Goal: Task Accomplishment & Management: Use online tool/utility

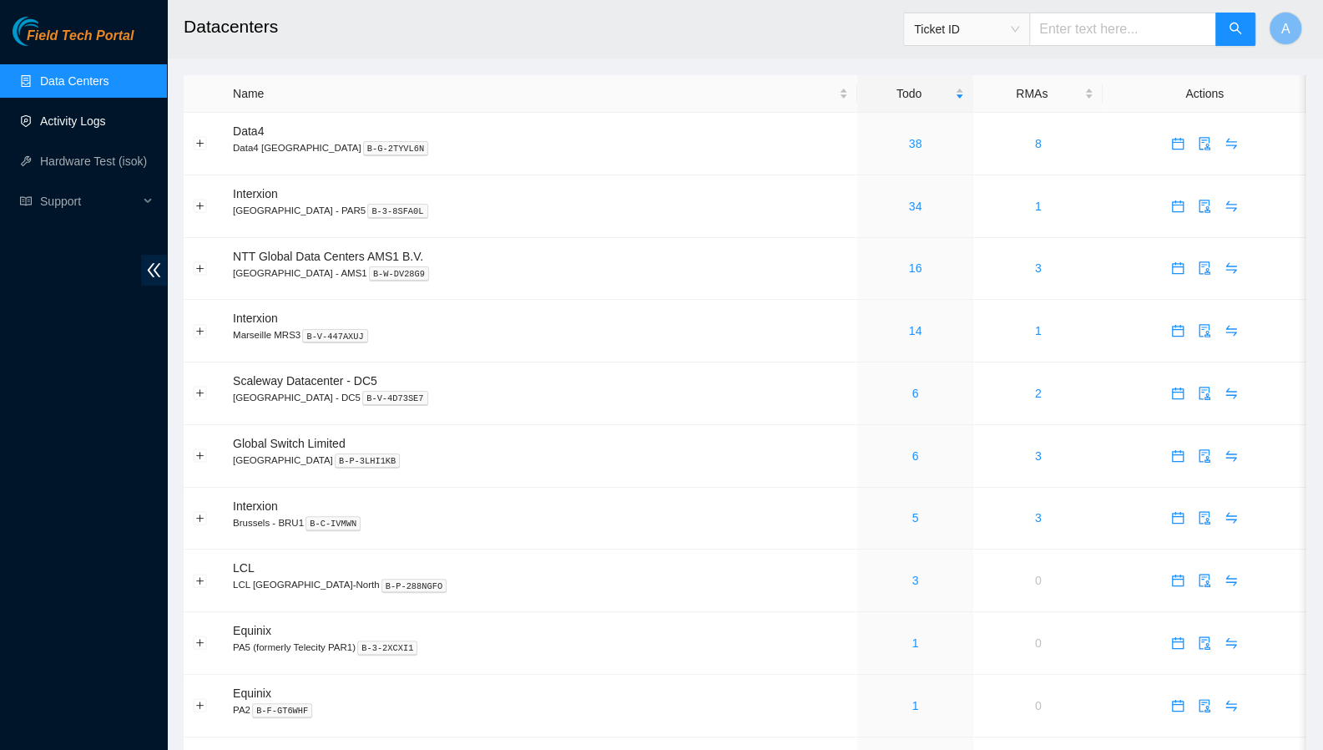
click at [66, 117] on link "Activity Logs" at bounding box center [73, 120] width 66 height 13
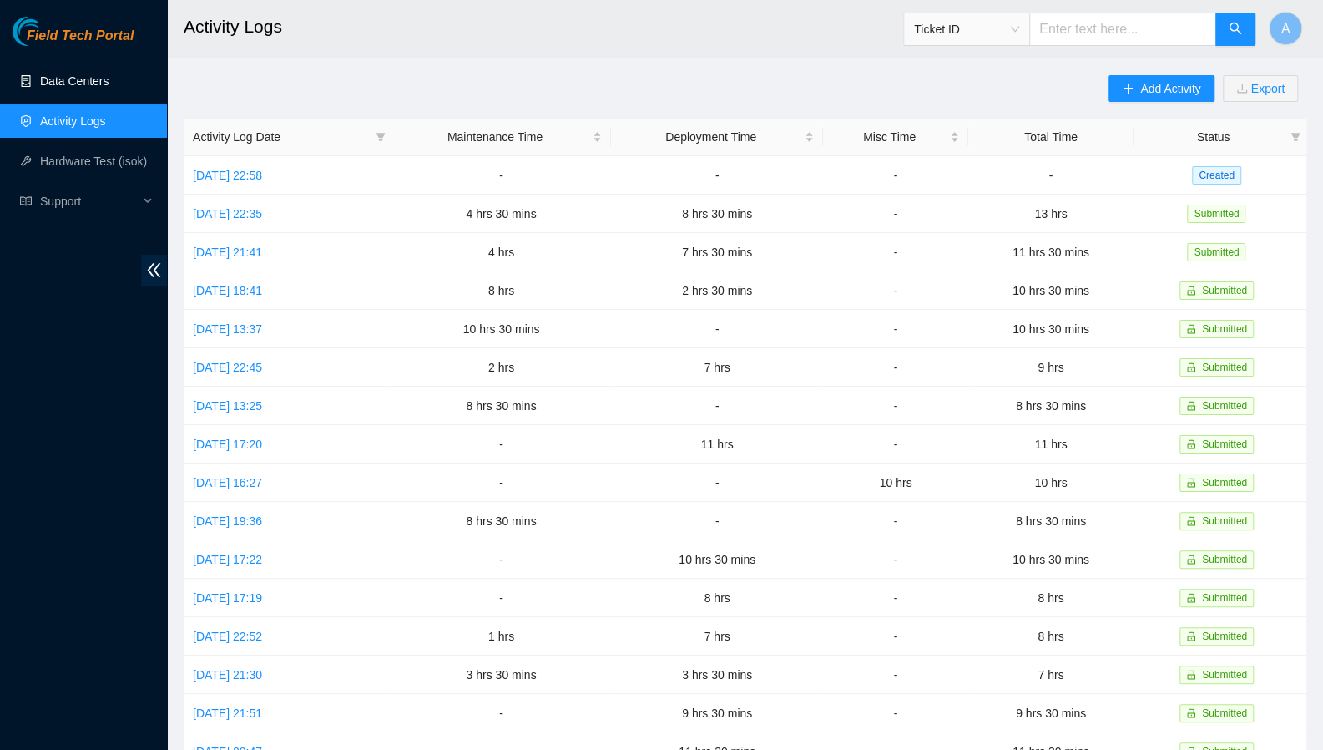
click at [60, 88] on link "Data Centers" at bounding box center [74, 80] width 68 height 13
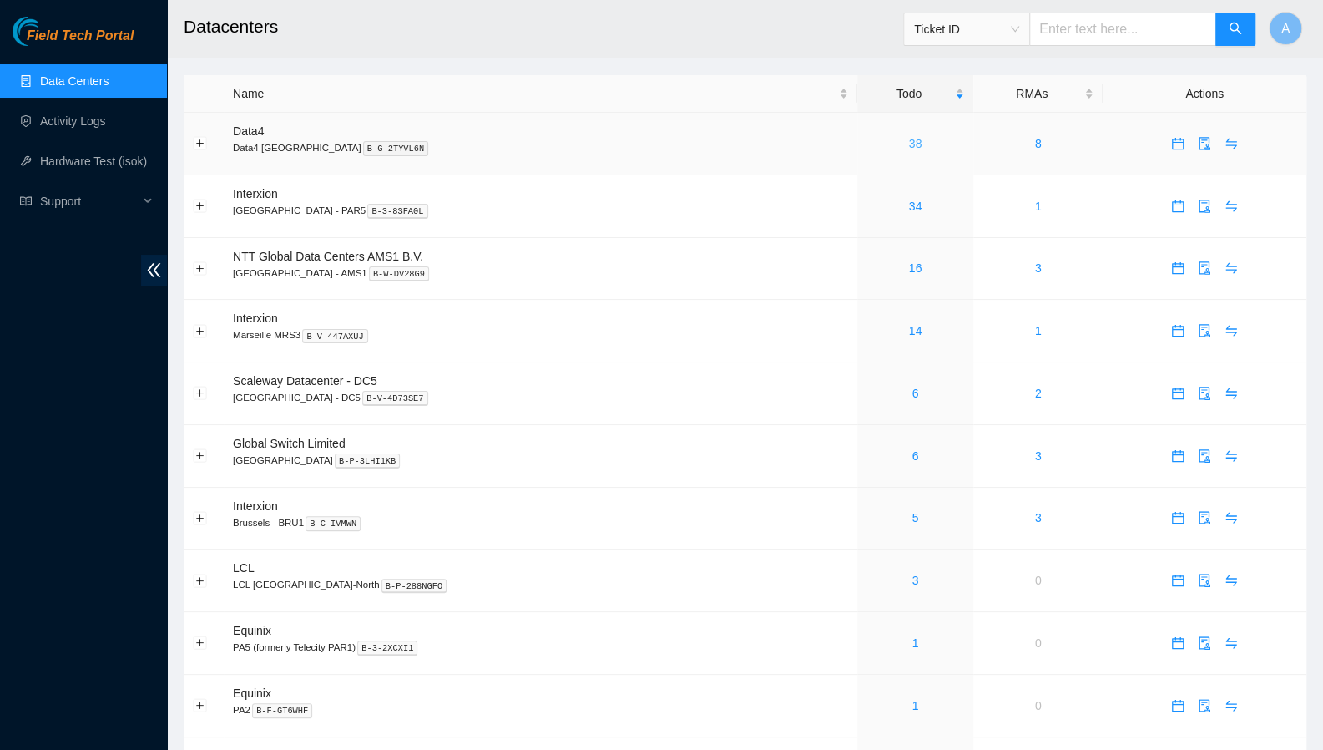
click at [909, 145] on link "38" at bounding box center [915, 143] width 13 height 13
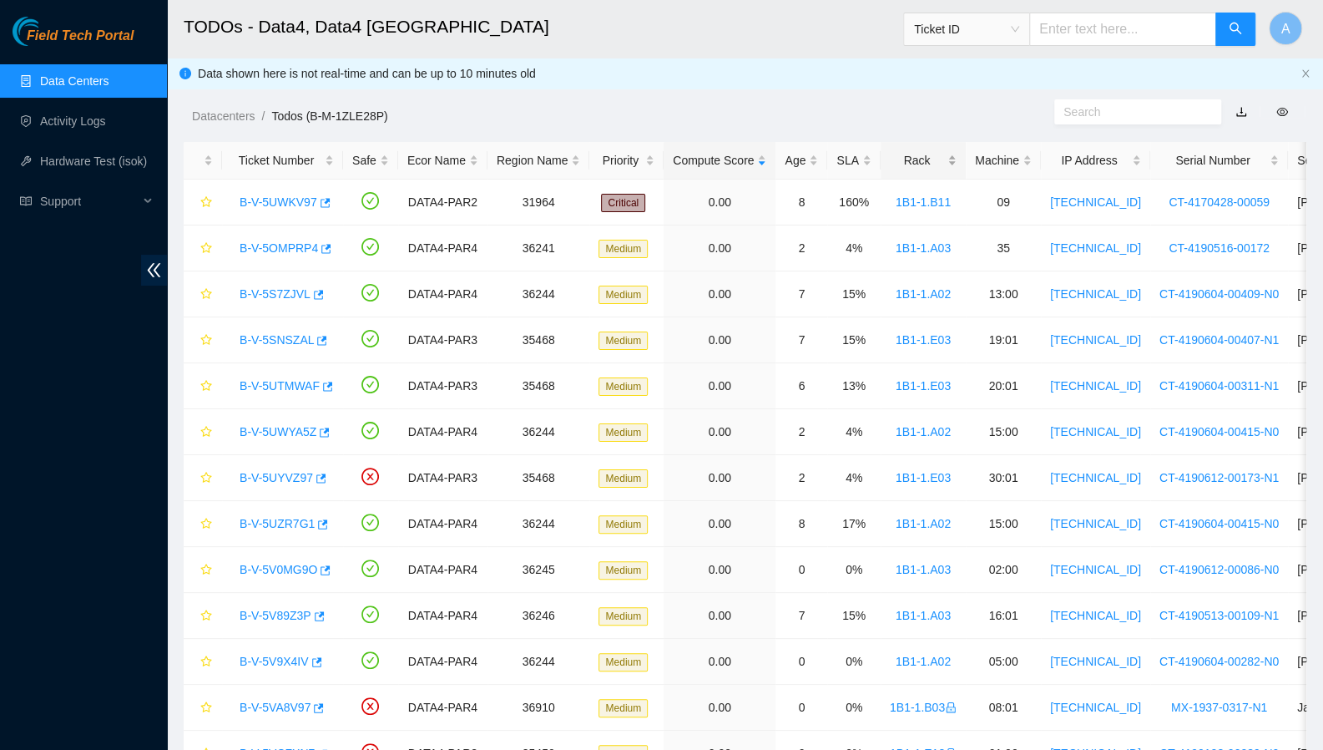
click at [935, 156] on div "Rack" at bounding box center [923, 160] width 67 height 18
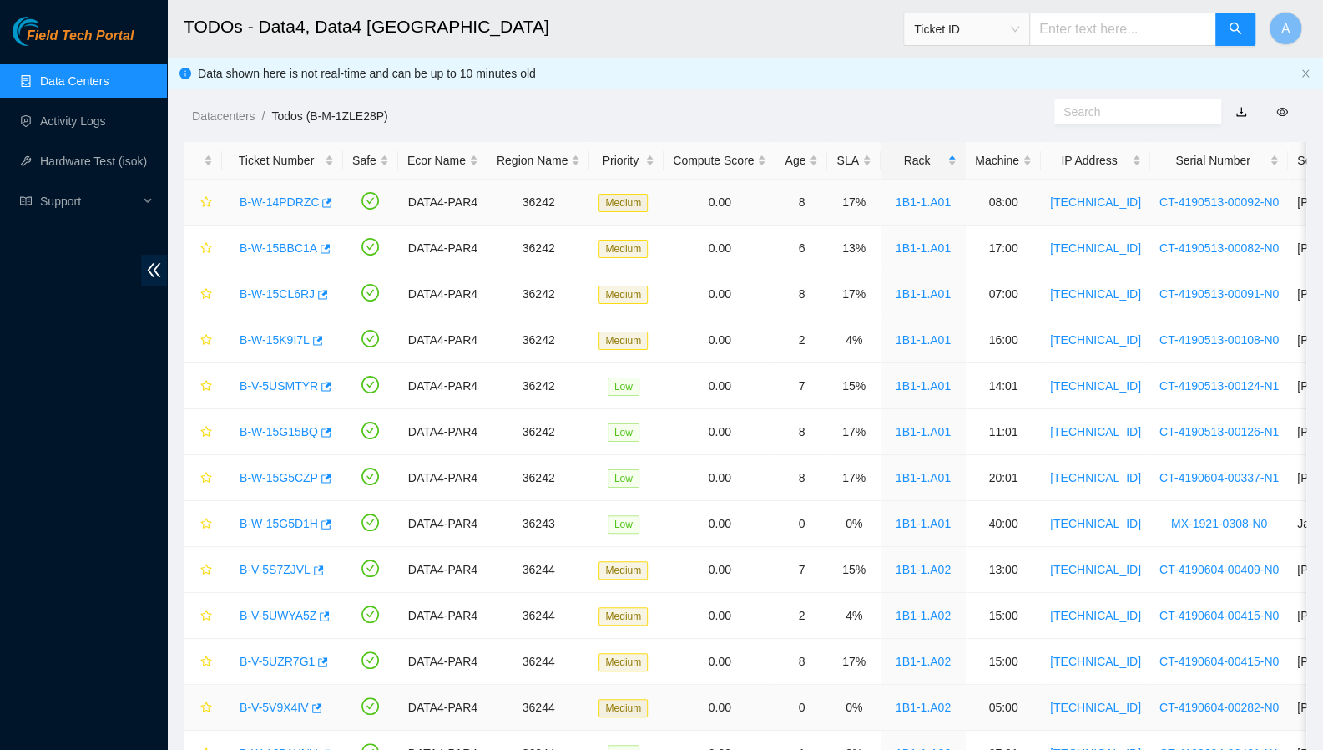
click at [285, 207] on link "B-W-14PDRZC" at bounding box center [279, 201] width 79 height 13
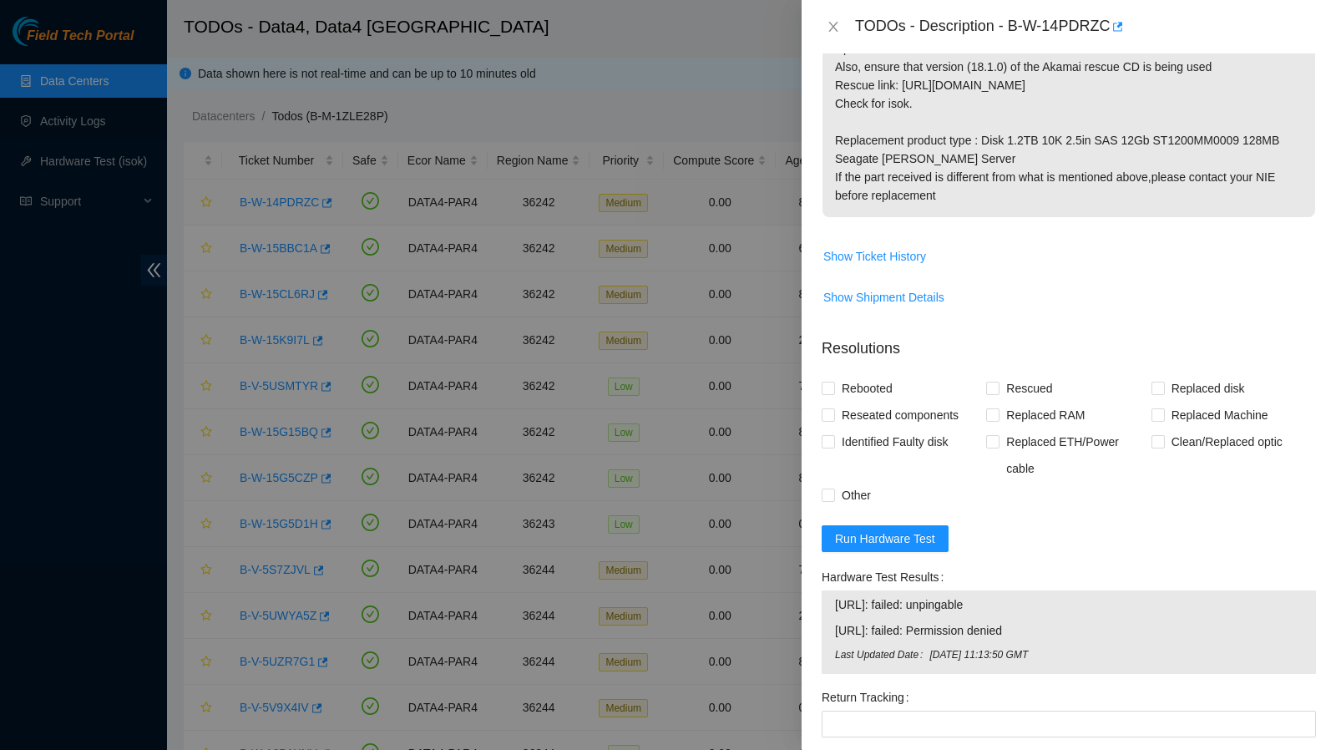
scroll to position [724, 0]
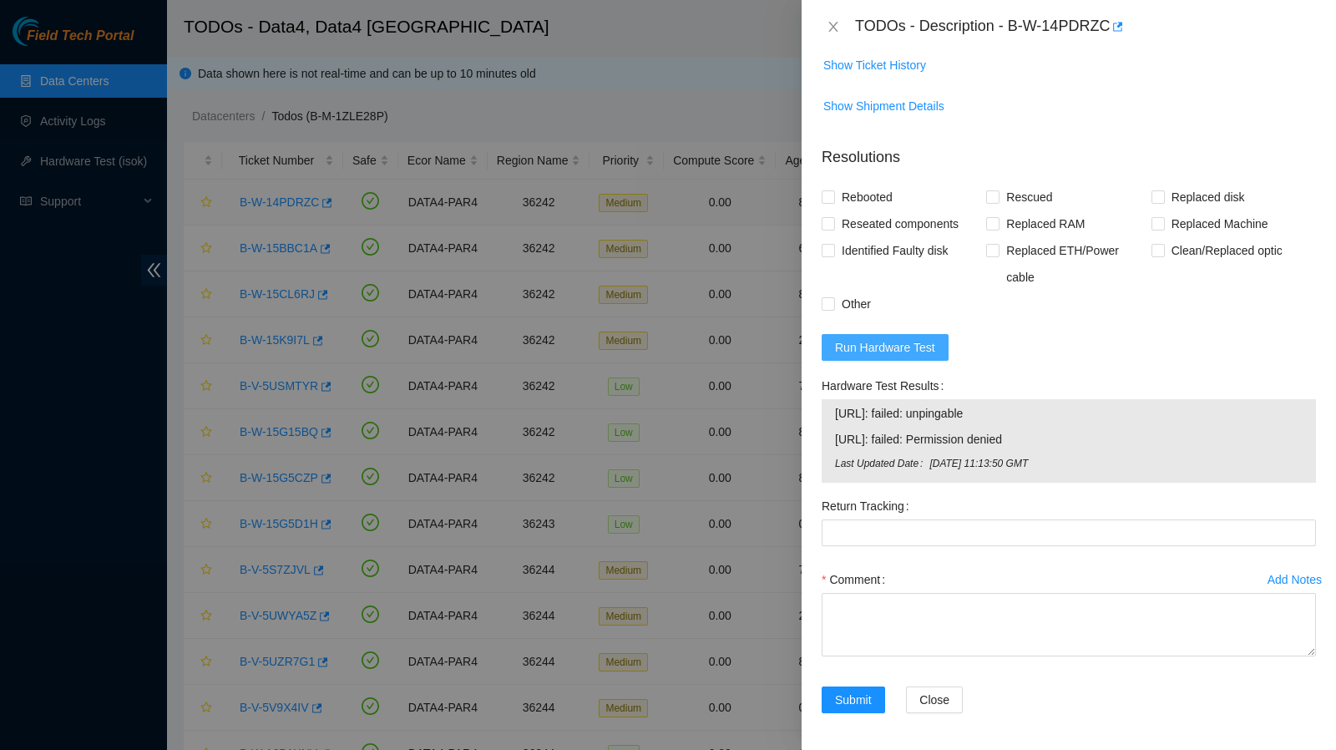
click at [894, 342] on span "Run Hardware Test" at bounding box center [885, 347] width 100 height 18
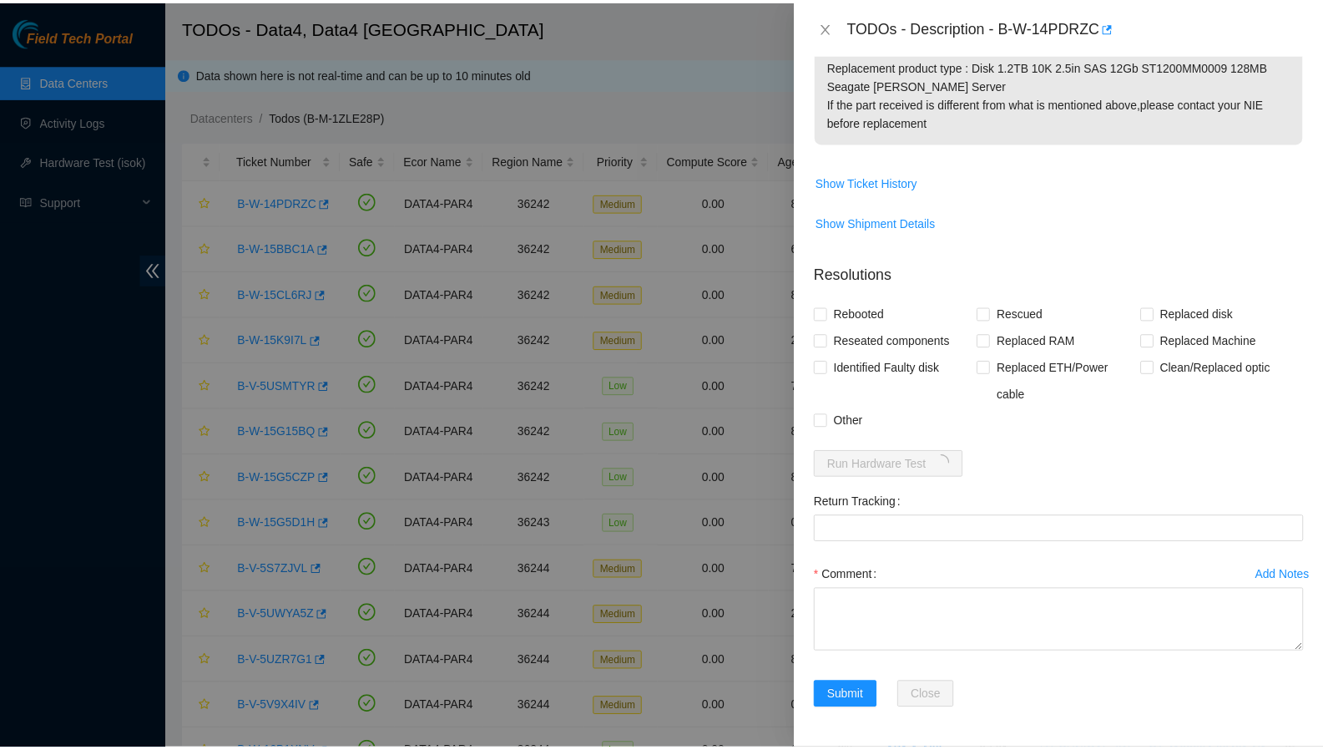
scroll to position [604, 0]
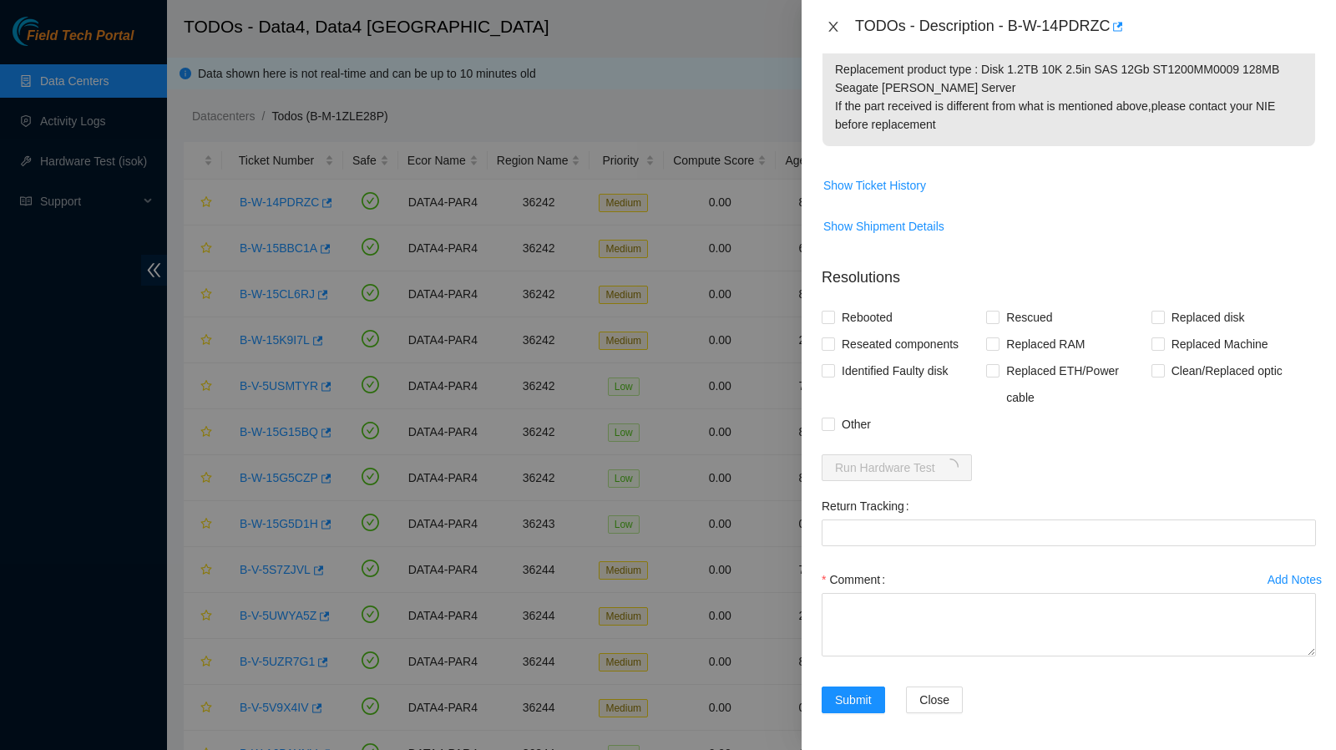
click at [830, 31] on icon "close" at bounding box center [832, 27] width 9 height 10
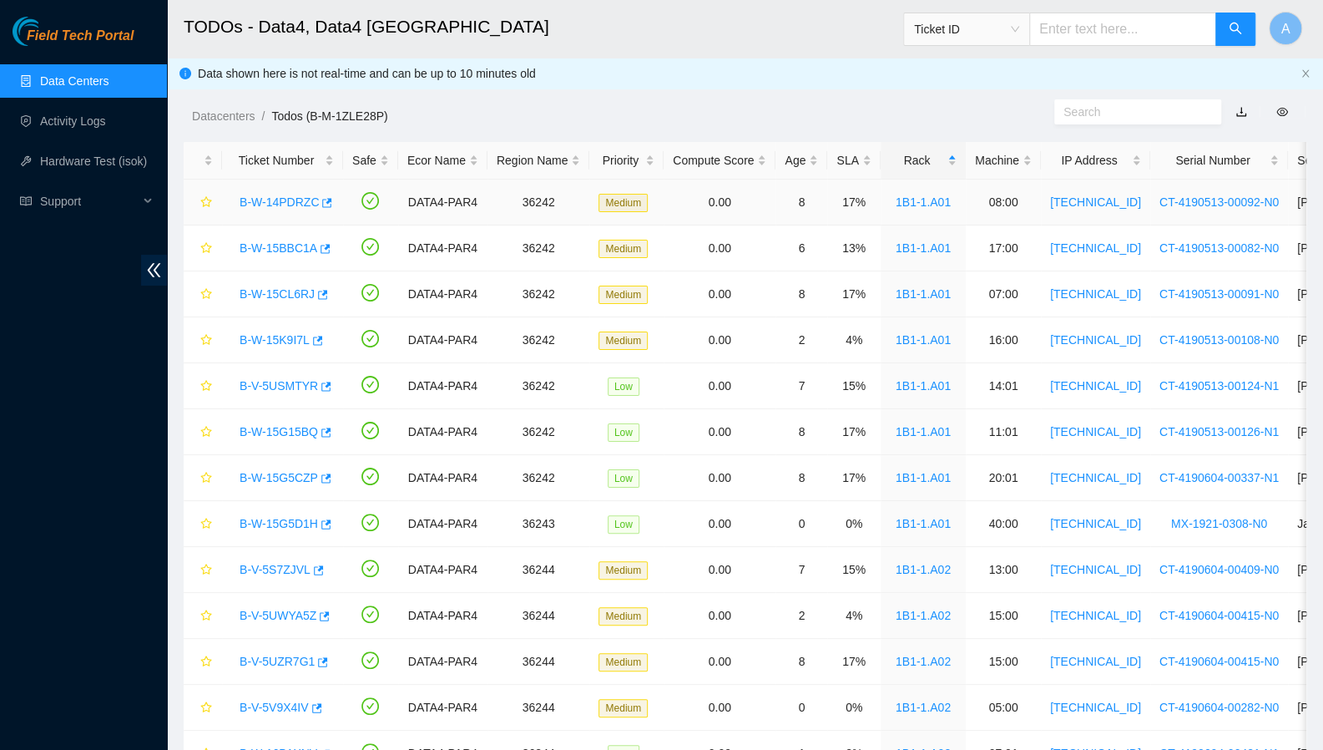
click at [291, 204] on link "B-W-14PDRZC" at bounding box center [279, 201] width 79 height 13
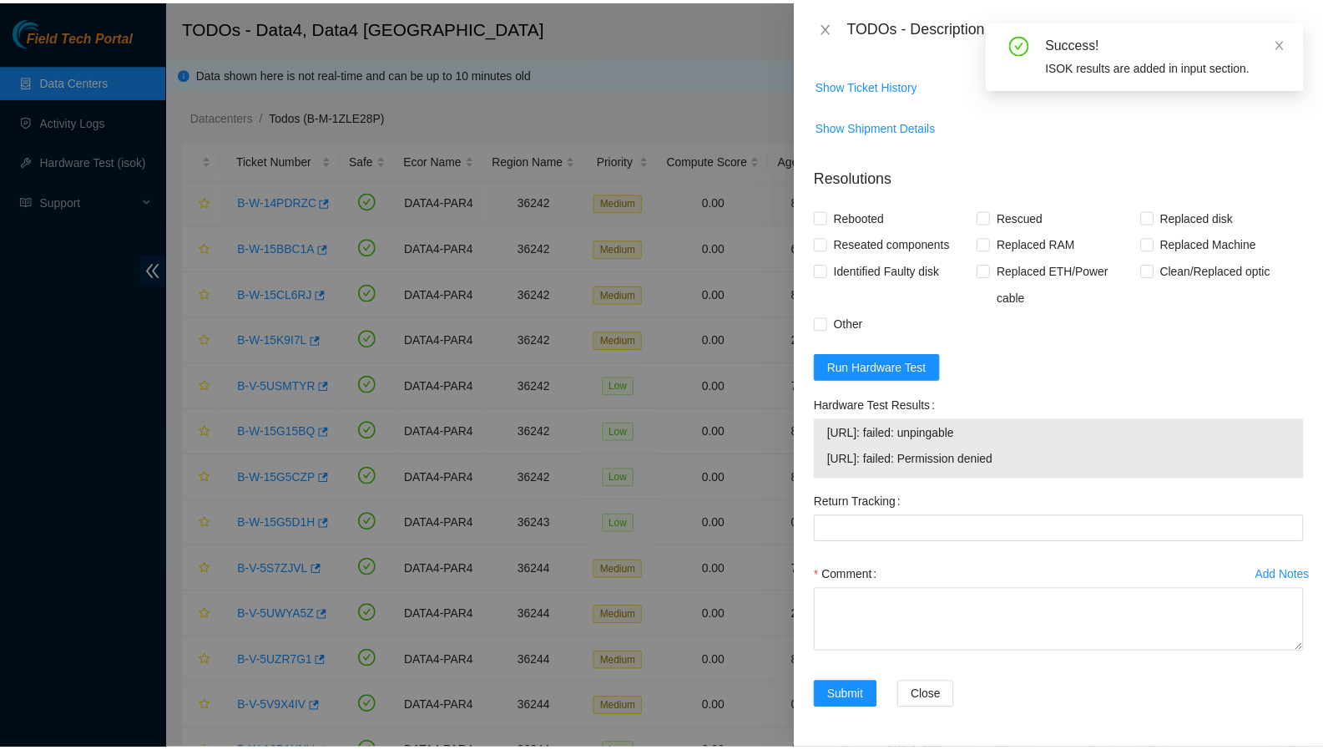
scroll to position [700, 0]
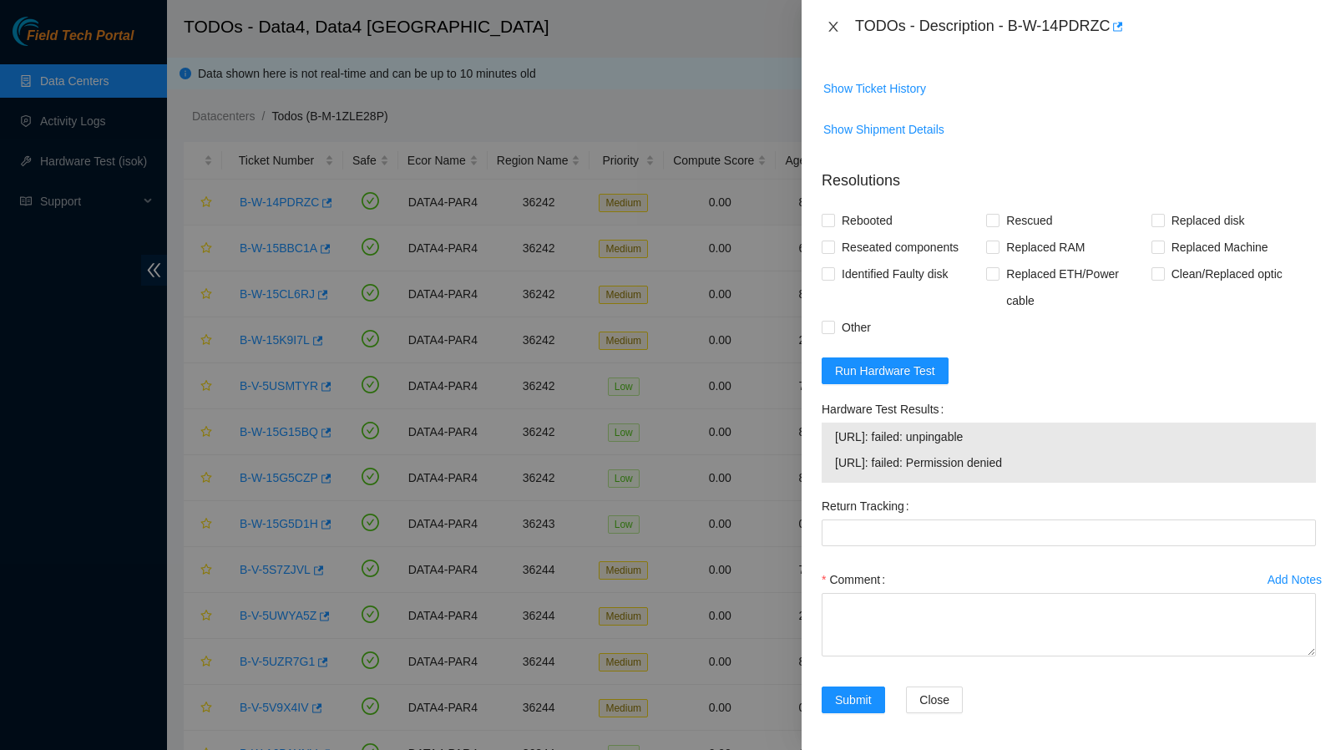
click at [836, 29] on icon "close" at bounding box center [832, 26] width 13 height 13
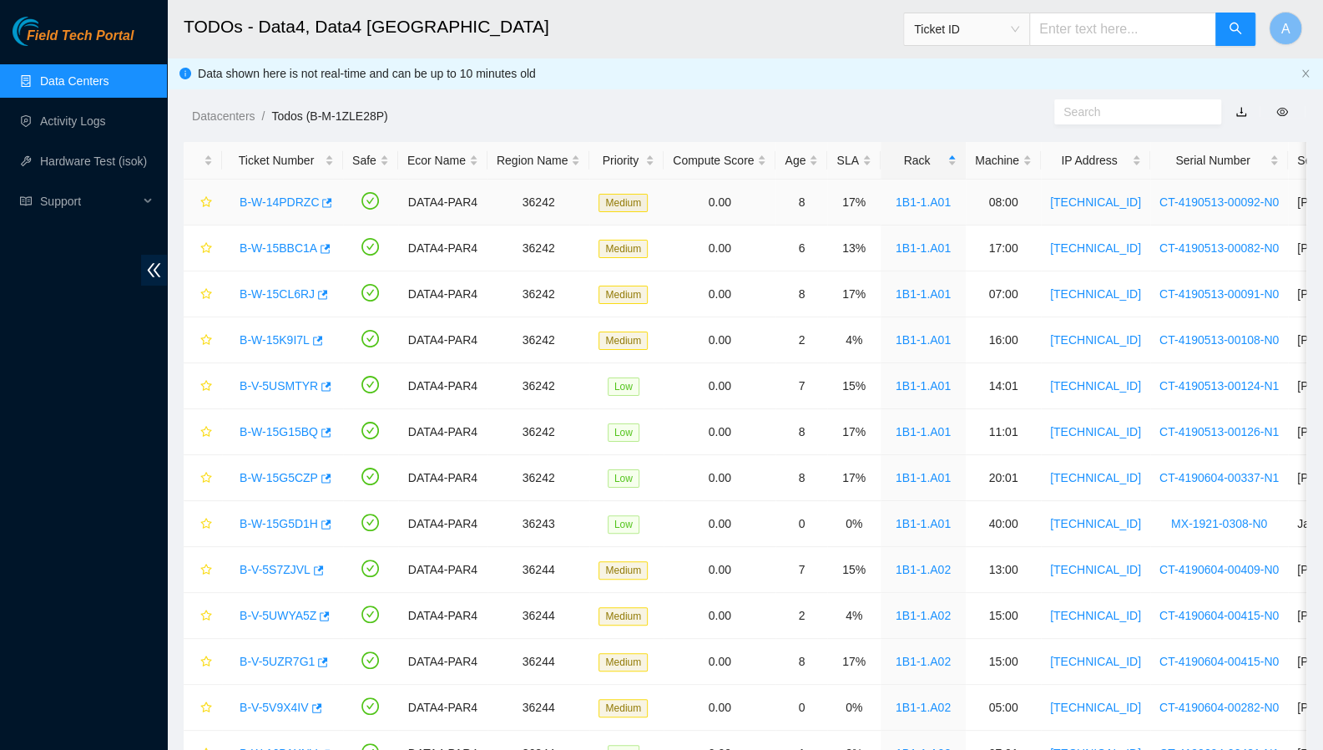
click at [273, 205] on link "B-W-14PDRZC" at bounding box center [279, 201] width 79 height 13
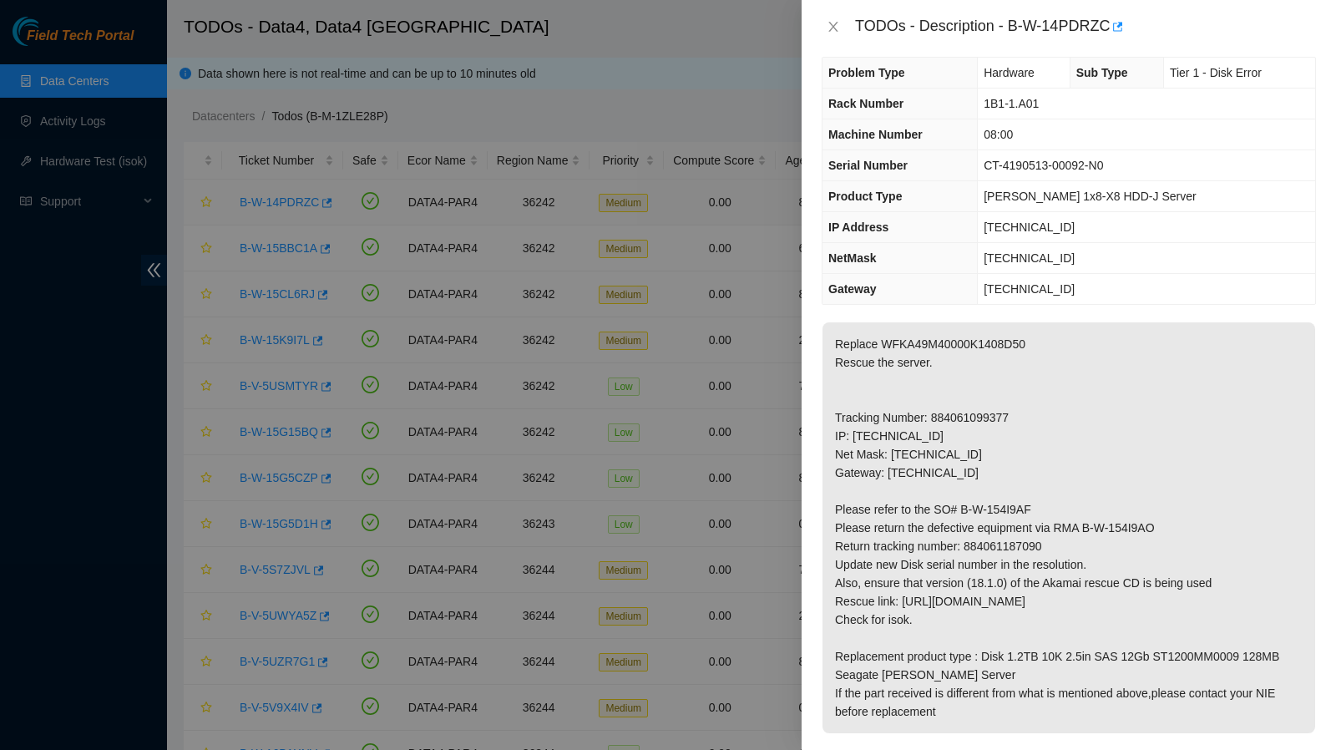
scroll to position [0, 0]
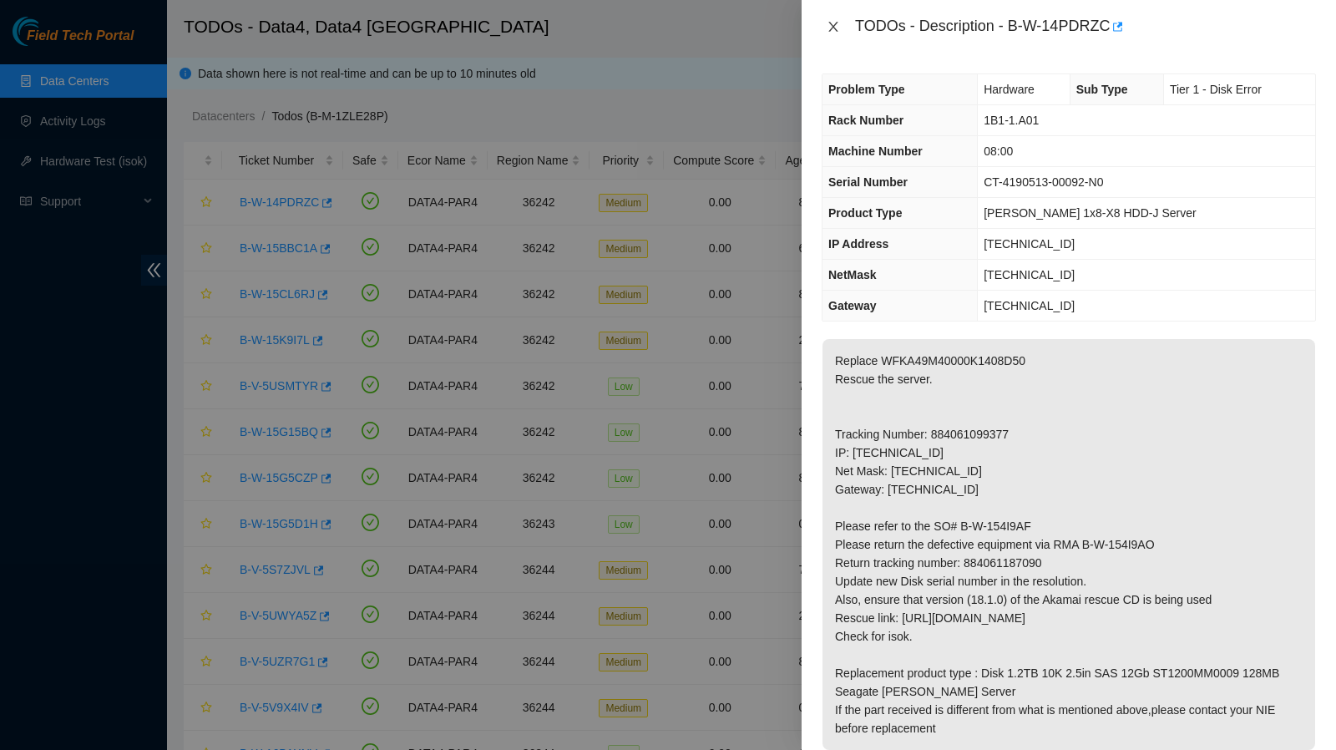
click at [838, 28] on icon "close" at bounding box center [832, 26] width 13 height 13
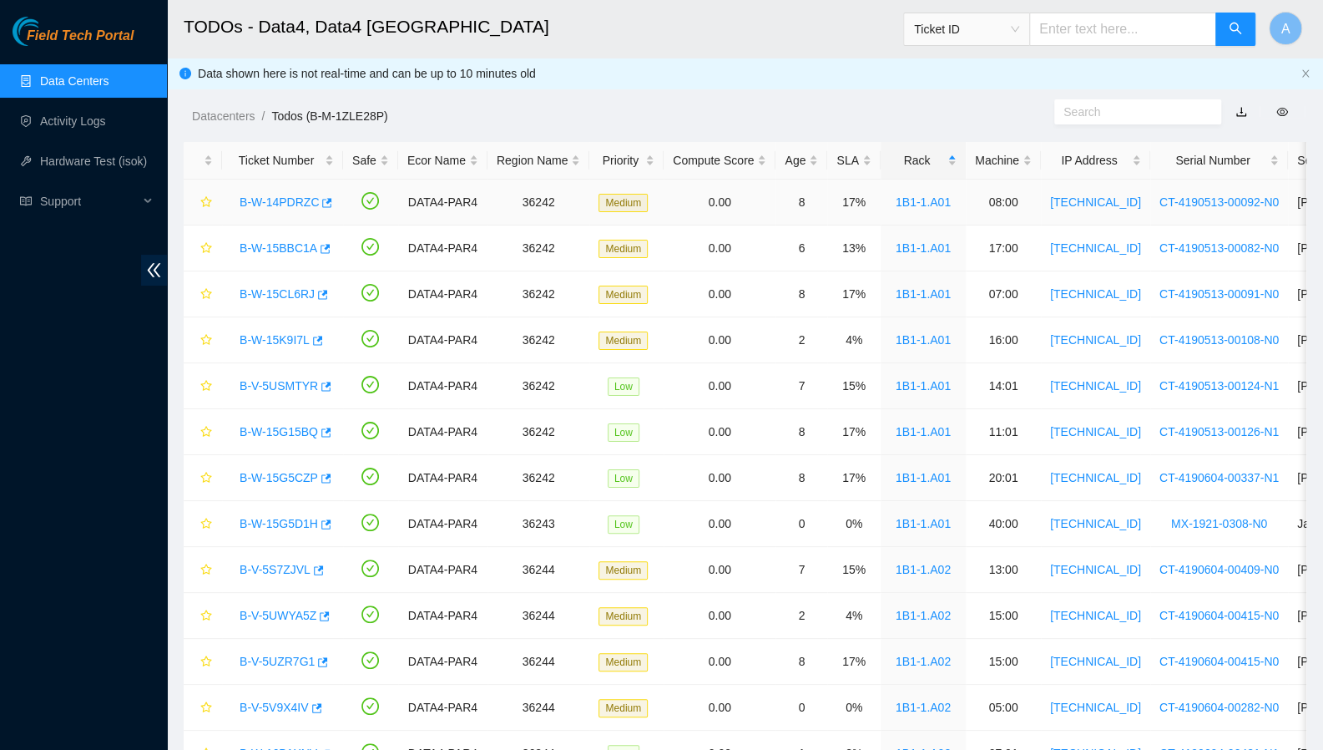
click at [285, 205] on link "B-W-14PDRZC" at bounding box center [279, 201] width 79 height 13
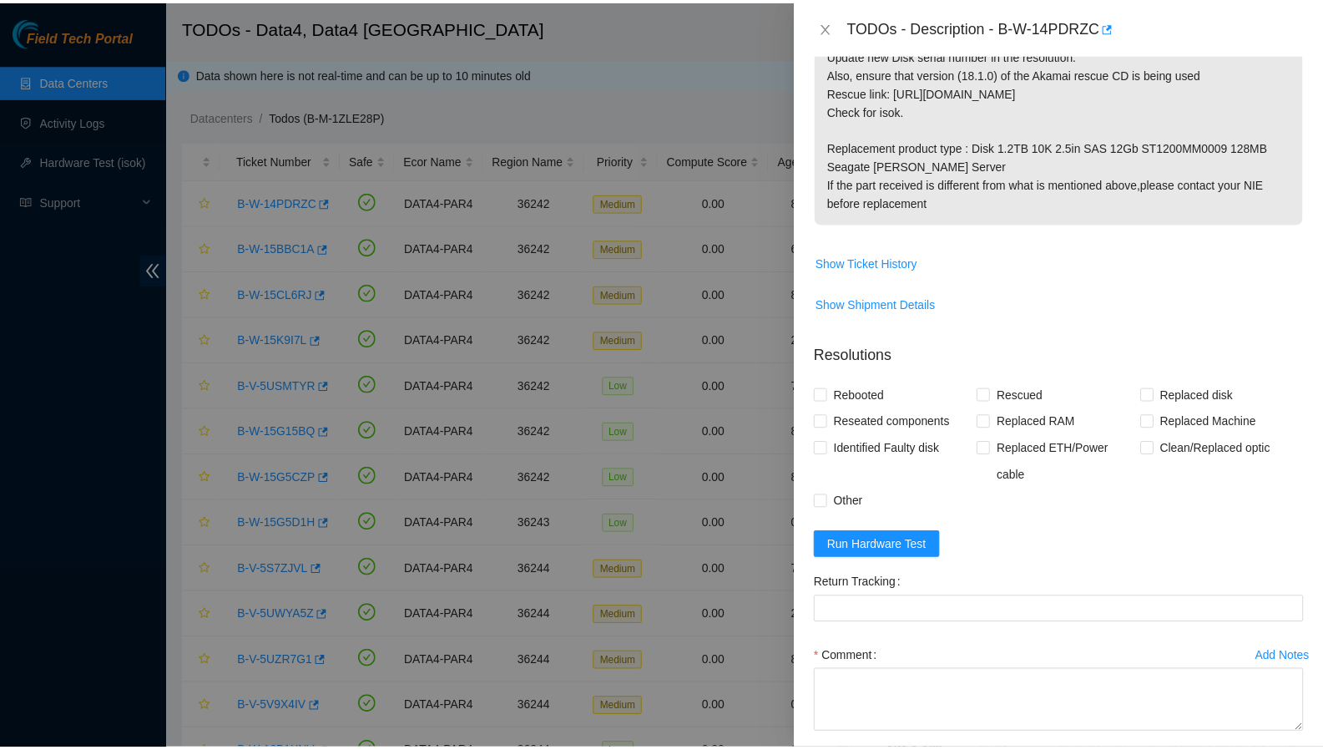
scroll to position [528, 0]
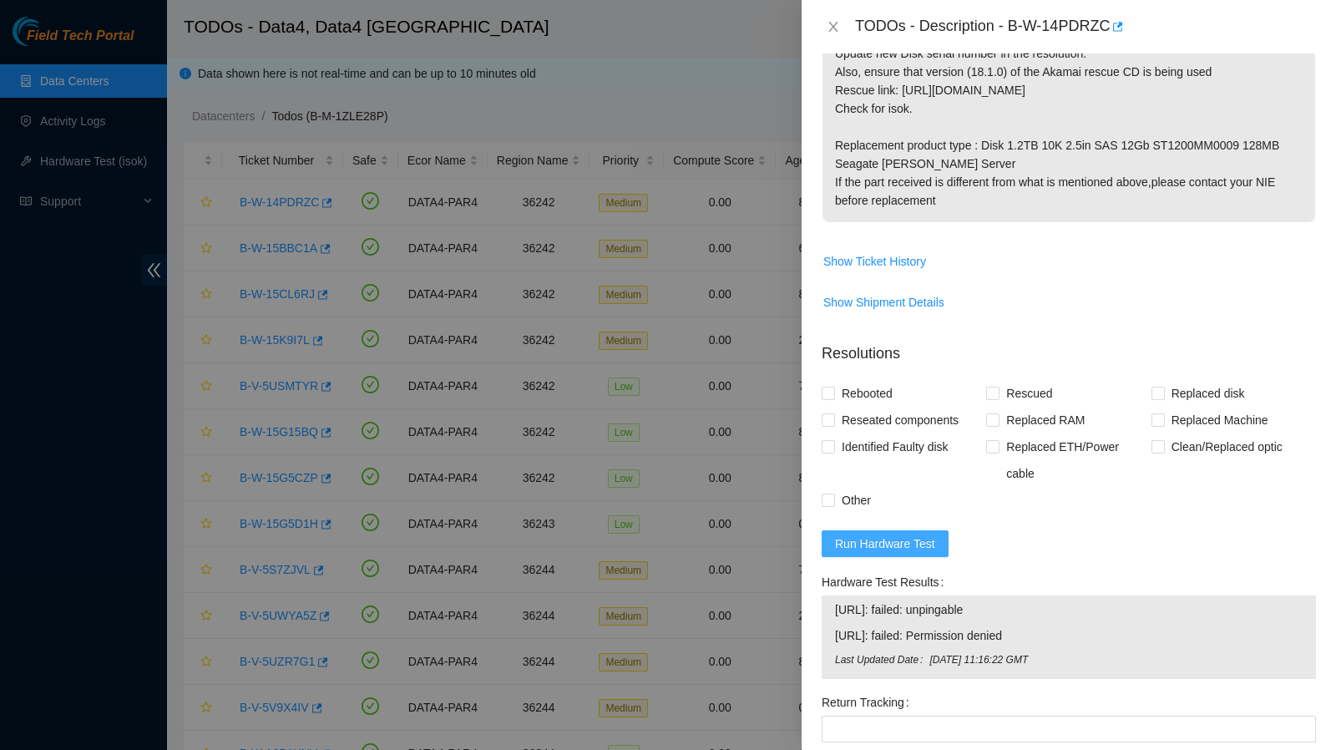
click at [905, 530] on button "Run Hardware Test" at bounding box center [884, 543] width 127 height 27
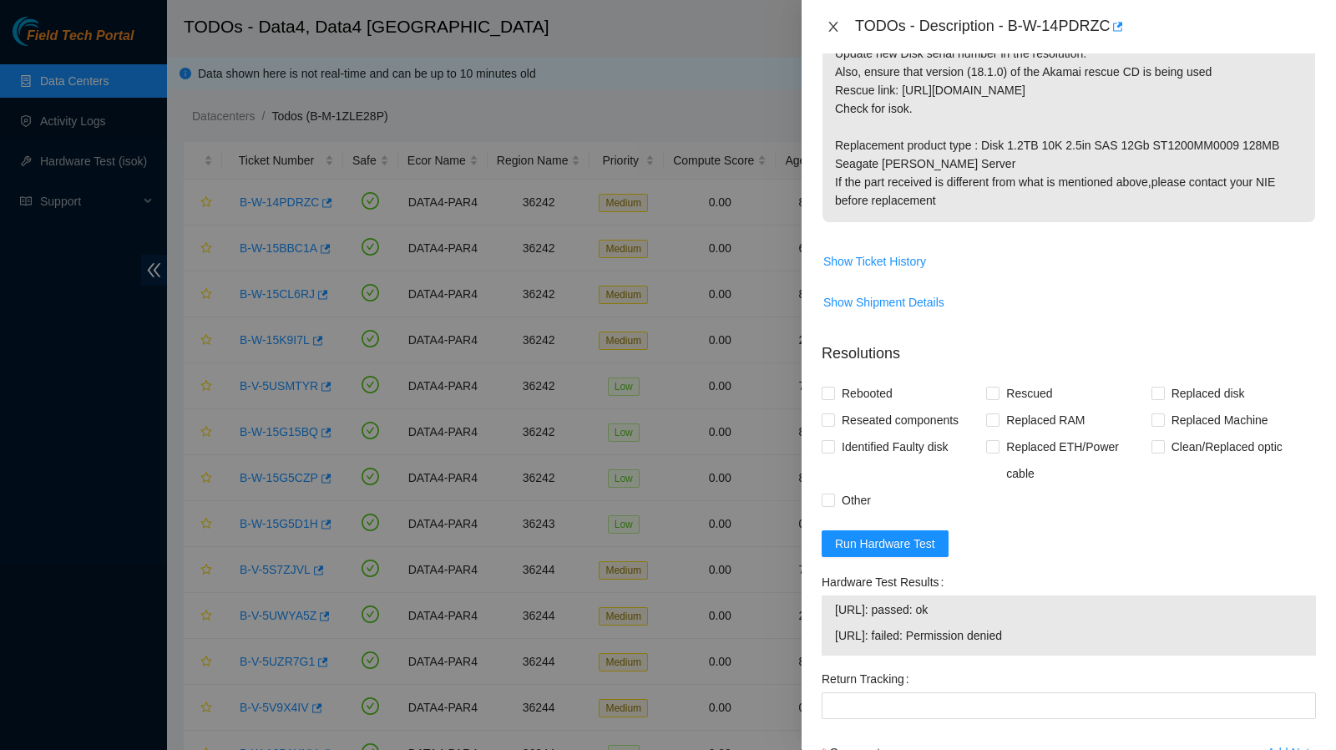
click at [833, 31] on icon "close" at bounding box center [832, 26] width 13 height 13
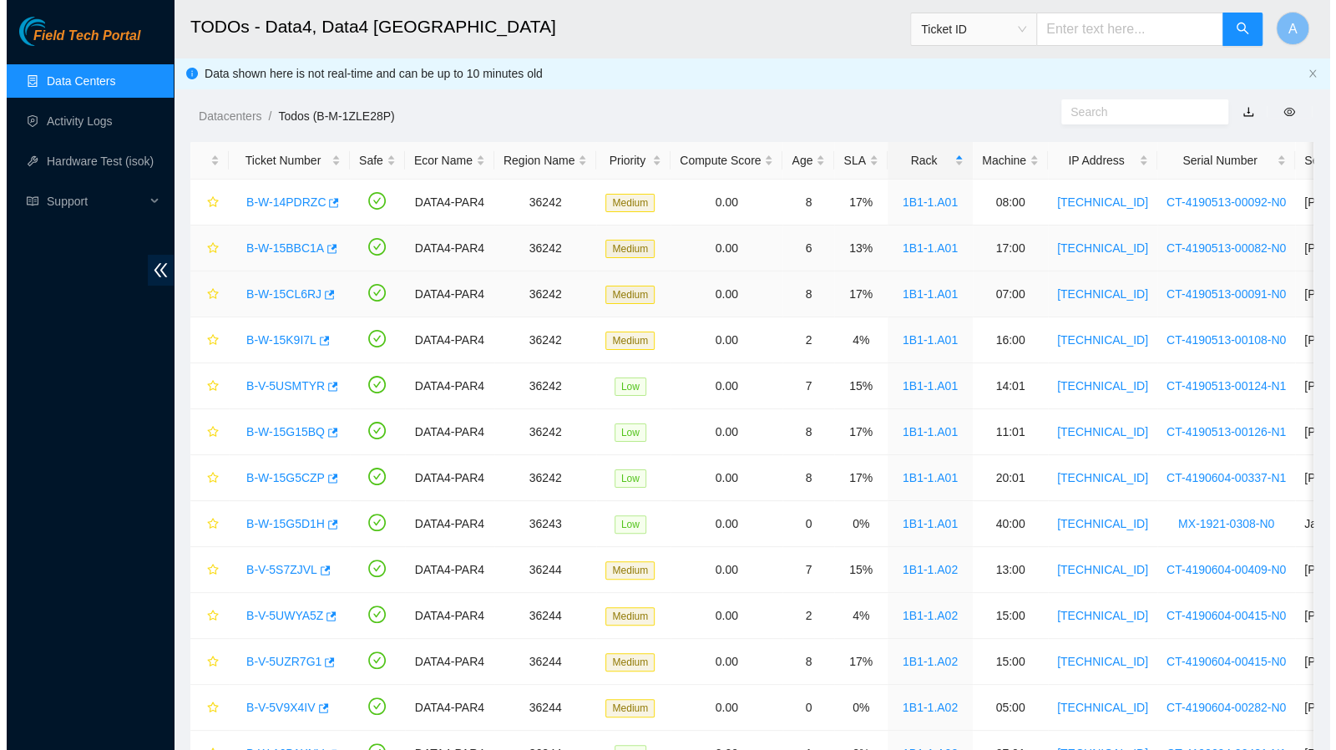
scroll to position [350, 0]
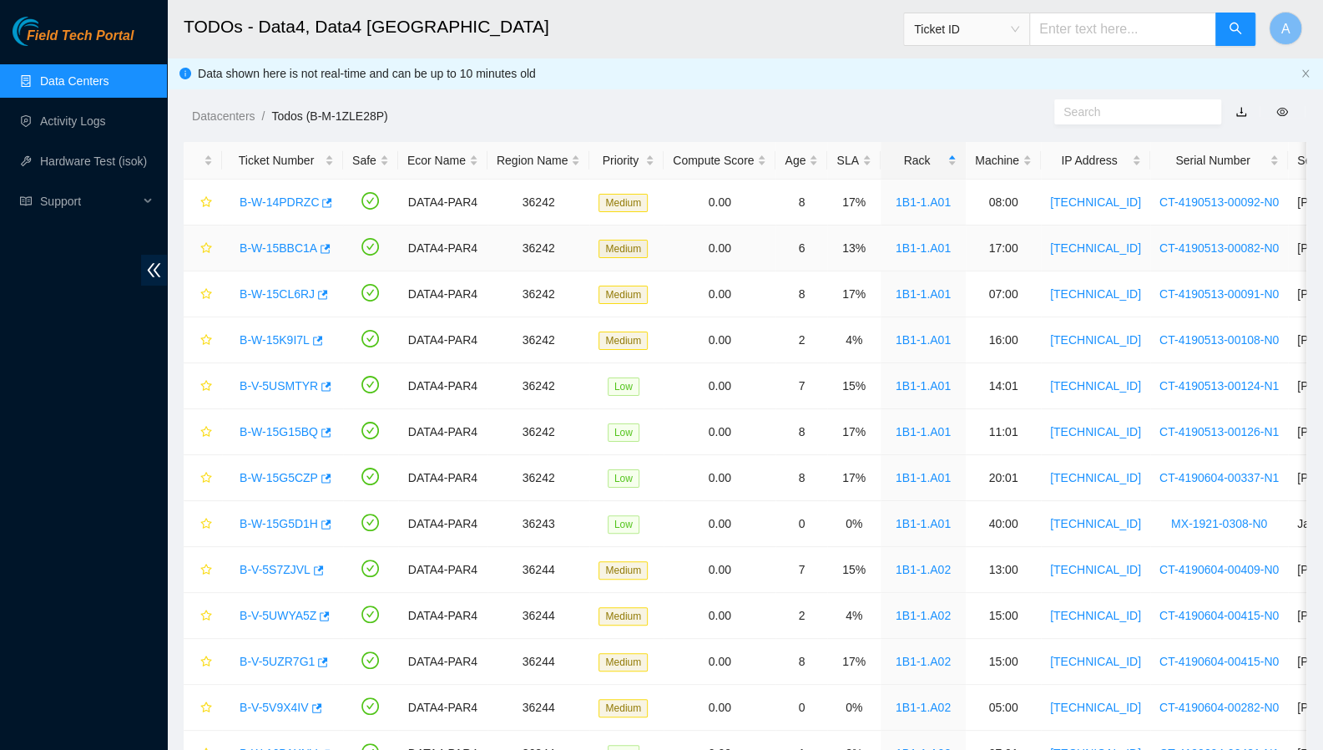
click at [269, 248] on link "B-W-15BBC1A" at bounding box center [279, 247] width 78 height 13
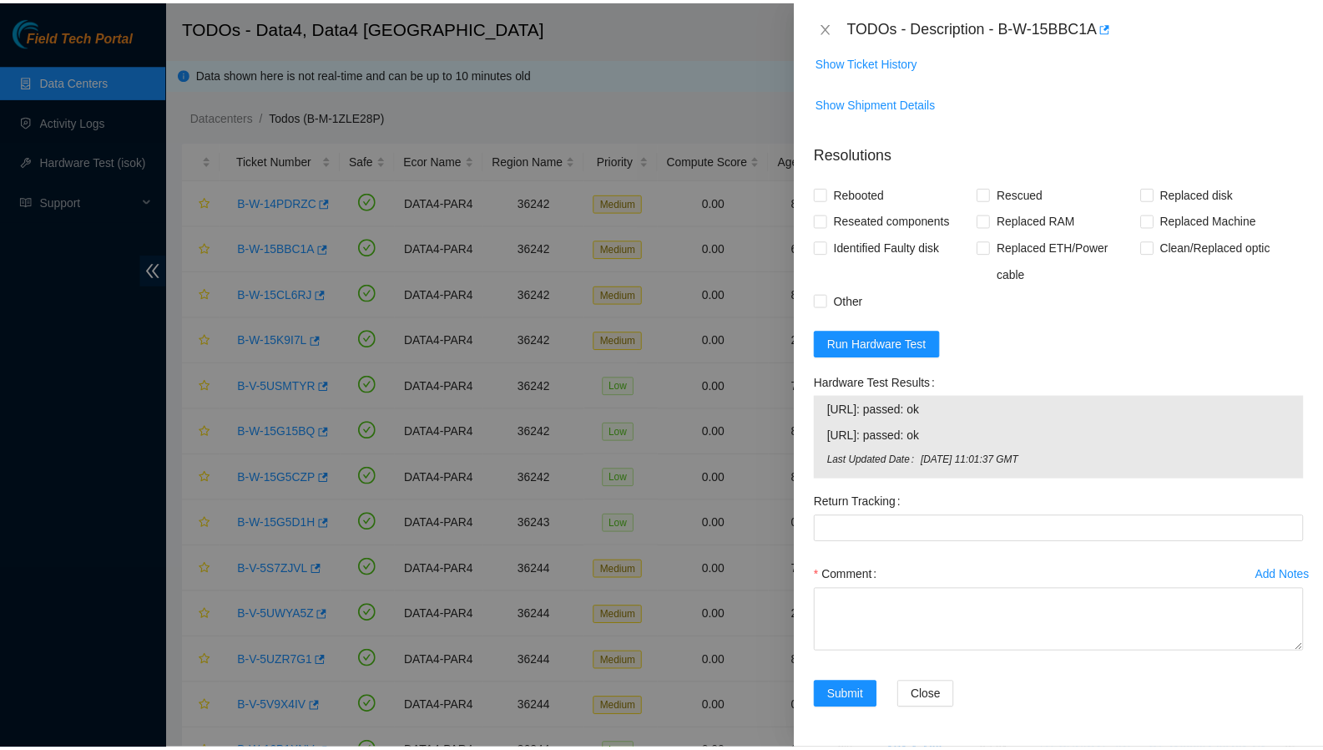
scroll to position [917, 0]
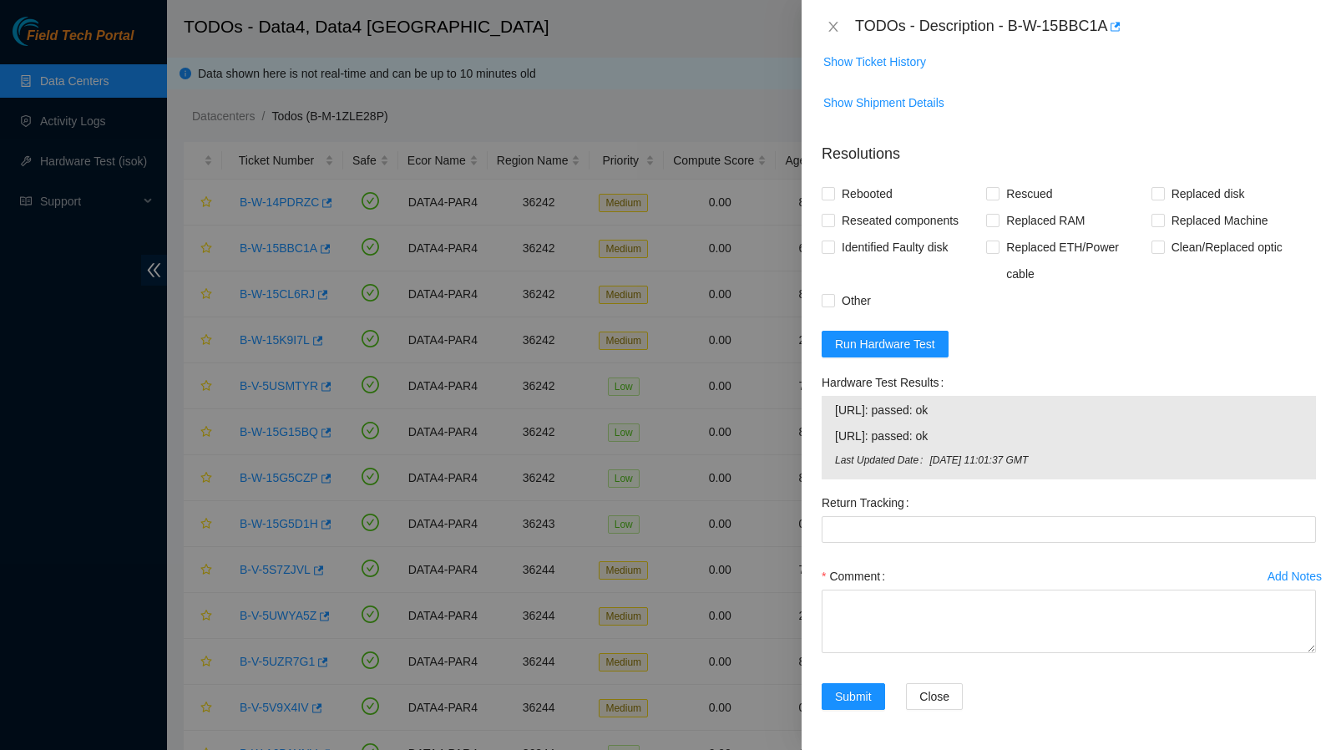
click at [267, 298] on div at bounding box center [668, 375] width 1336 height 750
click at [831, 23] on icon "close" at bounding box center [832, 27] width 9 height 10
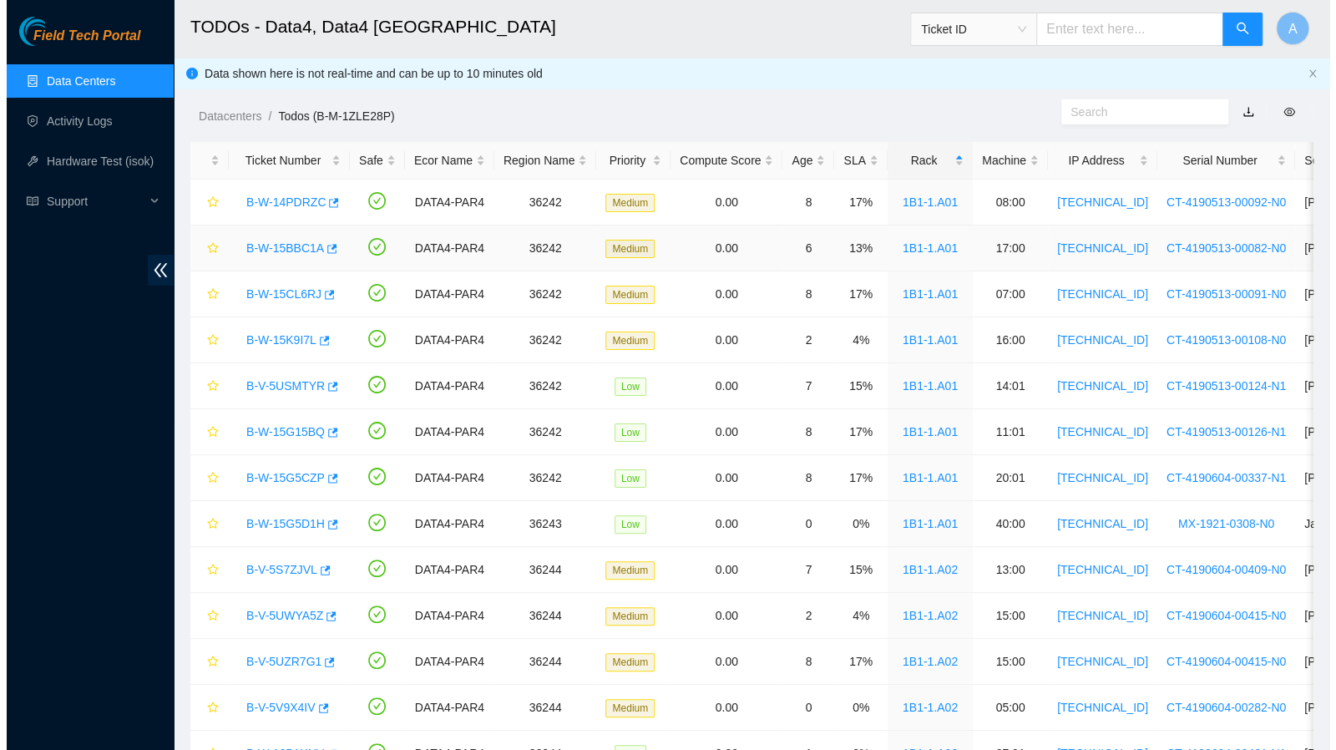
scroll to position [350, 0]
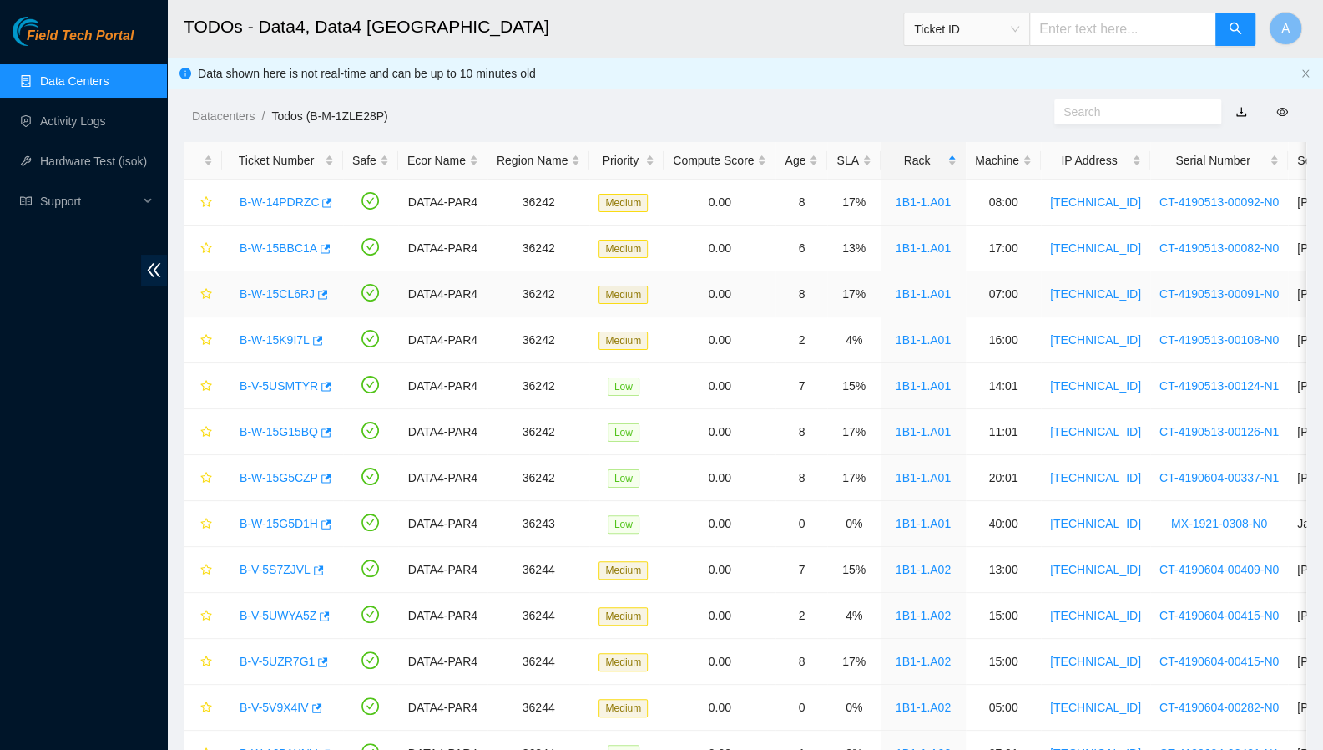
click at [275, 294] on link "B-W-15CL6RJ" at bounding box center [277, 293] width 75 height 13
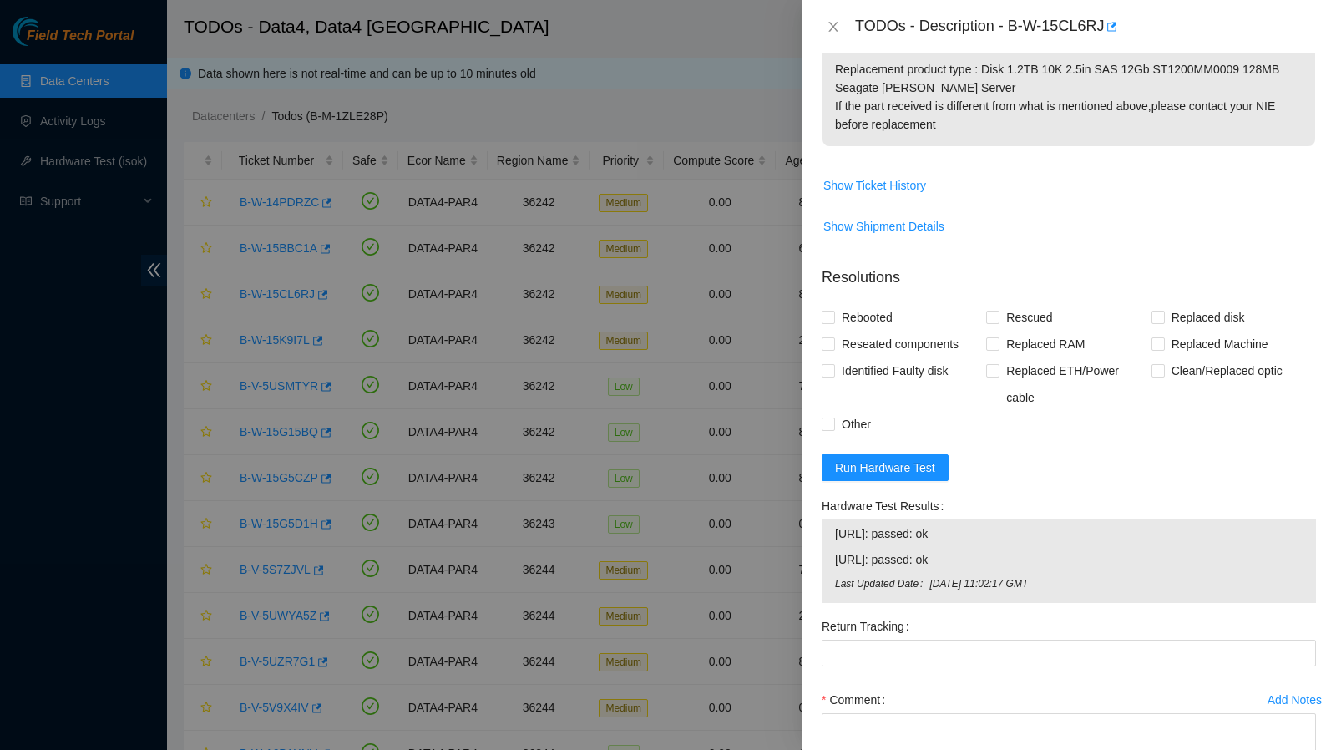
scroll to position [724, 0]
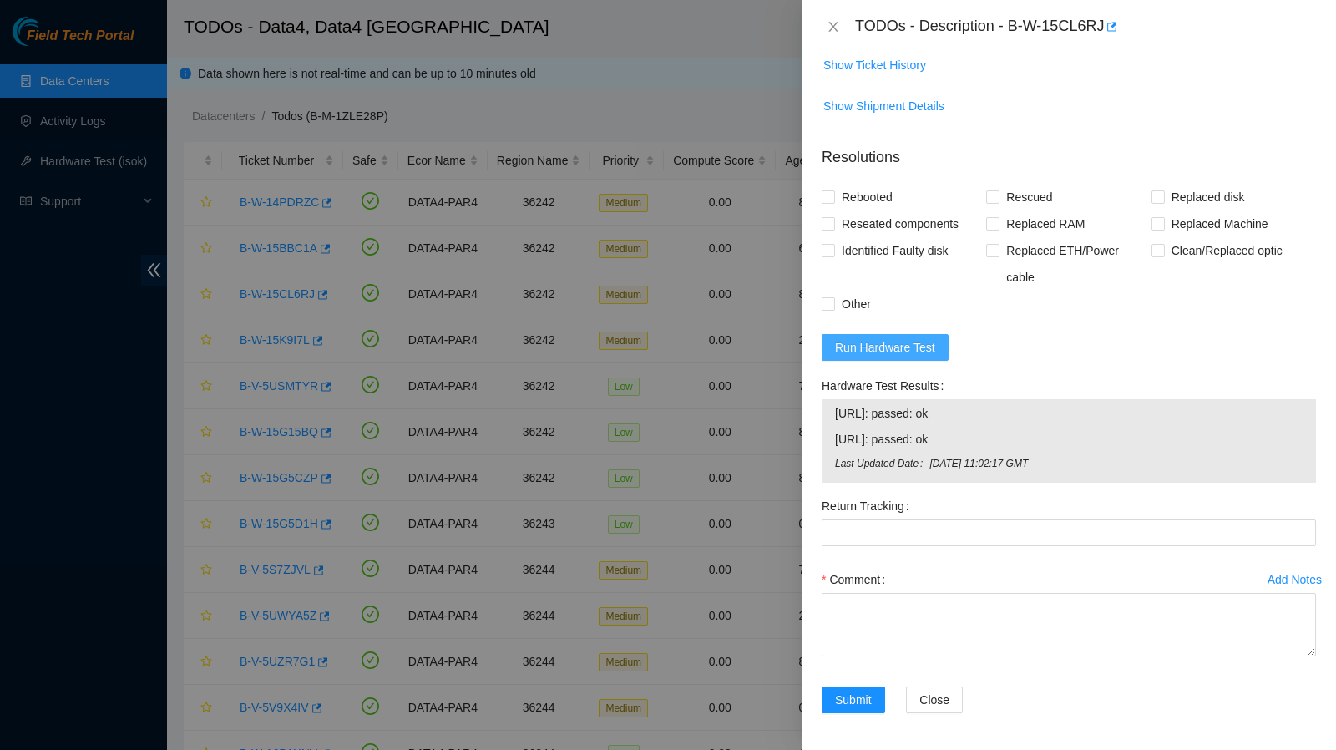
click at [898, 344] on span "Run Hardware Test" at bounding box center [885, 347] width 100 height 18
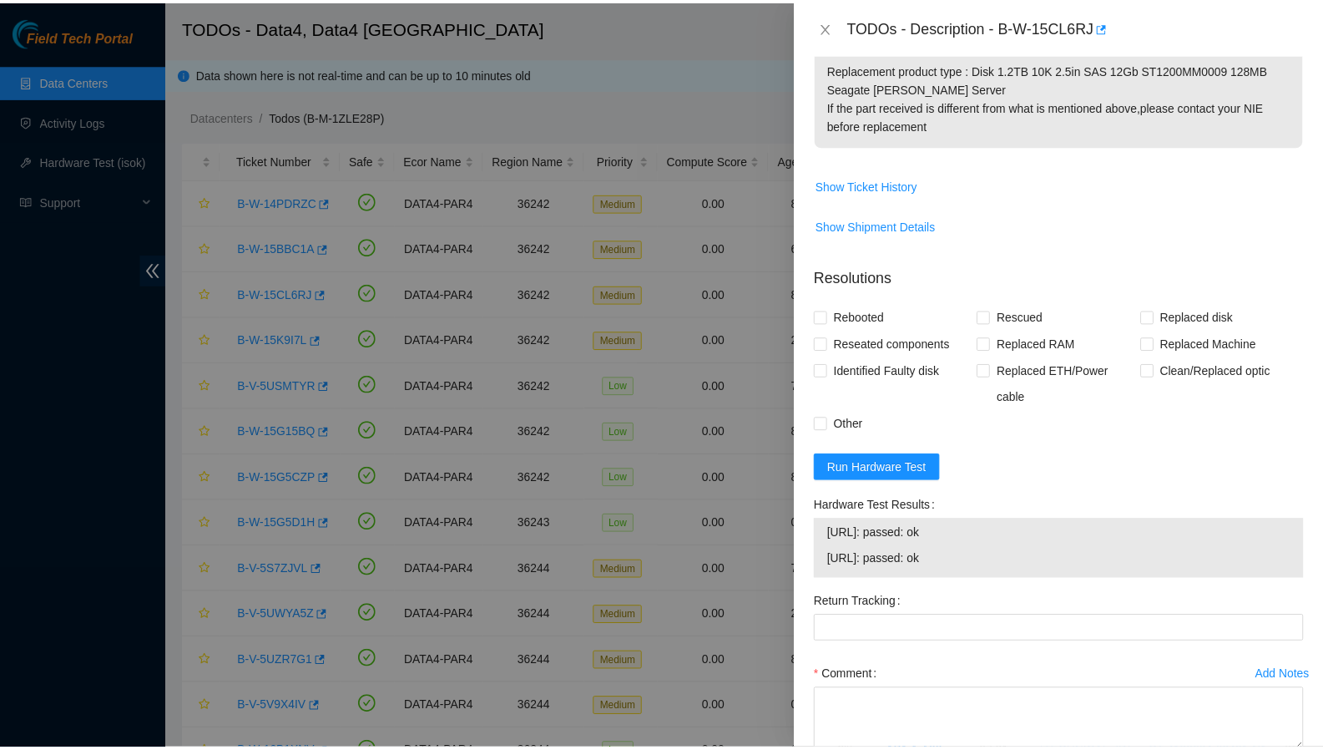
scroll to position [700, 0]
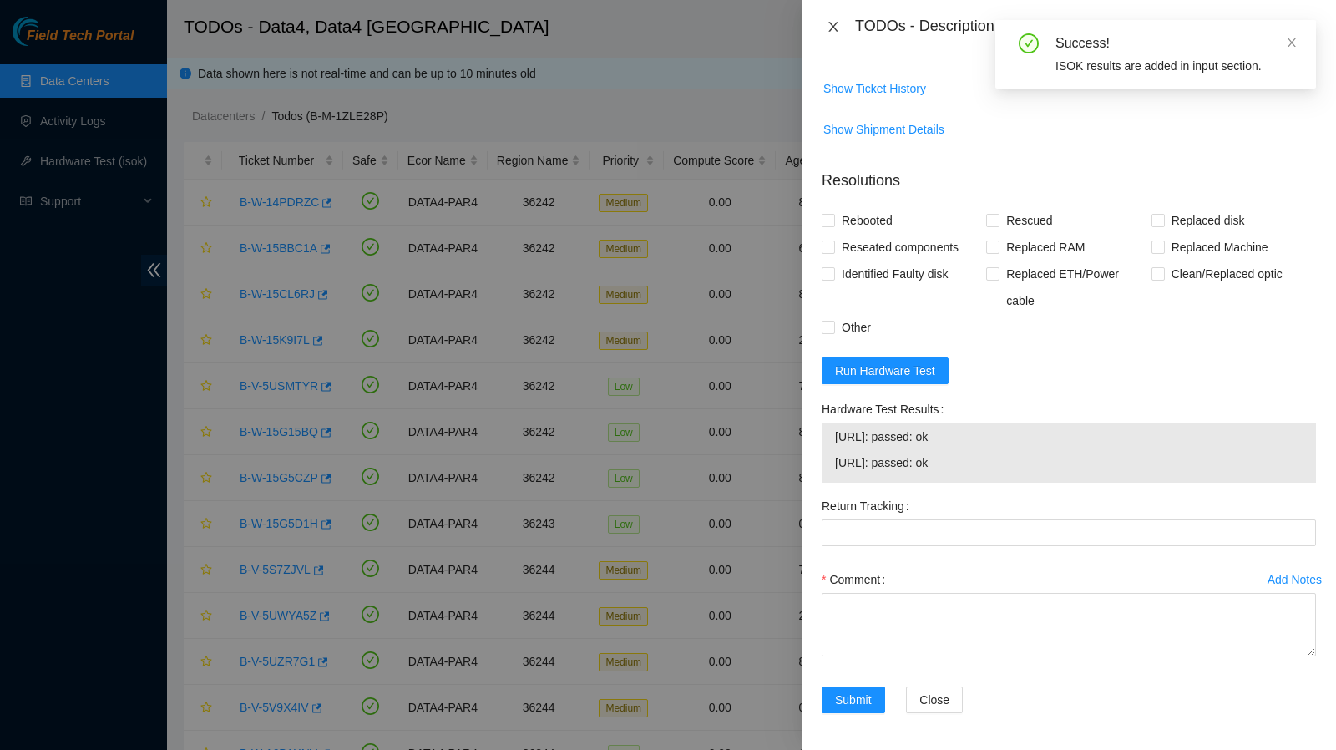
click at [835, 26] on icon "close" at bounding box center [832, 26] width 13 height 13
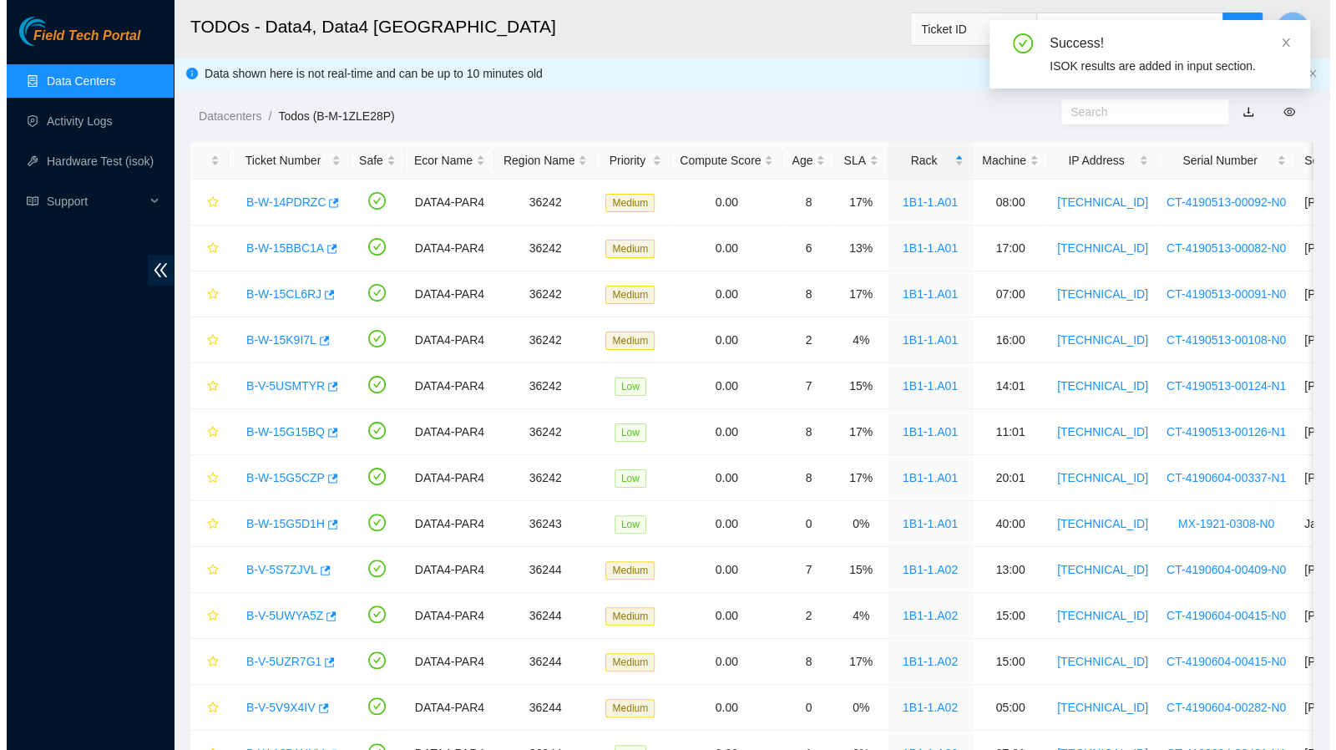
scroll to position [350, 0]
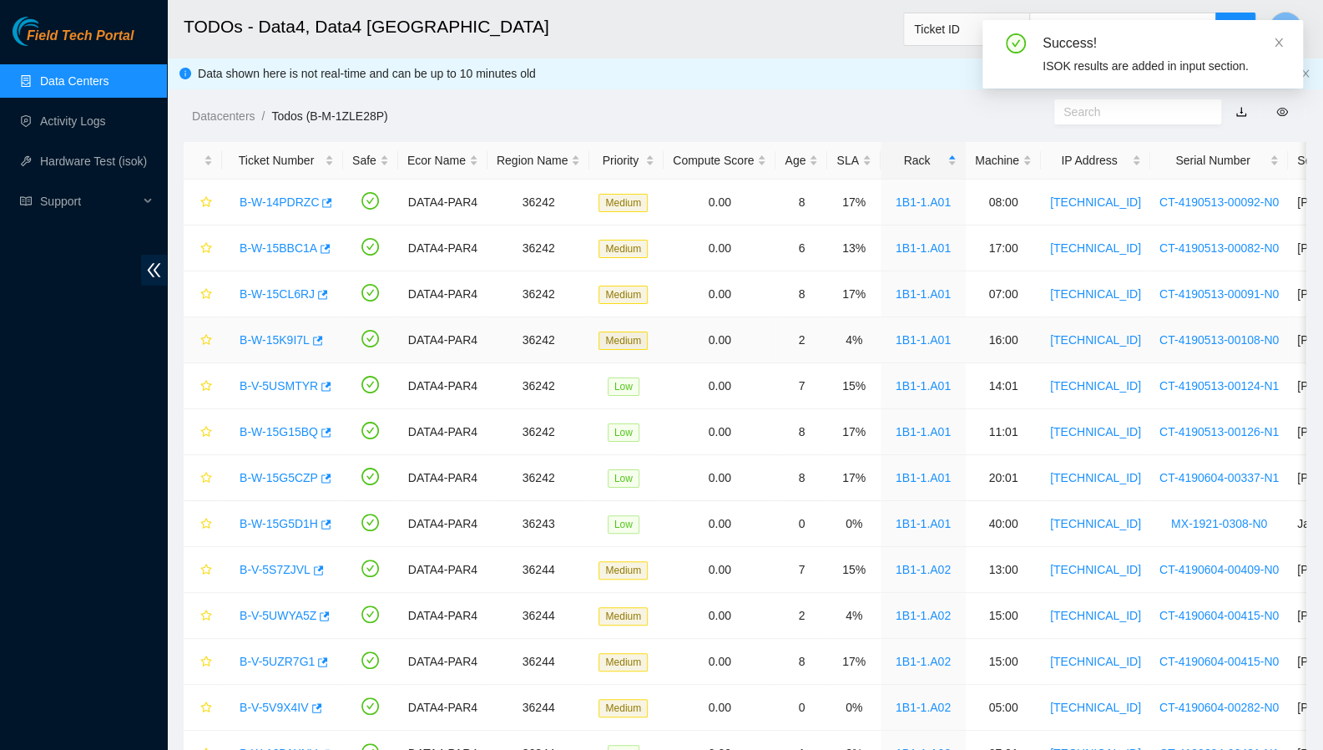
click at [273, 333] on link "B-W-15K9I7L" at bounding box center [275, 339] width 70 height 13
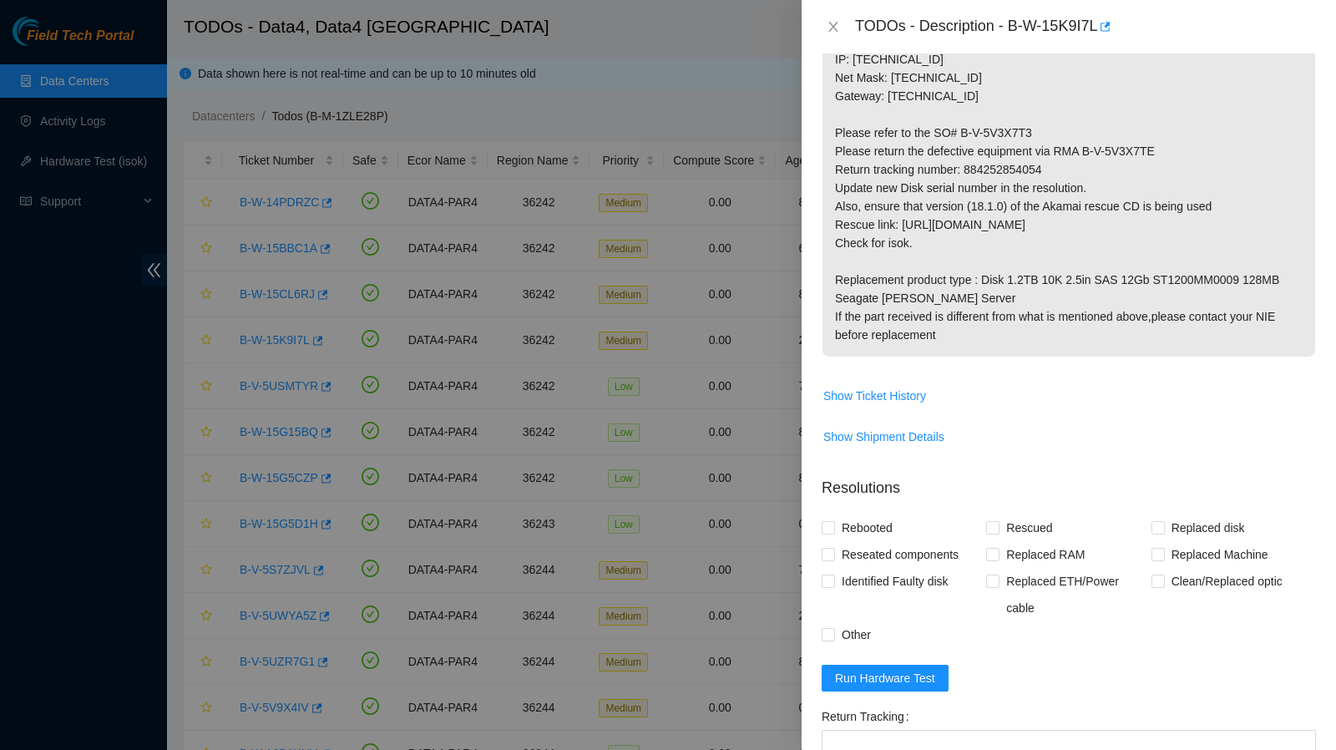
scroll to position [604, 0]
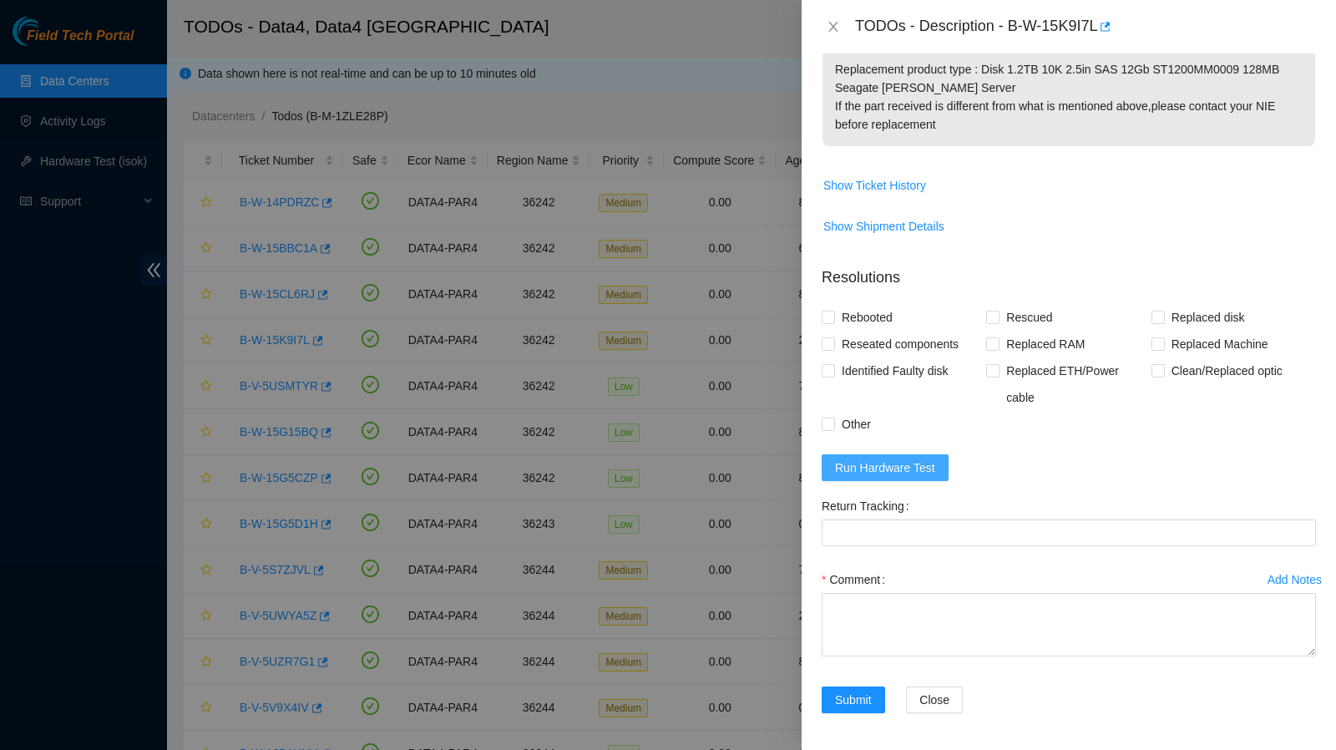
click at [897, 464] on span "Run Hardware Test" at bounding box center [885, 467] width 100 height 18
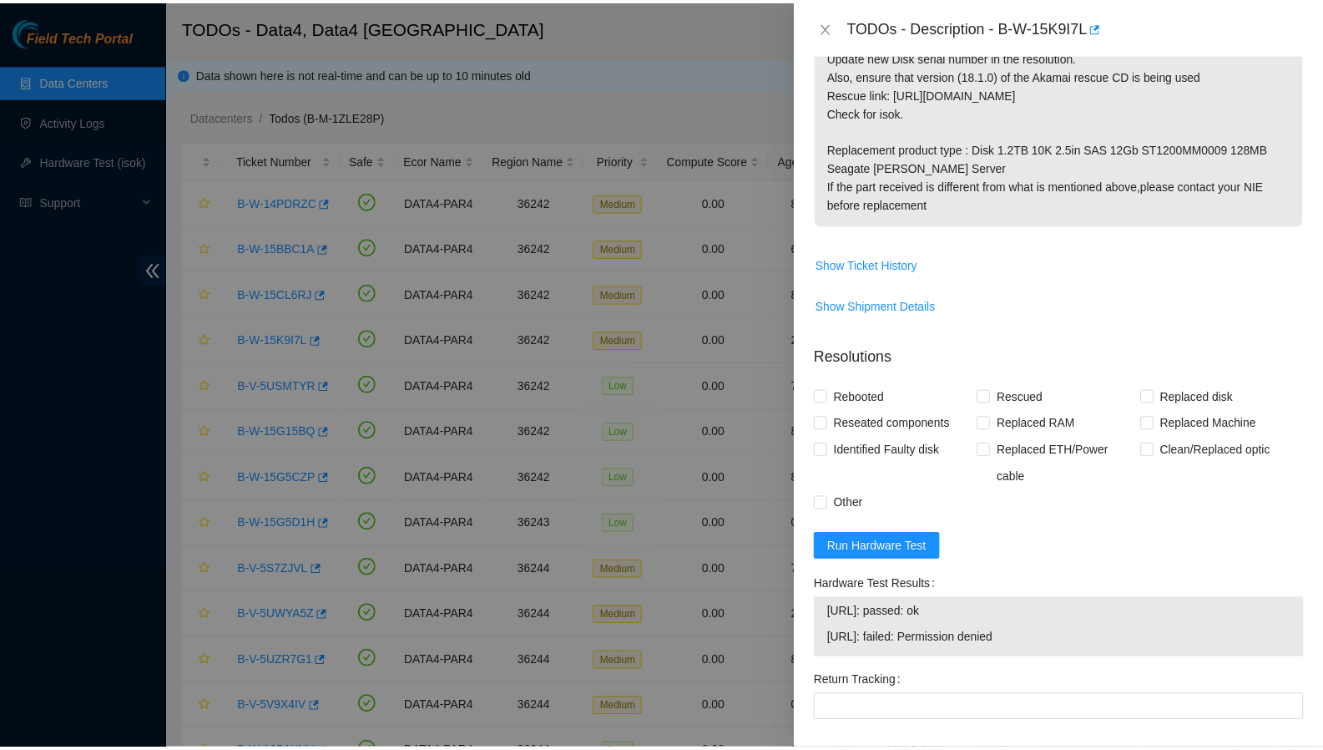
scroll to position [700, 0]
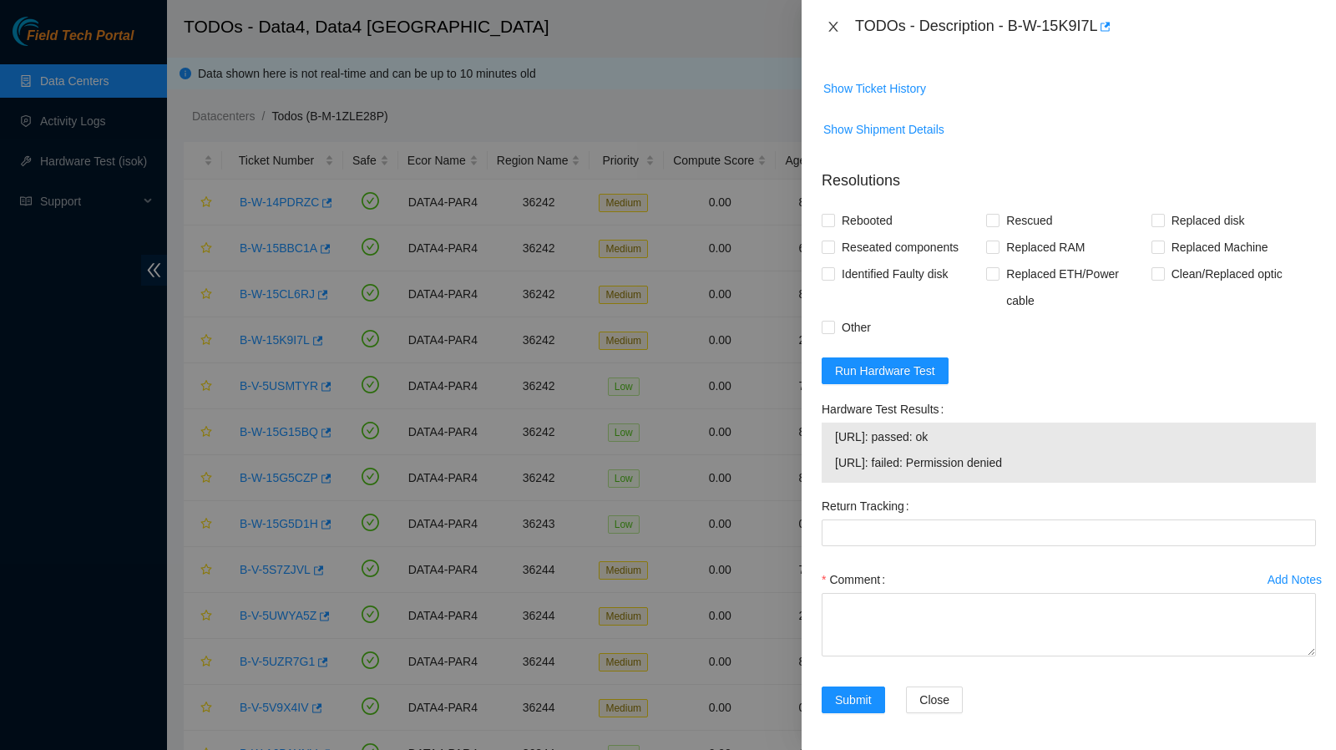
click at [835, 23] on icon "close" at bounding box center [832, 26] width 13 height 13
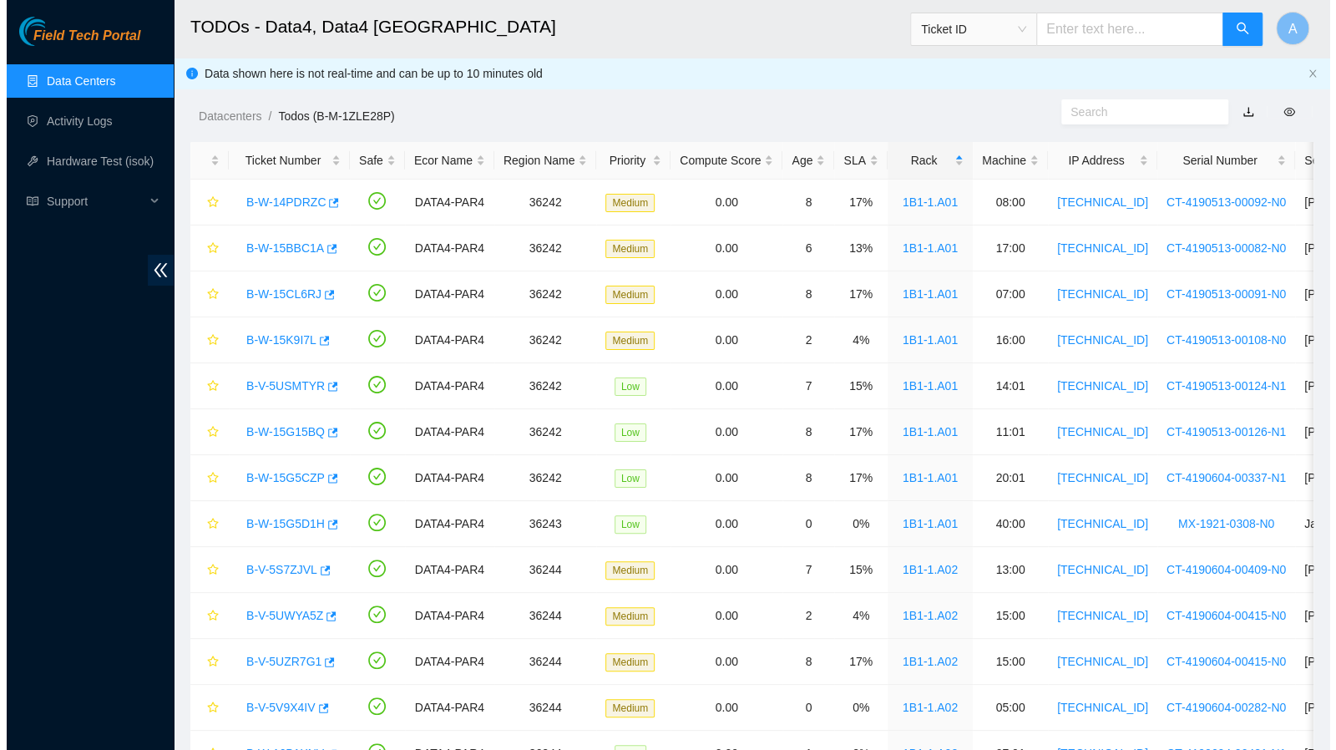
scroll to position [350, 0]
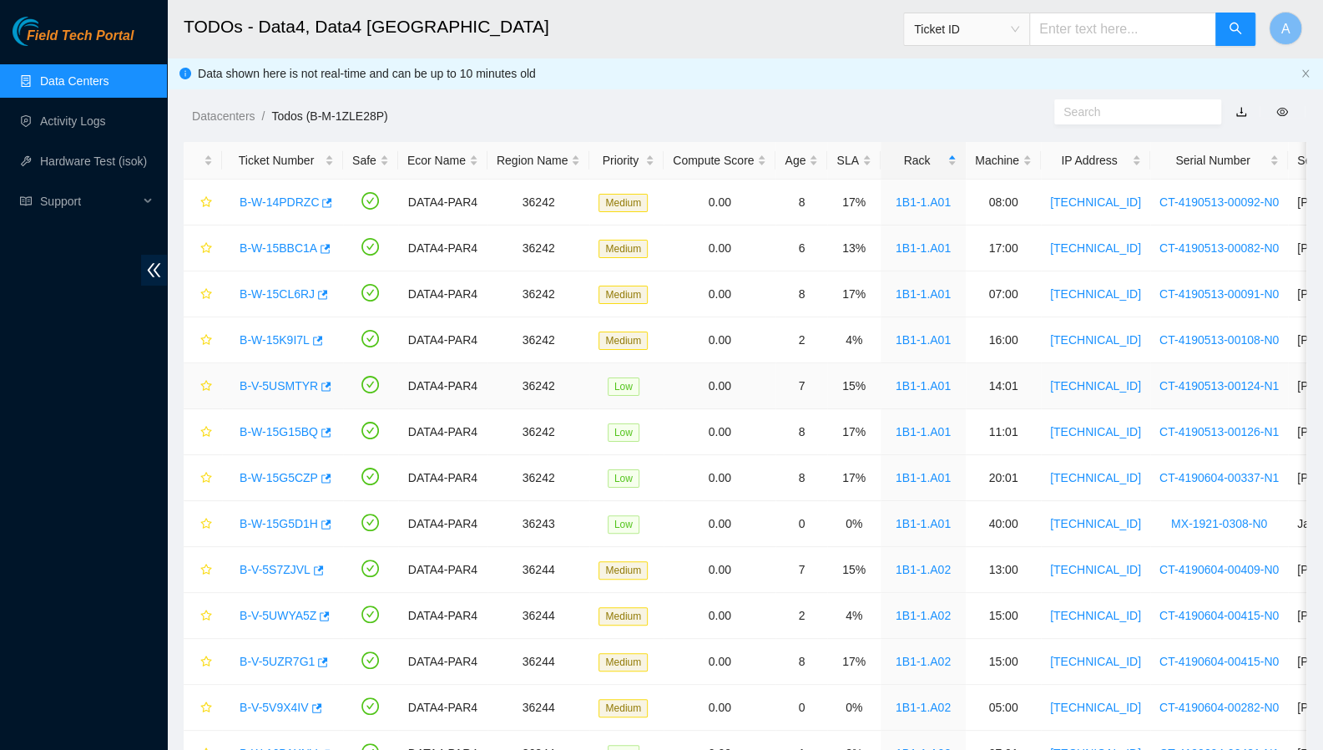
click at [291, 385] on link "B-V-5USMTYR" at bounding box center [279, 385] width 78 height 13
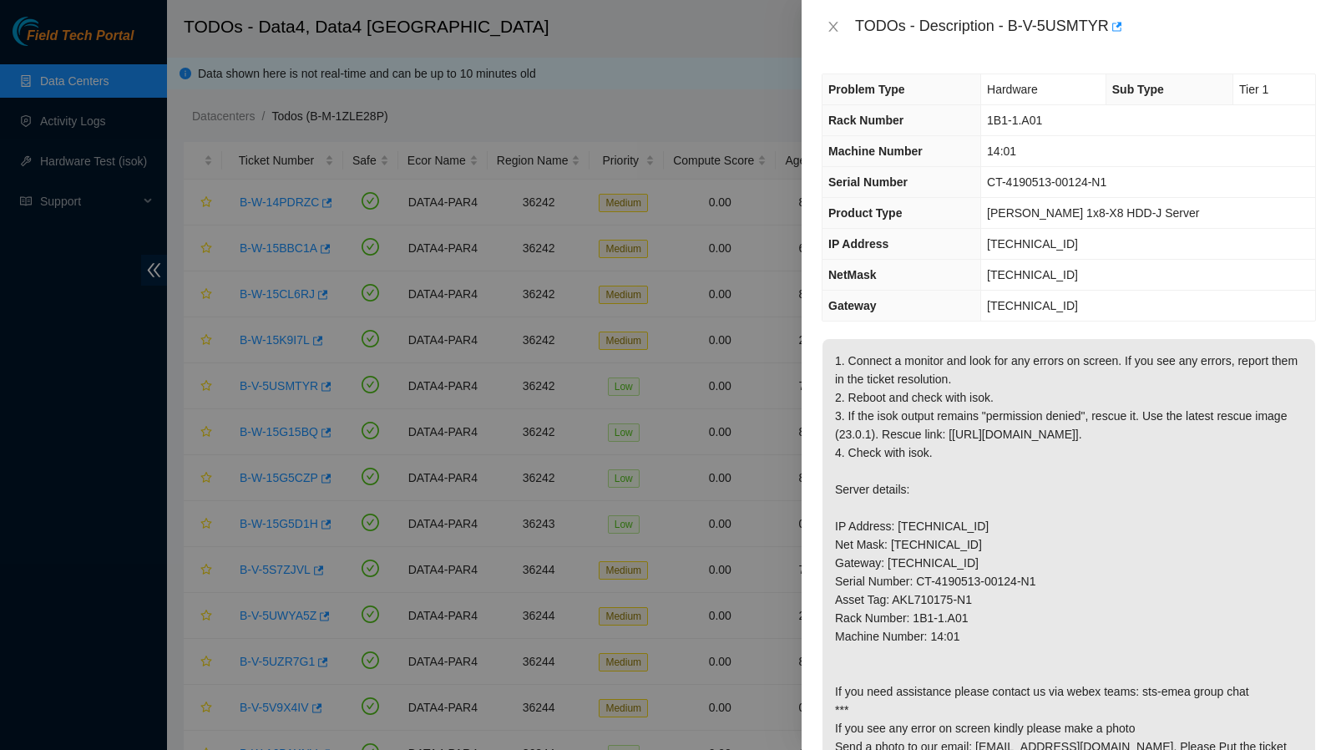
scroll to position [816, 0]
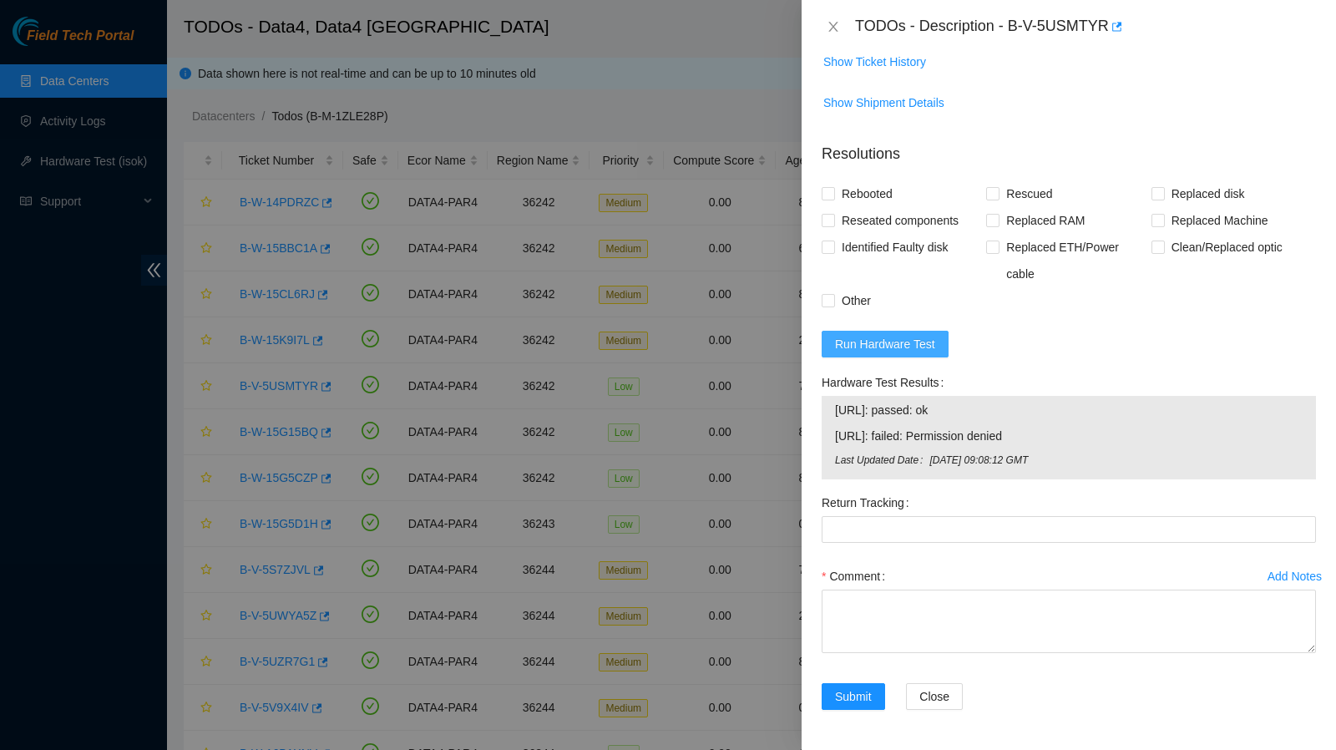
click at [872, 346] on span "Run Hardware Test" at bounding box center [885, 344] width 100 height 18
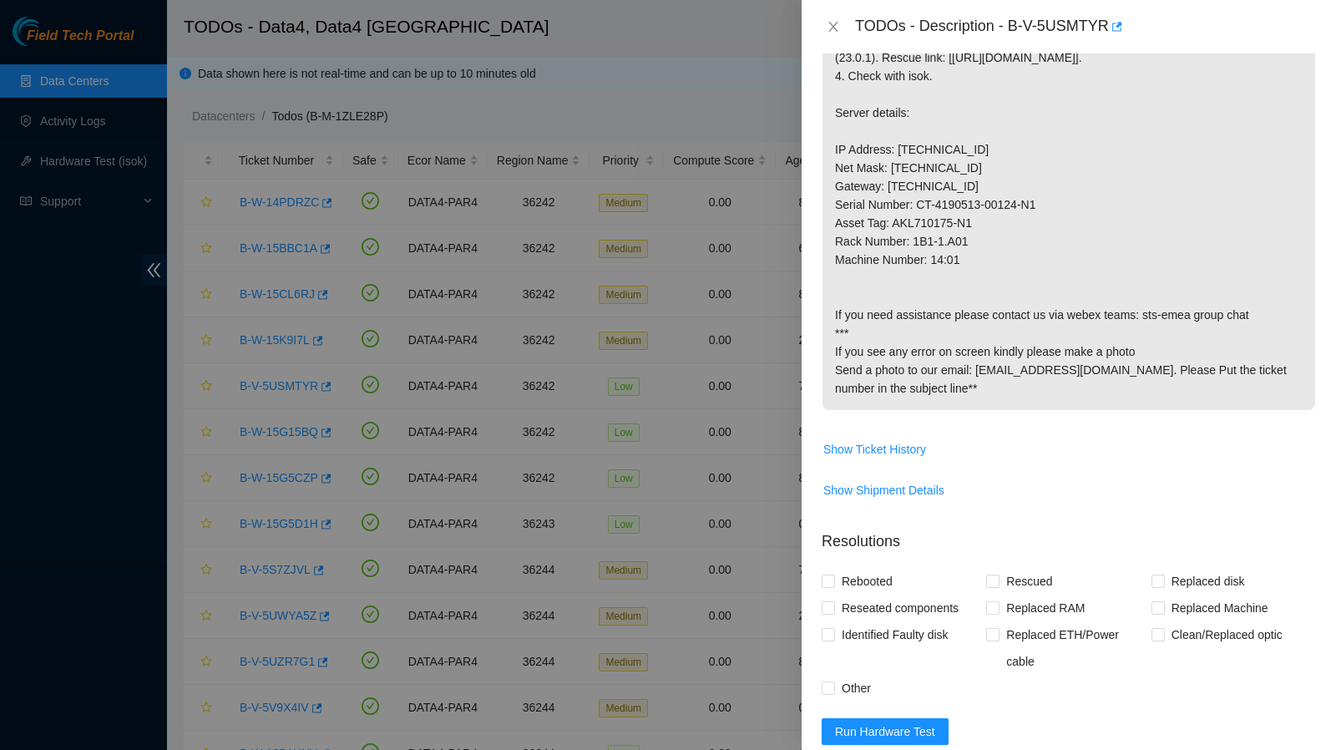
scroll to position [371, 0]
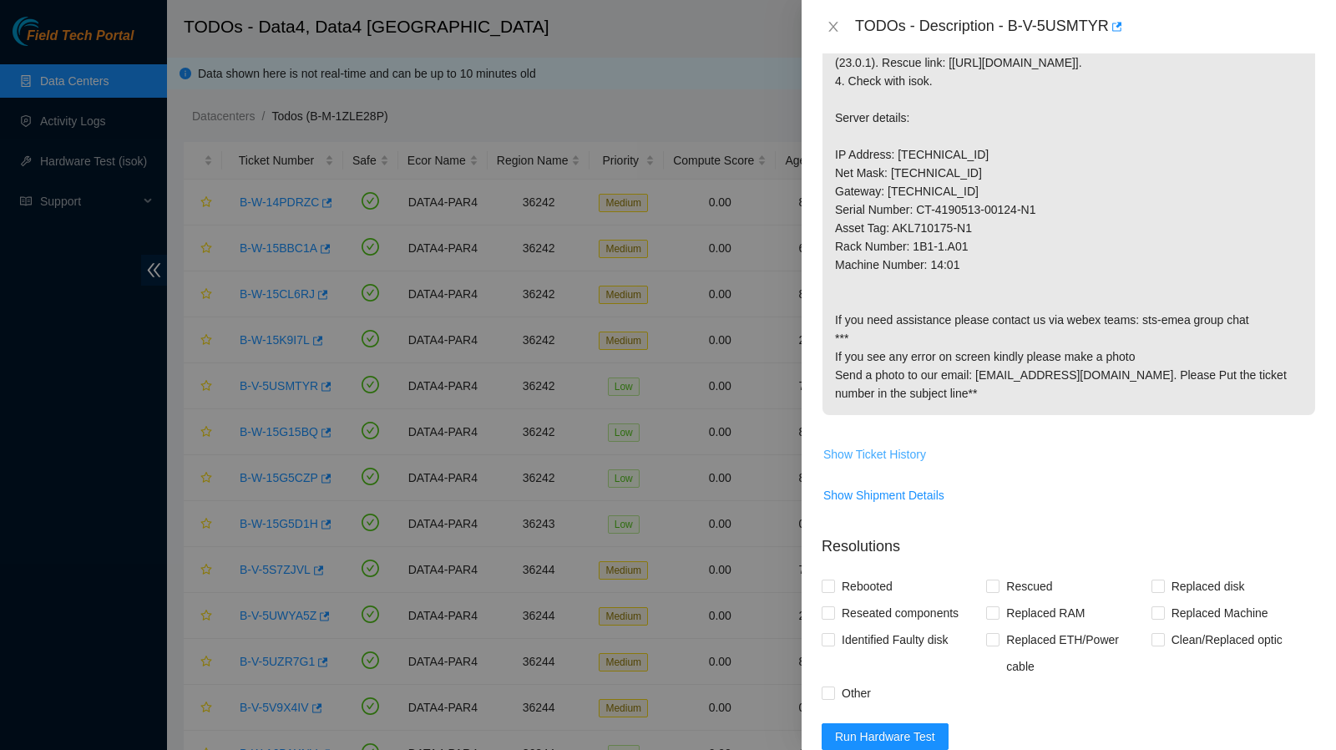
click at [882, 463] on span "Show Ticket History" at bounding box center [874, 454] width 103 height 18
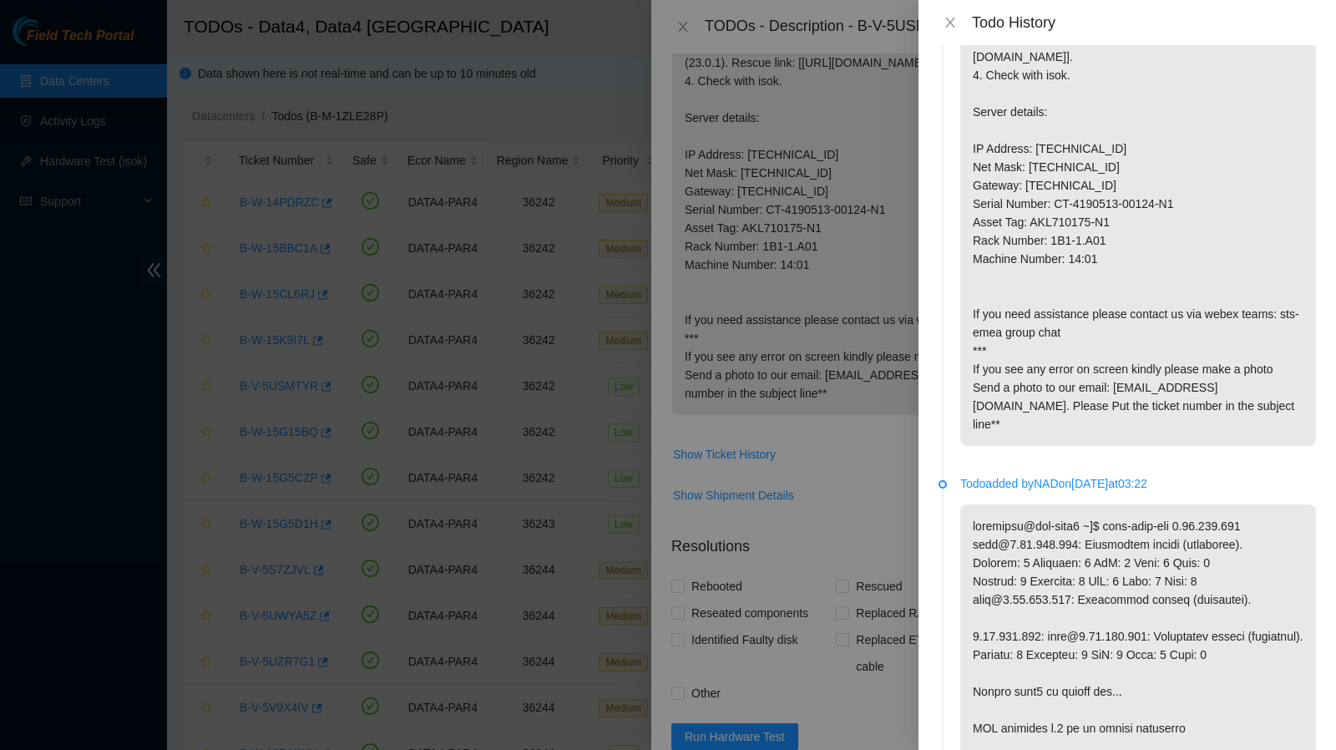
scroll to position [0, 0]
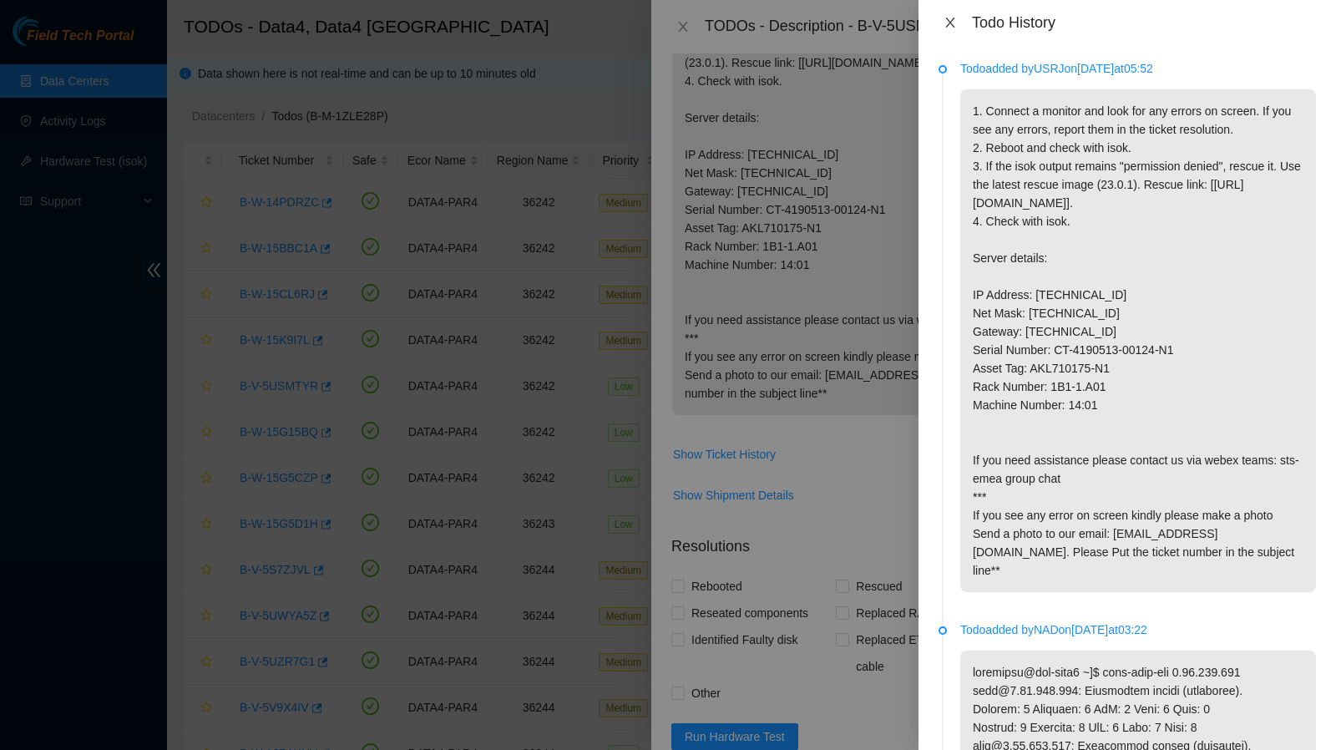
click at [946, 28] on icon "close" at bounding box center [949, 23] width 9 height 10
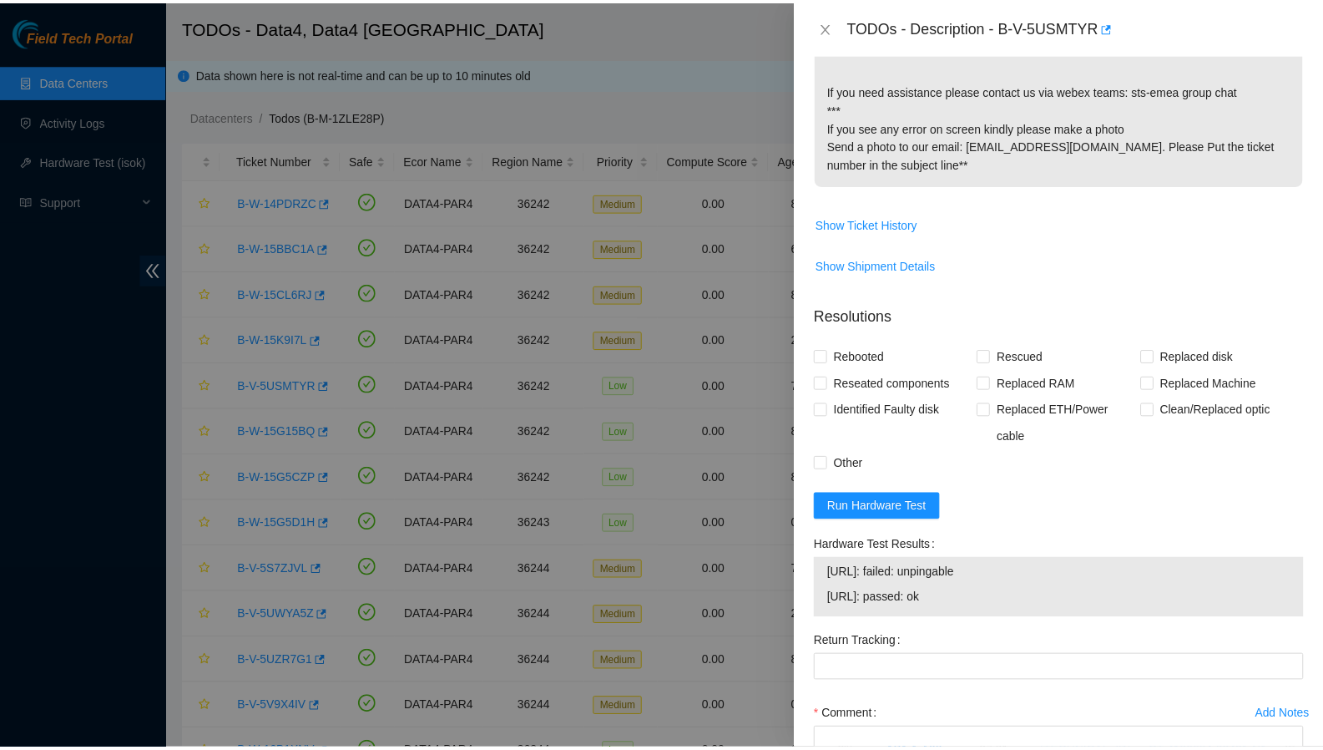
scroll to position [614, 0]
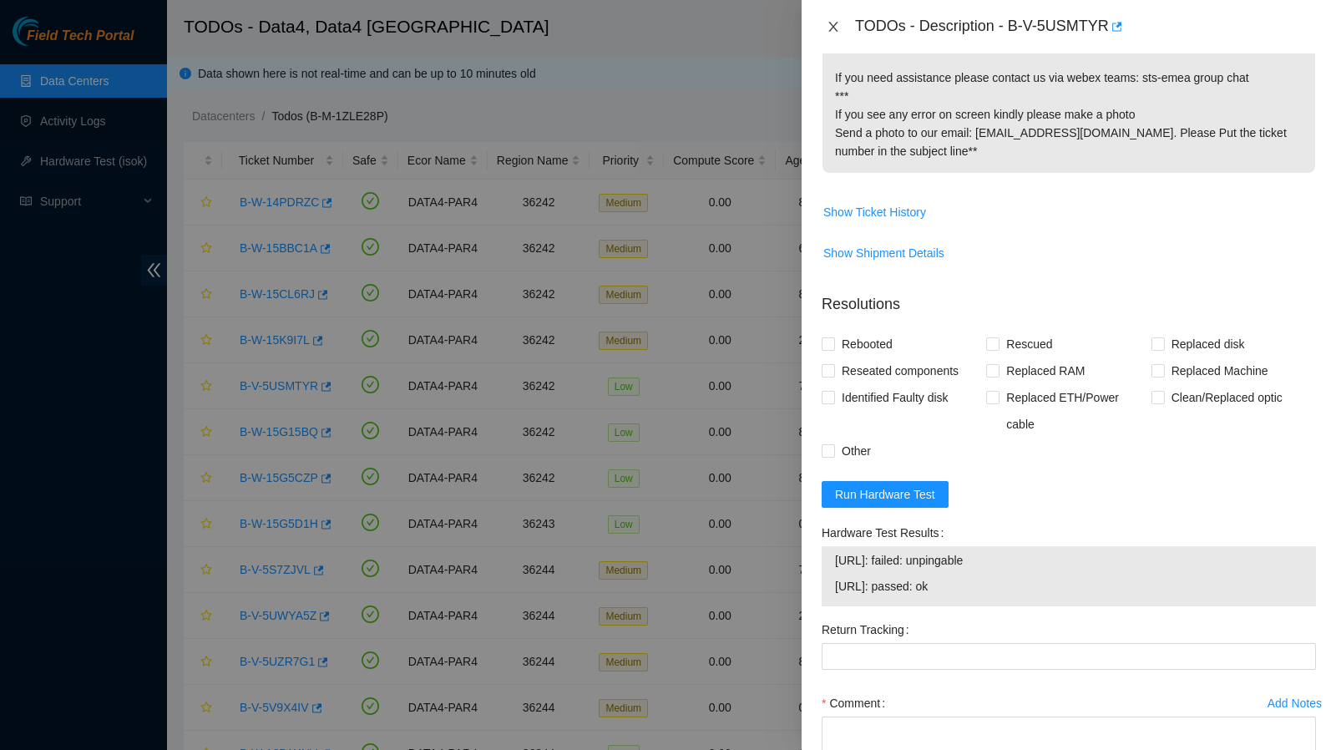
click at [828, 30] on icon "close" at bounding box center [832, 26] width 13 height 13
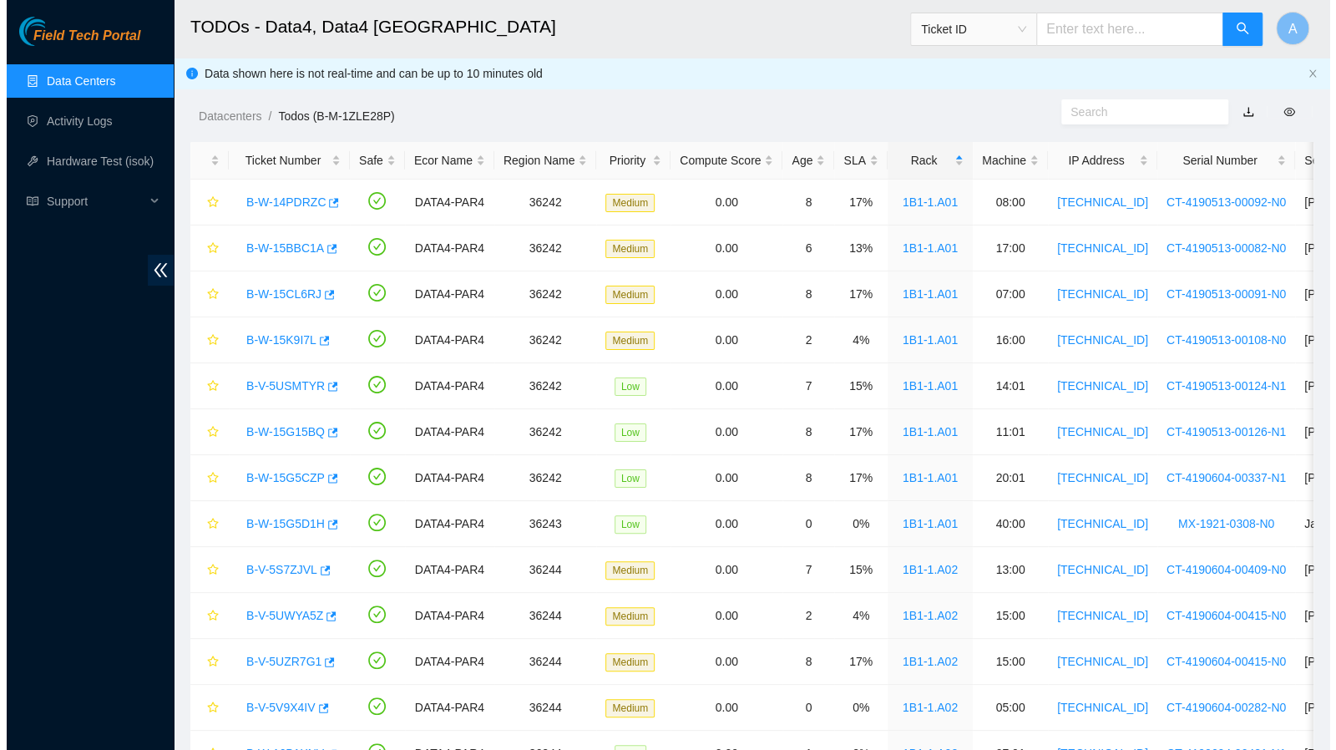
scroll to position [350, 0]
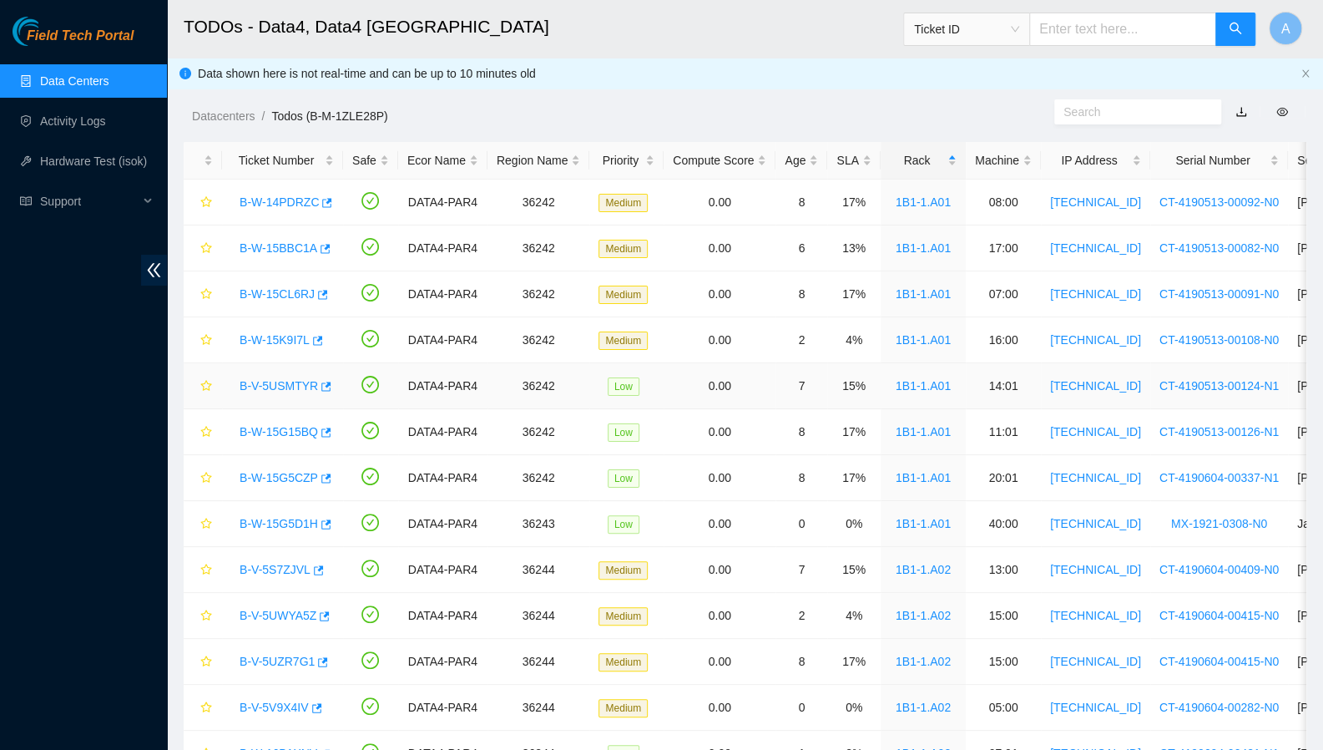
click at [289, 381] on link "B-V-5USMTYR" at bounding box center [279, 385] width 78 height 13
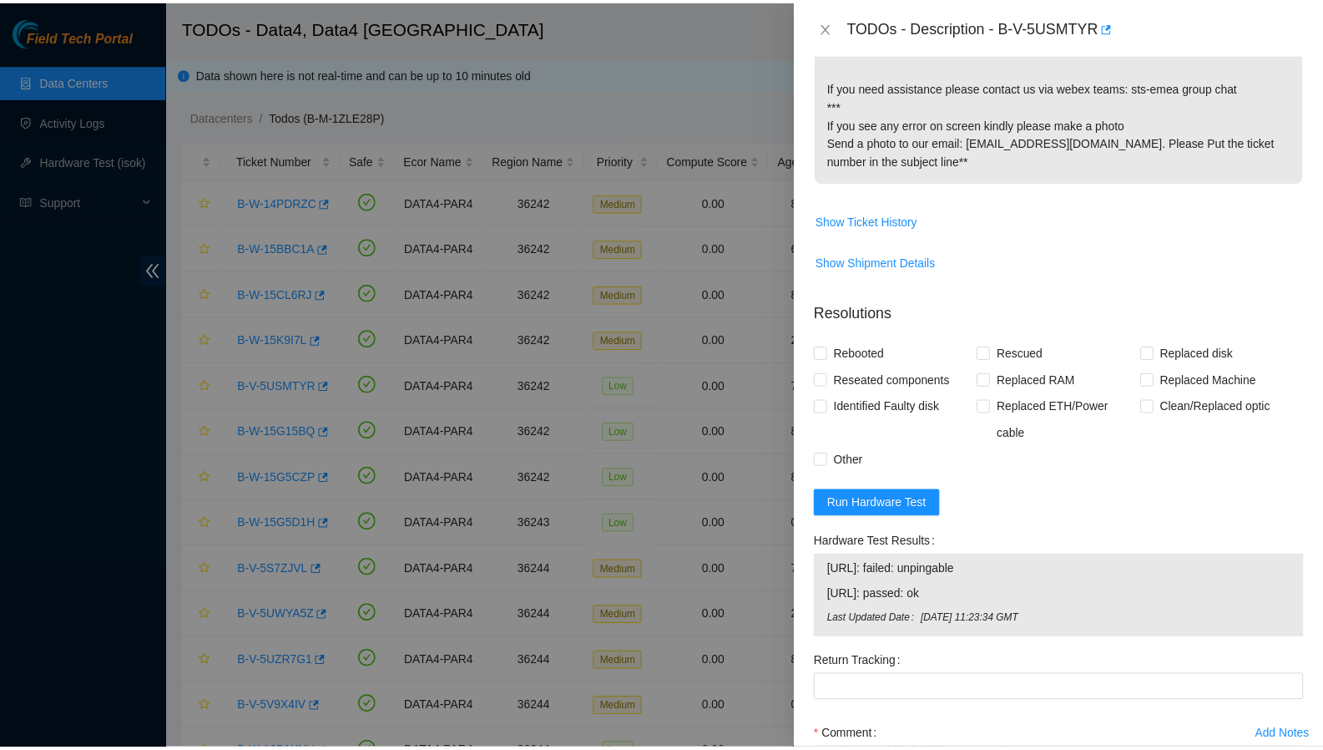
scroll to position [601, 0]
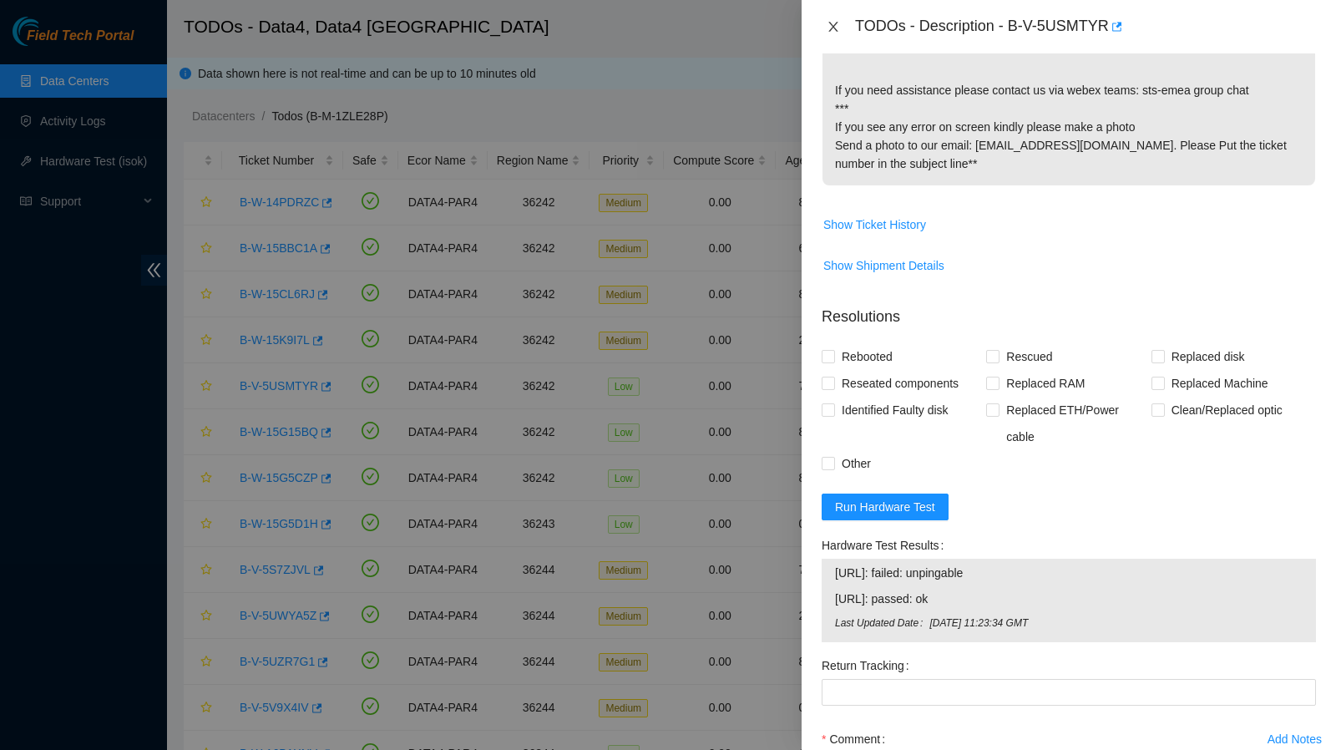
click at [833, 24] on icon "close" at bounding box center [832, 26] width 13 height 13
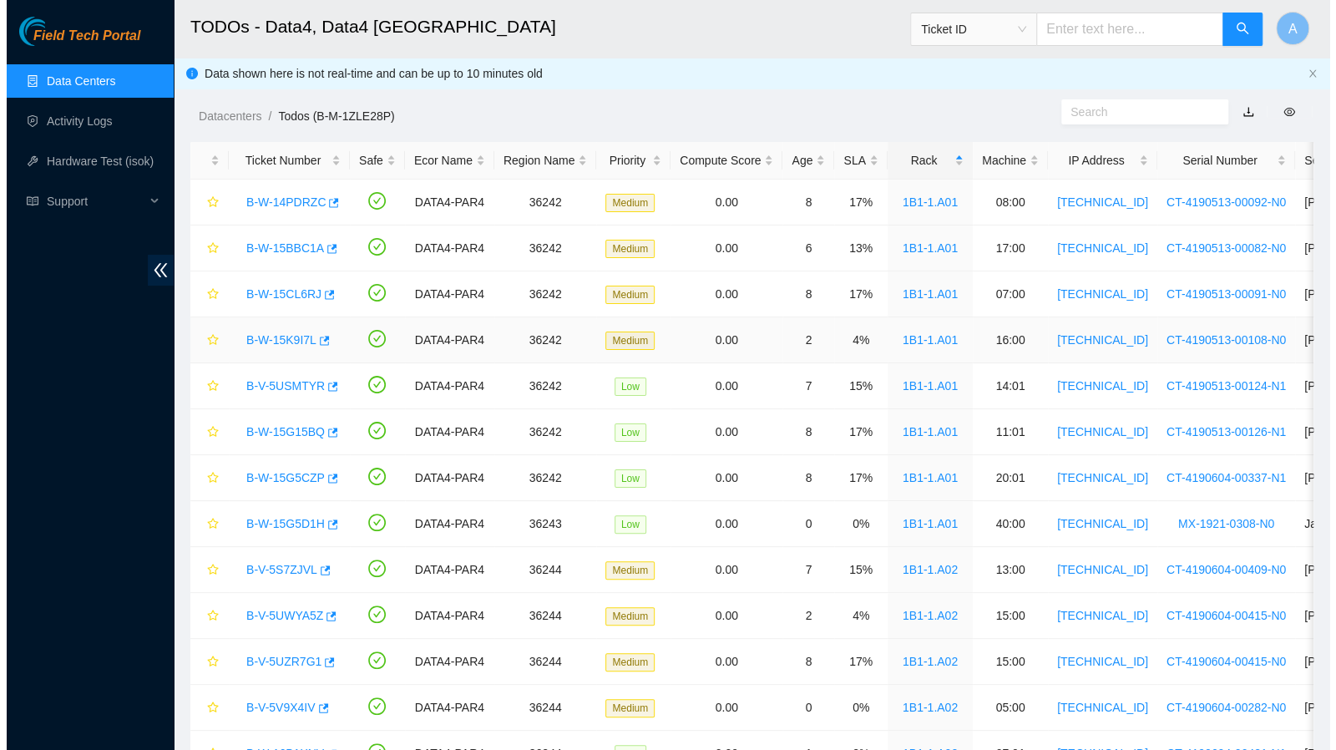
scroll to position [350, 0]
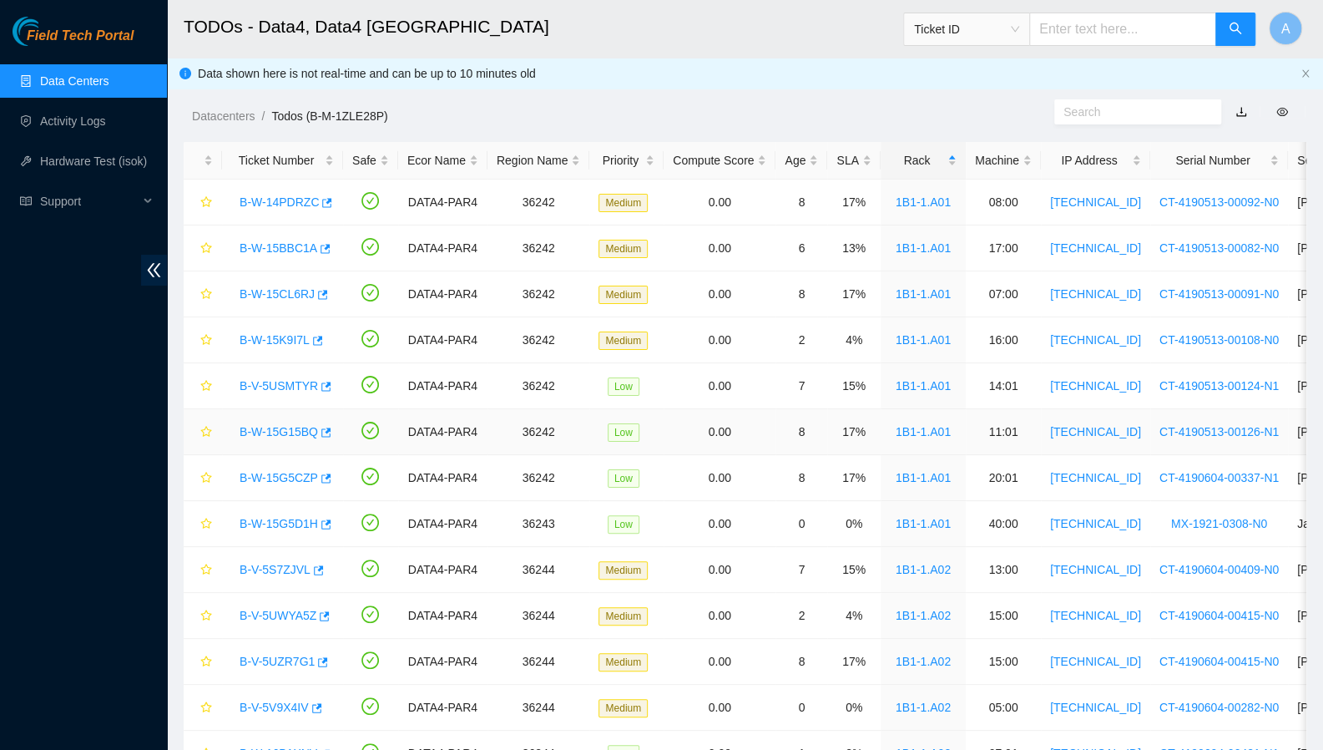
click at [277, 435] on link "B-W-15G15BQ" at bounding box center [279, 431] width 78 height 13
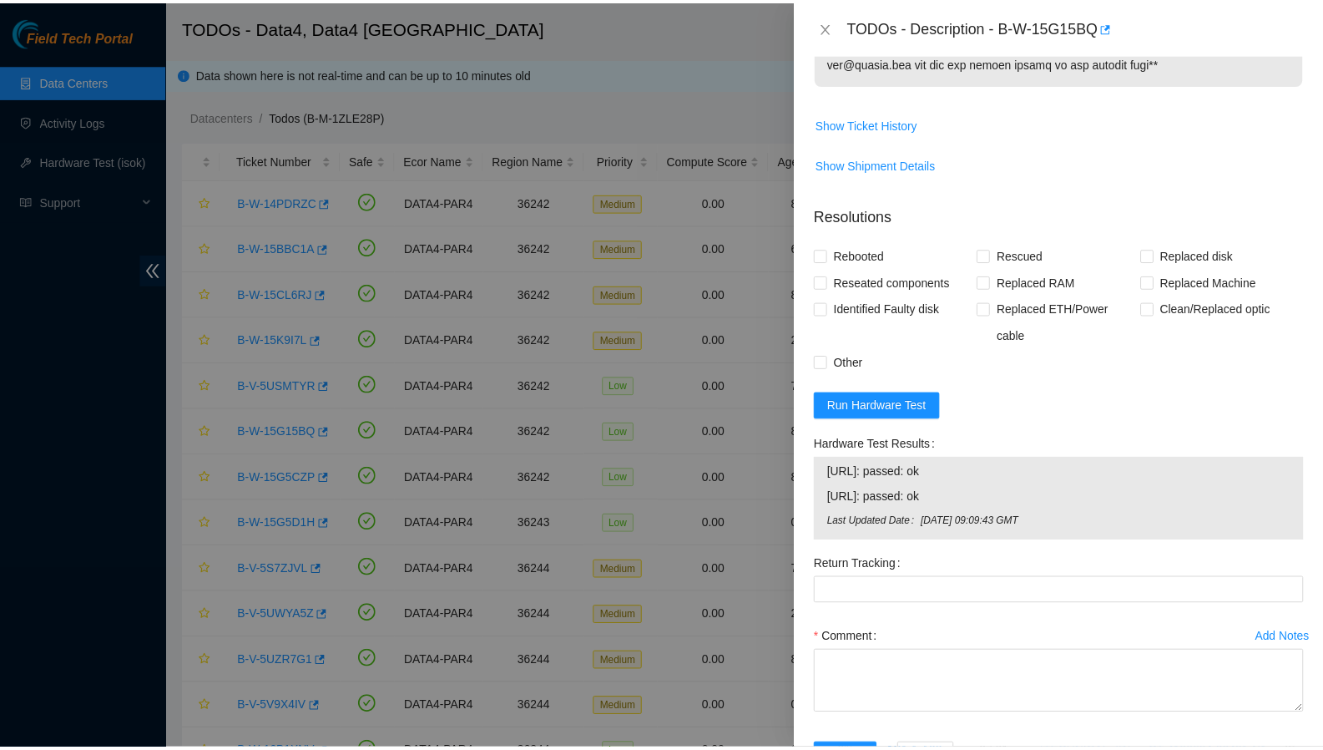
scroll to position [1015, 0]
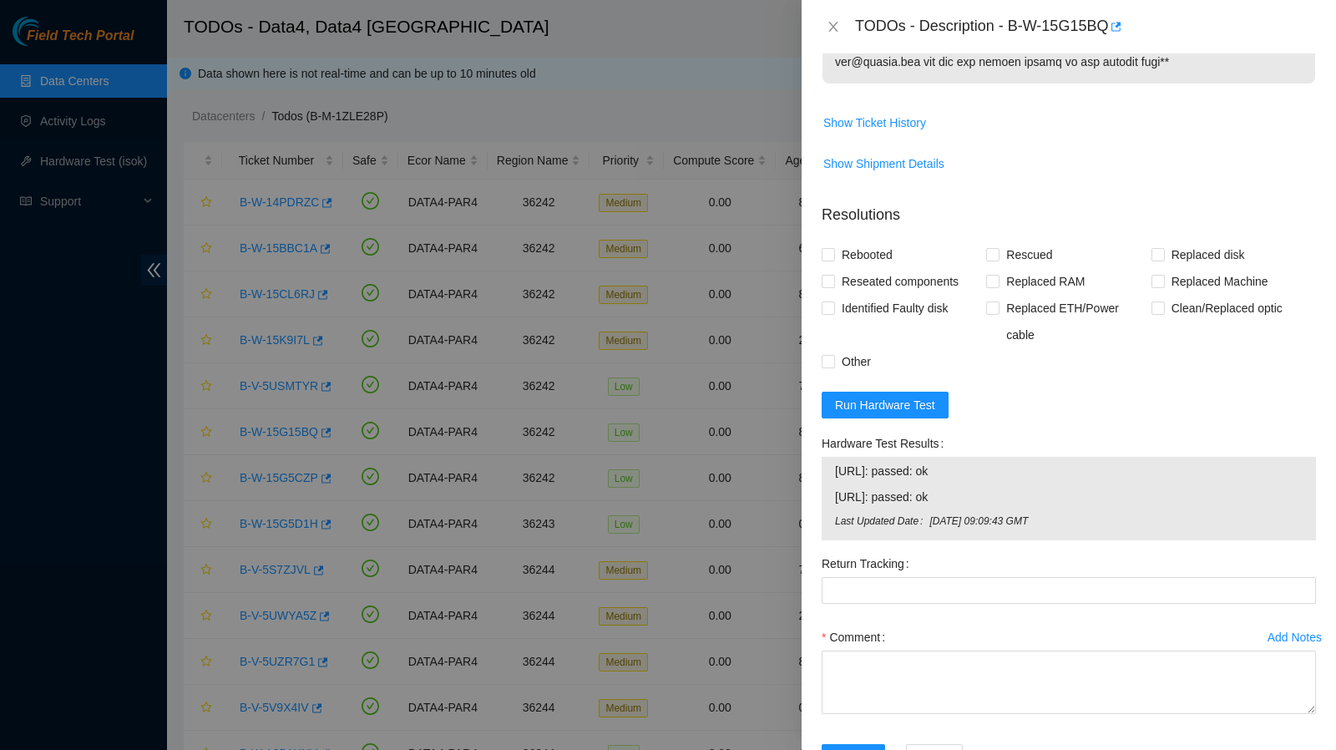
click at [175, 461] on div at bounding box center [668, 375] width 1336 height 750
click at [830, 21] on icon "close" at bounding box center [832, 26] width 13 height 13
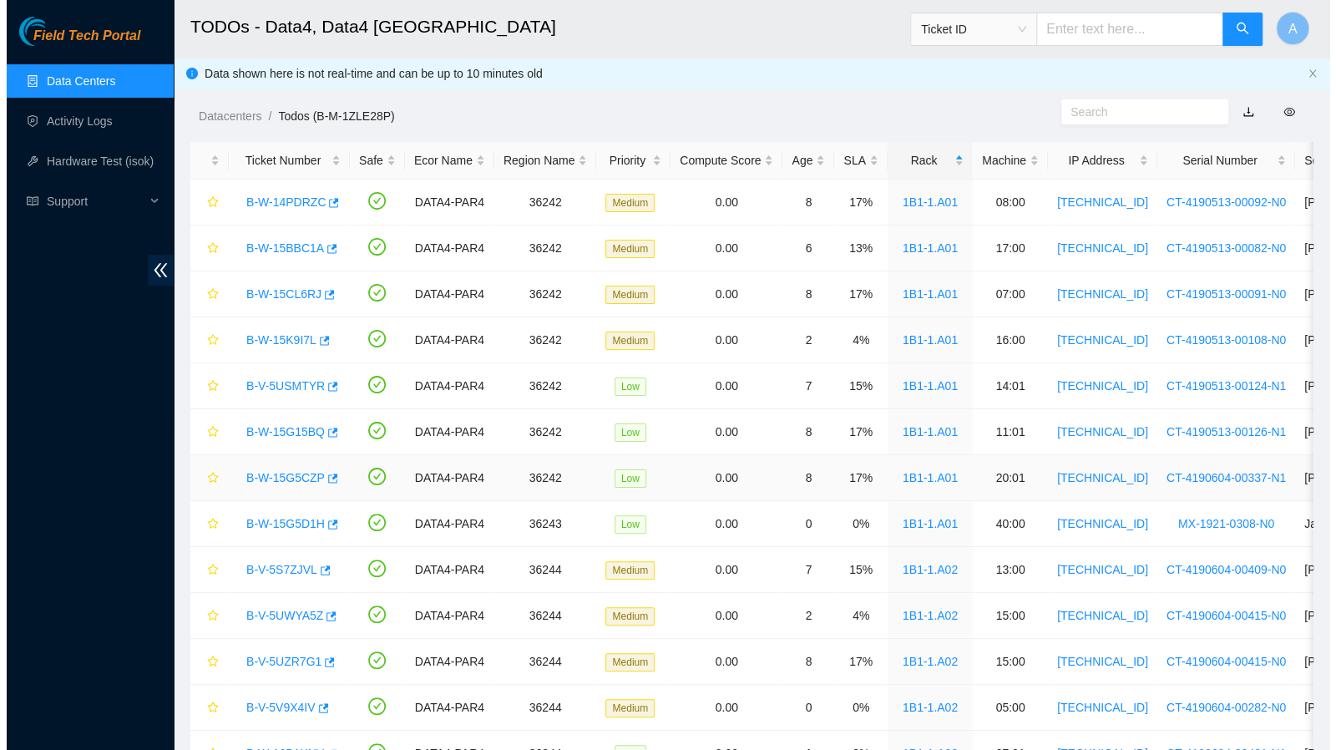
scroll to position [350, 0]
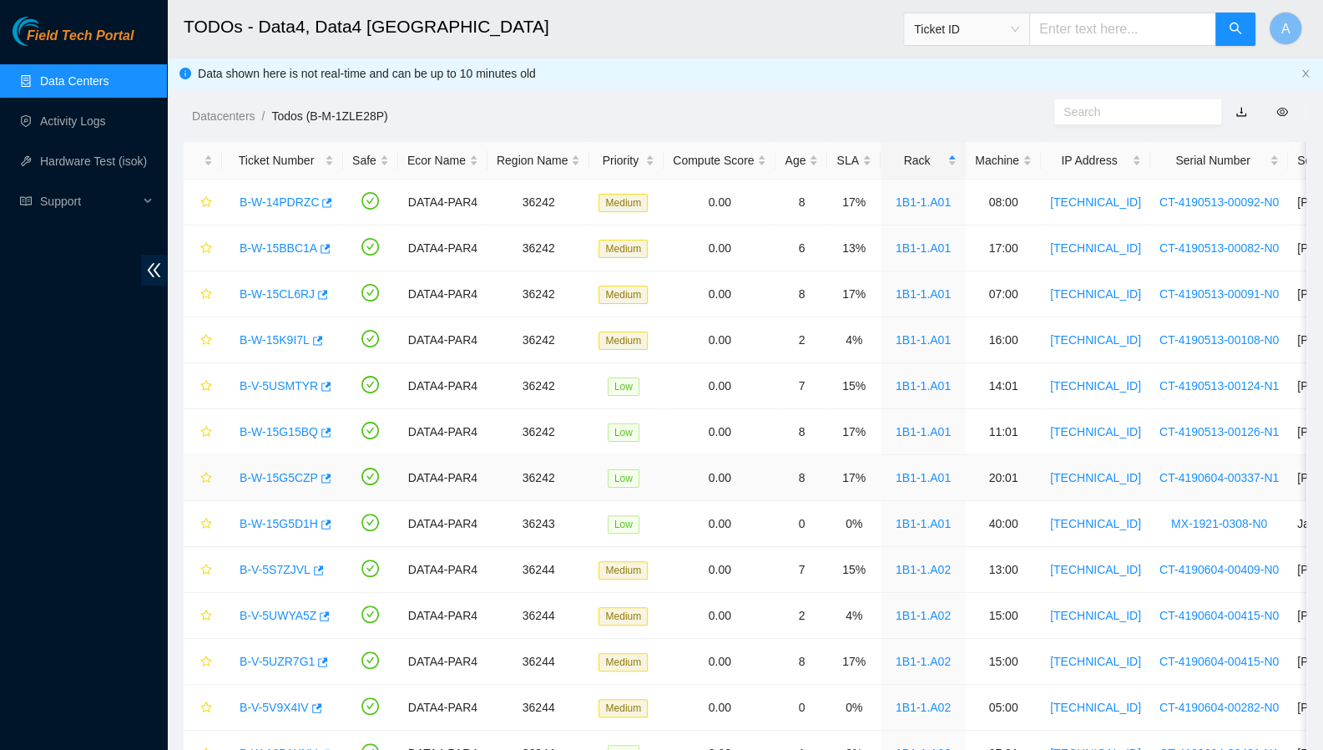
click at [280, 475] on link "B-W-15G5CZP" at bounding box center [279, 477] width 78 height 13
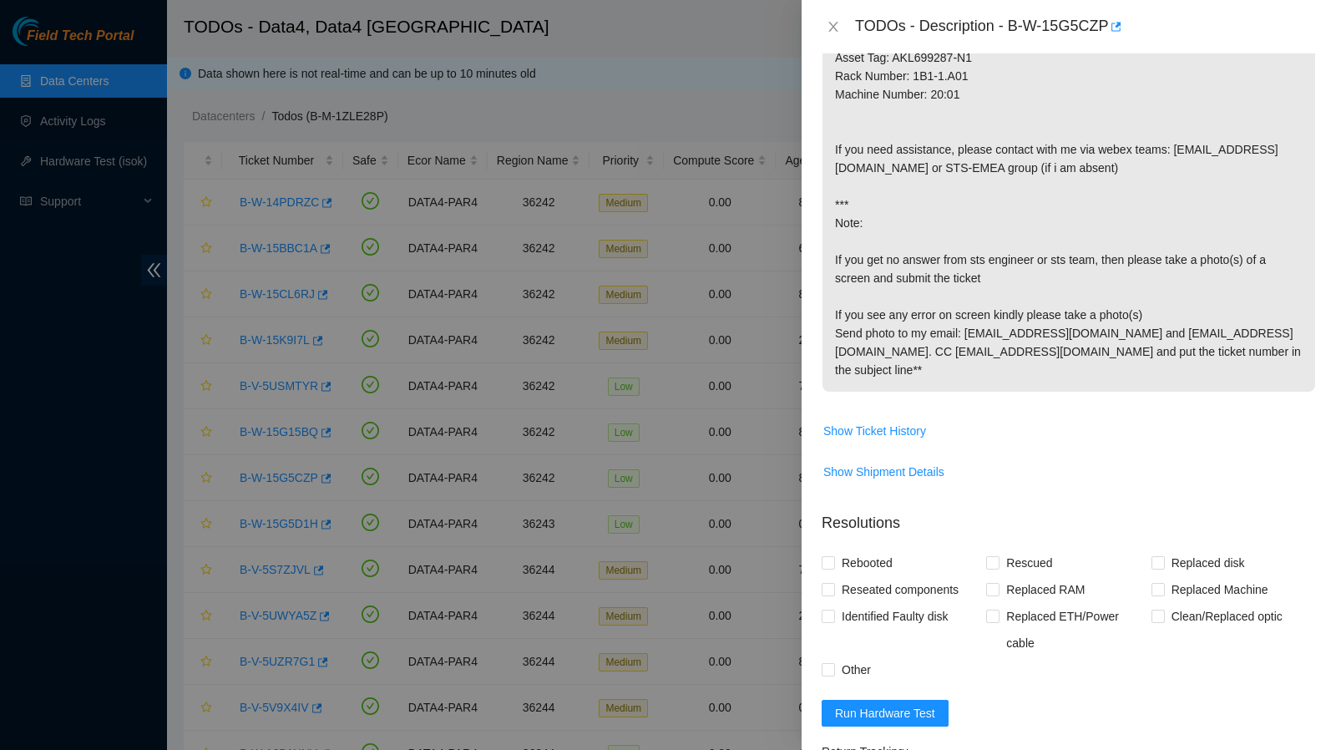
scroll to position [824, 0]
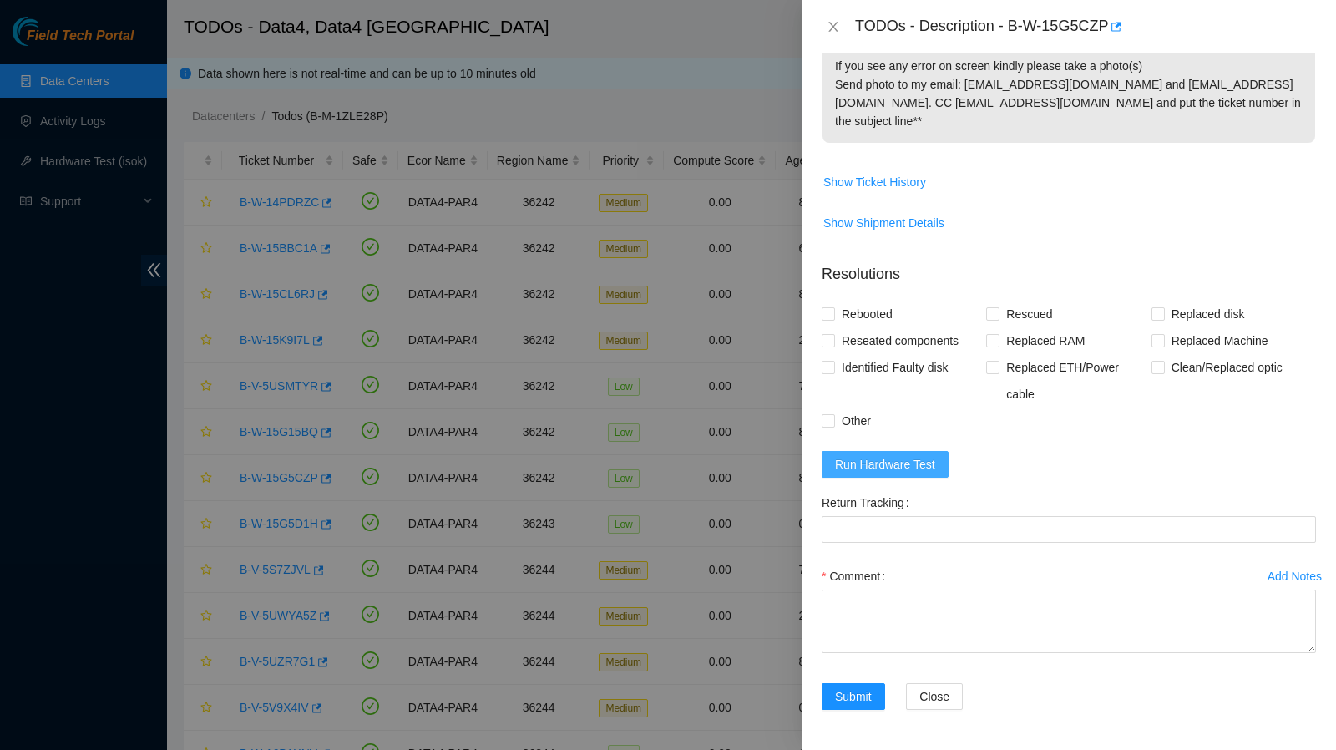
click at [892, 460] on span "Run Hardware Test" at bounding box center [885, 464] width 100 height 18
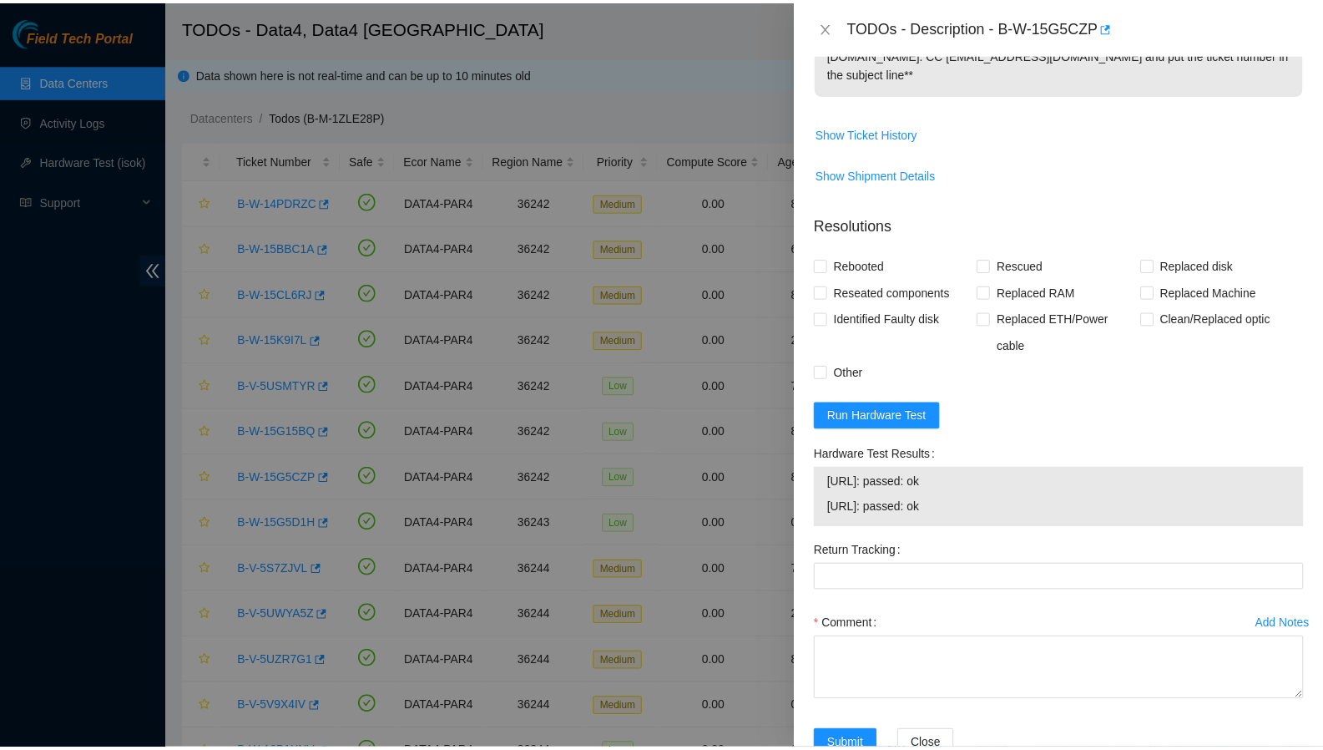
scroll to position [921, 0]
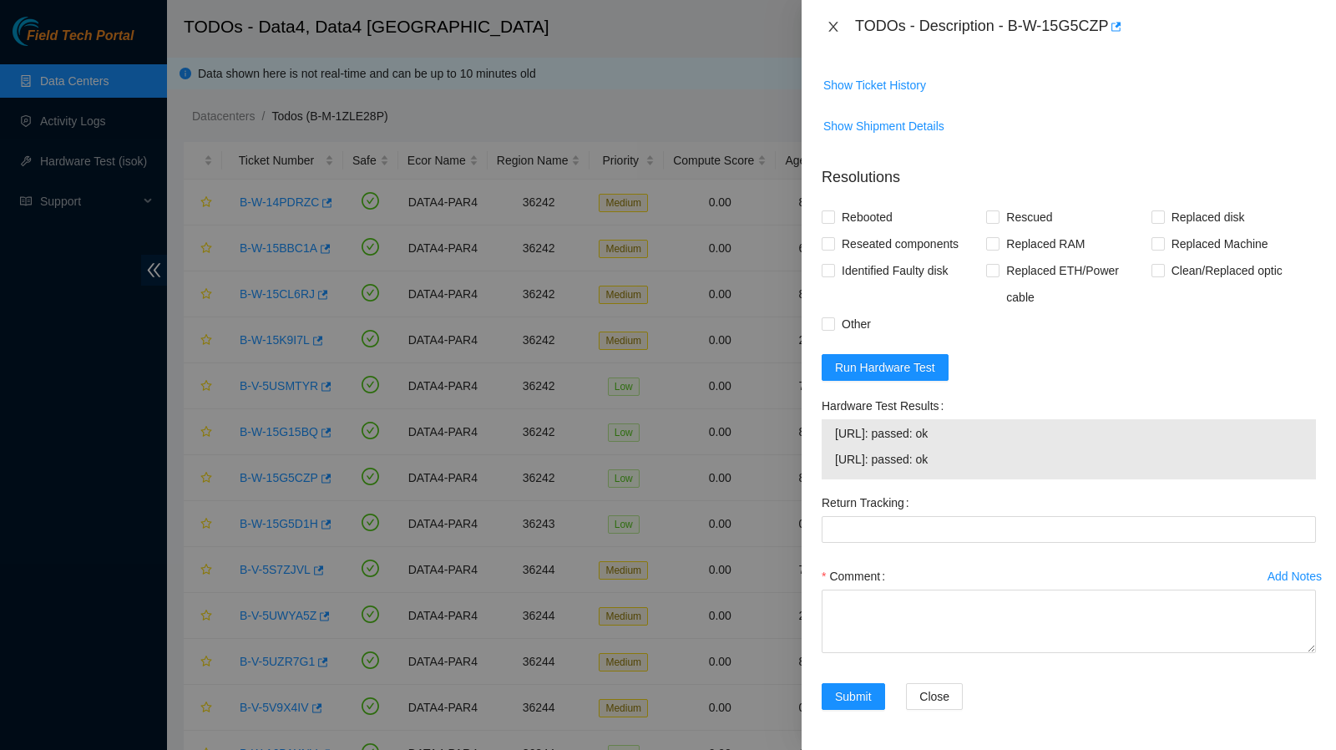
click at [831, 25] on icon "close" at bounding box center [832, 27] width 9 height 10
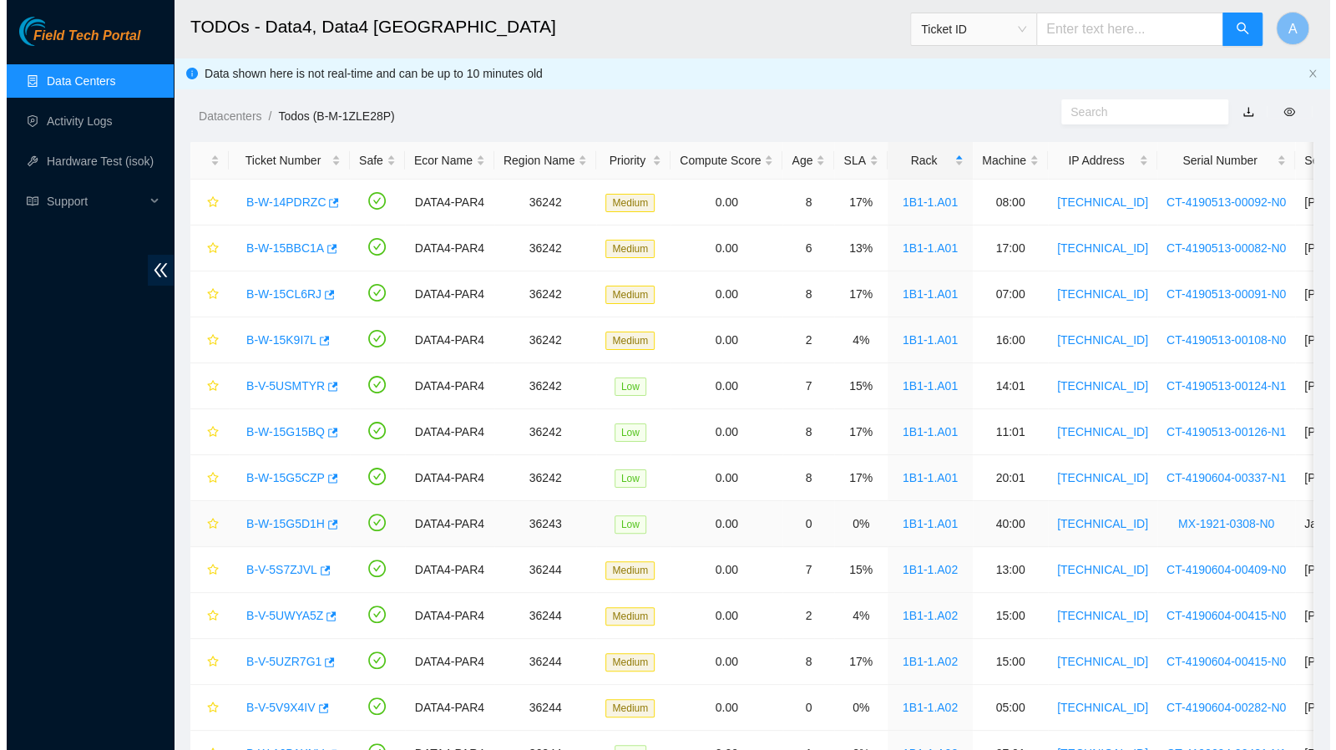
scroll to position [350, 0]
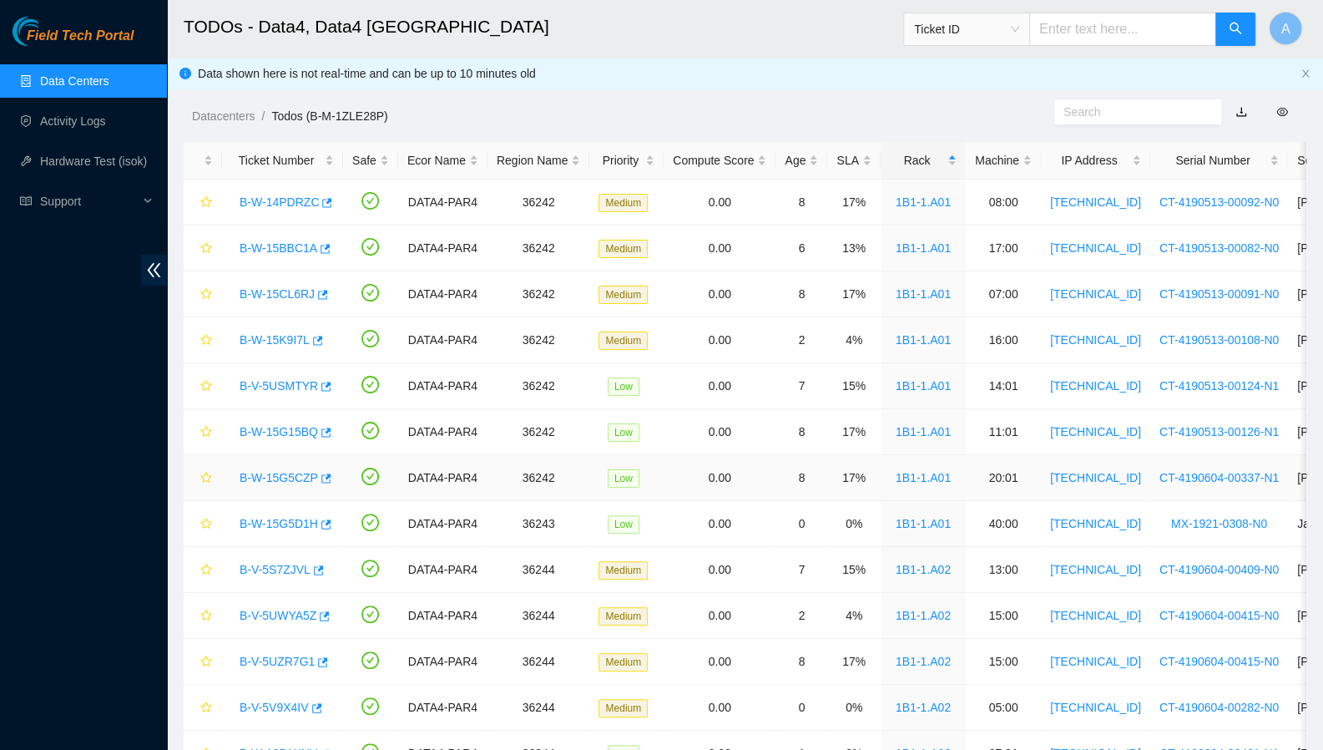
click at [276, 477] on link "B-W-15G5CZP" at bounding box center [279, 477] width 78 height 13
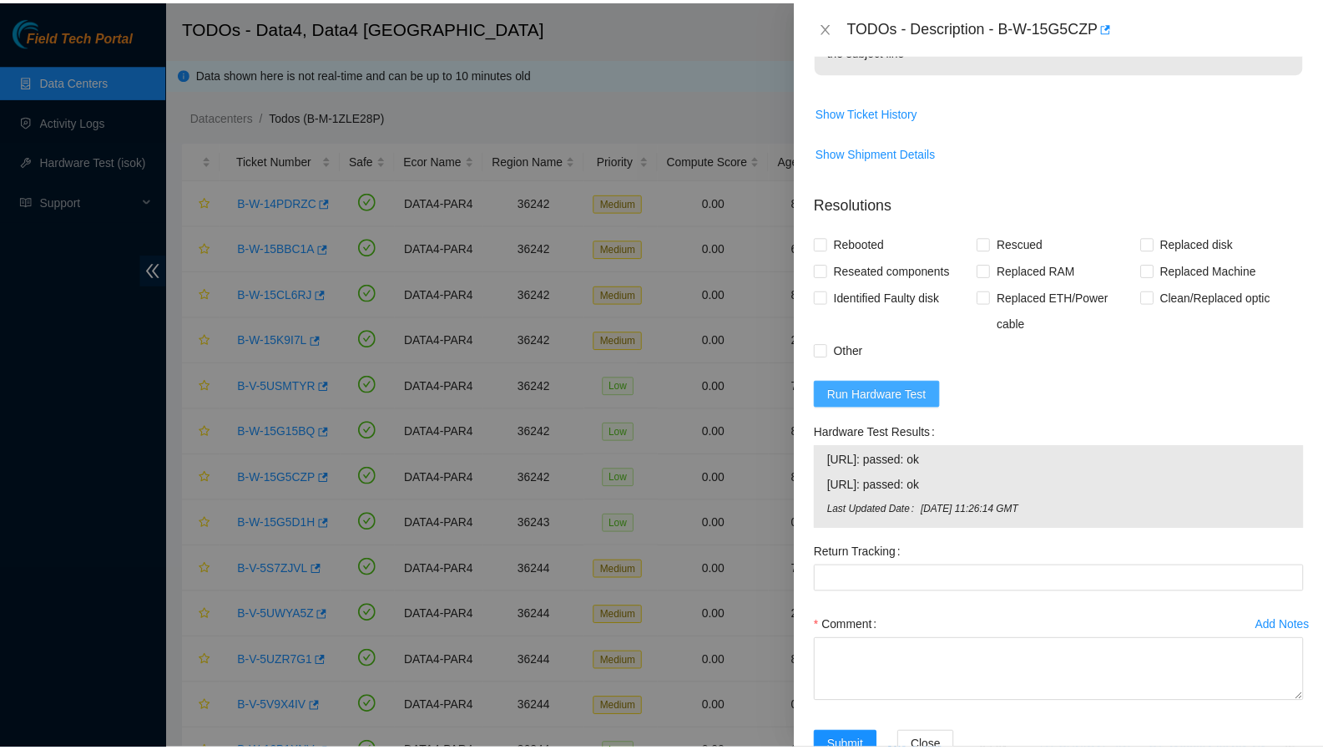
scroll to position [944, 0]
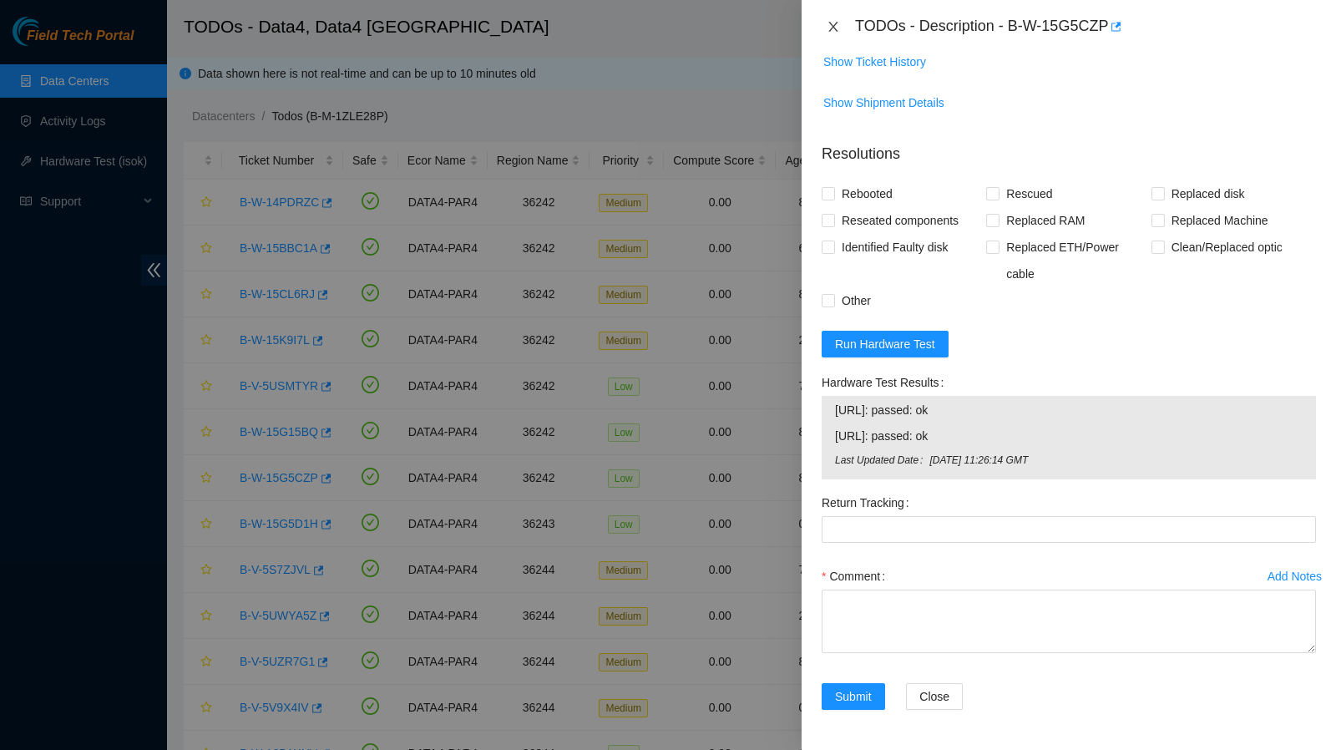
click at [831, 28] on icon "close" at bounding box center [832, 27] width 9 height 10
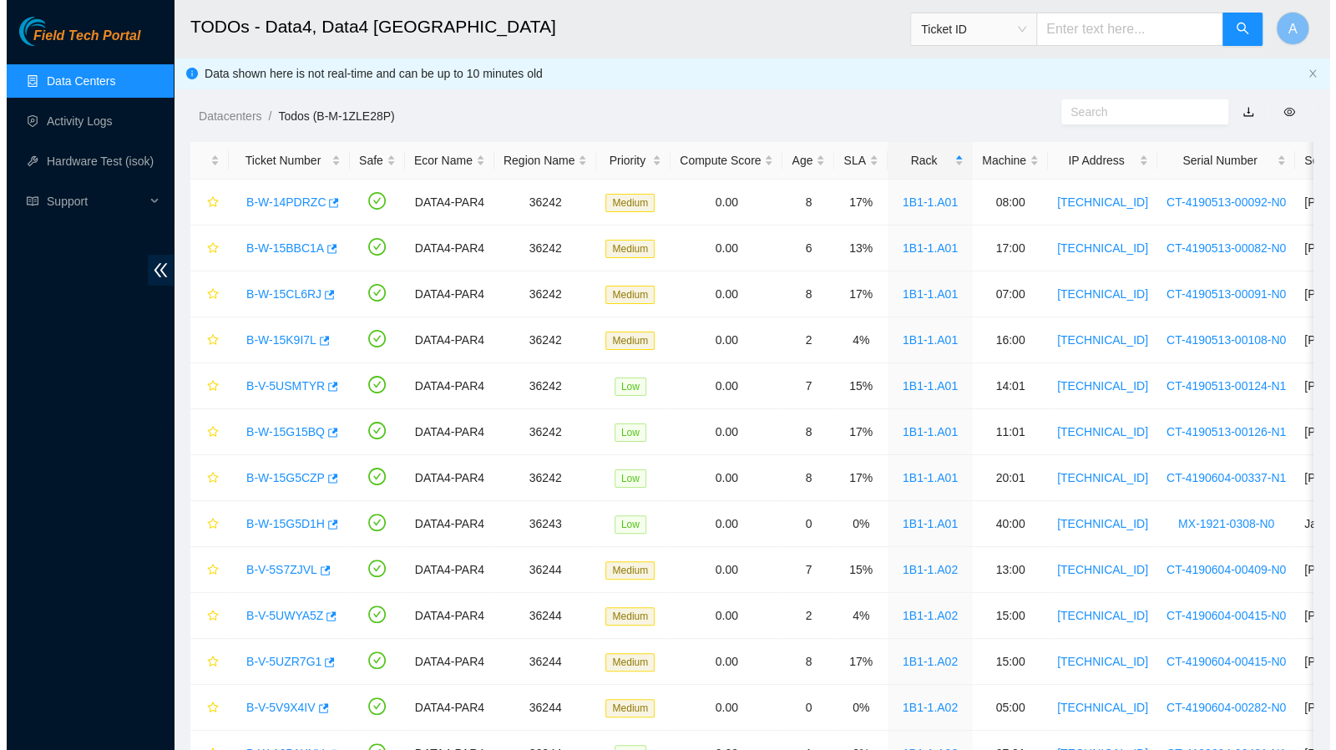
scroll to position [350, 0]
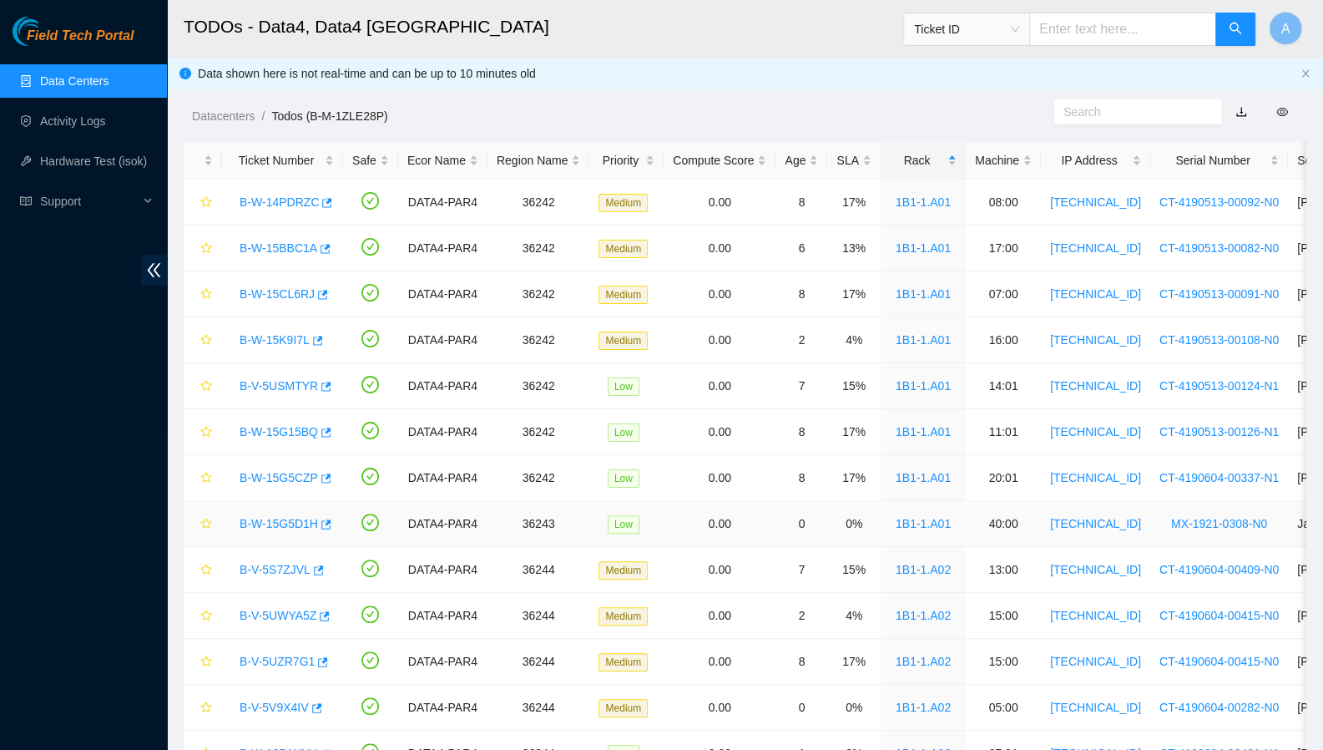
click at [283, 520] on link "B-W-15G5D1H" at bounding box center [279, 523] width 78 height 13
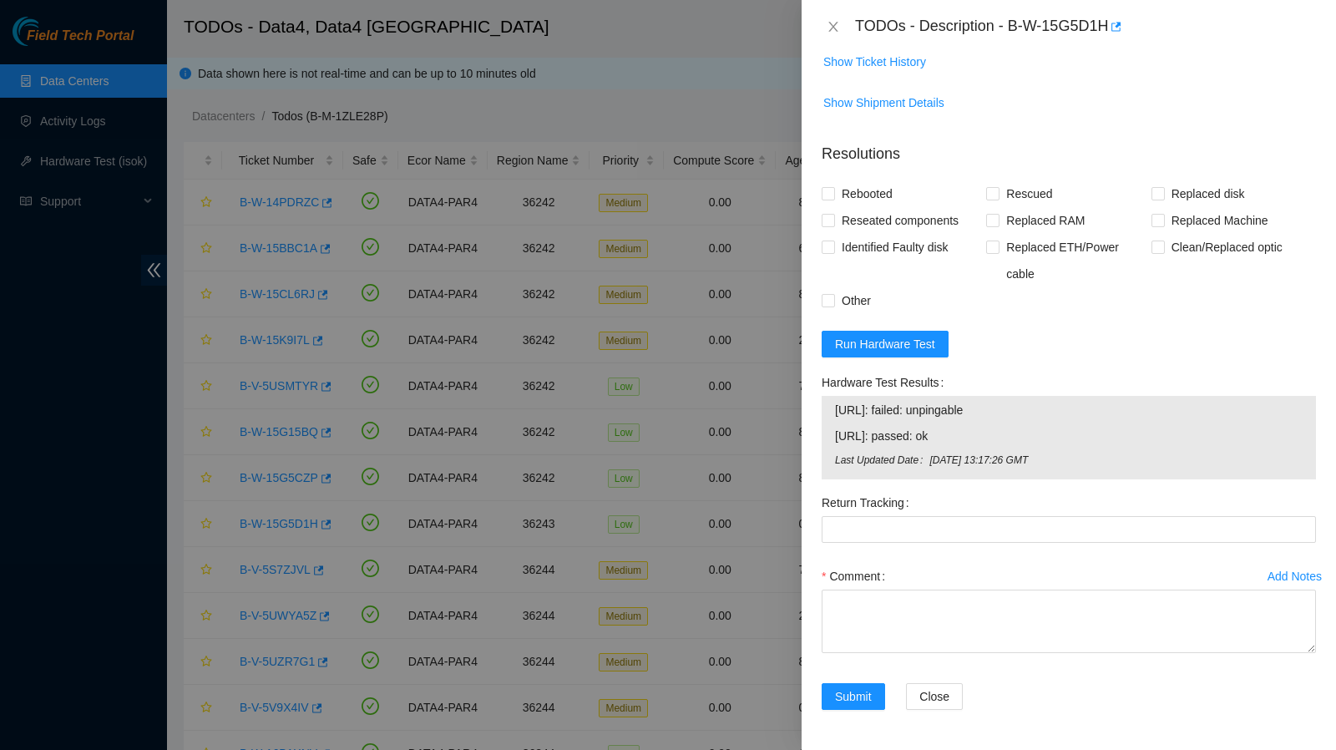
scroll to position [1403, 0]
click at [893, 345] on span "Run Hardware Test" at bounding box center [885, 344] width 100 height 18
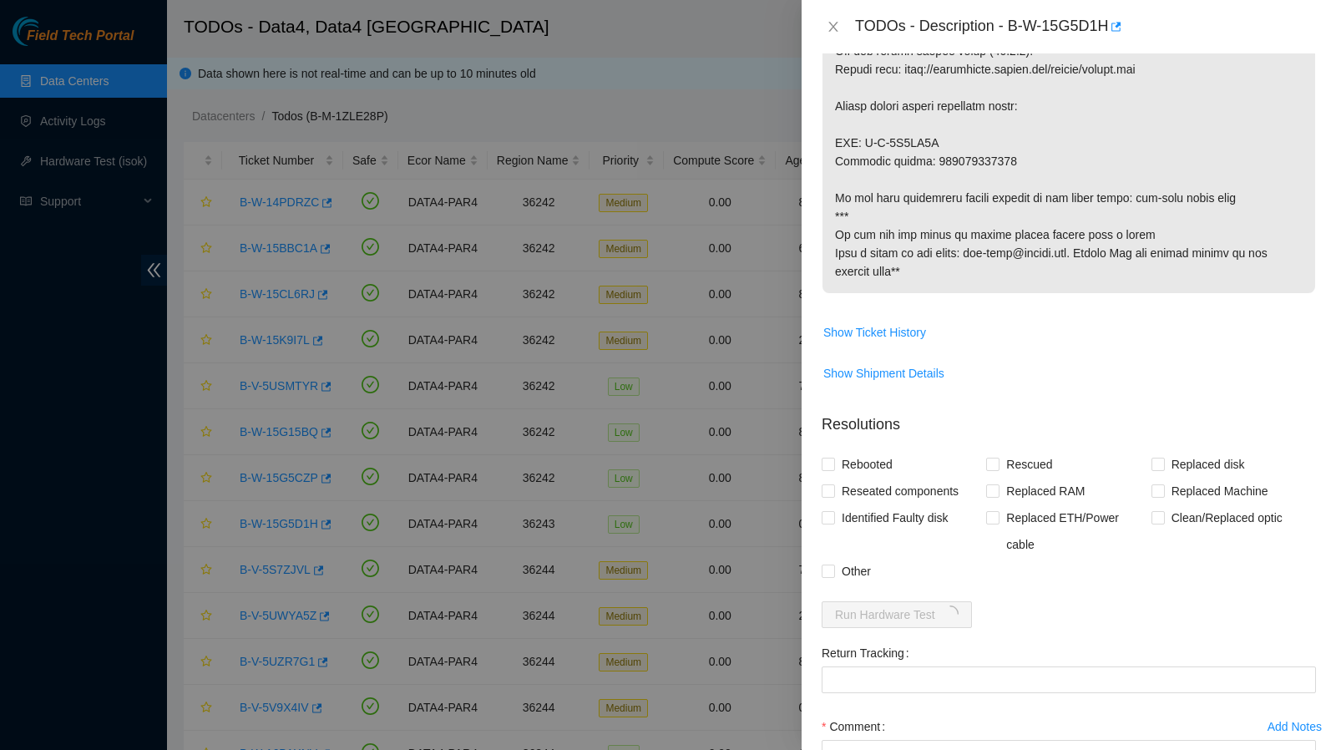
scroll to position [1283, 0]
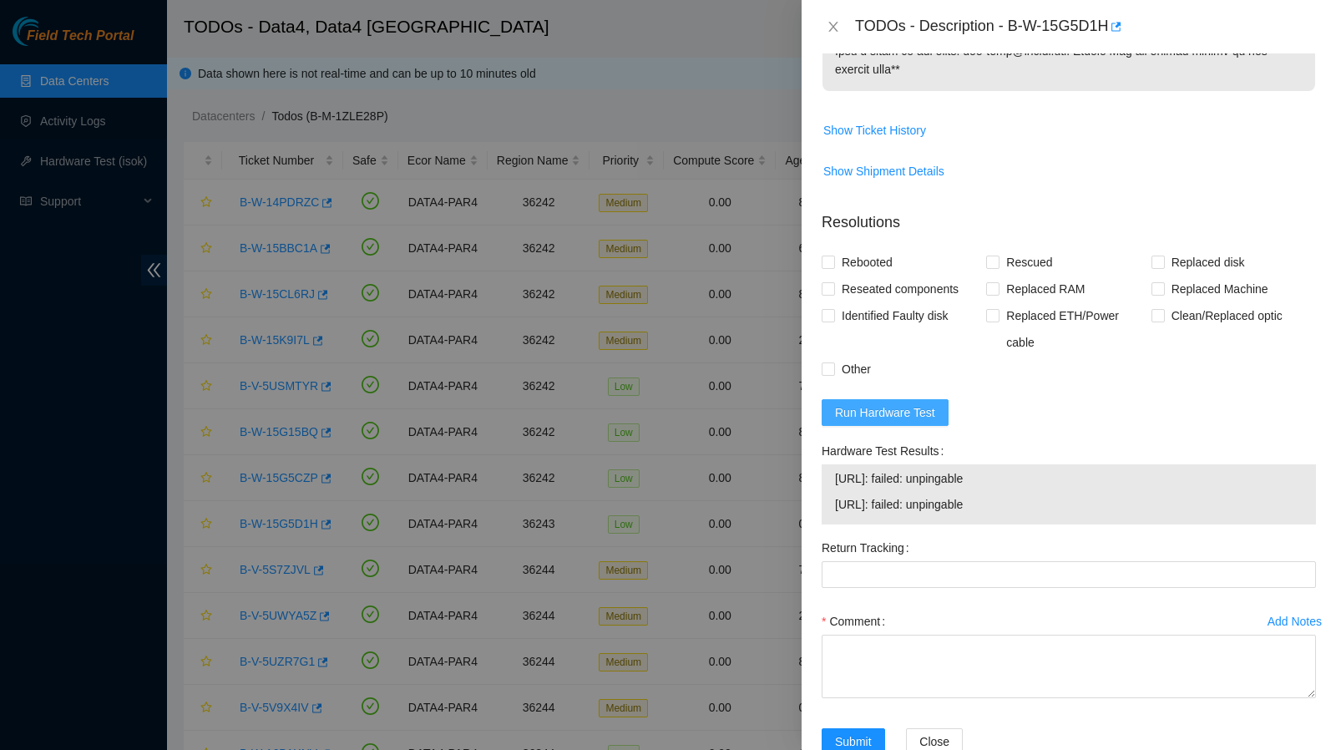
click at [895, 422] on span "Run Hardware Test" at bounding box center [885, 412] width 100 height 18
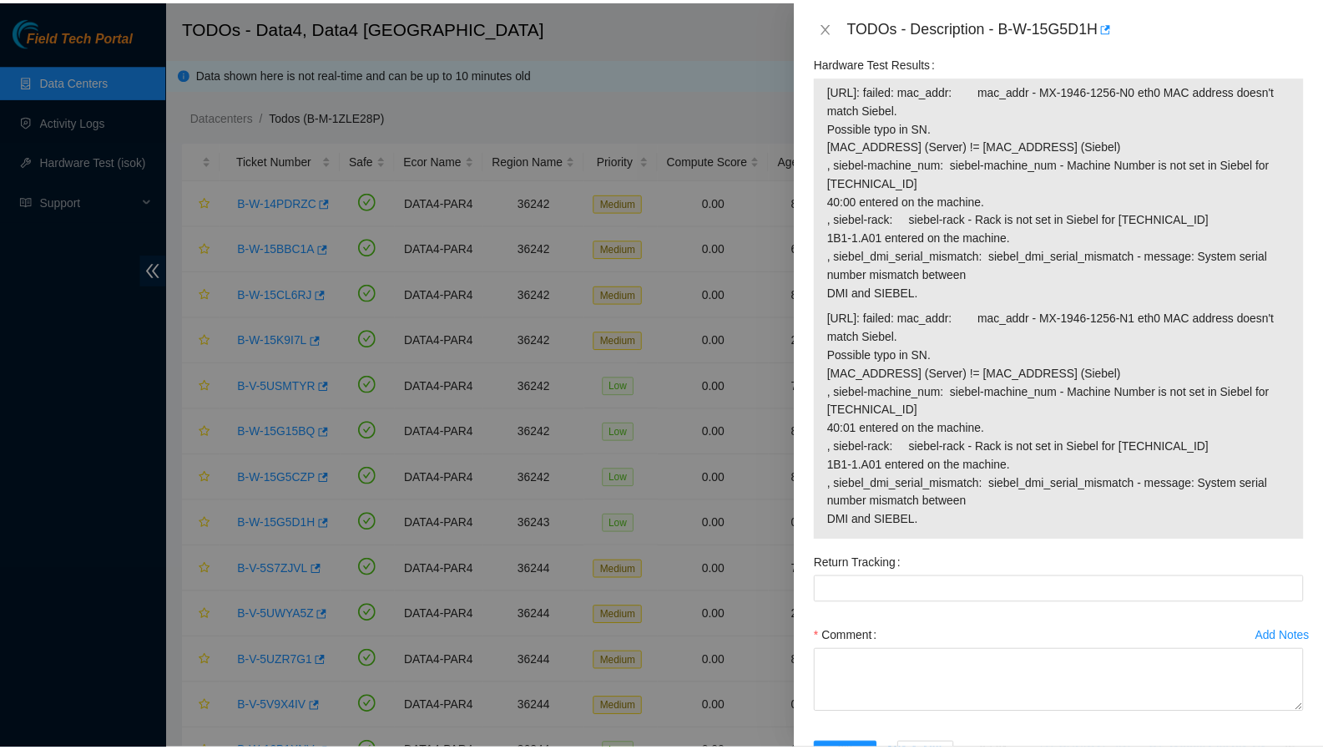
scroll to position [1670, 0]
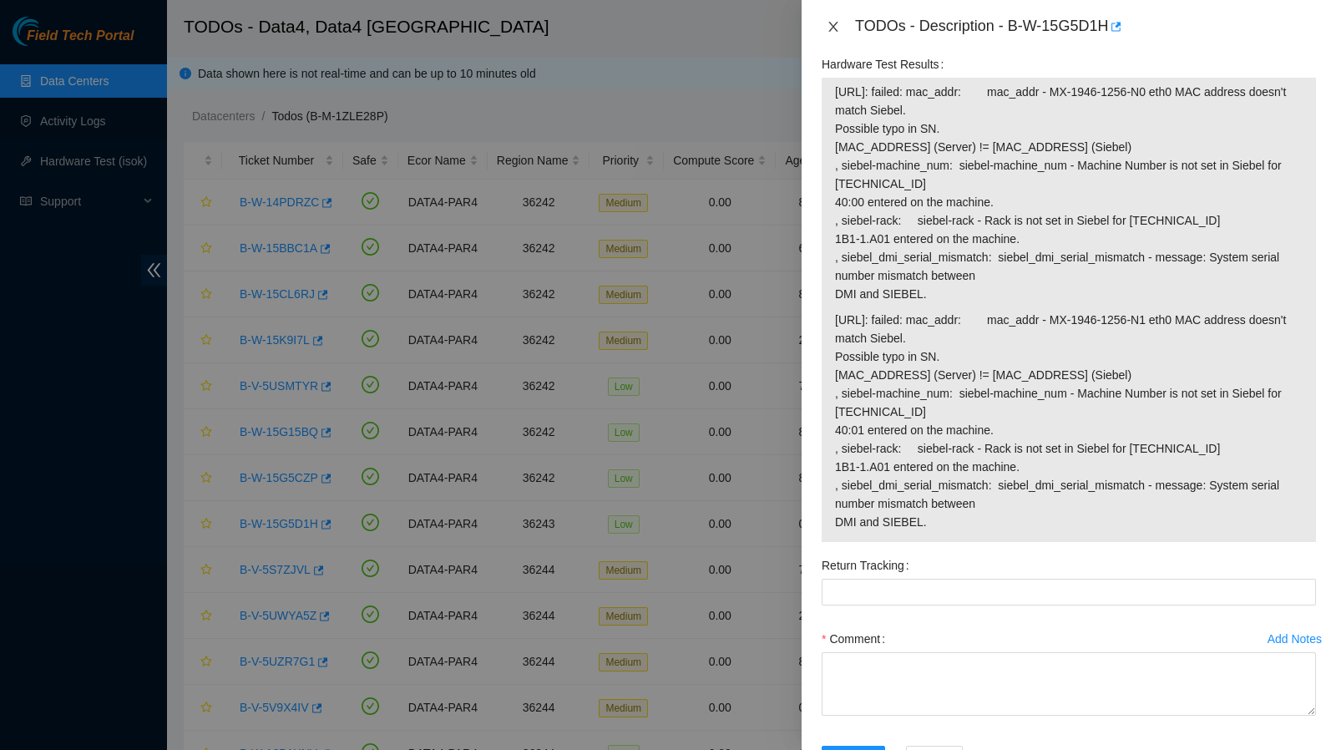
click at [827, 28] on icon "close" at bounding box center [832, 26] width 13 height 13
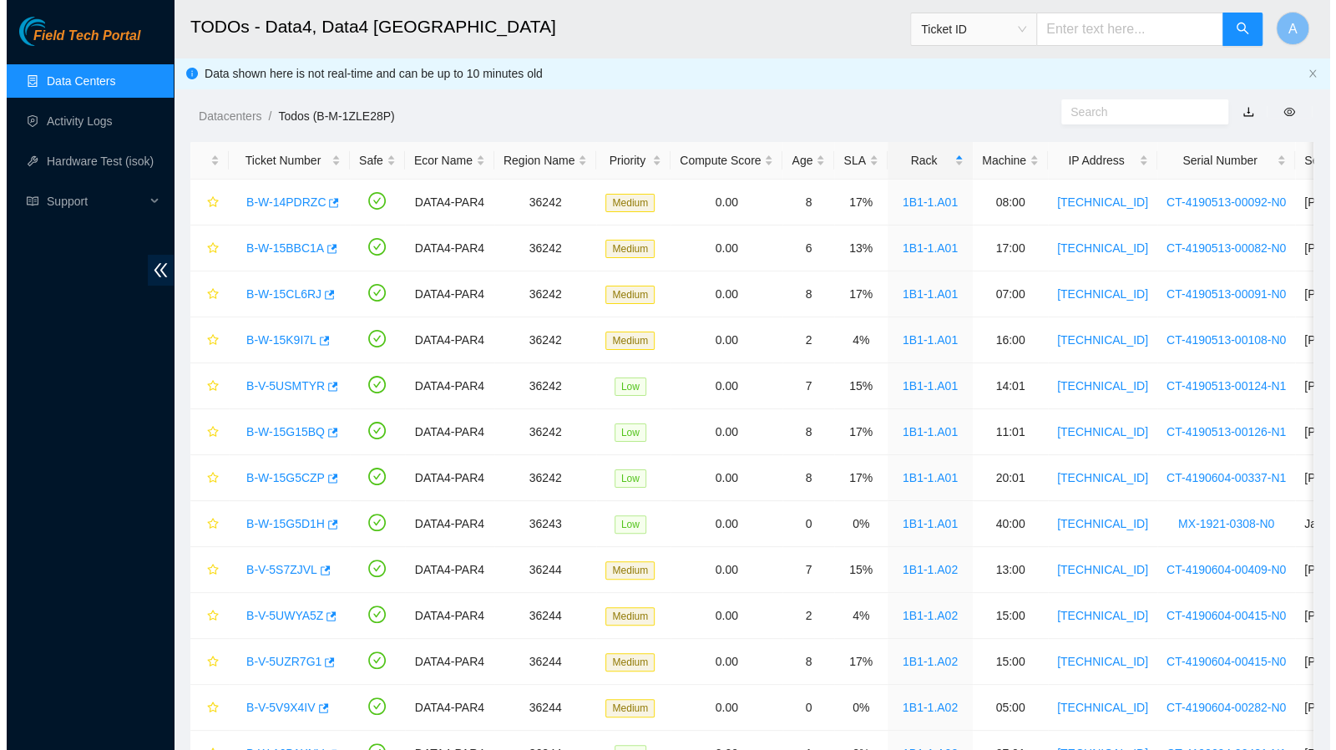
scroll to position [173, 0]
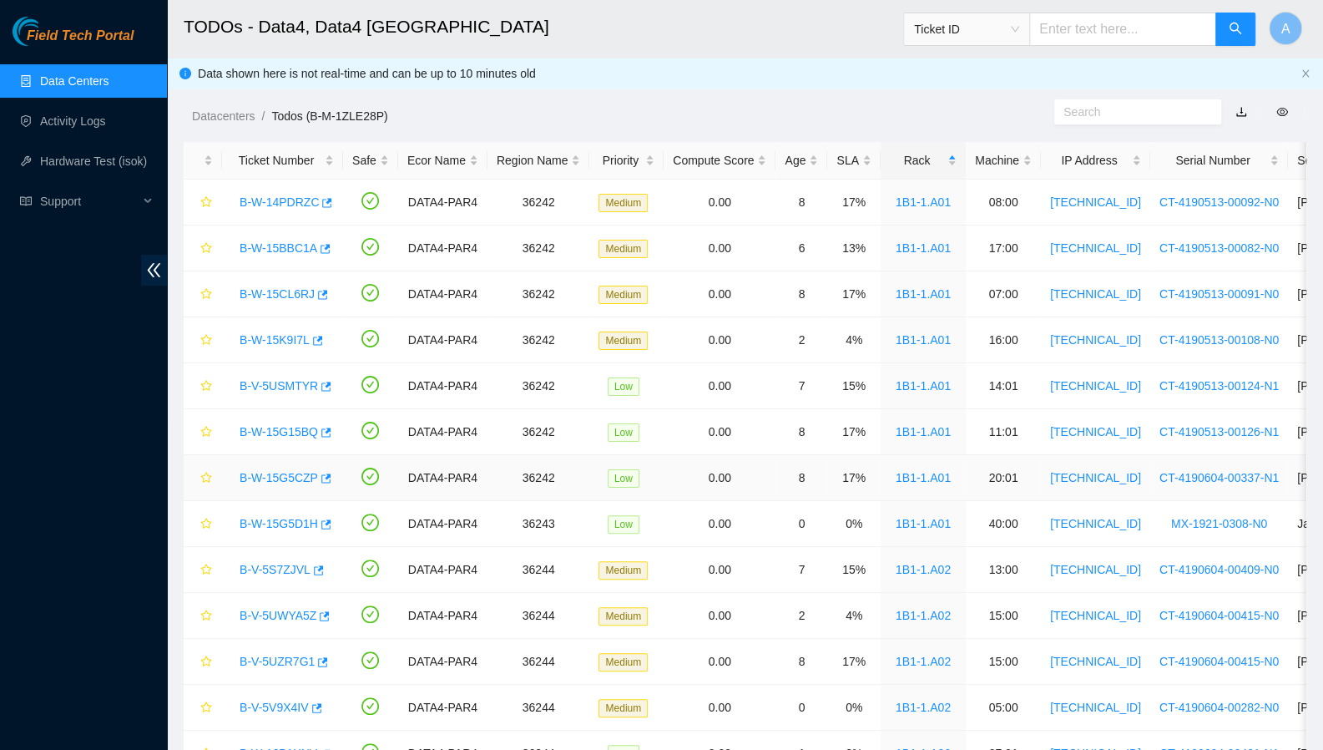
click at [291, 481] on link "B-W-15G5CZP" at bounding box center [279, 477] width 78 height 13
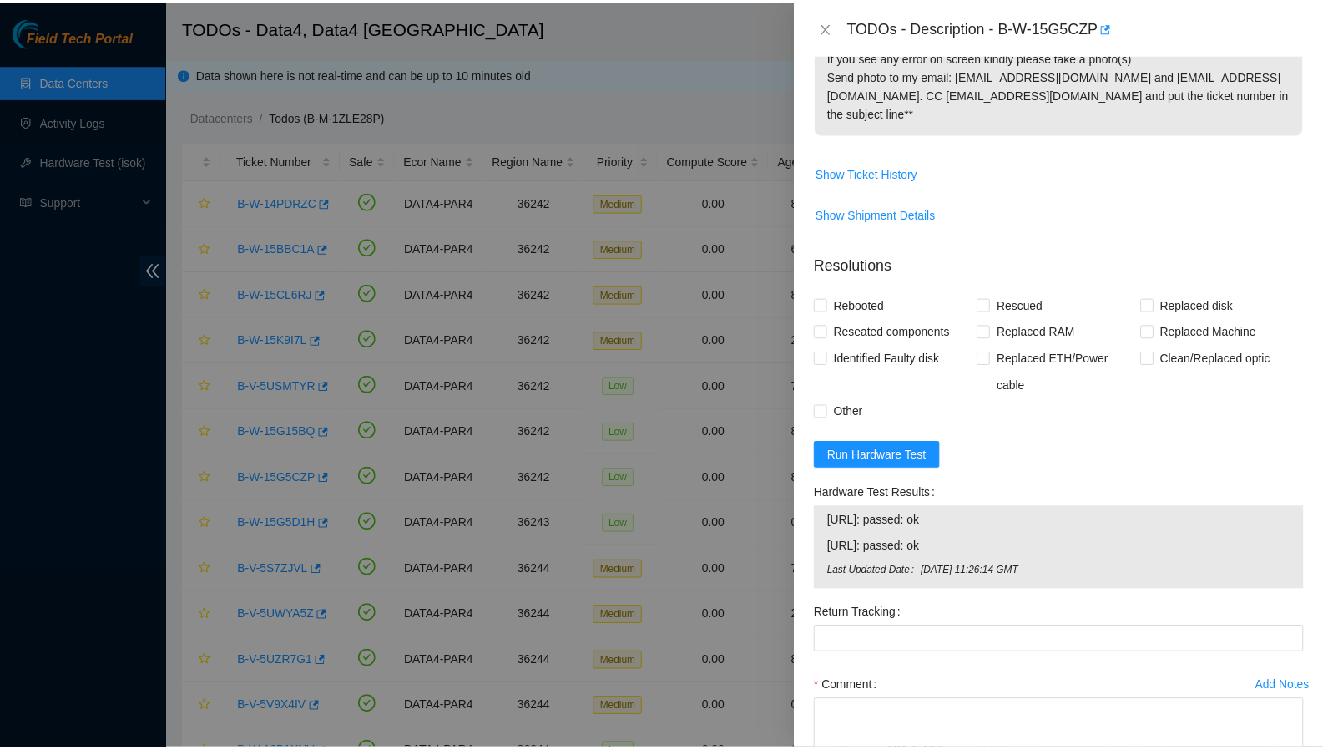
scroll to position [944, 0]
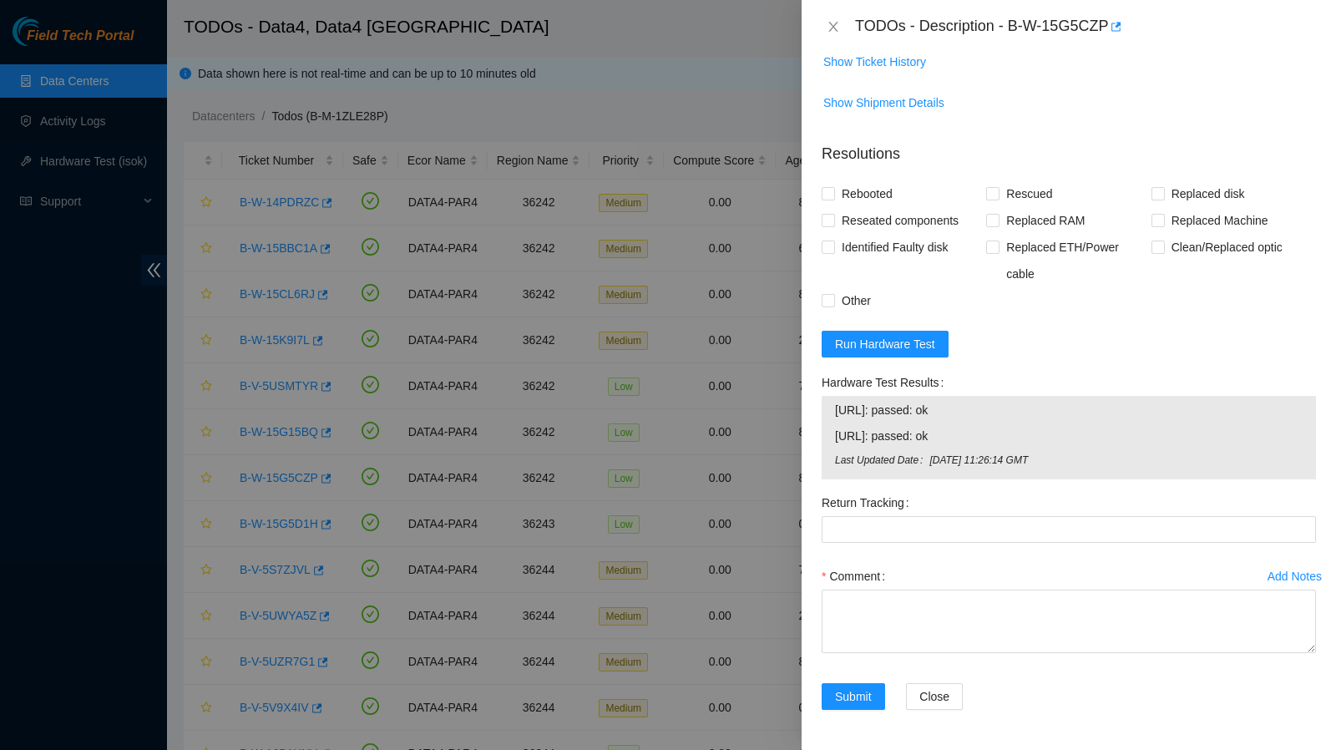
click at [285, 525] on div at bounding box center [668, 375] width 1336 height 750
click at [839, 29] on icon "close" at bounding box center [832, 26] width 13 height 13
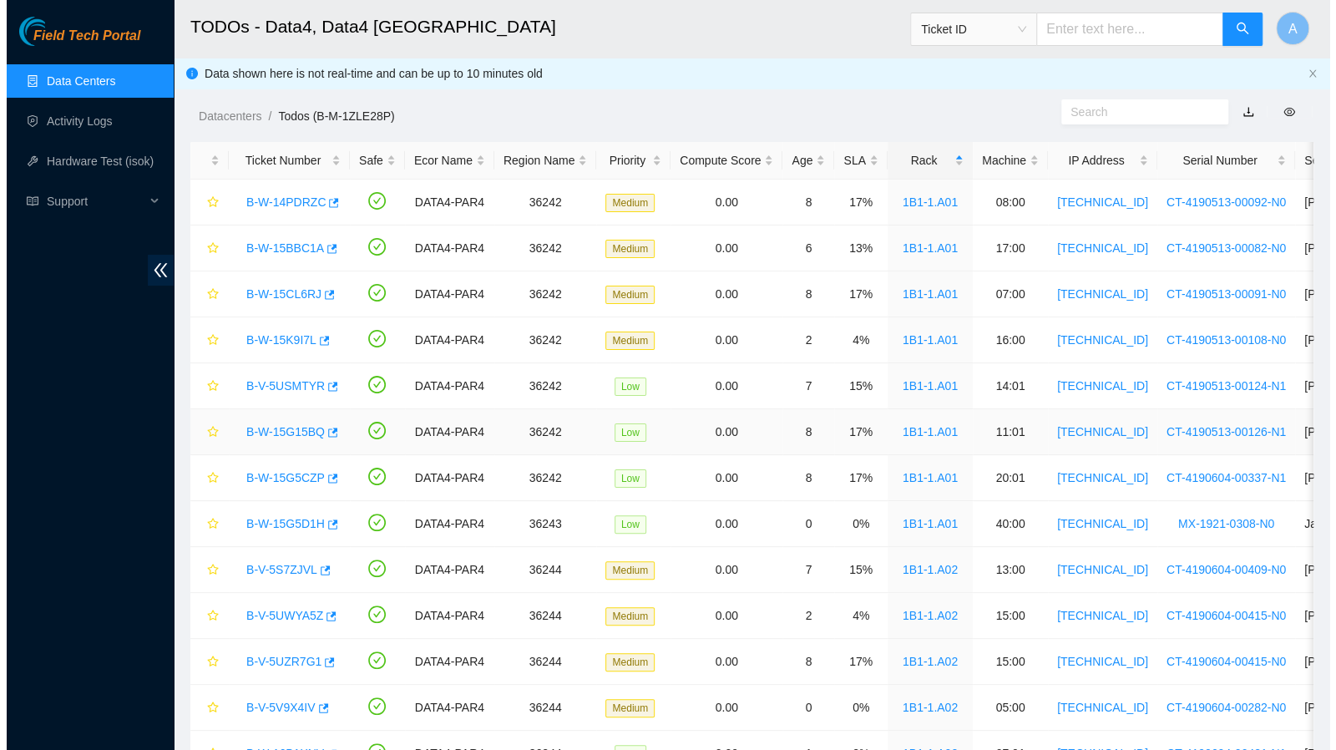
scroll to position [350, 0]
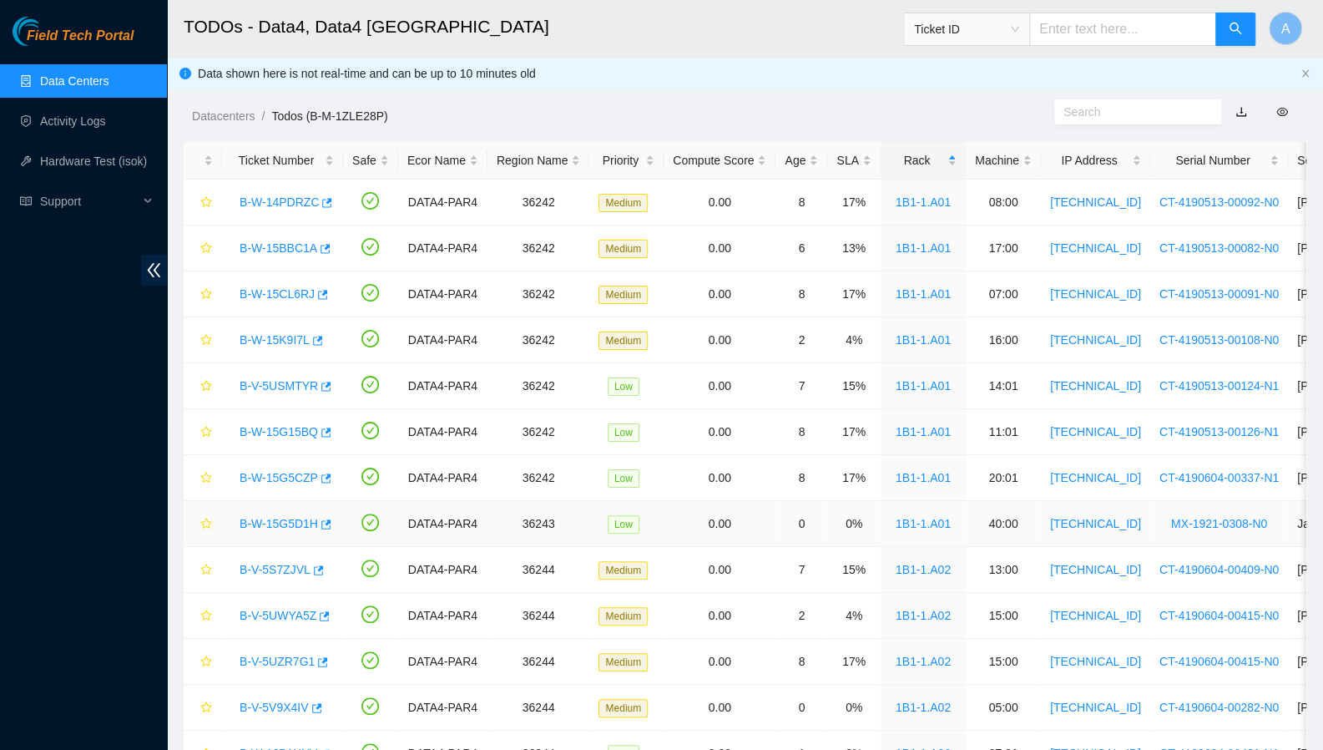
click at [277, 525] on link "B-W-15G5D1H" at bounding box center [279, 523] width 78 height 13
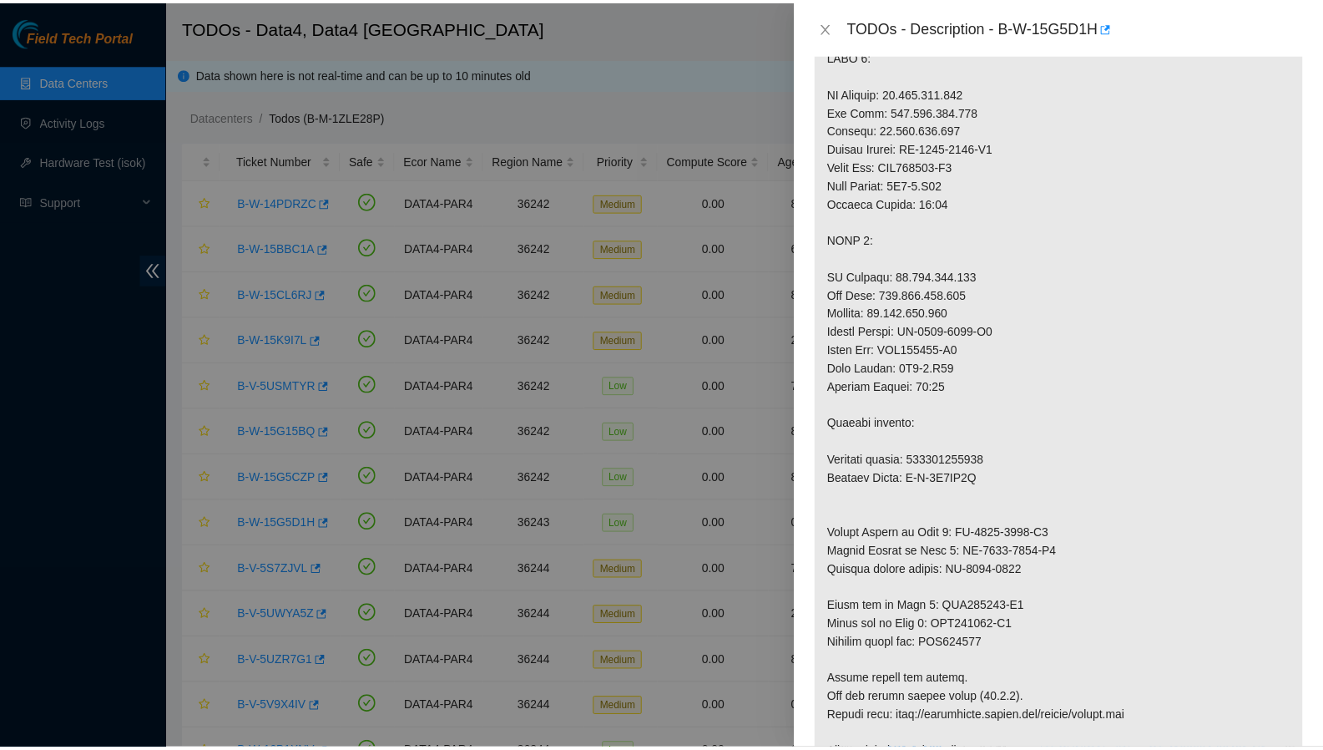
scroll to position [424, 0]
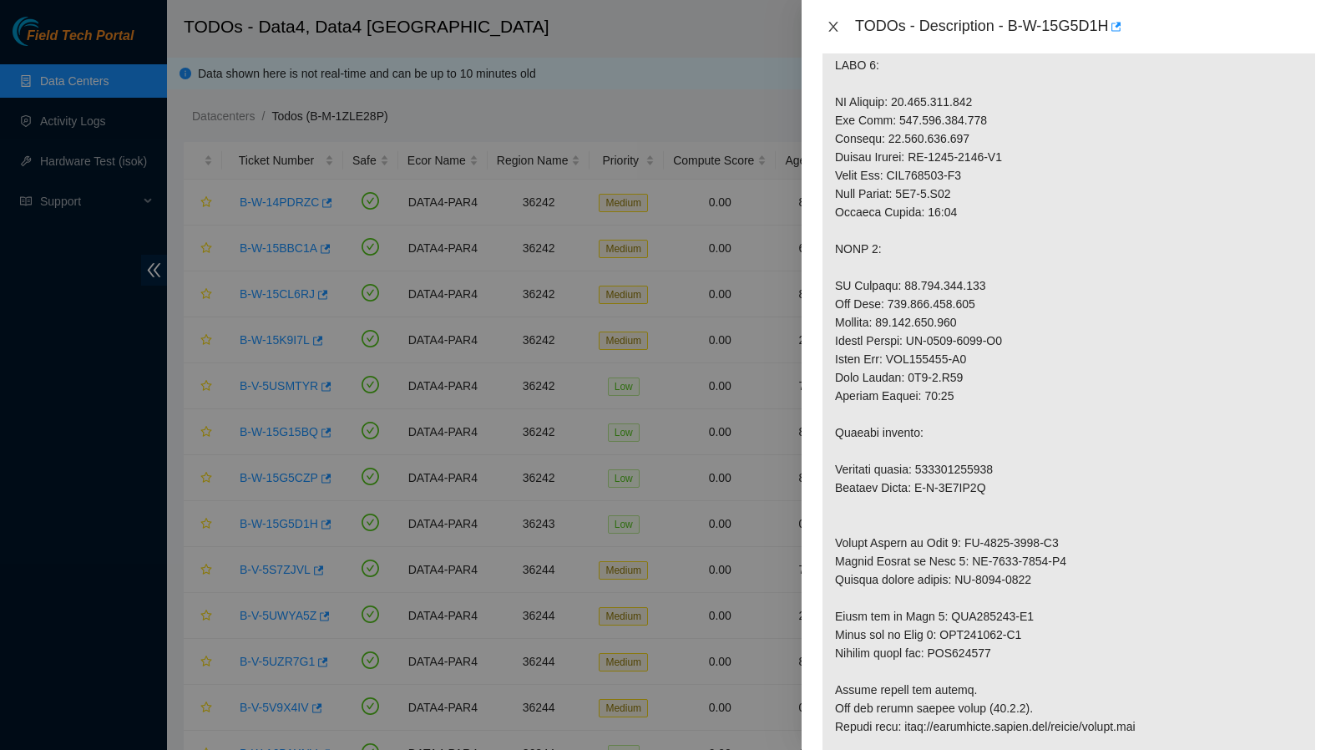
click at [831, 23] on icon "close" at bounding box center [832, 27] width 9 height 10
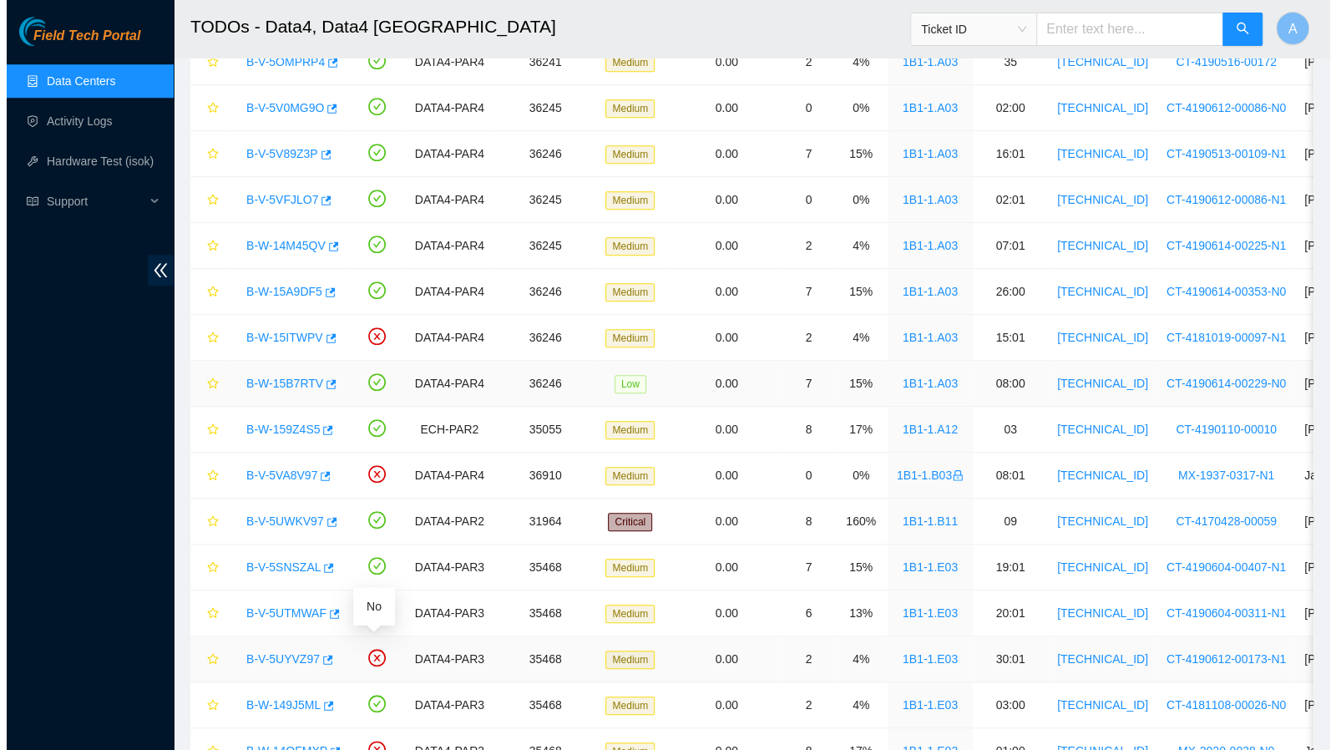
scroll to position [736, 0]
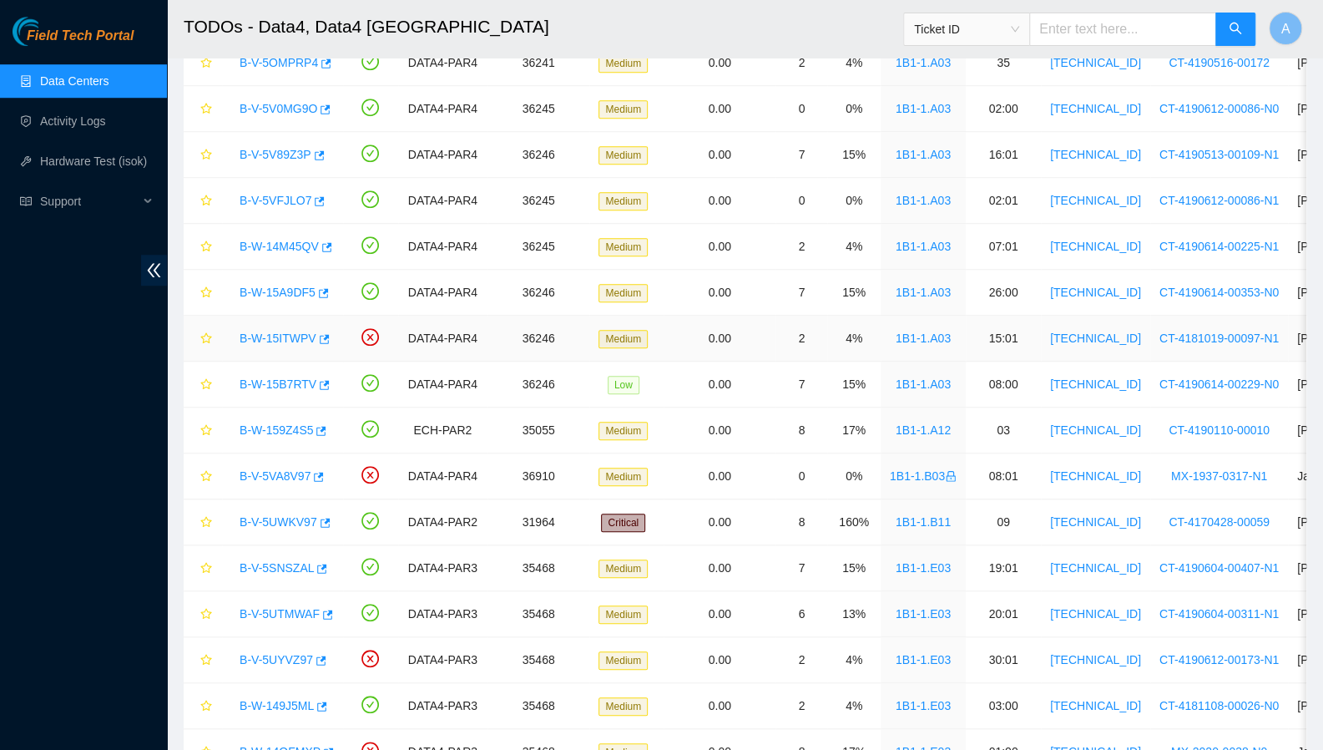
click at [292, 335] on link "B-W-15ITWPV" at bounding box center [278, 337] width 77 height 13
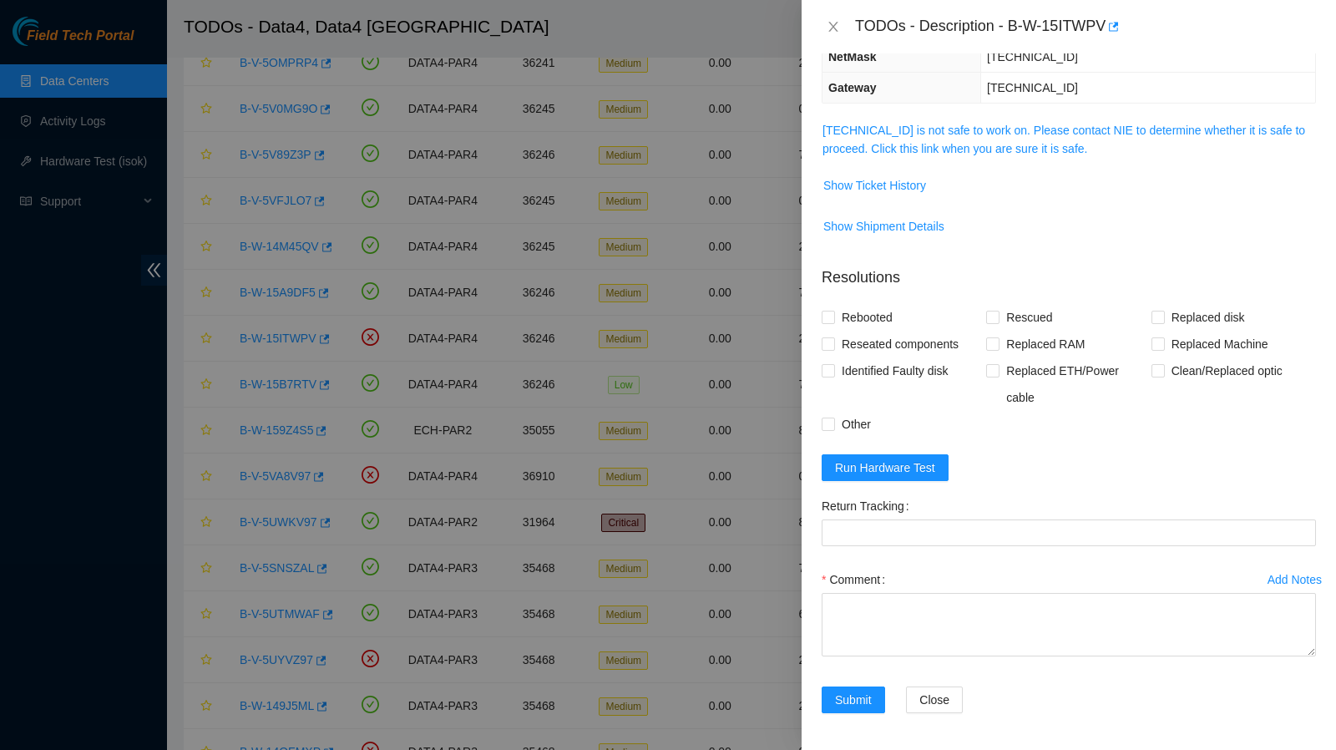
scroll to position [0, 0]
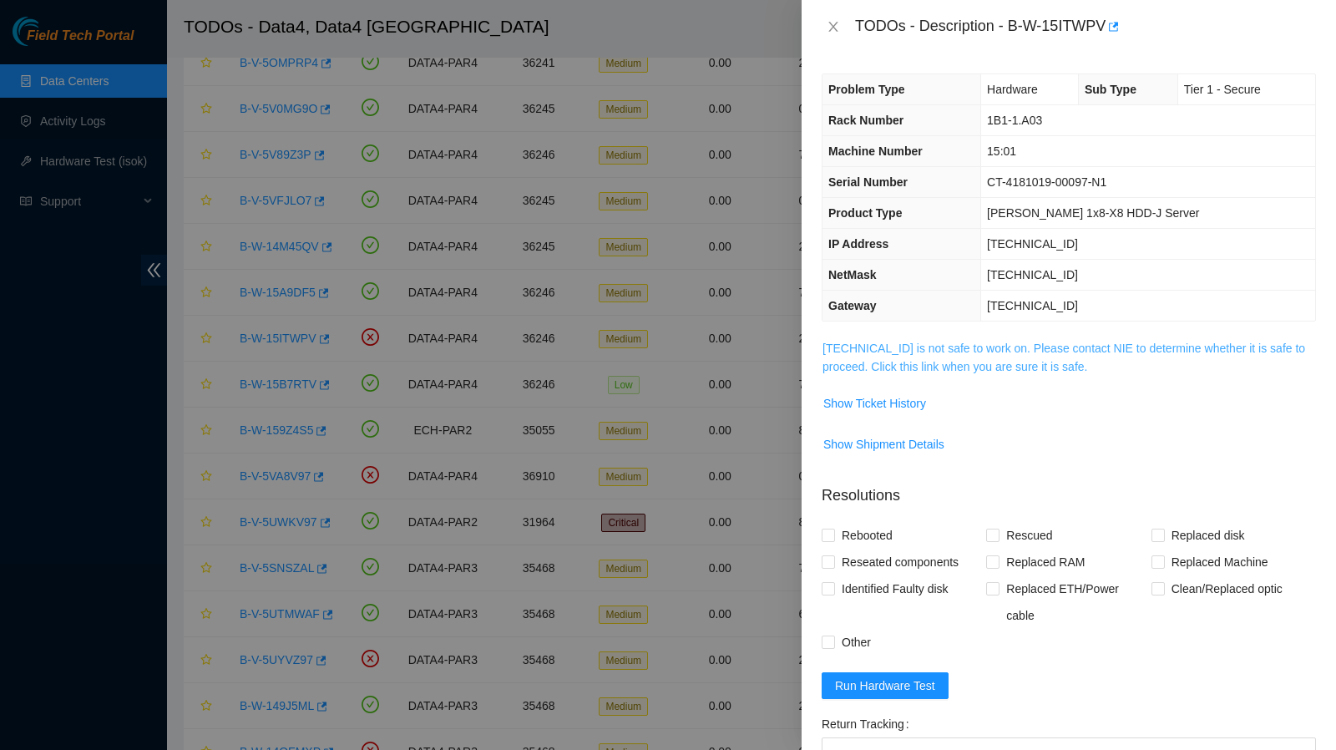
click at [861, 349] on link "[TECHNICAL_ID] is not safe to work on. Please contact NIE to determine whether …" at bounding box center [1063, 357] width 482 height 32
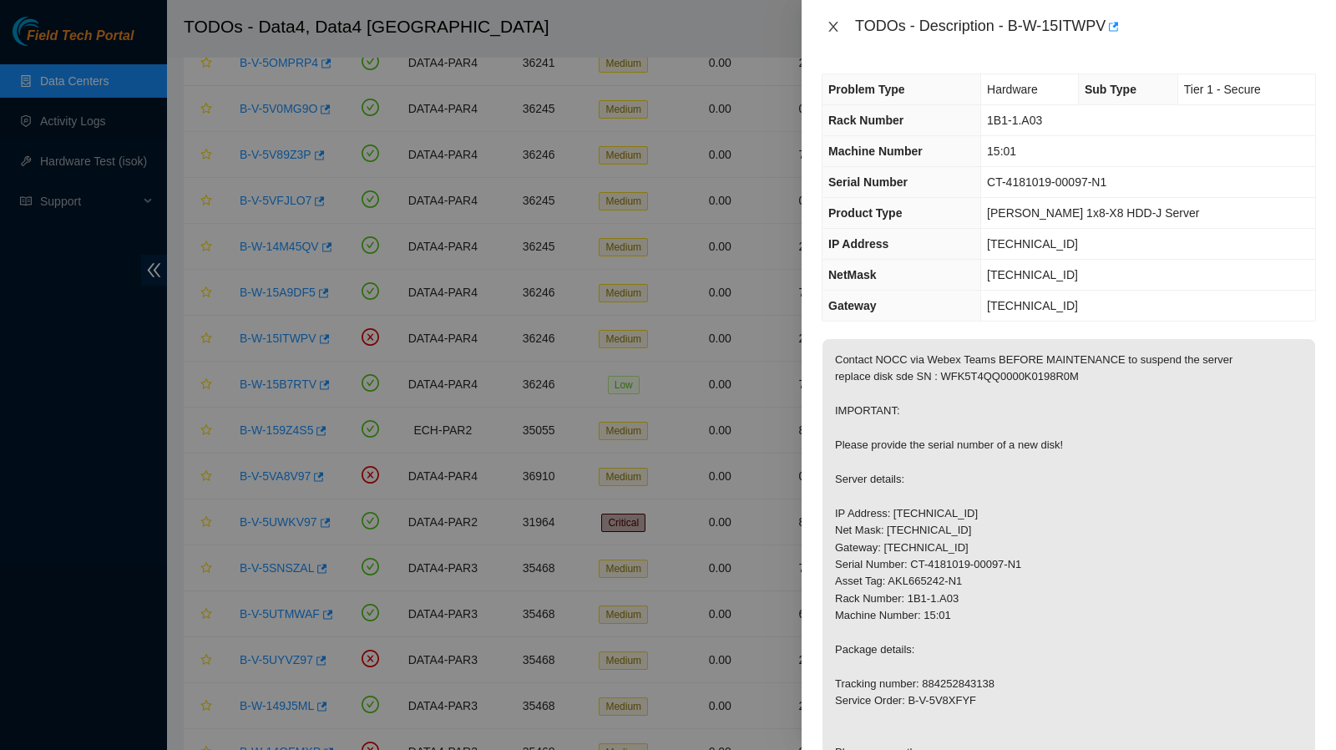
click at [834, 23] on icon "close" at bounding box center [832, 26] width 13 height 13
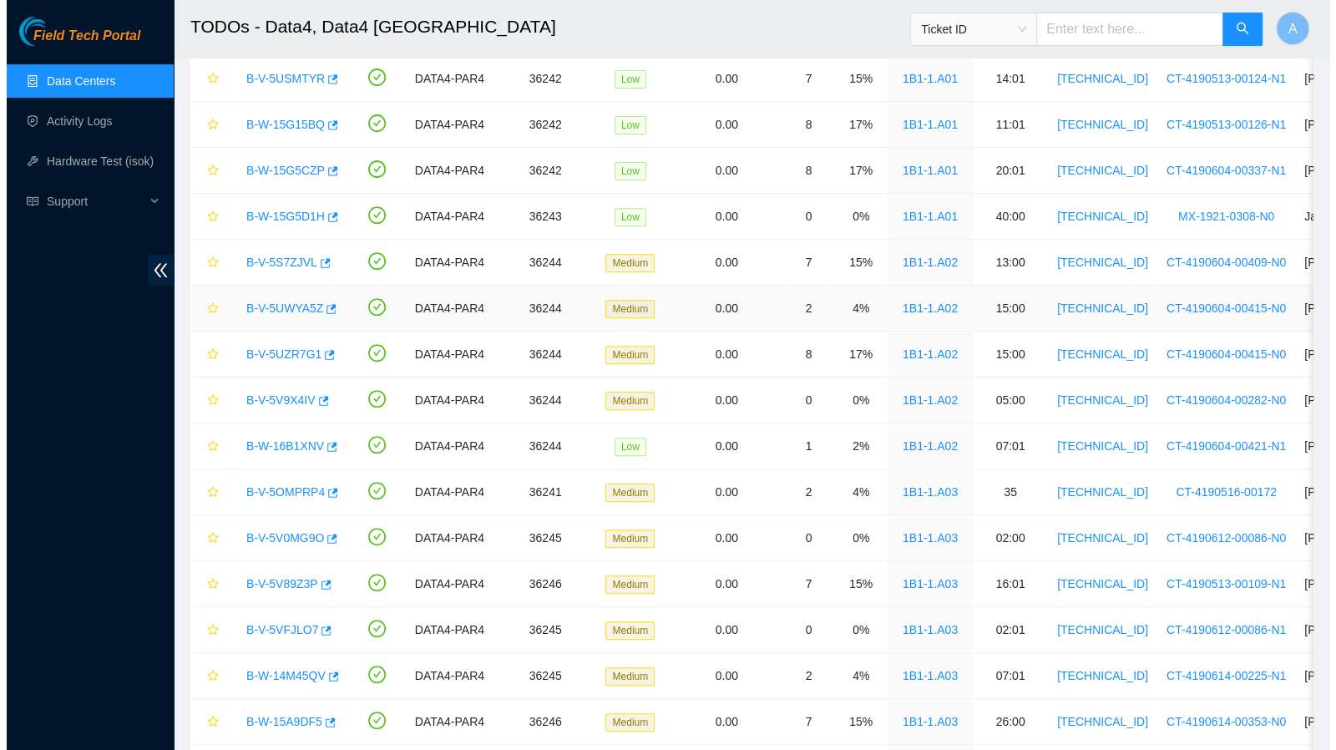
scroll to position [308, 0]
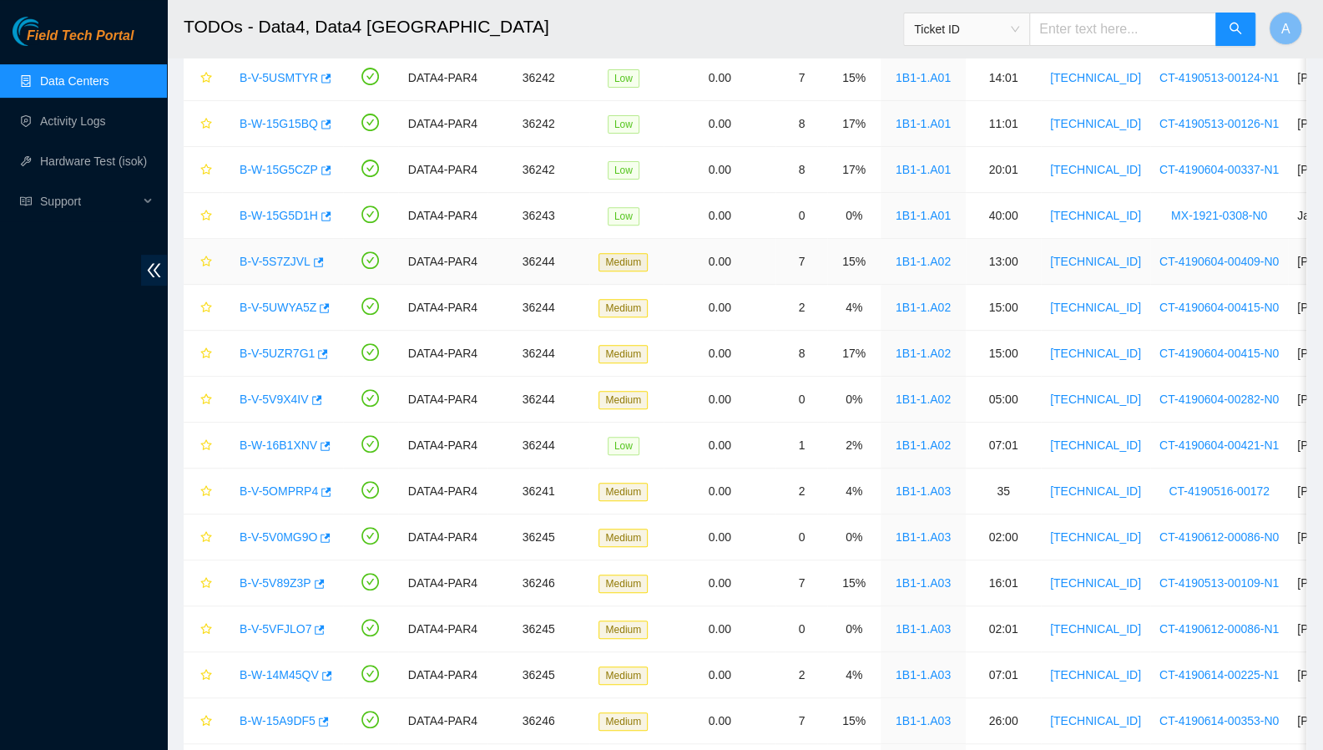
click at [278, 258] on link "B-V-5S7ZJVL" at bounding box center [275, 261] width 71 height 13
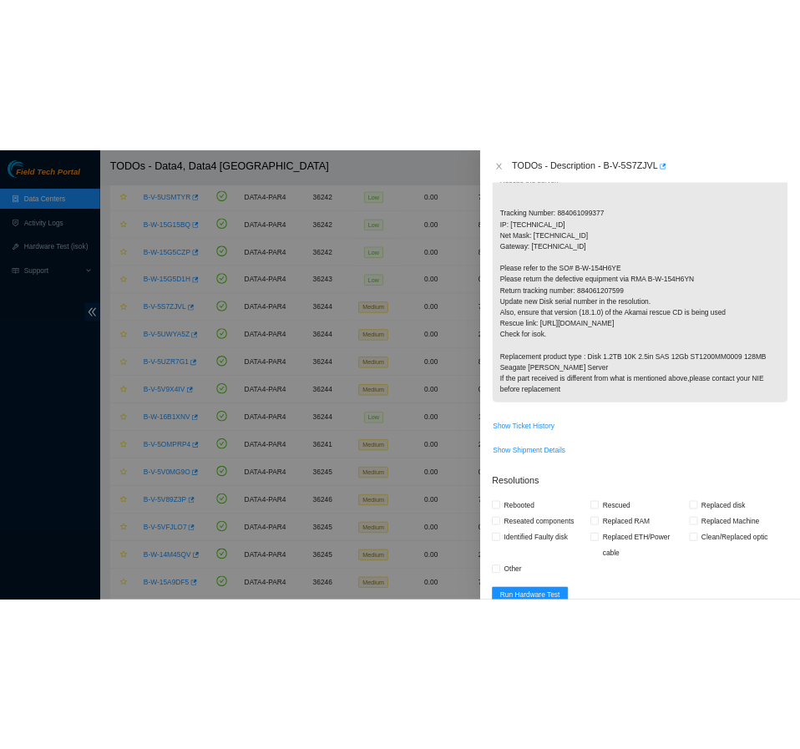
scroll to position [0, 0]
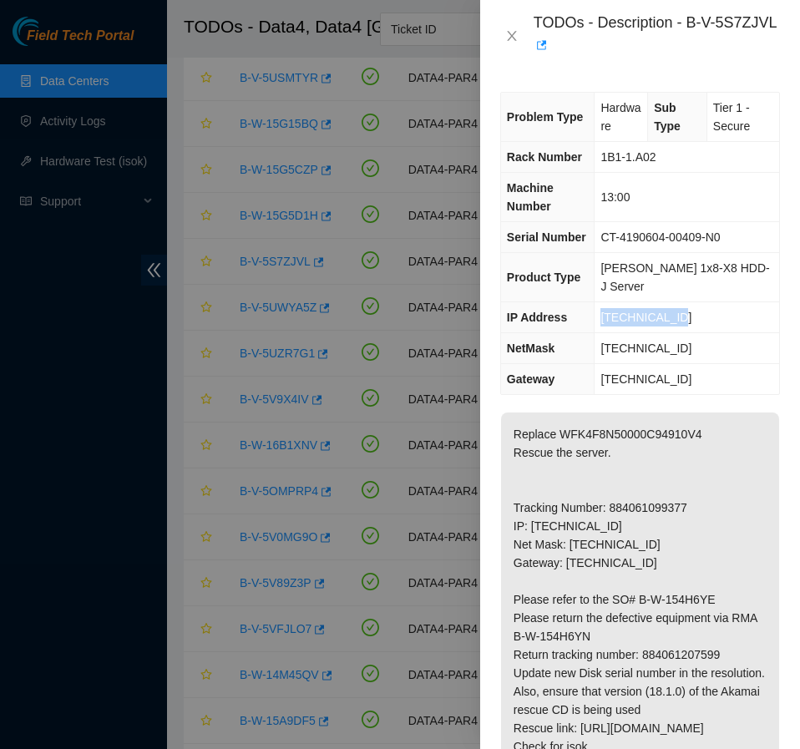
drag, startPoint x: 601, startPoint y: 303, endPoint x: 679, endPoint y: 297, distance: 77.9
click at [679, 302] on td "[TECHNICAL_ID]" at bounding box center [686, 317] width 184 height 31
copy span "[TECHNICAL_ID]"
drag, startPoint x: 601, startPoint y: 328, endPoint x: 714, endPoint y: 342, distance: 113.6
click at [714, 342] on td "[TECHNICAL_ID]" at bounding box center [686, 348] width 184 height 31
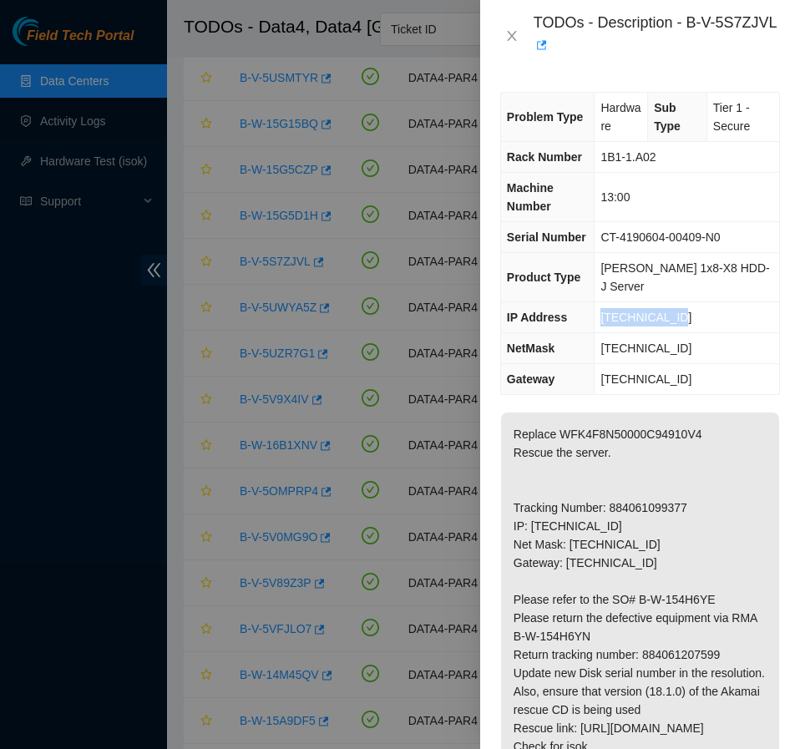
copy span "[TECHNICAL_ID]"
drag, startPoint x: 599, startPoint y: 156, endPoint x: 680, endPoint y: 164, distance: 81.4
click at [680, 164] on td "1B1-1.A02" at bounding box center [686, 157] width 184 height 31
copy span "1B1-1.A02"
drag, startPoint x: 597, startPoint y: 196, endPoint x: 651, endPoint y: 203, distance: 54.7
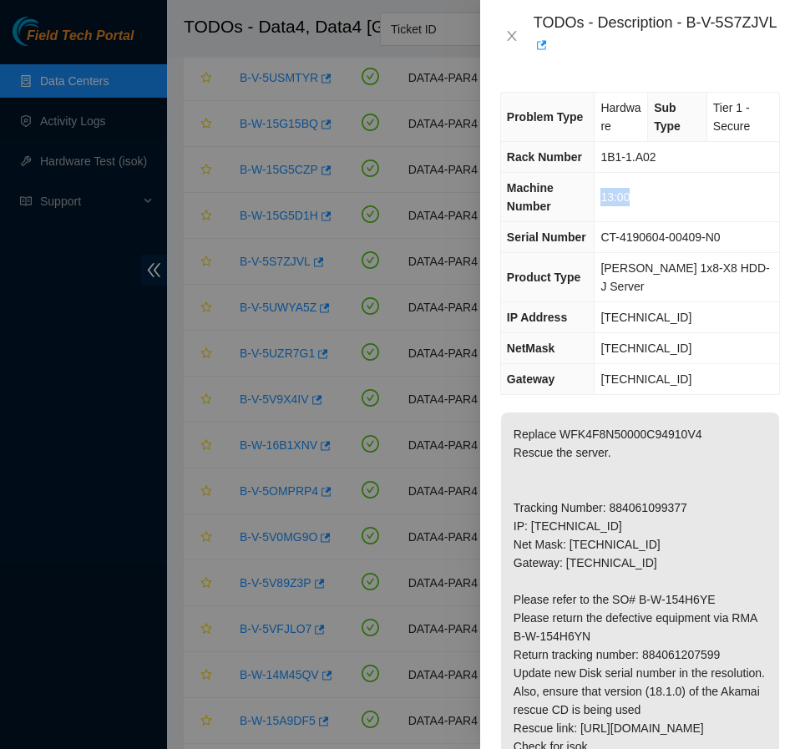
click at [651, 203] on td "13:00" at bounding box center [686, 197] width 184 height 49
copy span "13:00"
click at [654, 240] on span "CT-4190604-00409-N0" at bounding box center [659, 236] width 119 height 13
click at [157, 268] on div at bounding box center [400, 374] width 800 height 749
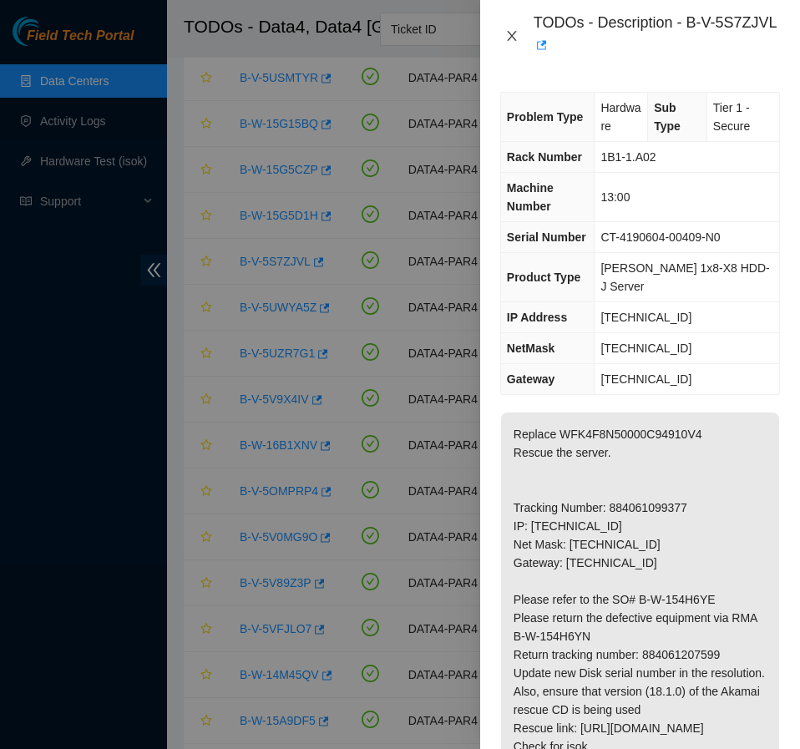
click at [513, 29] on icon "close" at bounding box center [511, 35] width 13 height 13
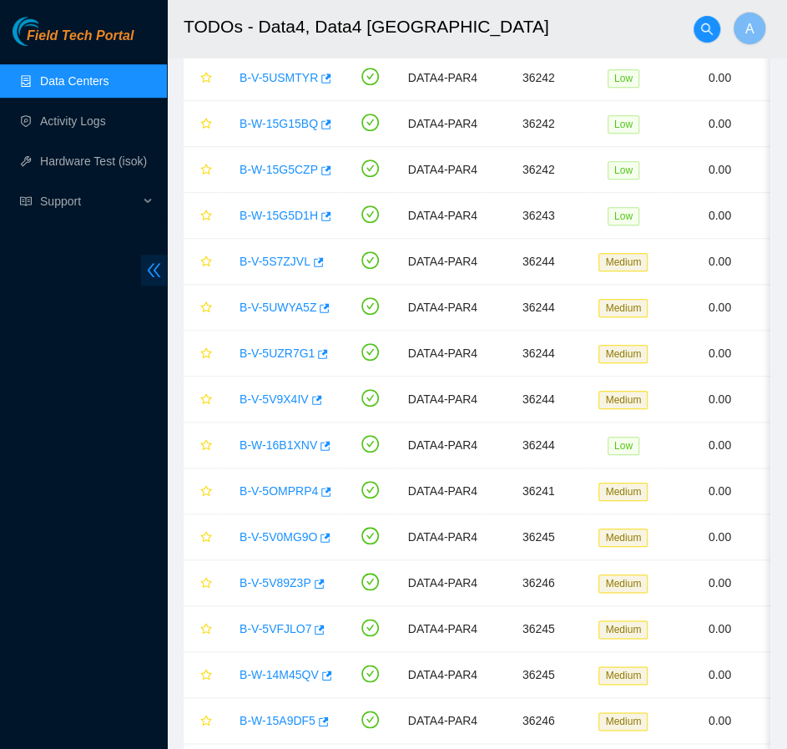
click at [154, 271] on icon "double-left" at bounding box center [154, 270] width 18 height 18
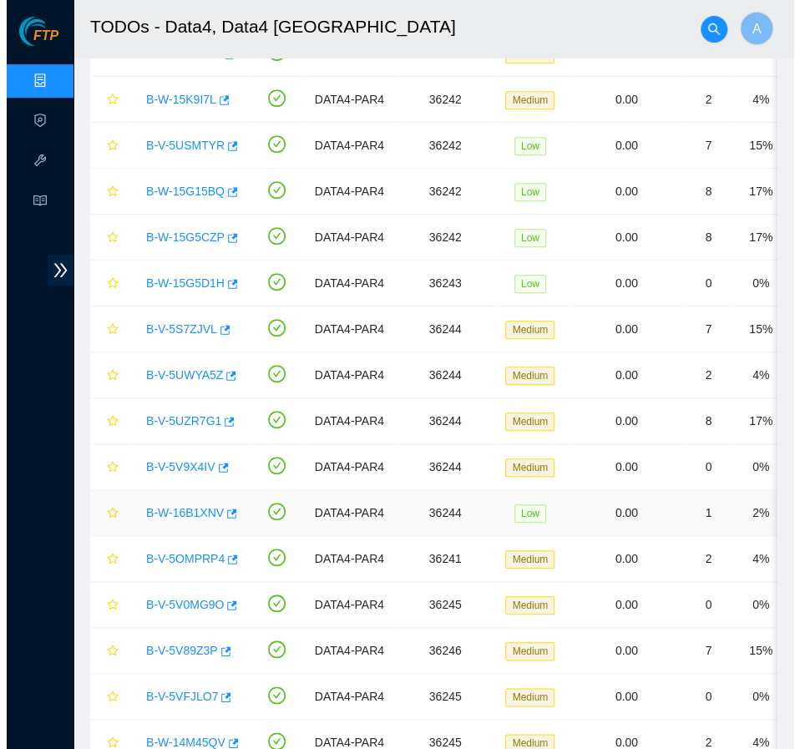
scroll to position [265, 0]
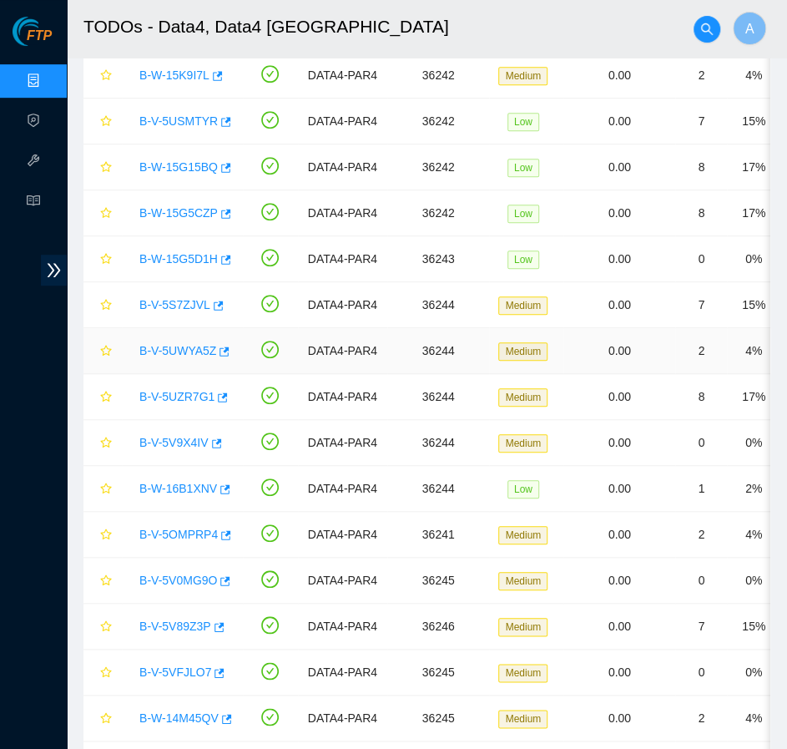
click at [174, 344] on link "B-V-5UWYA5Z" at bounding box center [177, 350] width 77 height 13
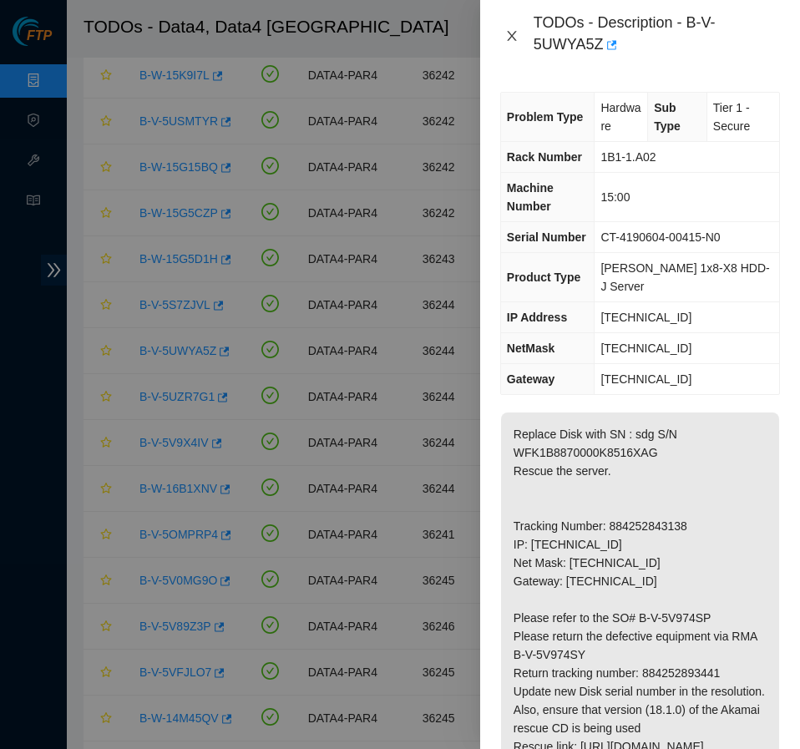
click at [514, 34] on icon "close" at bounding box center [511, 35] width 13 height 13
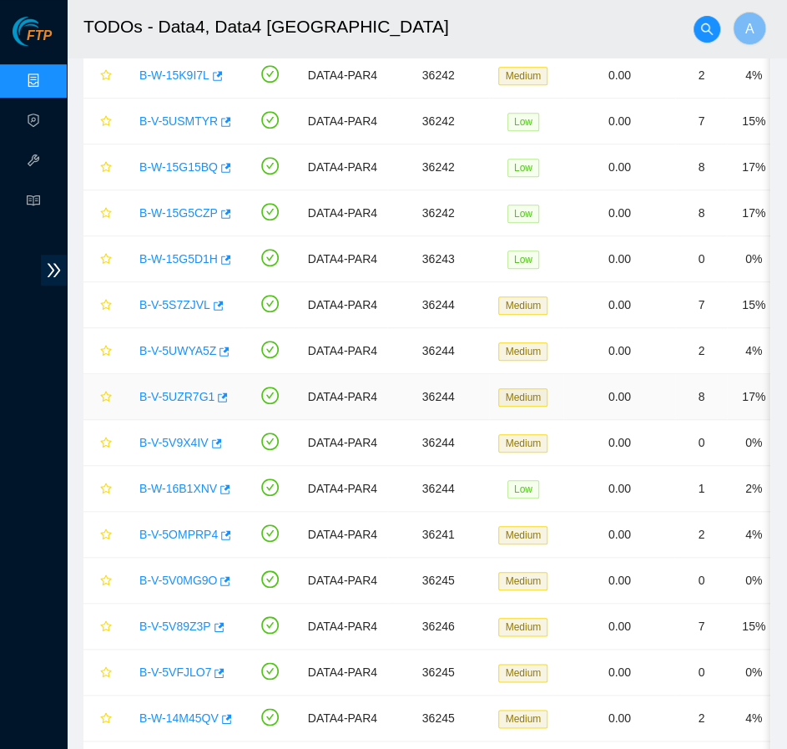
click at [185, 397] on link "B-V-5UZR7G1" at bounding box center [176, 396] width 75 height 13
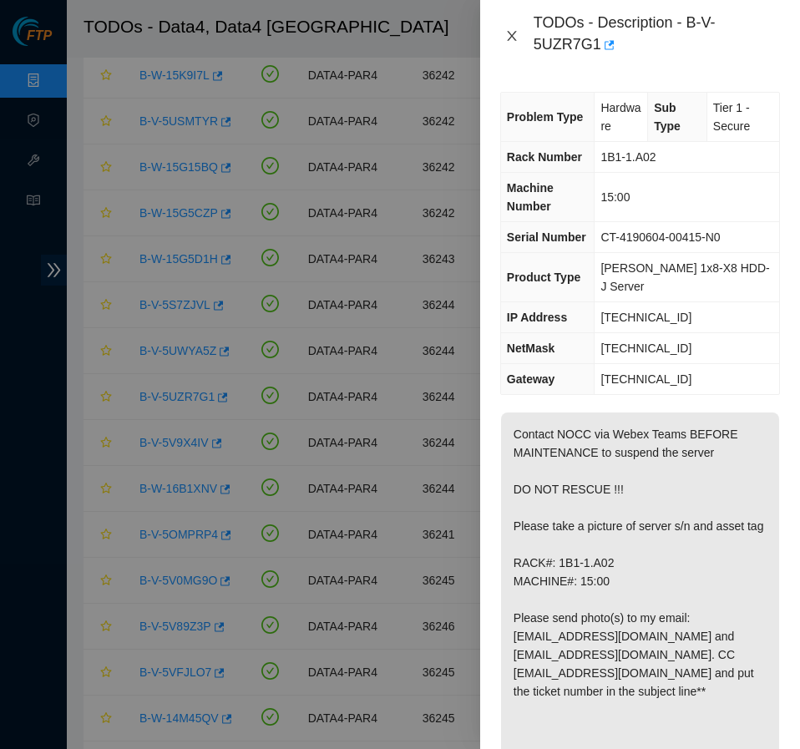
click at [510, 31] on icon "close" at bounding box center [511, 35] width 13 height 13
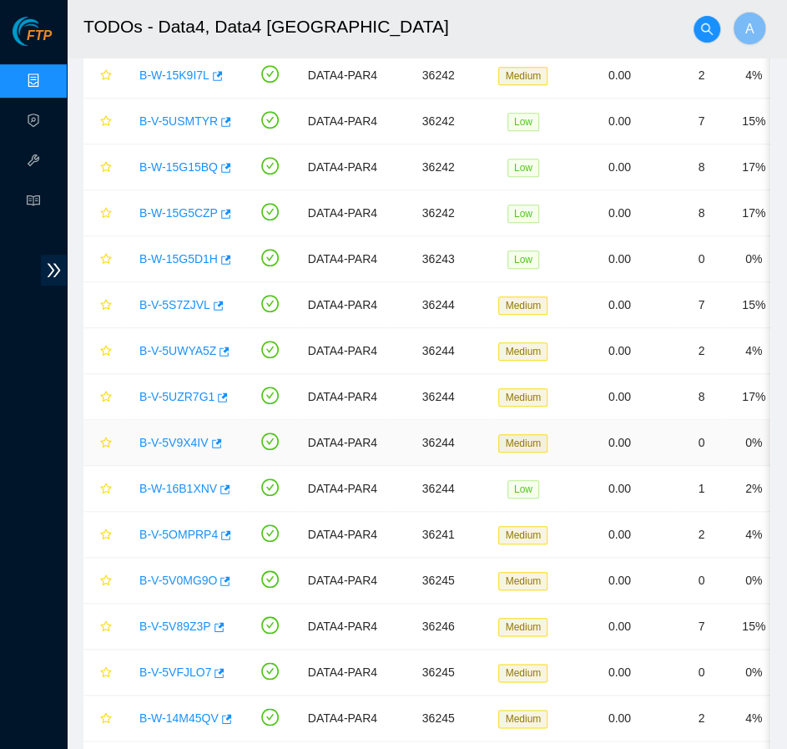
click at [177, 437] on link "B-V-5V9X4IV" at bounding box center [173, 442] width 69 height 13
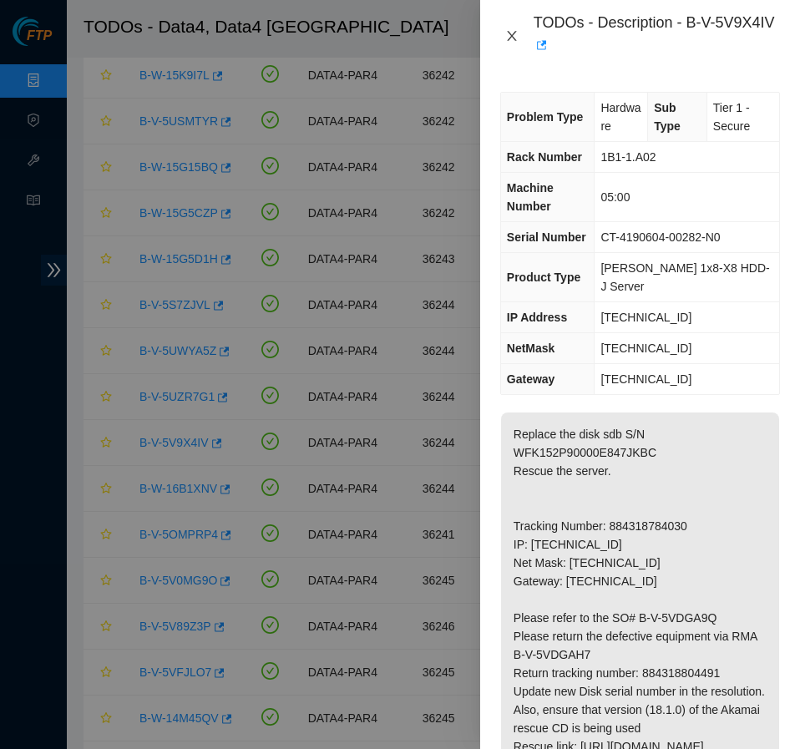
click at [514, 33] on icon "close" at bounding box center [511, 36] width 9 height 10
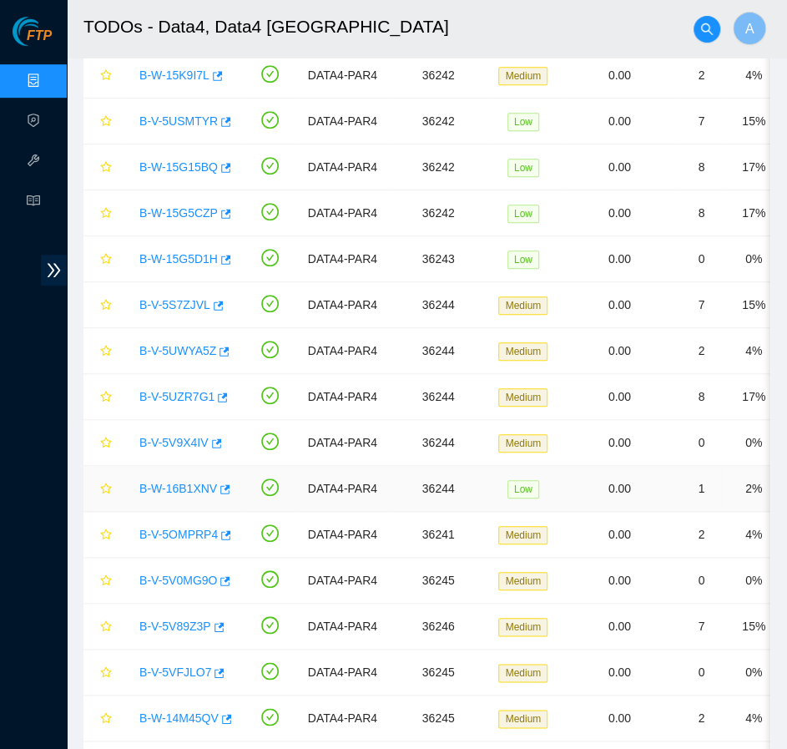
click at [175, 488] on link "B-W-16B1XNV" at bounding box center [178, 488] width 78 height 13
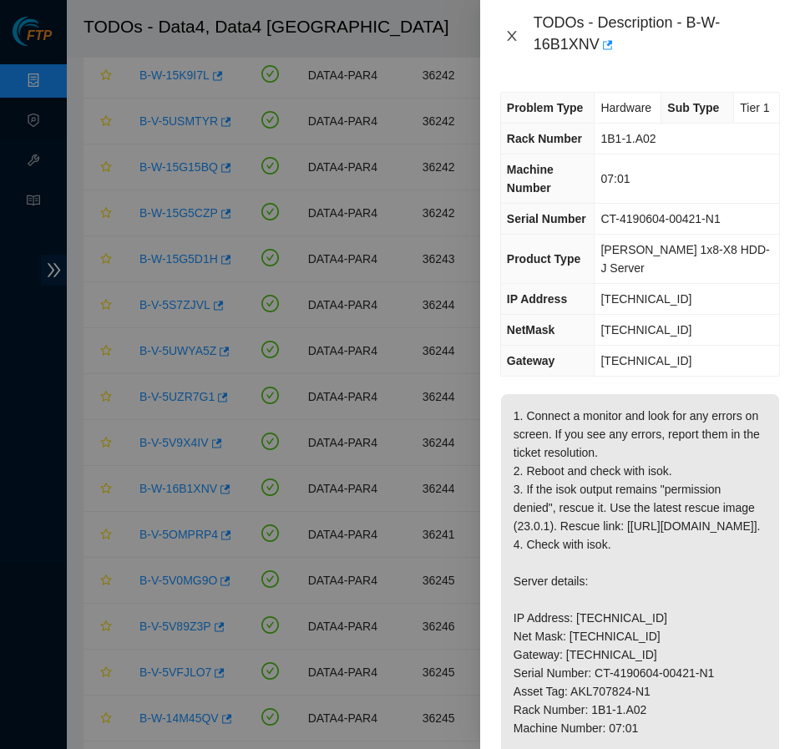
click at [513, 36] on icon "close" at bounding box center [511, 35] width 13 height 13
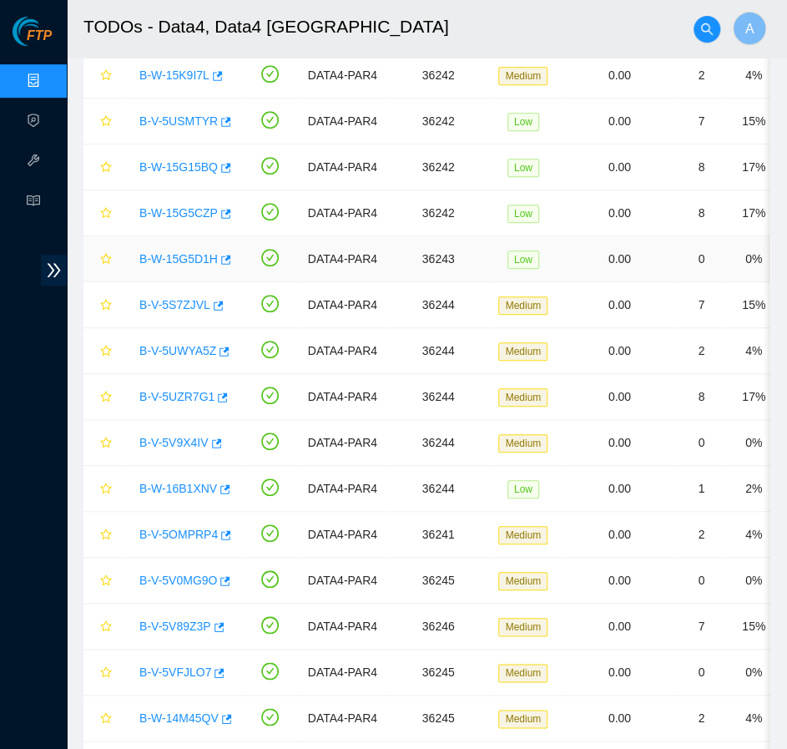
click at [182, 258] on link "B-W-15G5D1H" at bounding box center [178, 258] width 78 height 13
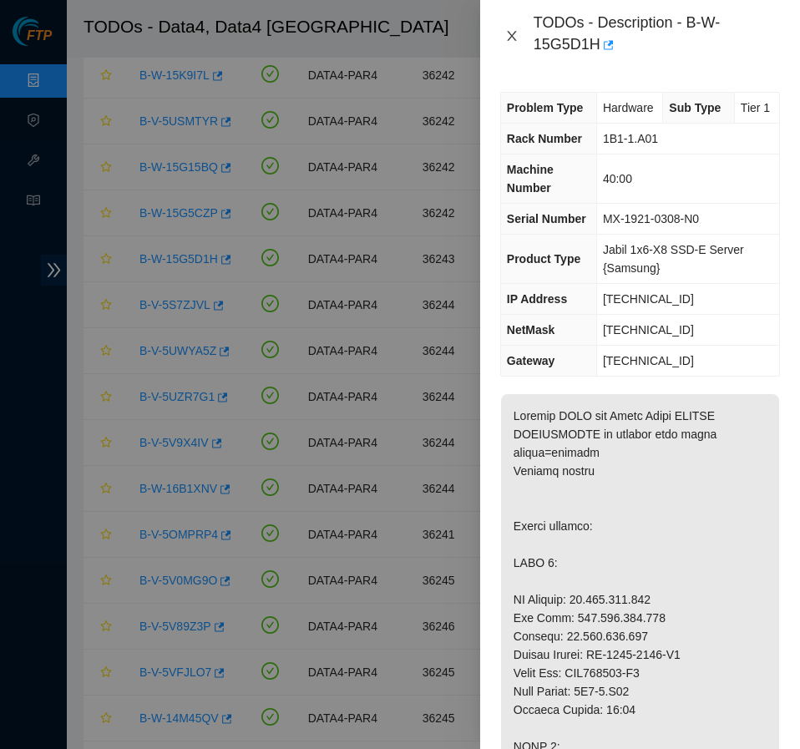
click at [512, 34] on icon "close" at bounding box center [511, 36] width 9 height 10
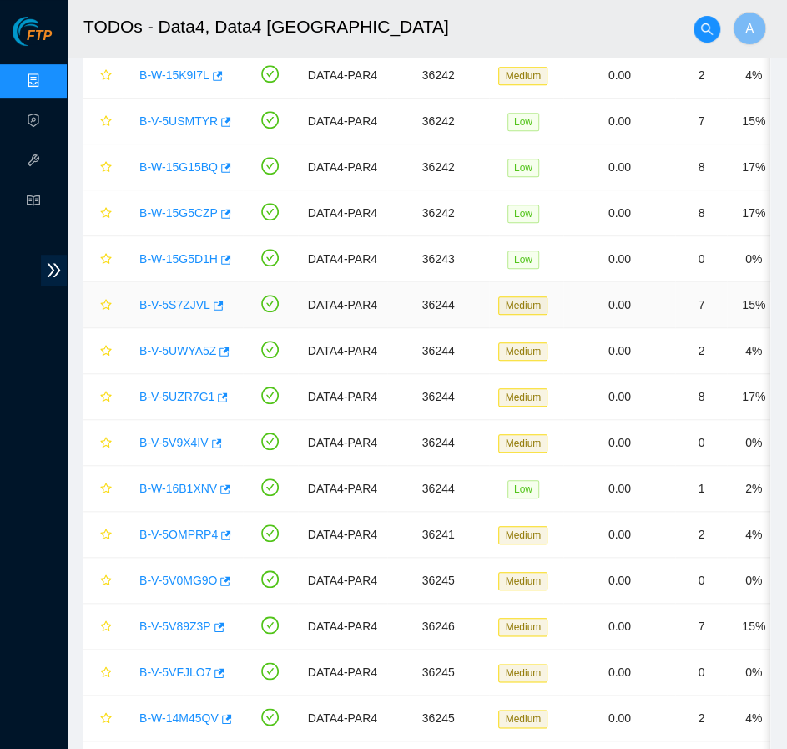
click at [154, 300] on link "B-V-5S7ZJVL" at bounding box center [174, 304] width 71 height 13
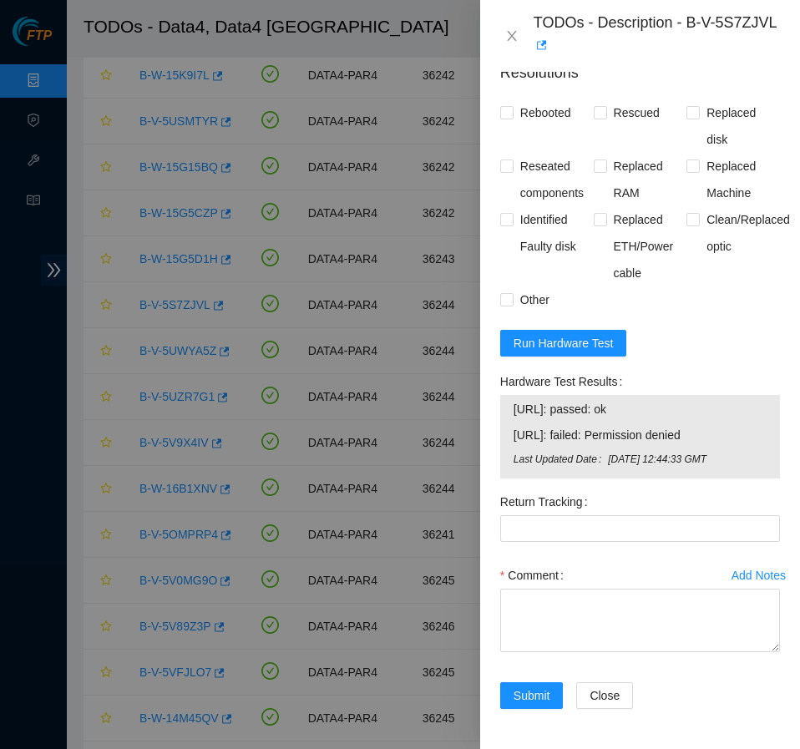
scroll to position [970, 0]
click at [563, 341] on span "Run Hardware Test" at bounding box center [563, 343] width 100 height 18
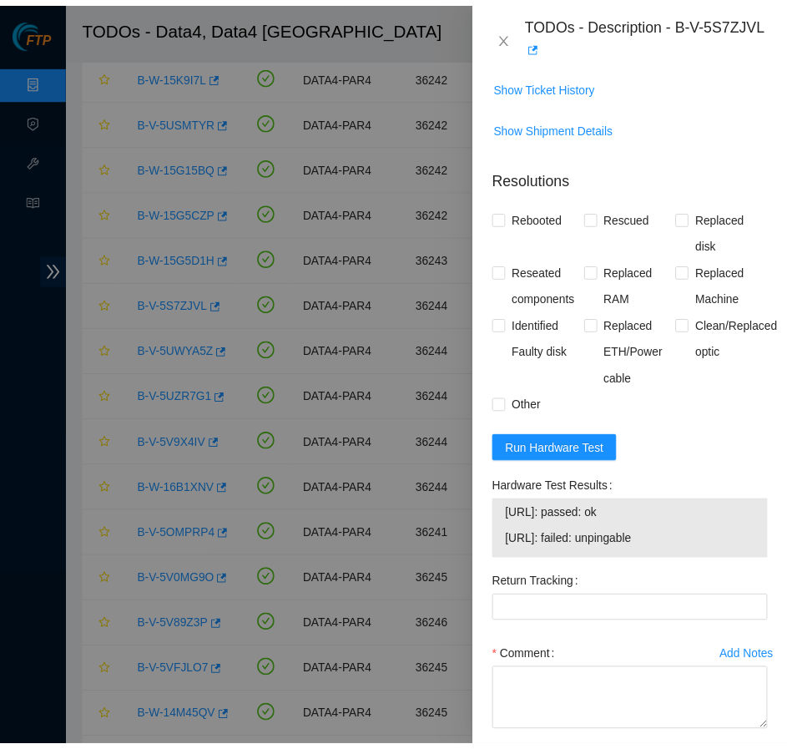
scroll to position [947, 0]
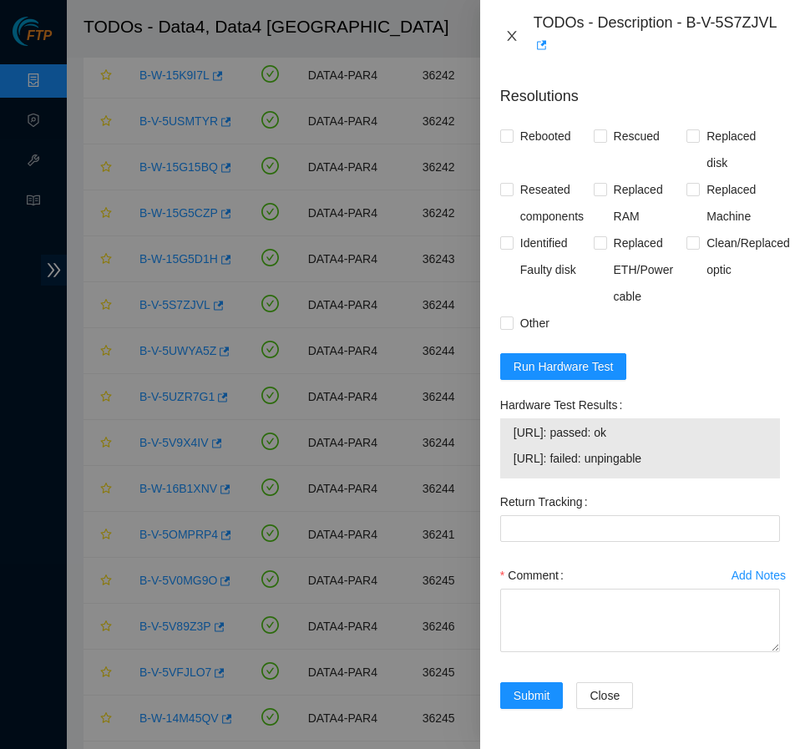
click at [510, 30] on icon "close" at bounding box center [511, 35] width 13 height 13
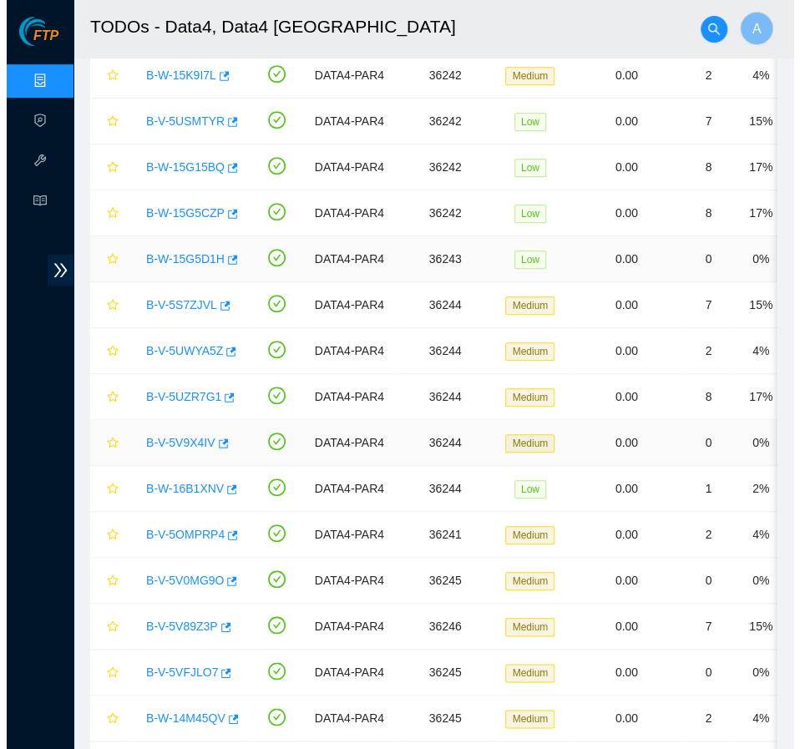
scroll to position [351, 0]
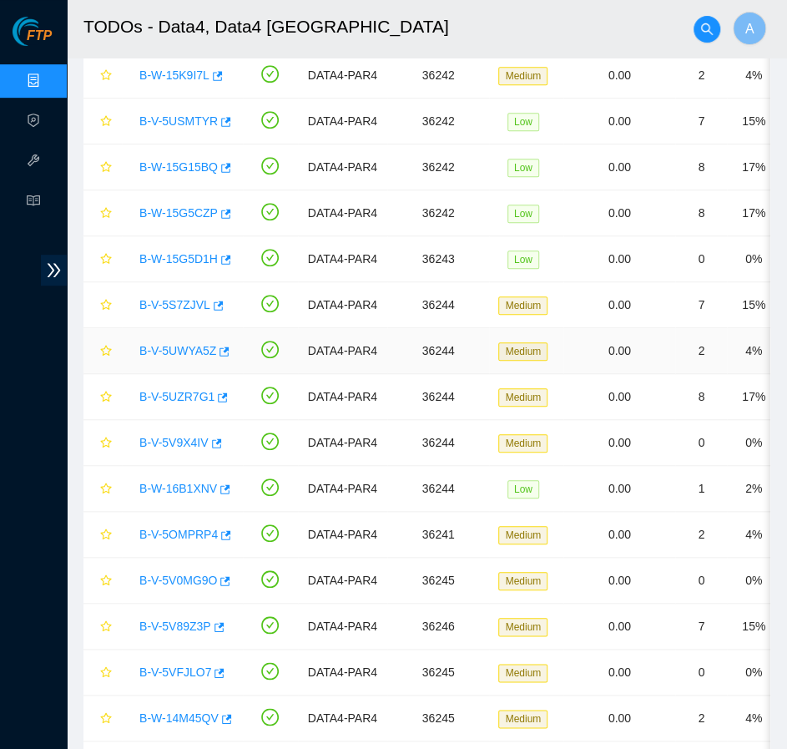
click at [174, 346] on link "B-V-5UWYA5Z" at bounding box center [177, 350] width 77 height 13
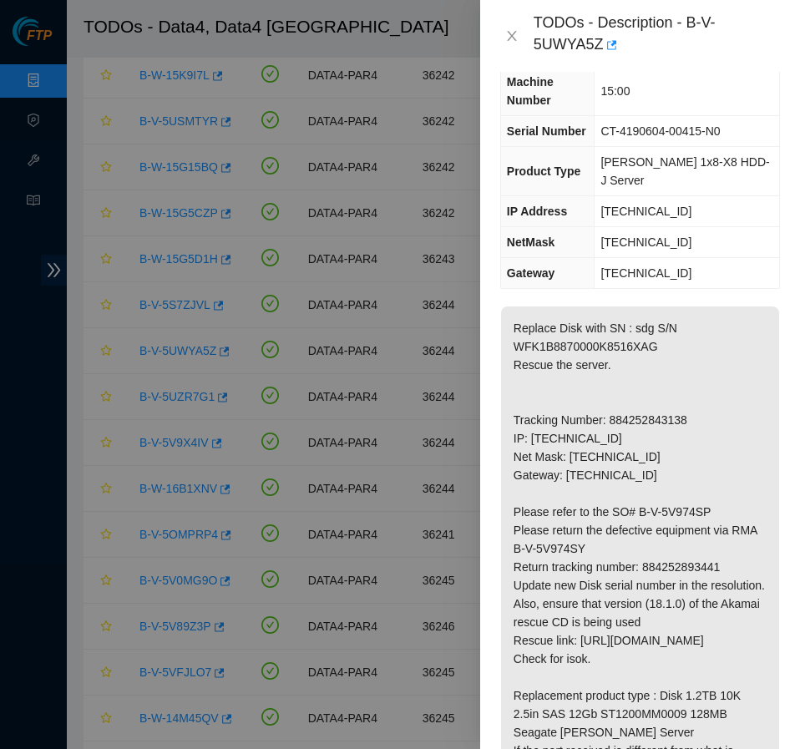
scroll to position [0, 0]
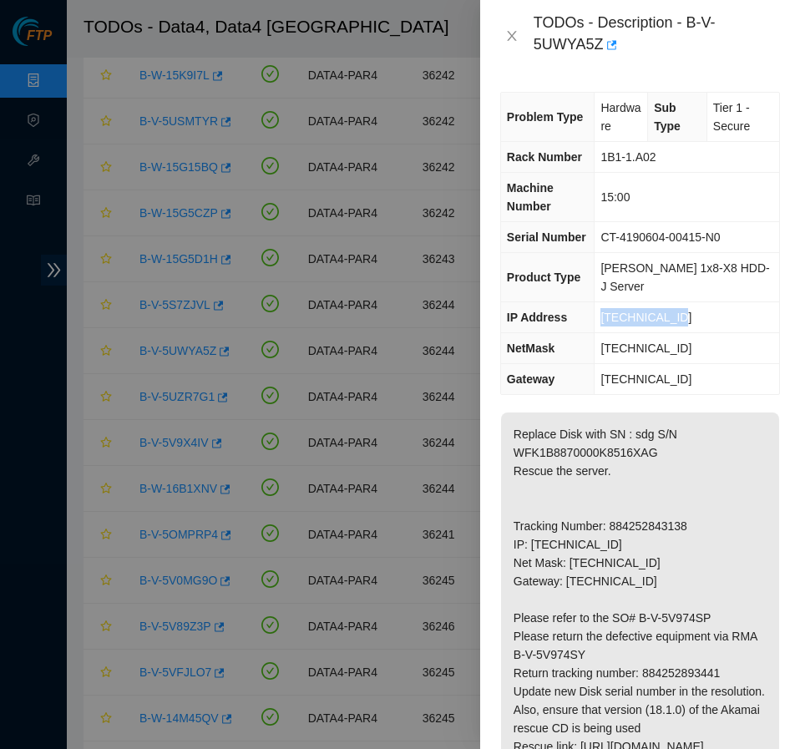
drag, startPoint x: 598, startPoint y: 293, endPoint x: 677, endPoint y: 306, distance: 80.4
click at [677, 306] on td "[TECHNICAL_ID]" at bounding box center [686, 317] width 184 height 31
copy span "[TECHNICAL_ID]"
drag, startPoint x: 599, startPoint y: 323, endPoint x: 690, endPoint y: 324, distance: 91.0
click at [690, 333] on td "[TECHNICAL_ID]" at bounding box center [686, 348] width 184 height 31
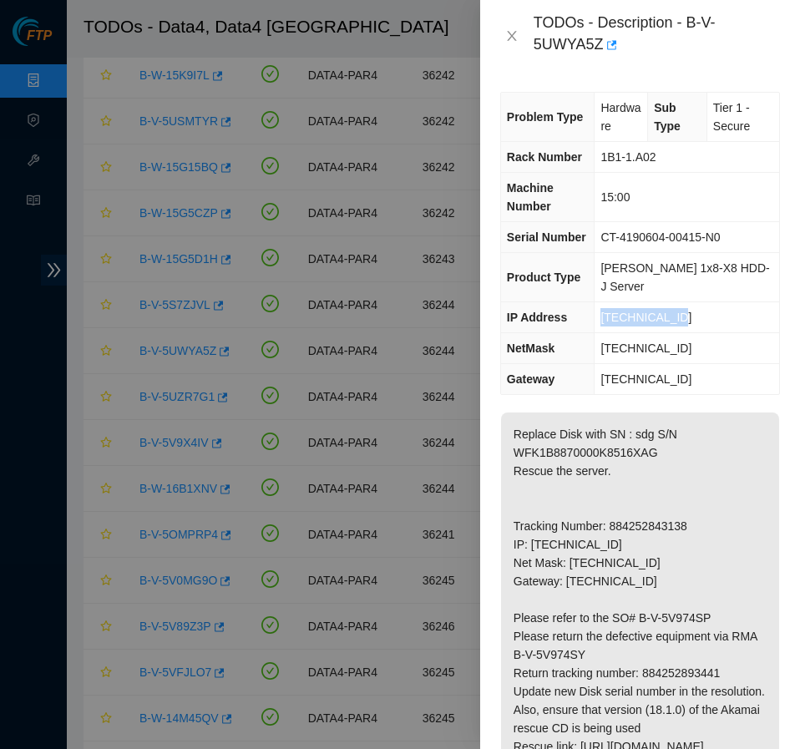
copy span "[TECHNICAL_ID]"
drag, startPoint x: 600, startPoint y: 357, endPoint x: 684, endPoint y: 363, distance: 83.7
click at [684, 364] on td "[TECHNICAL_ID]" at bounding box center [686, 379] width 184 height 31
copy span "[TECHNICAL_ID]"
drag, startPoint x: 601, startPoint y: 153, endPoint x: 673, endPoint y: 159, distance: 72.0
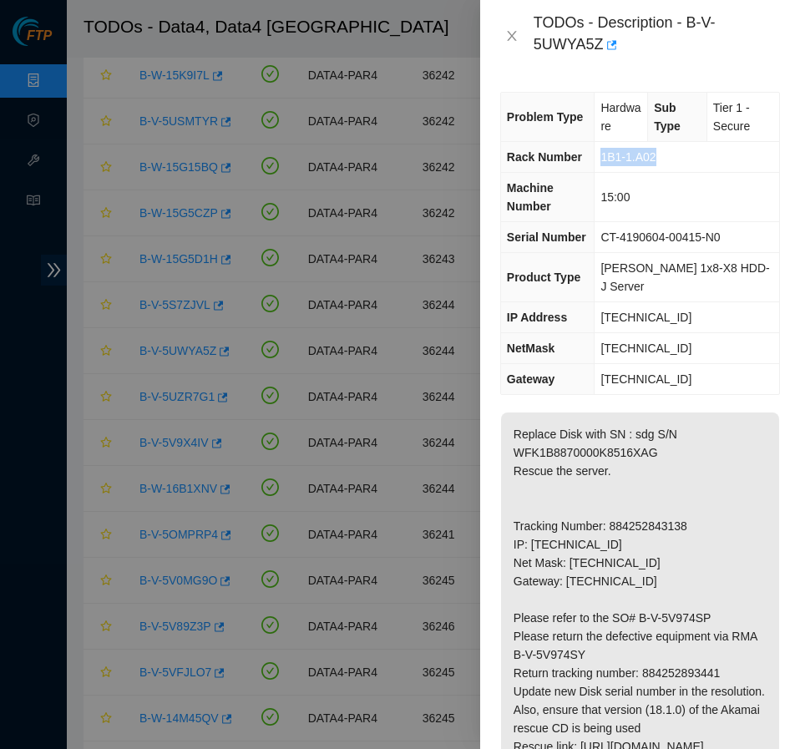
click at [673, 159] on td "1B1-1.A02" at bounding box center [686, 157] width 184 height 31
copy span "1B1-1.A02"
drag, startPoint x: 597, startPoint y: 195, endPoint x: 646, endPoint y: 203, distance: 49.8
click at [646, 203] on td "15:00" at bounding box center [686, 197] width 184 height 49
copy span "15:00"
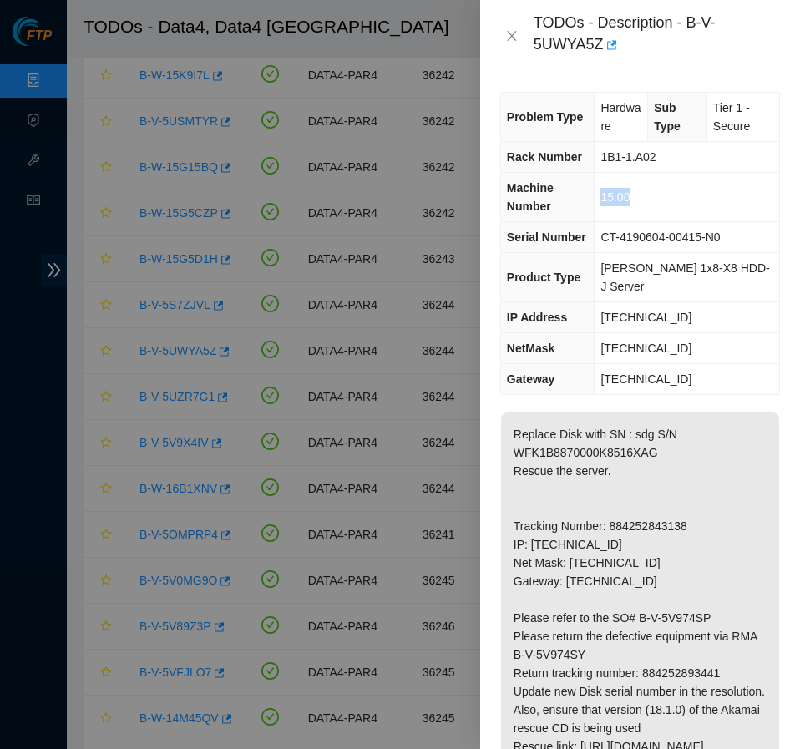
click at [653, 208] on td "15:00" at bounding box center [686, 197] width 184 height 49
click at [510, 41] on icon "close" at bounding box center [511, 35] width 13 height 13
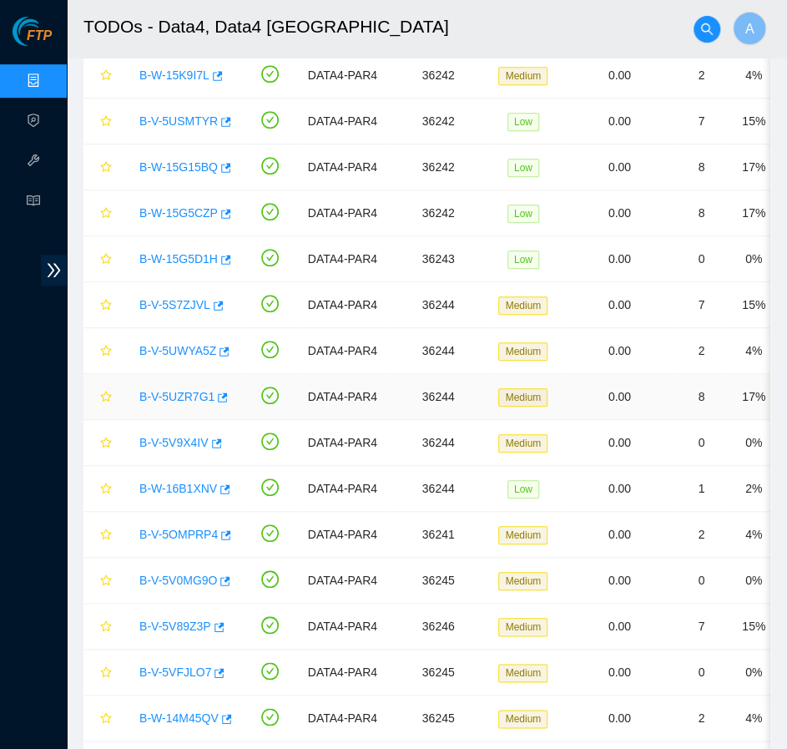
click at [177, 397] on link "B-V-5UZR7G1" at bounding box center [176, 396] width 75 height 13
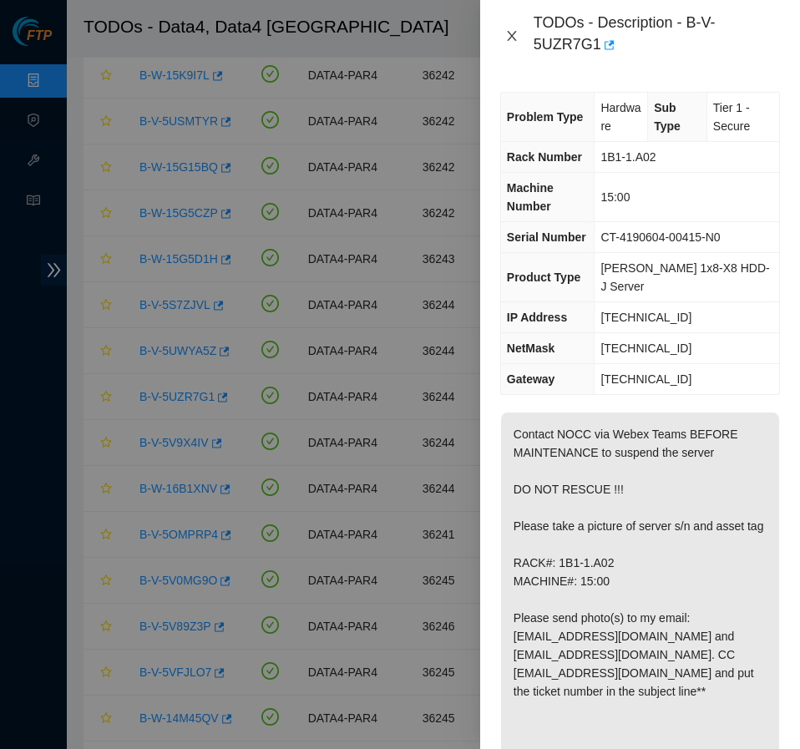
click at [512, 41] on icon "close" at bounding box center [511, 35] width 13 height 13
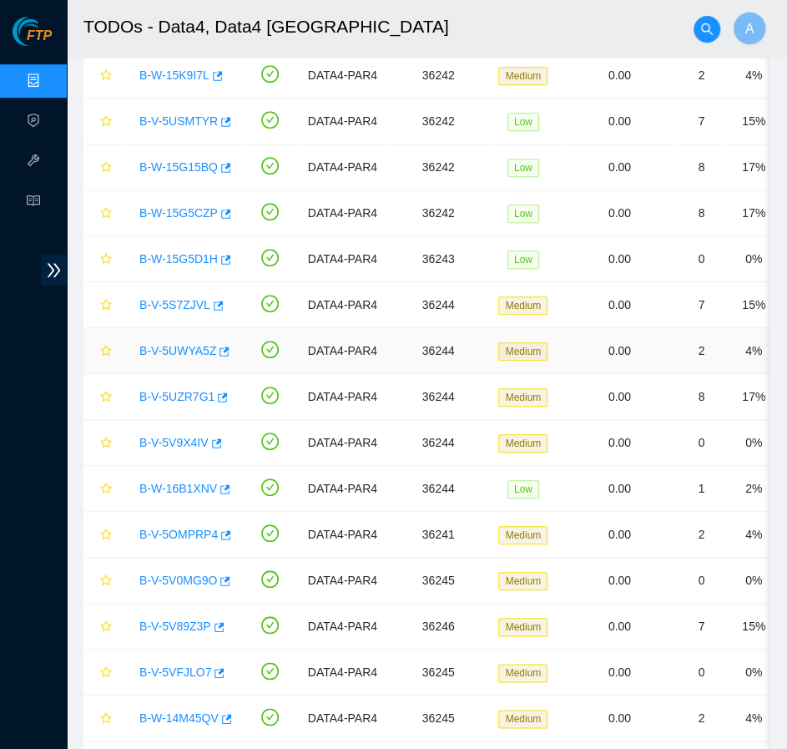
click at [182, 351] on link "B-V-5UWYA5Z" at bounding box center [177, 350] width 77 height 13
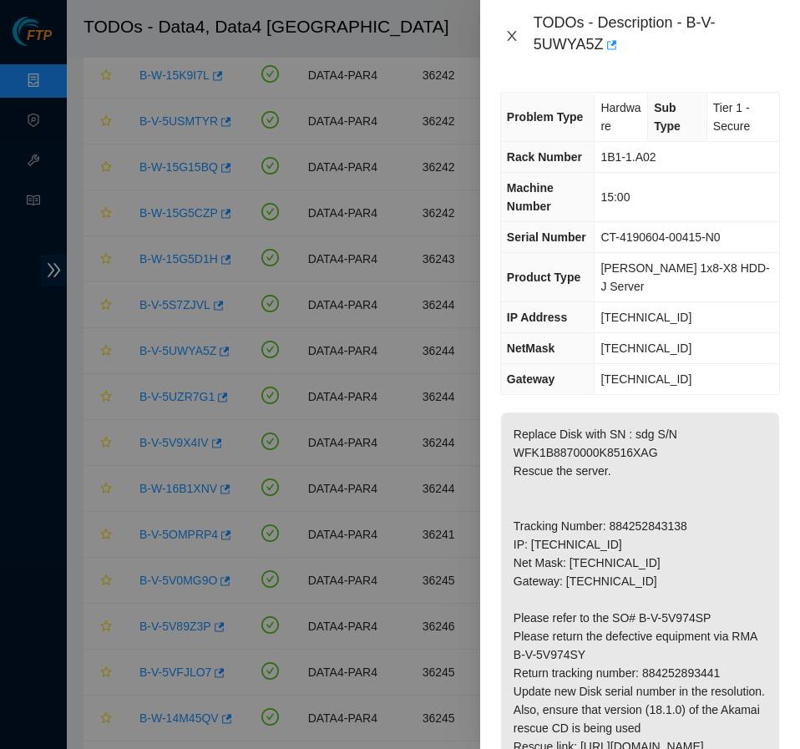
click at [511, 38] on icon "close" at bounding box center [511, 36] width 9 height 10
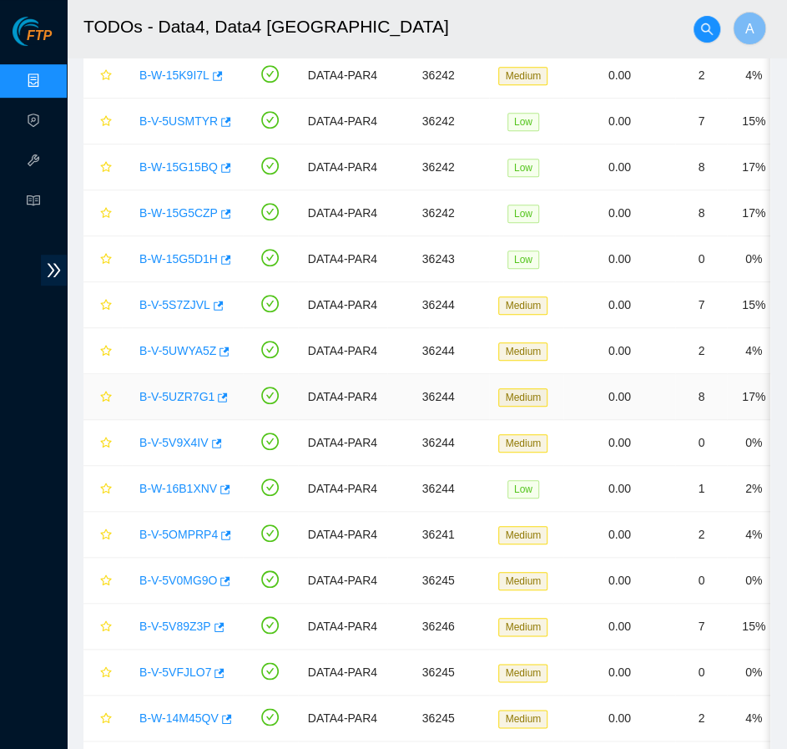
click at [174, 396] on link "B-V-5UZR7G1" at bounding box center [176, 396] width 75 height 13
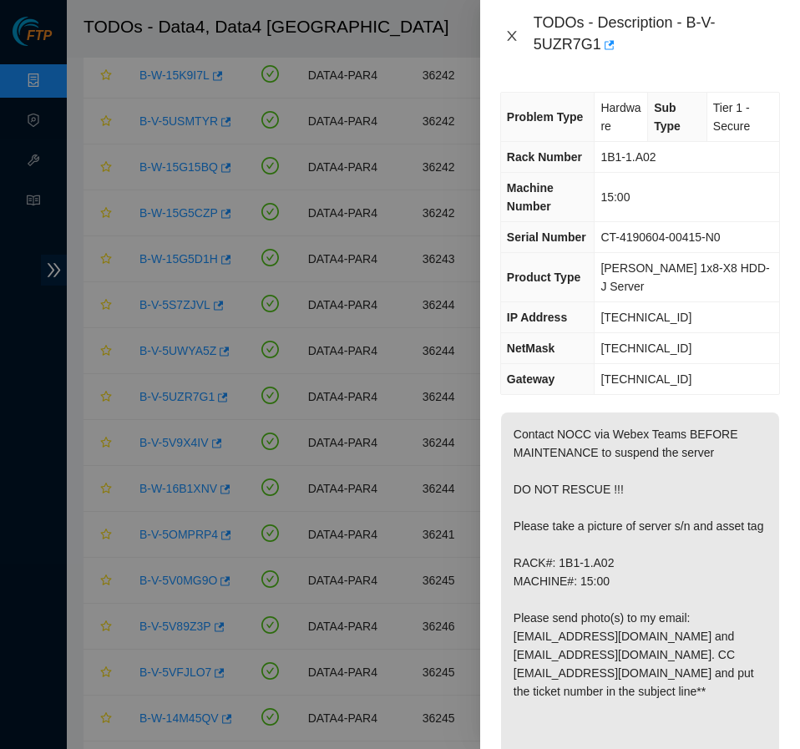
click at [514, 35] on icon "close" at bounding box center [511, 35] width 13 height 13
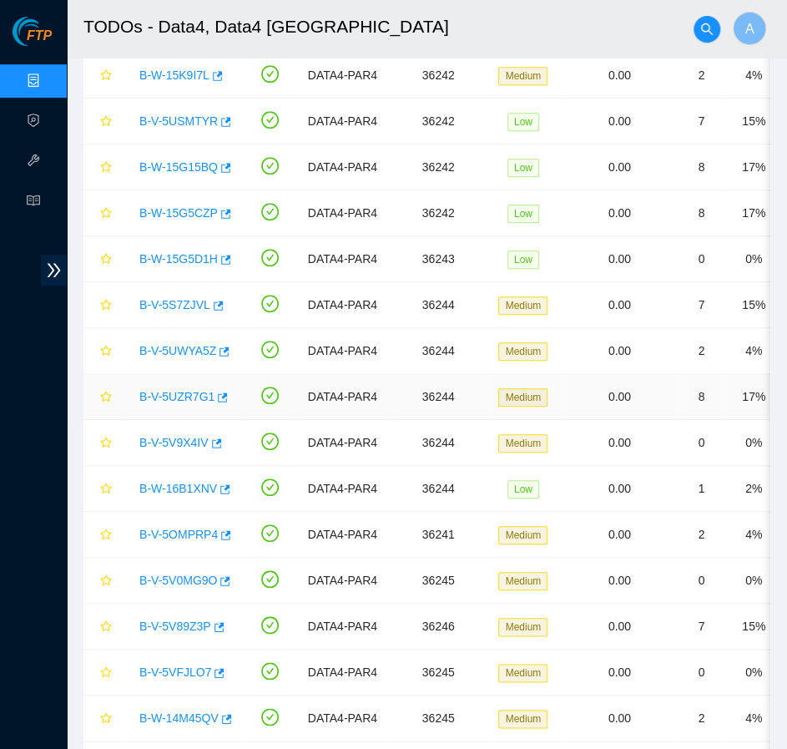
click at [182, 392] on link "B-V-5UZR7G1" at bounding box center [176, 396] width 75 height 13
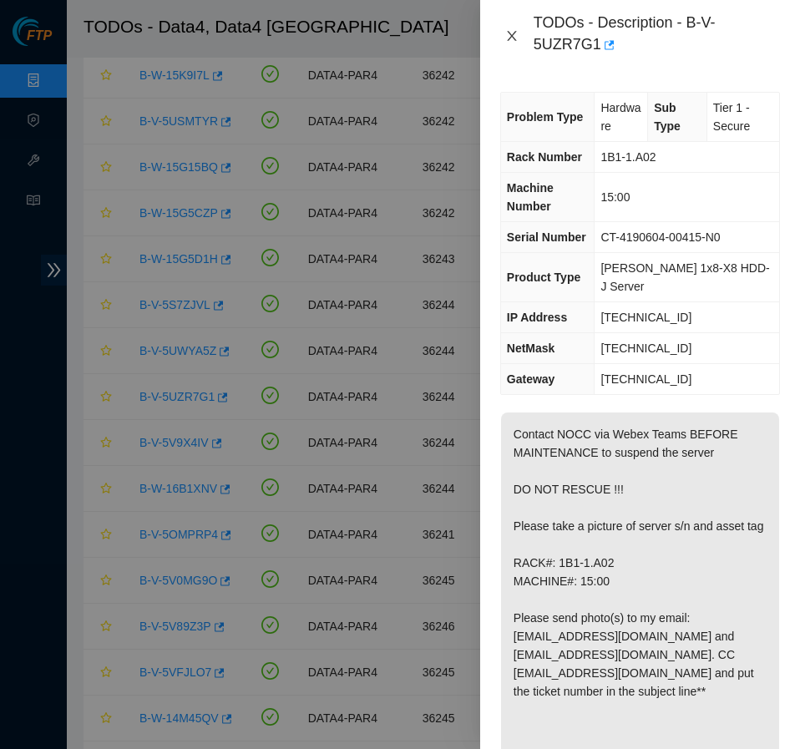
click at [508, 38] on icon "close" at bounding box center [511, 35] width 13 height 13
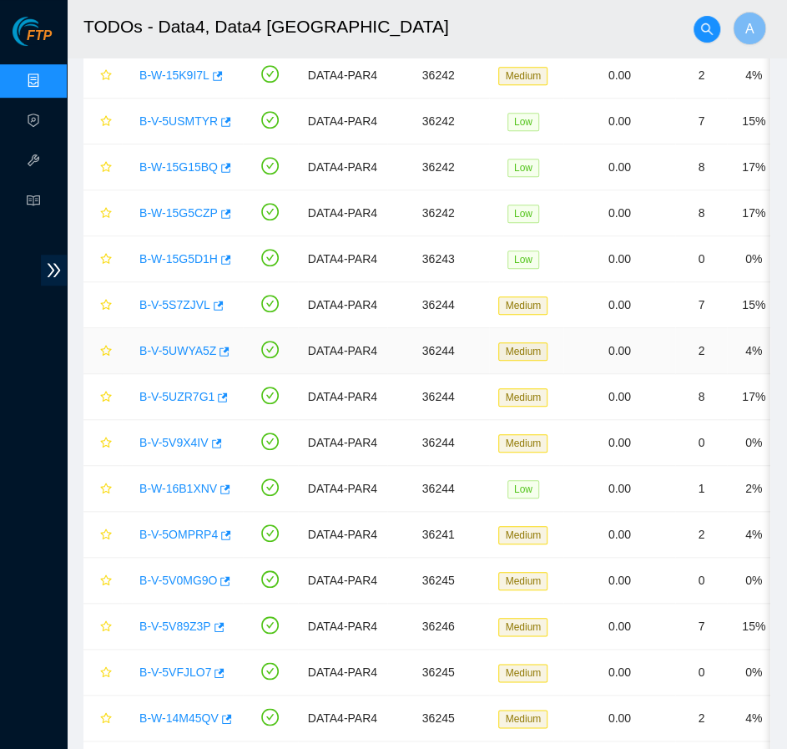
click at [187, 350] on link "B-V-5UWYA5Z" at bounding box center [177, 350] width 77 height 13
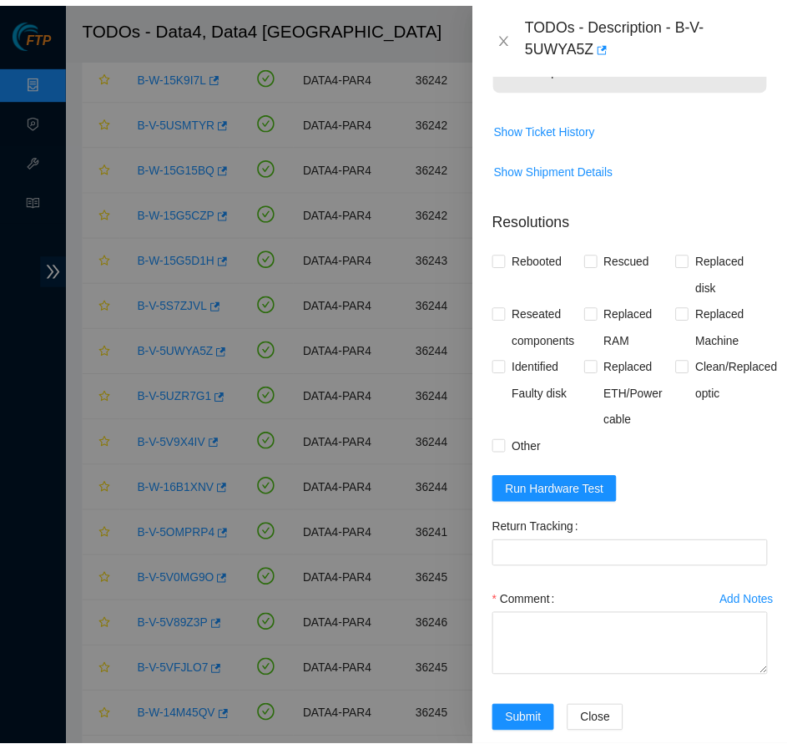
scroll to position [868, 0]
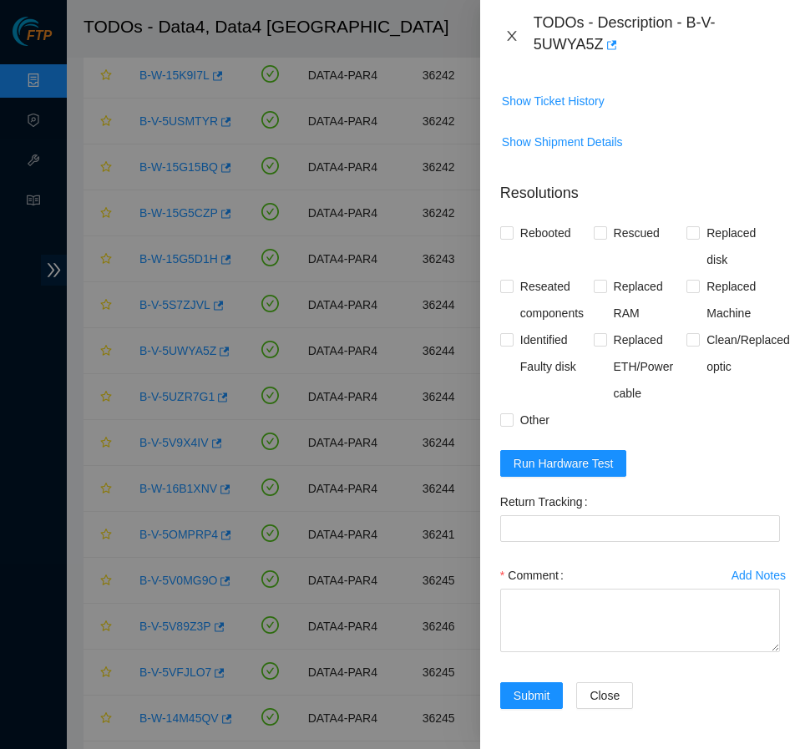
click at [507, 40] on icon "close" at bounding box center [511, 35] width 13 height 13
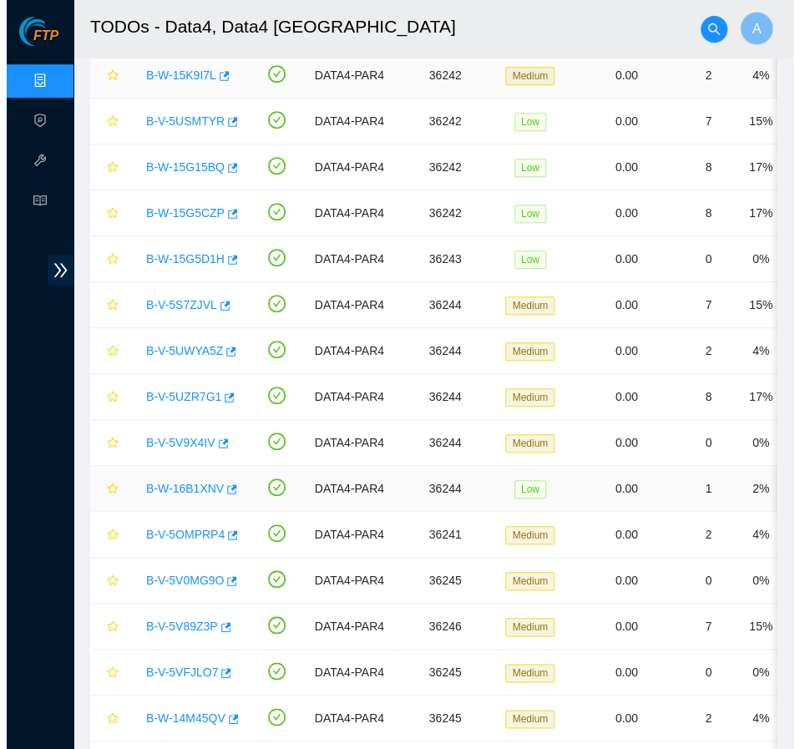
scroll to position [351, 0]
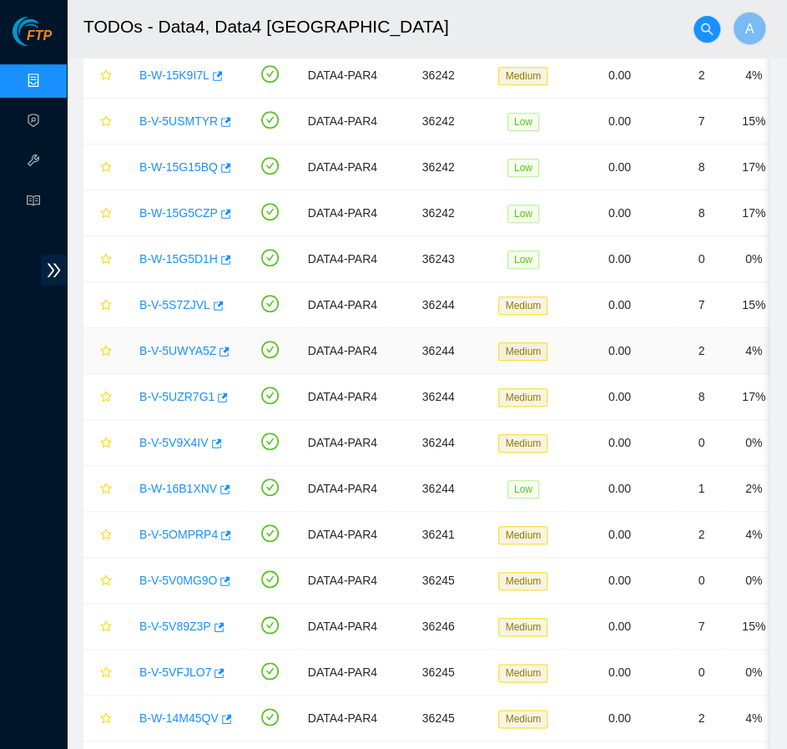
click at [169, 350] on link "B-V-5UWYA5Z" at bounding box center [177, 350] width 77 height 13
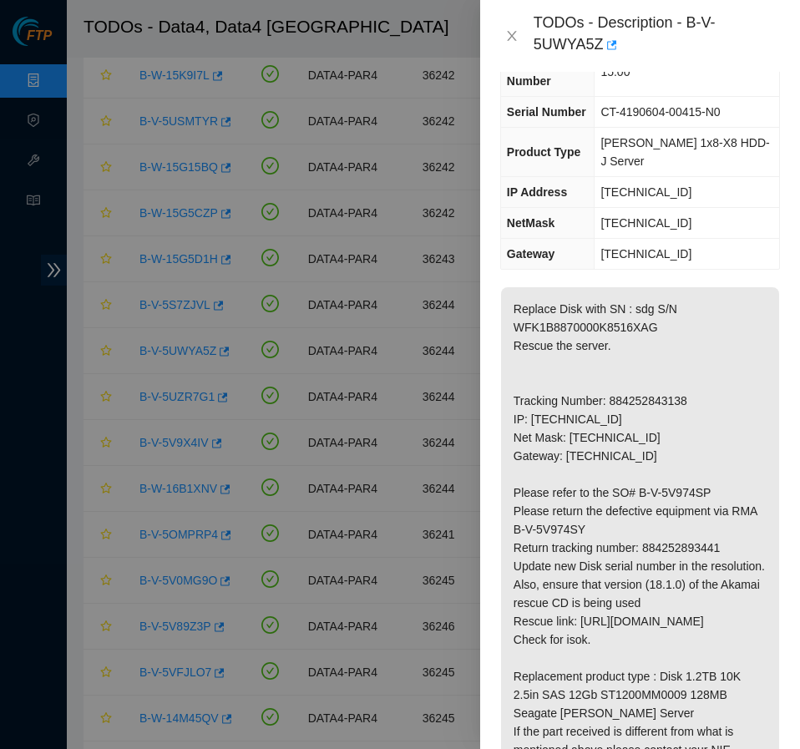
scroll to position [0, 0]
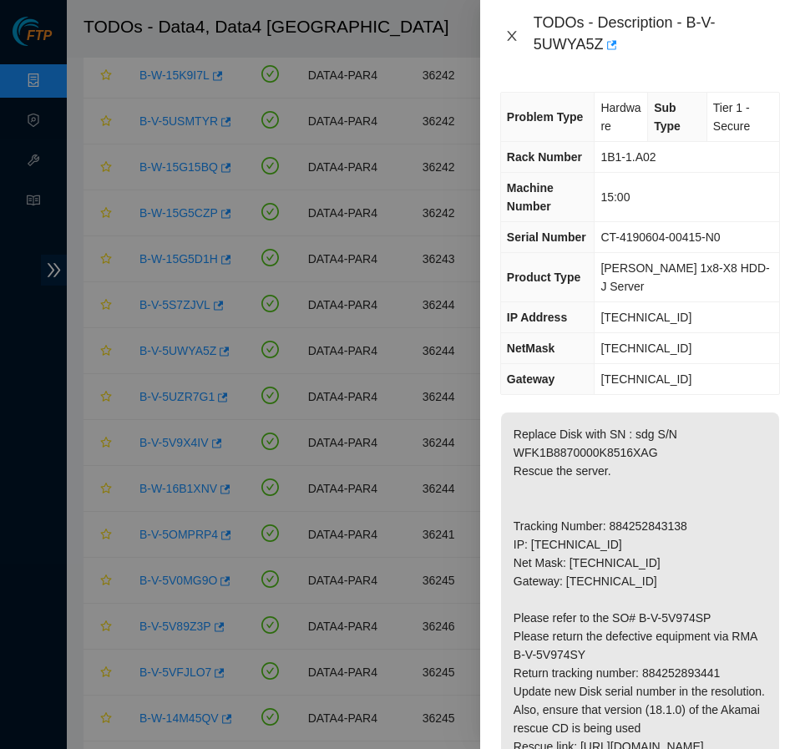
click at [514, 39] on icon "close" at bounding box center [511, 36] width 9 height 10
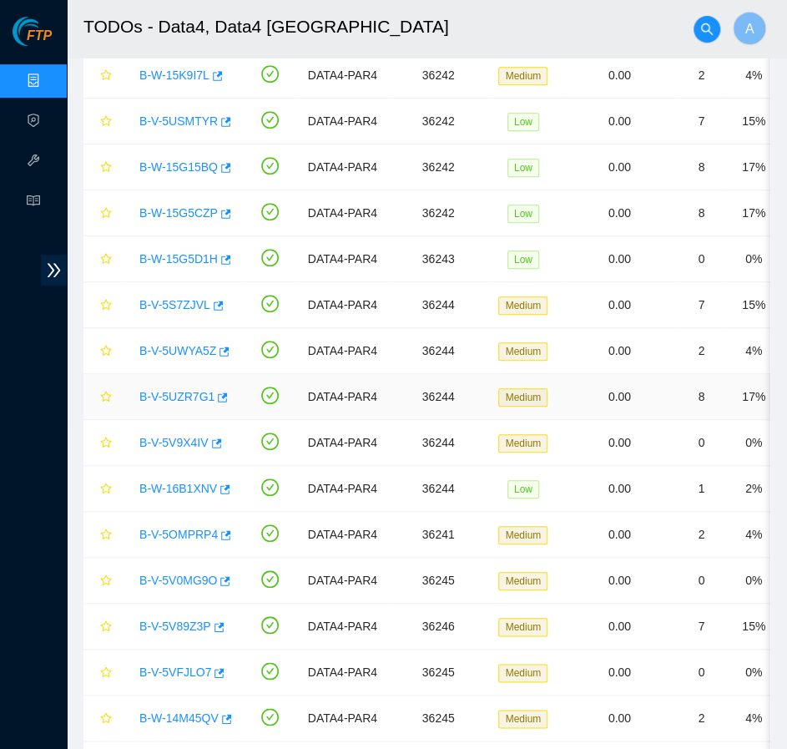
click at [185, 397] on link "B-V-5UZR7G1" at bounding box center [176, 396] width 75 height 13
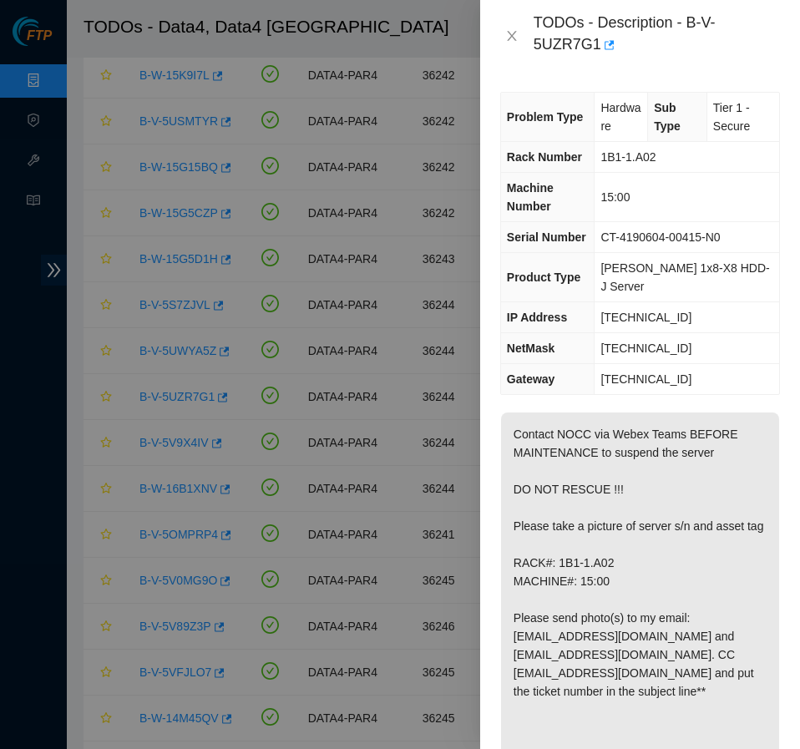
click at [624, 200] on span "15:00" at bounding box center [614, 196] width 29 height 13
click at [650, 270] on span "[PERSON_NAME] 1x8-X8 HDD-J Server" at bounding box center [684, 277] width 169 height 32
click at [506, 43] on icon "close" at bounding box center [511, 35] width 13 height 13
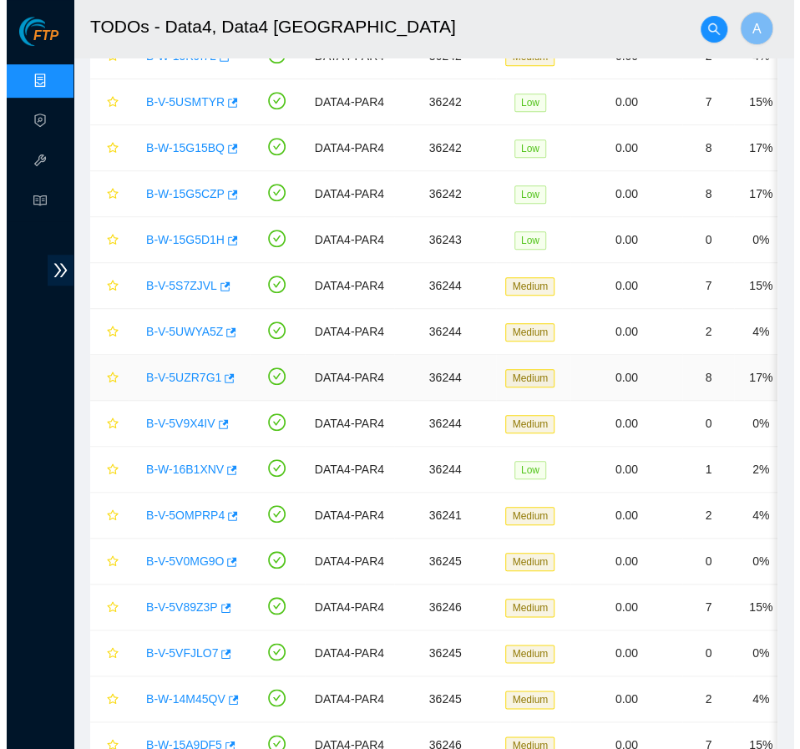
scroll to position [299, 0]
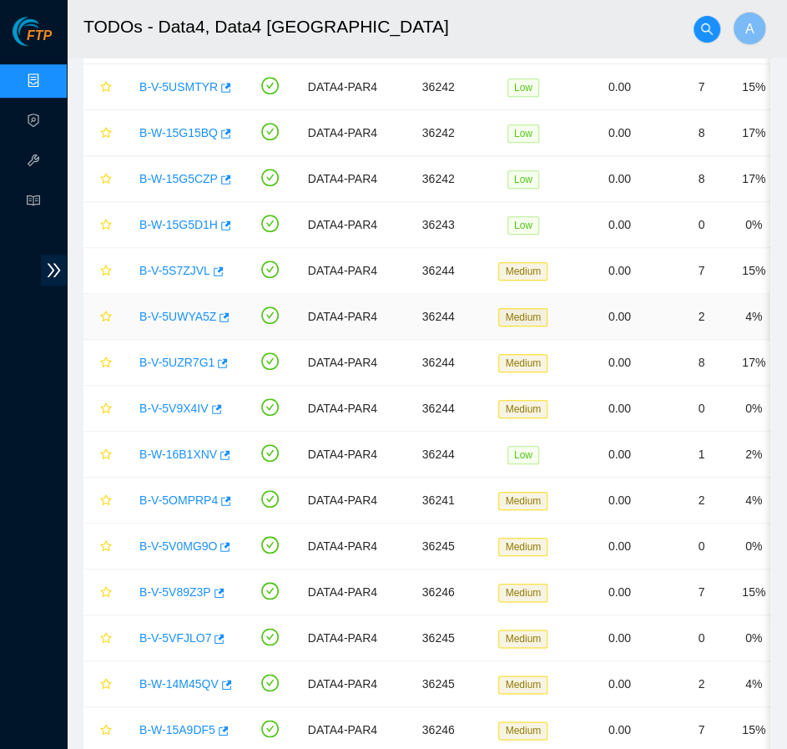
click at [189, 313] on link "B-V-5UWYA5Z" at bounding box center [177, 316] width 77 height 13
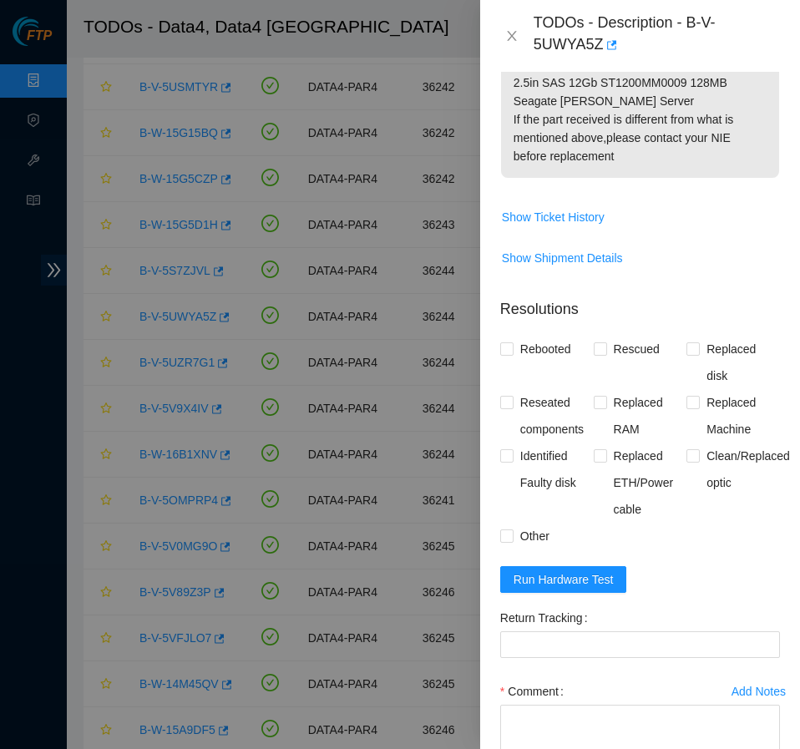
scroll to position [868, 0]
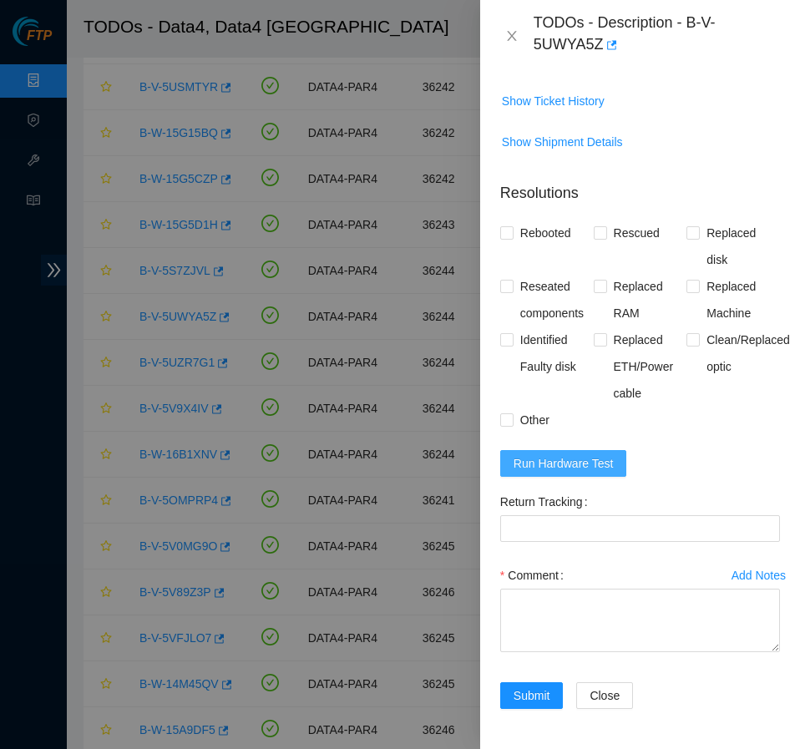
click at [556, 463] on span "Run Hardware Test" at bounding box center [563, 463] width 100 height 18
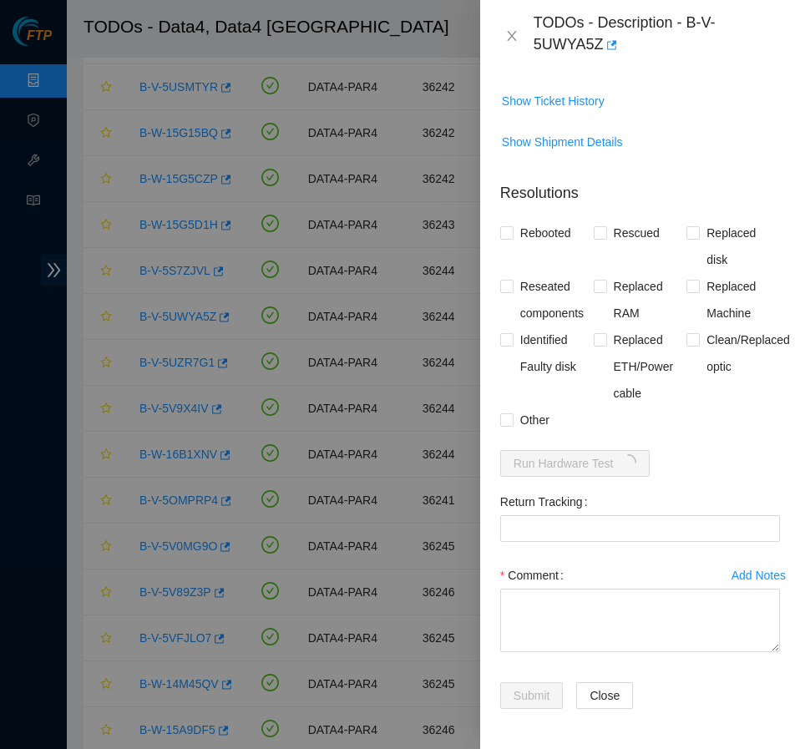
click at [648, 145] on span "Show Shipment Details" at bounding box center [640, 142] width 278 height 27
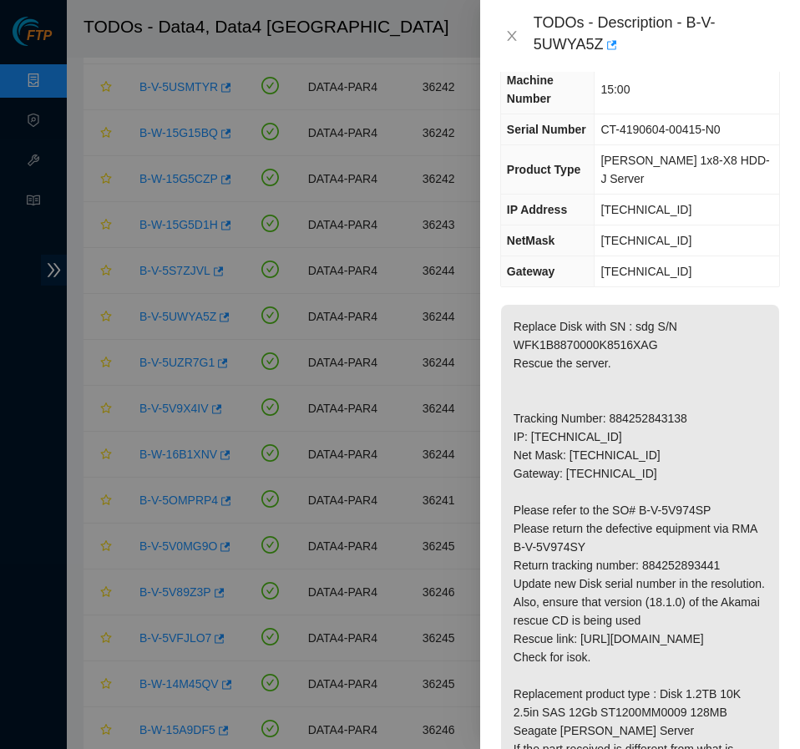
scroll to position [0, 0]
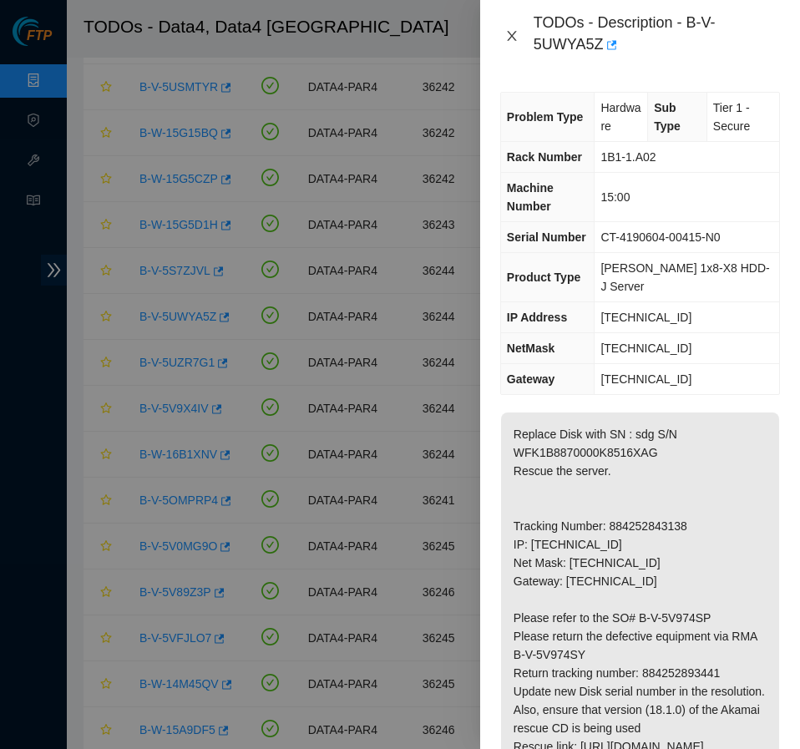
click at [514, 36] on icon "close" at bounding box center [511, 35] width 13 height 13
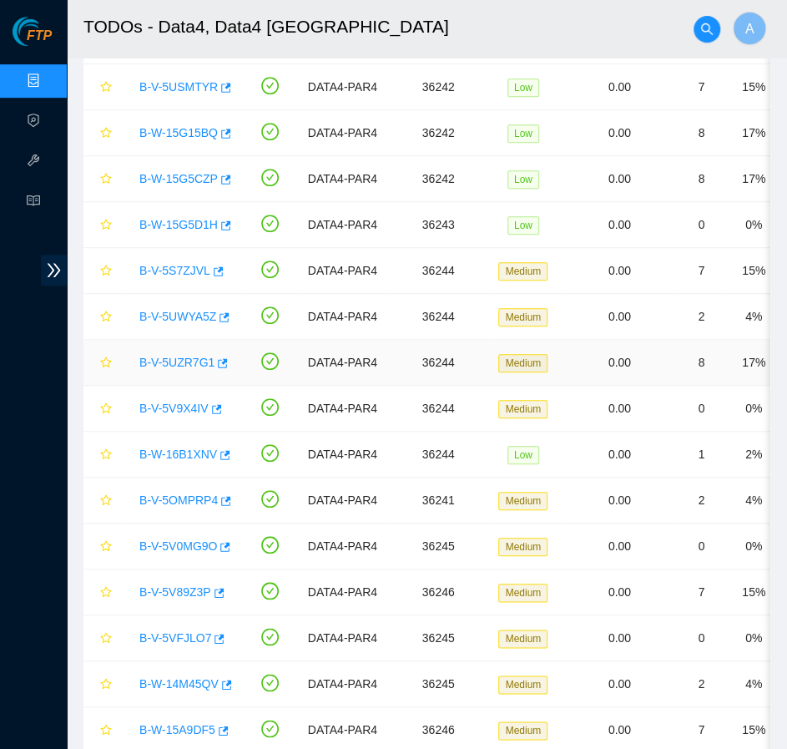
click at [170, 363] on link "B-V-5UZR7G1" at bounding box center [176, 362] width 75 height 13
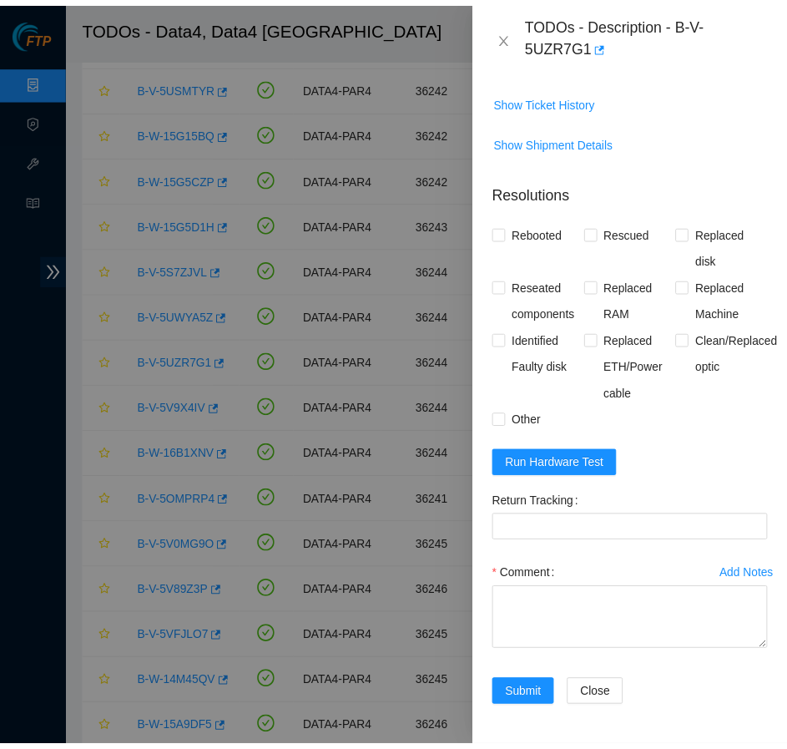
scroll to position [1107, 0]
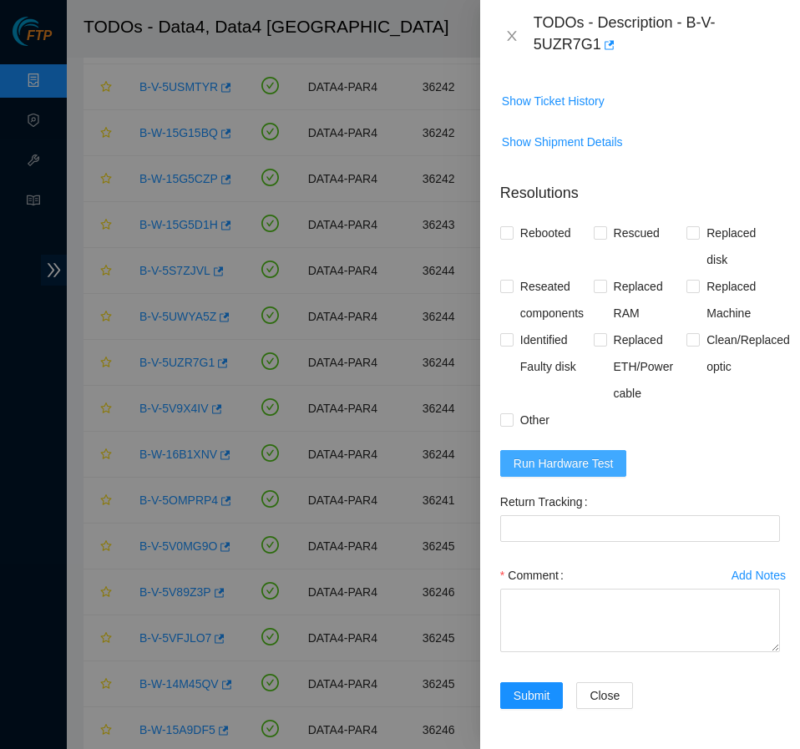
click at [559, 460] on span "Run Hardware Test" at bounding box center [563, 463] width 100 height 18
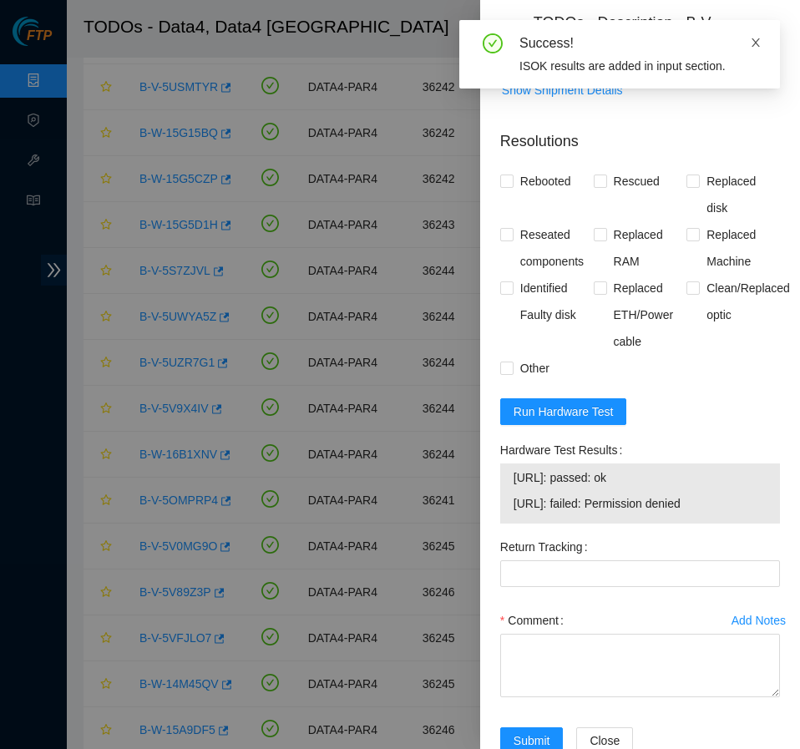
click at [754, 44] on icon "close" at bounding box center [755, 42] width 8 height 8
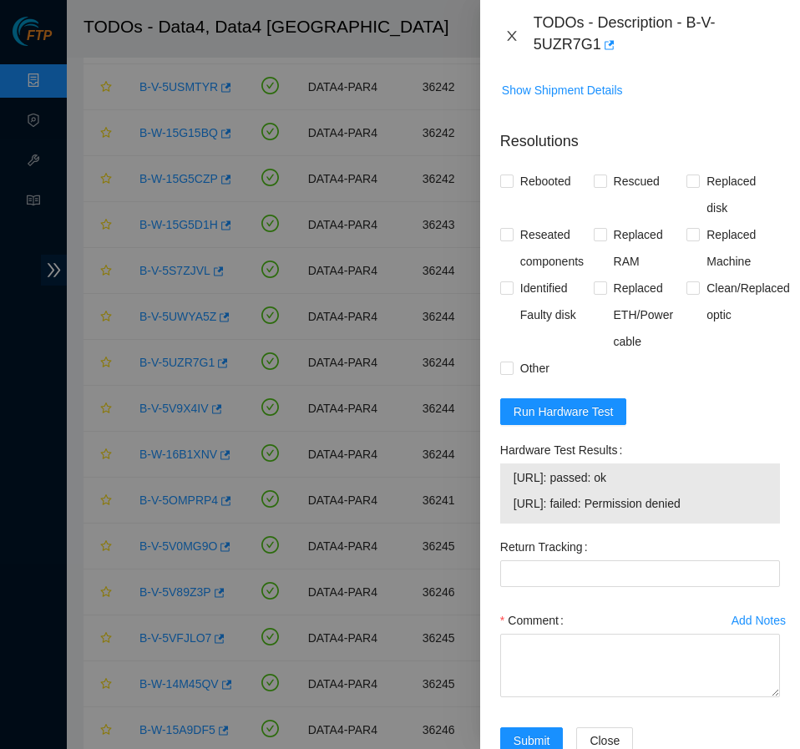
click at [511, 37] on icon "close" at bounding box center [511, 36] width 9 height 10
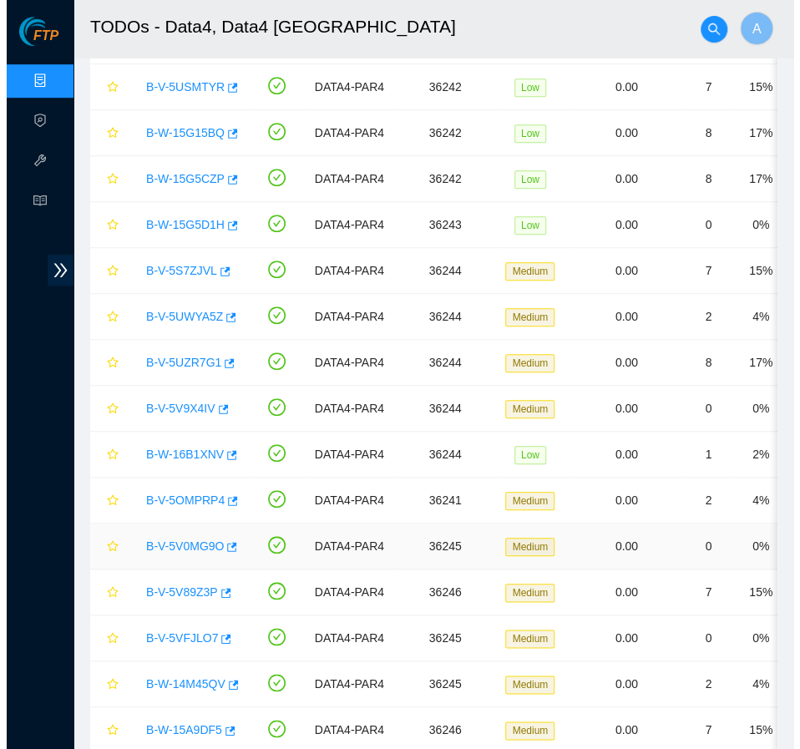
scroll to position [0, 0]
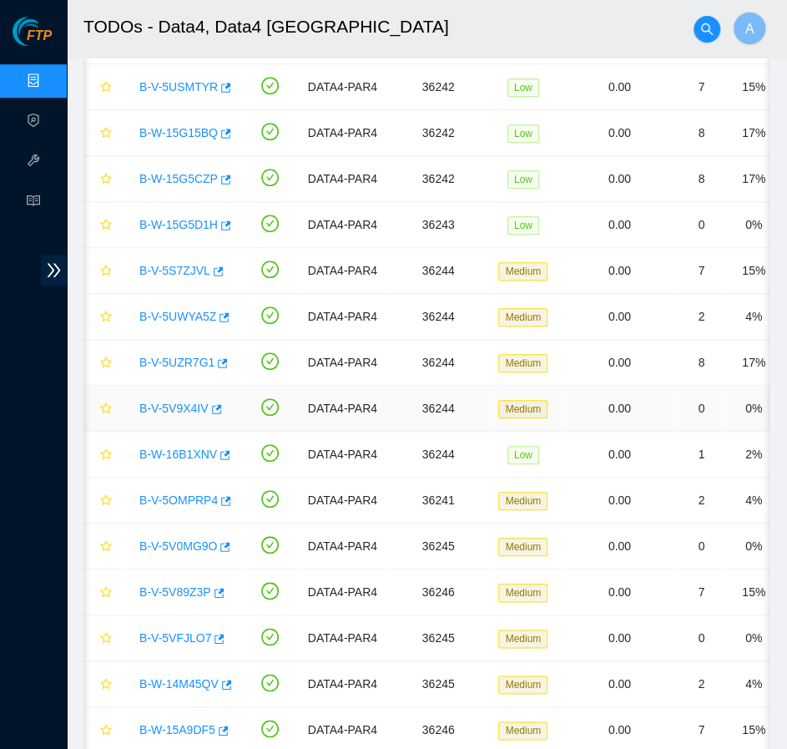
click at [175, 402] on link "B-V-5V9X4IV" at bounding box center [173, 408] width 69 height 13
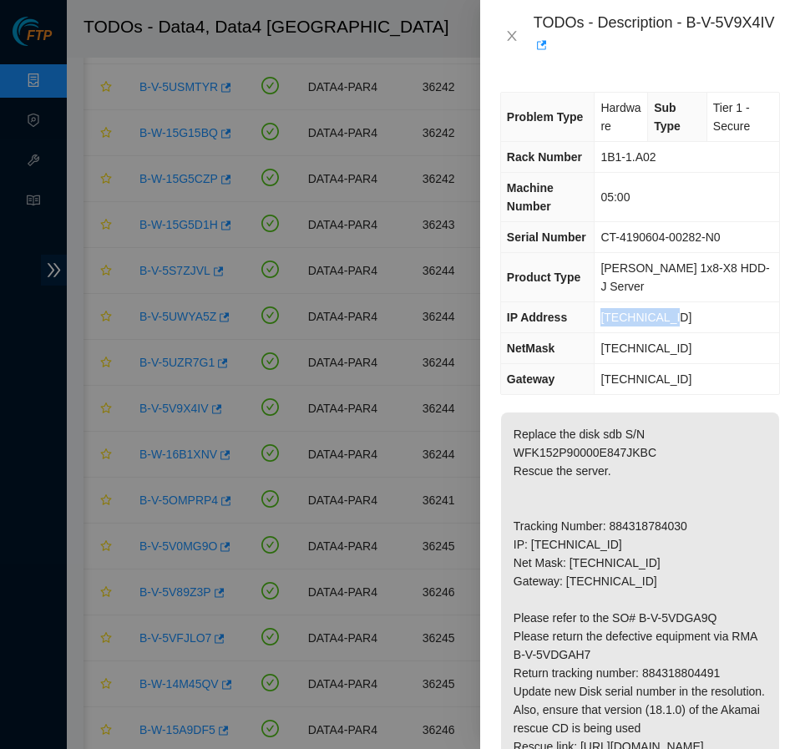
drag, startPoint x: 601, startPoint y: 296, endPoint x: 685, endPoint y: 296, distance: 83.5
click at [685, 302] on td "[TECHNICAL_ID]" at bounding box center [686, 317] width 184 height 31
copy span "[TECHNICAL_ID]"
drag, startPoint x: 601, startPoint y: 330, endPoint x: 696, endPoint y: 331, distance: 95.2
click at [696, 333] on td "[TECHNICAL_ID]" at bounding box center [686, 348] width 184 height 31
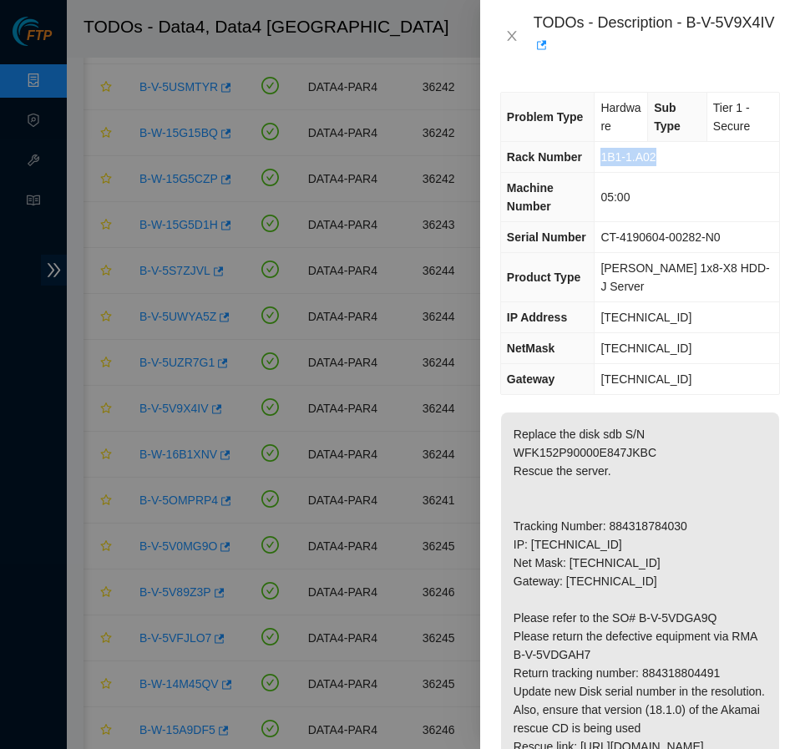
drag, startPoint x: 601, startPoint y: 157, endPoint x: 674, endPoint y: 164, distance: 73.8
click at [674, 164] on td "1B1-1.A02" at bounding box center [686, 157] width 184 height 31
drag, startPoint x: 601, startPoint y: 200, endPoint x: 629, endPoint y: 198, distance: 27.6
click at [629, 198] on td "05:00" at bounding box center [686, 197] width 184 height 49
click at [159, 423] on div at bounding box center [400, 374] width 800 height 749
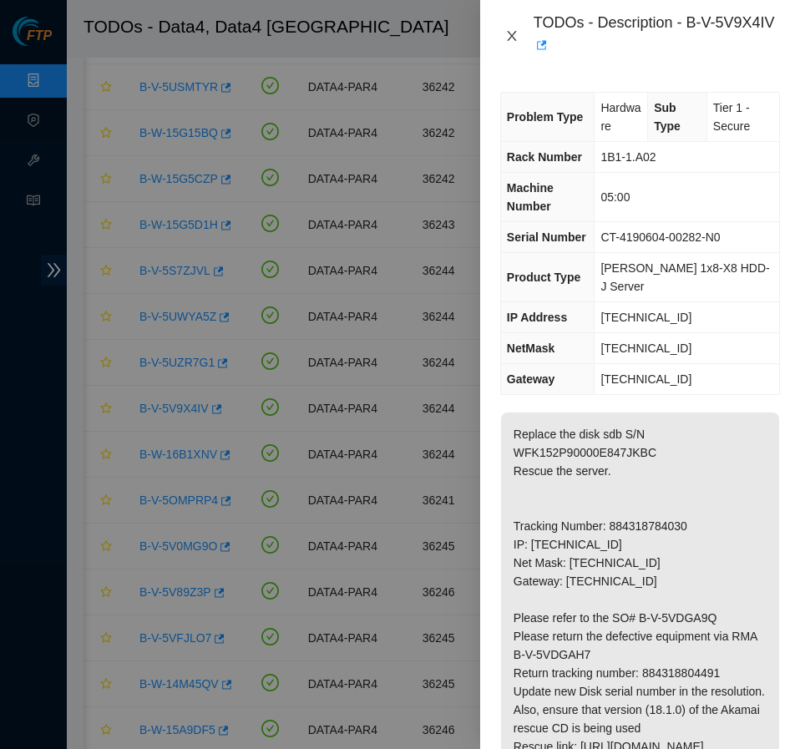
click at [510, 39] on icon "close" at bounding box center [511, 35] width 13 height 13
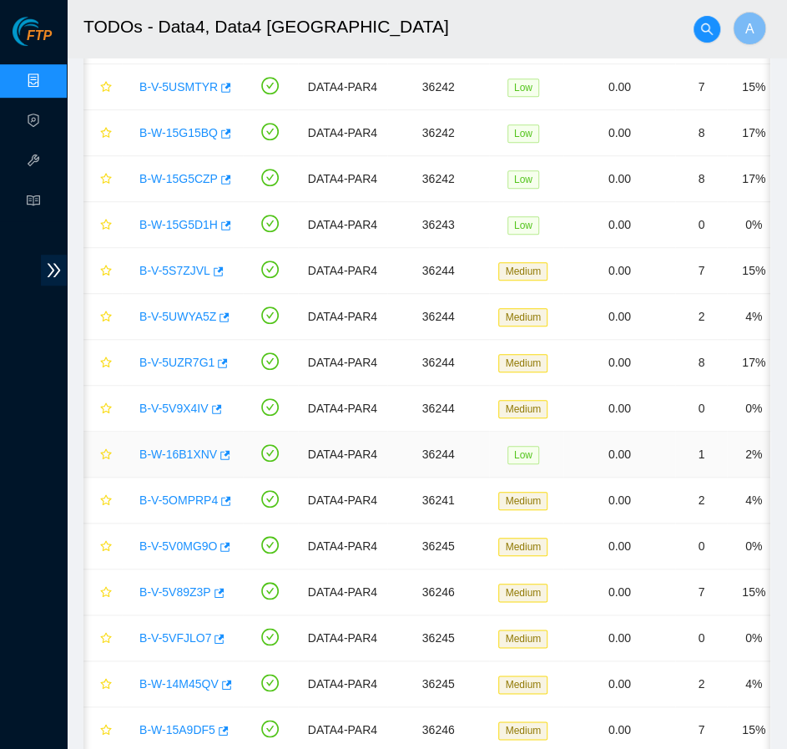
click at [185, 453] on link "B-W-16B1XNV" at bounding box center [178, 453] width 78 height 13
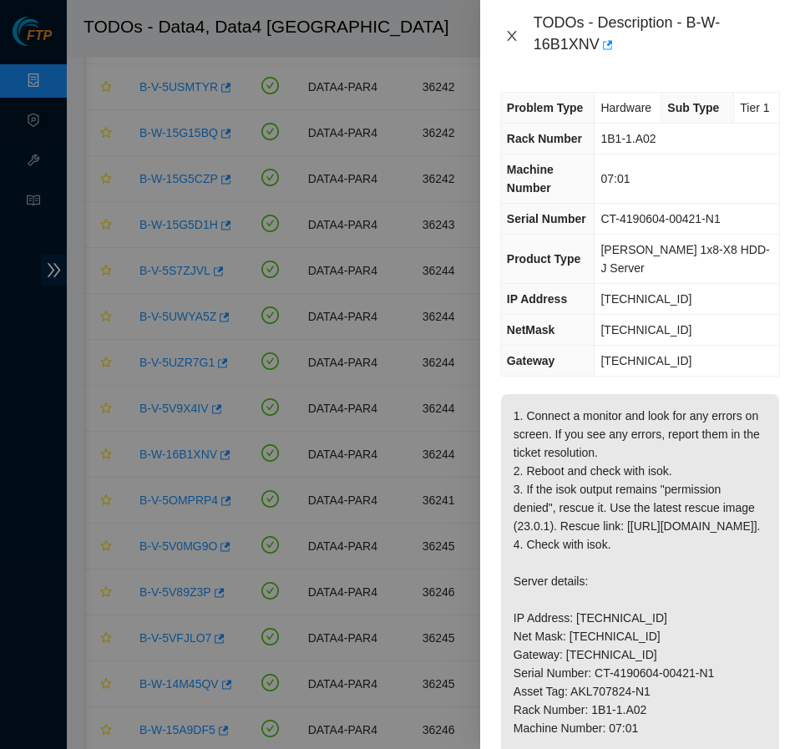
click at [508, 34] on icon "close" at bounding box center [511, 35] width 13 height 13
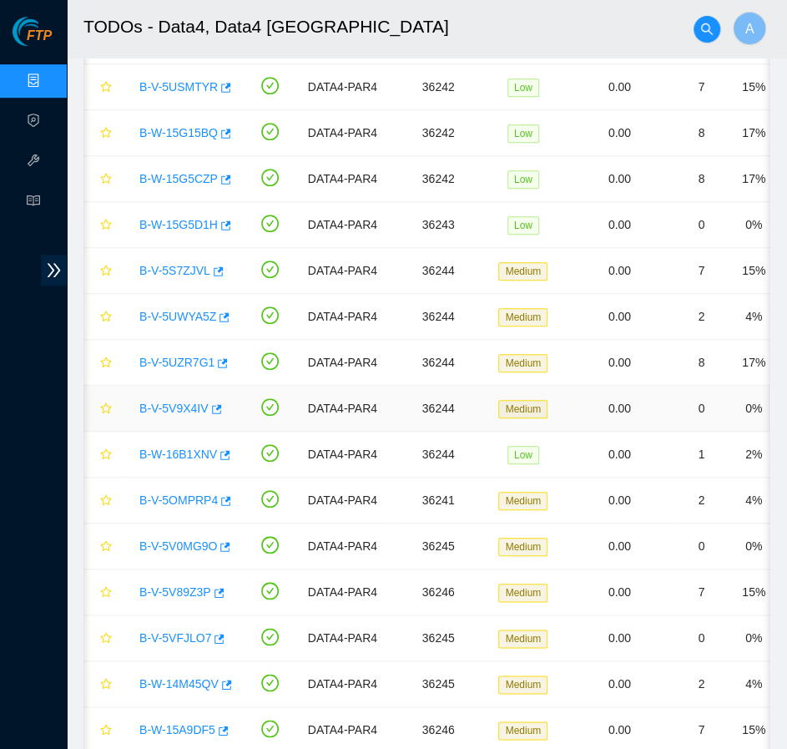
click at [181, 402] on link "B-V-5V9X4IV" at bounding box center [173, 408] width 69 height 13
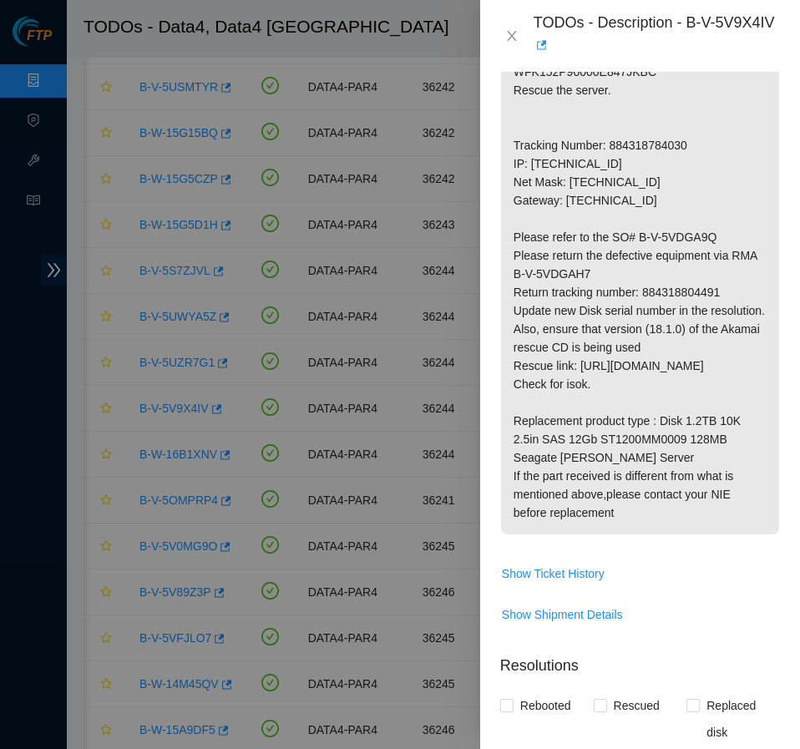
scroll to position [868, 0]
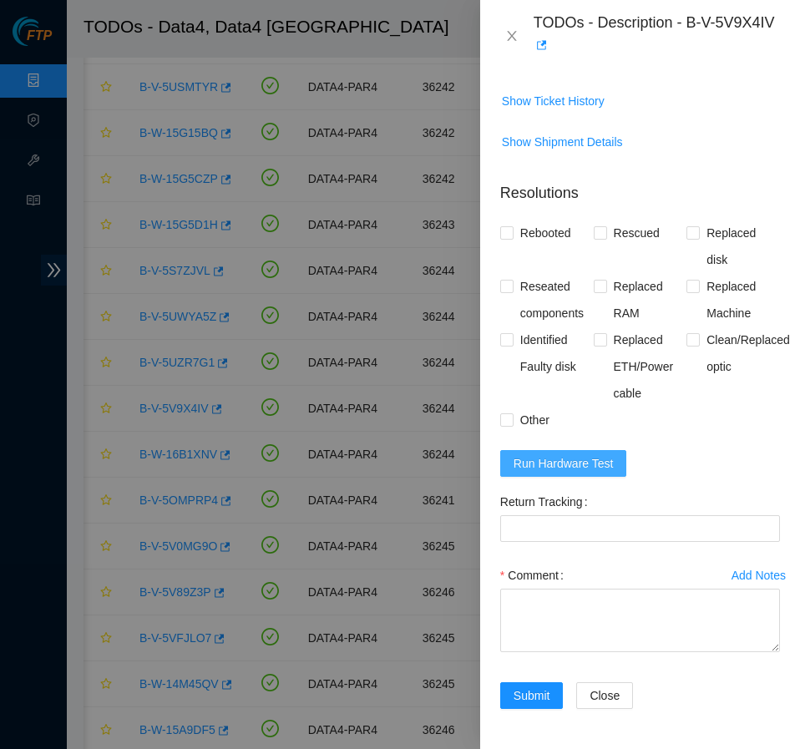
click at [546, 474] on button "Run Hardware Test" at bounding box center [563, 463] width 127 height 27
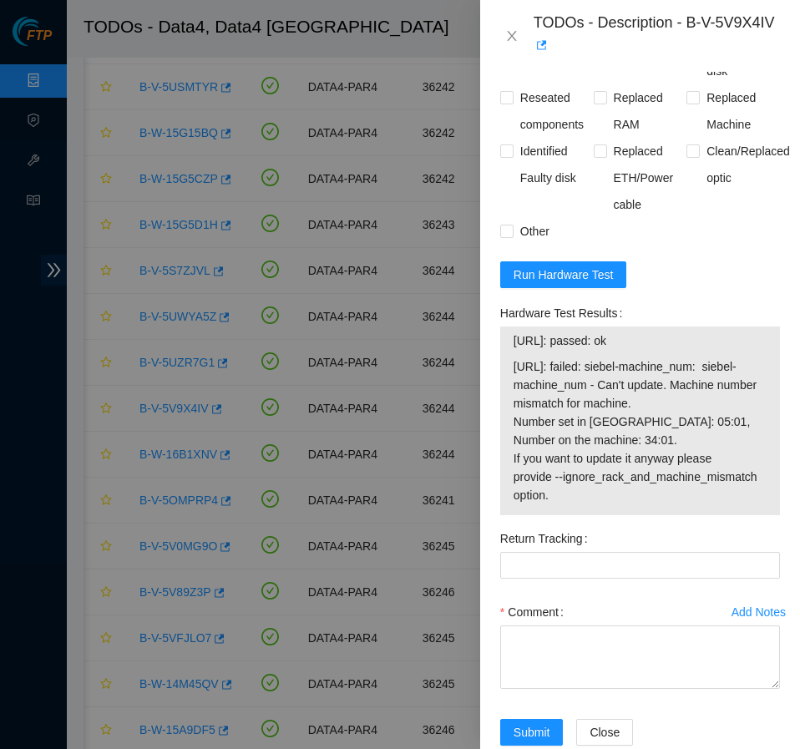
scroll to position [1094, 0]
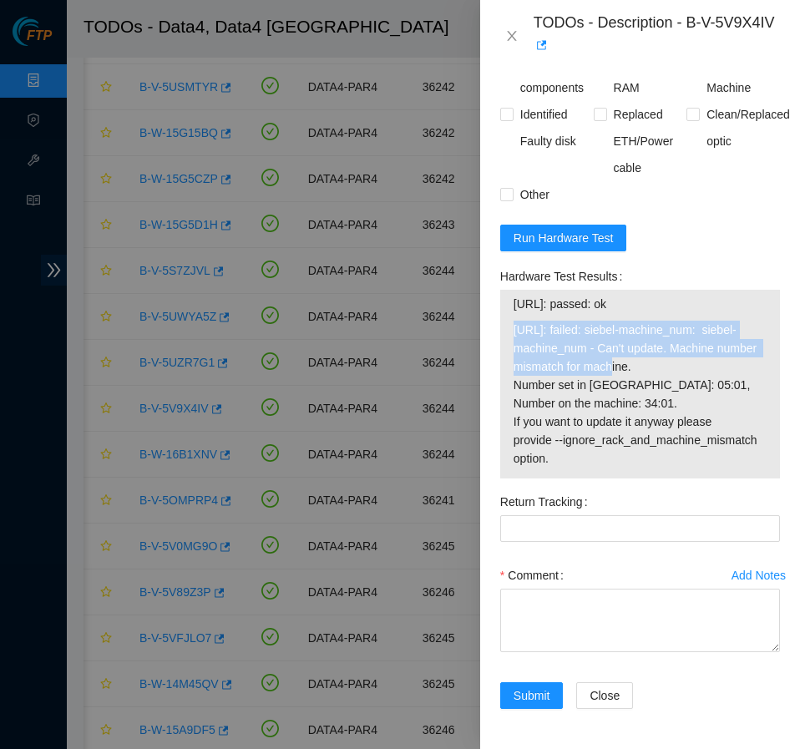
drag, startPoint x: 516, startPoint y: 331, endPoint x: 614, endPoint y: 371, distance: 105.6
click at [614, 371] on span "[URL]: failed: siebel-machine_num: siebel-machine_num - Can't update. Machine n…" at bounding box center [639, 394] width 253 height 147
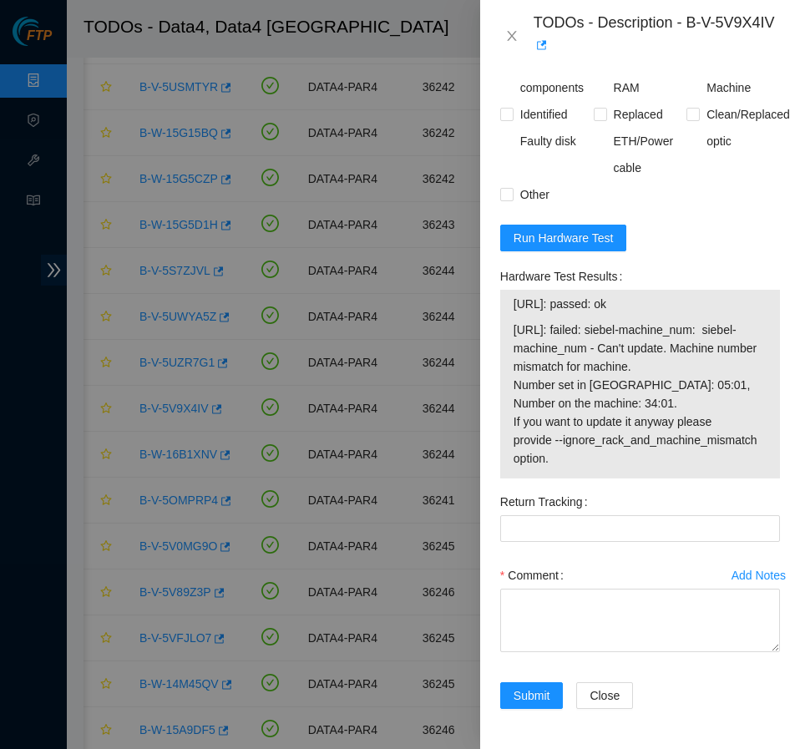
click at [686, 272] on div "Hardware Test Results" at bounding box center [640, 276] width 280 height 27
click at [559, 620] on textarea "Comment" at bounding box center [640, 620] width 280 height 63
drag, startPoint x: 625, startPoint y: 386, endPoint x: 654, endPoint y: 384, distance: 28.4
click at [654, 384] on span "[URL]: failed: siebel-machine_num: siebel-machine_num - Can't update. Machine n…" at bounding box center [639, 394] width 253 height 147
click at [546, 241] on span "Run Hardware Test" at bounding box center [563, 238] width 100 height 18
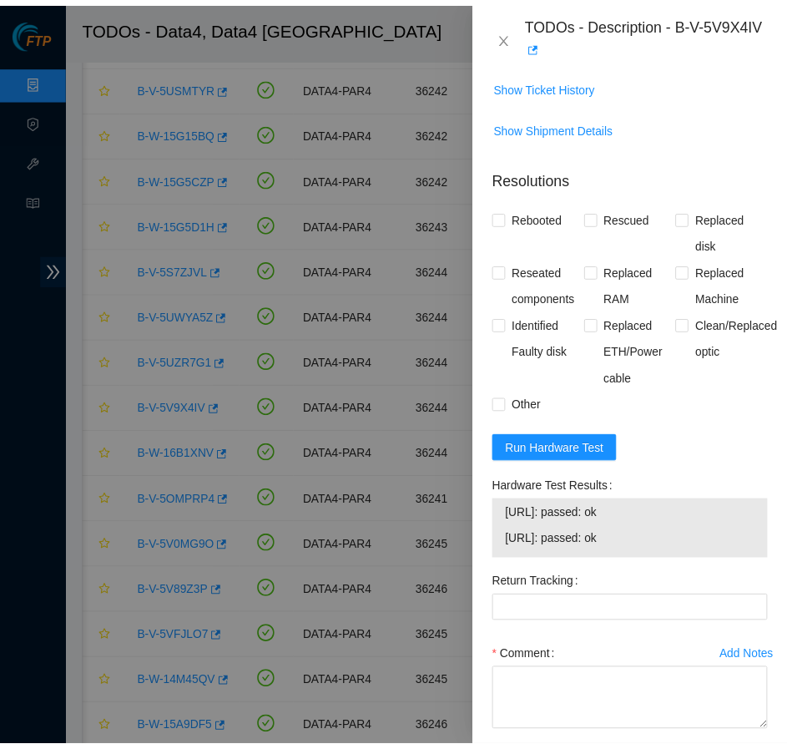
scroll to position [965, 0]
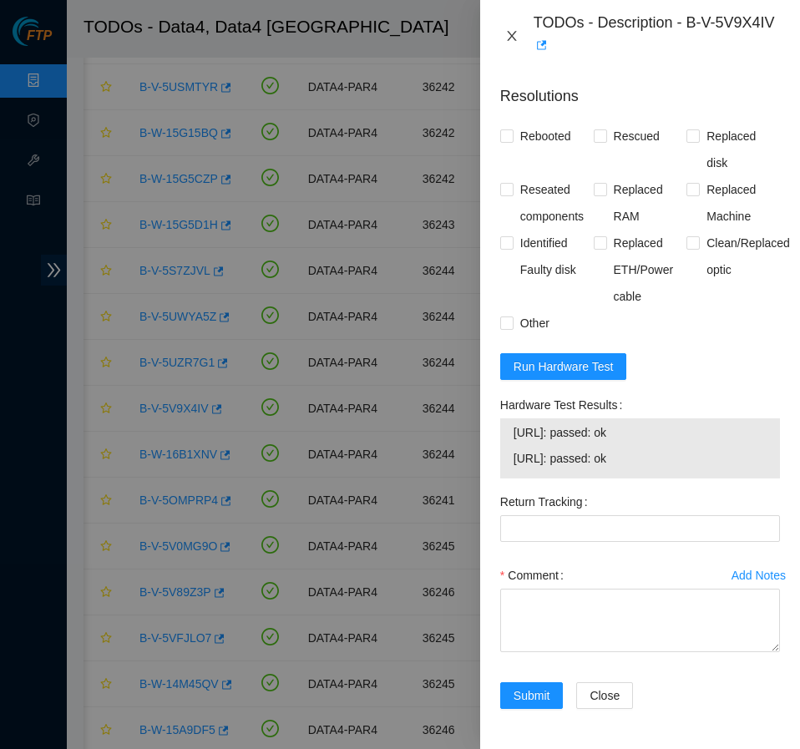
click at [508, 38] on icon "close" at bounding box center [511, 35] width 13 height 13
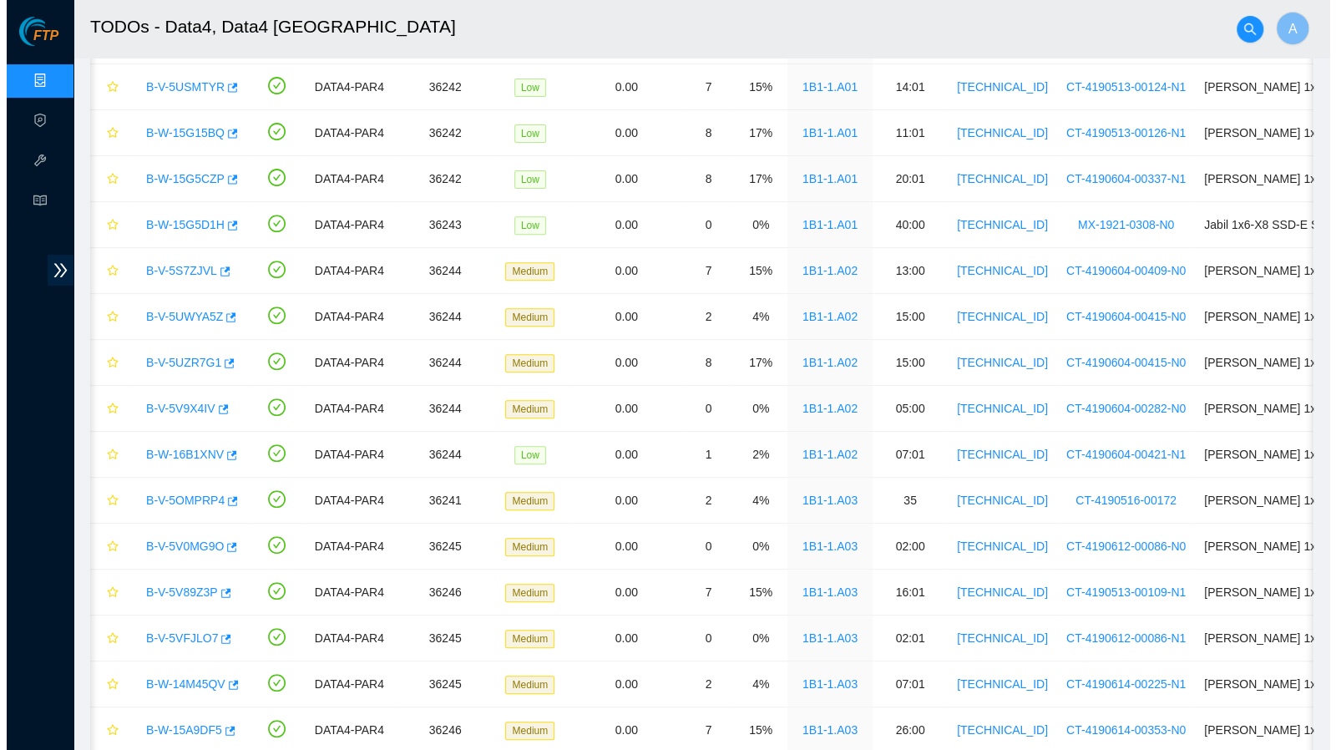
scroll to position [350, 0]
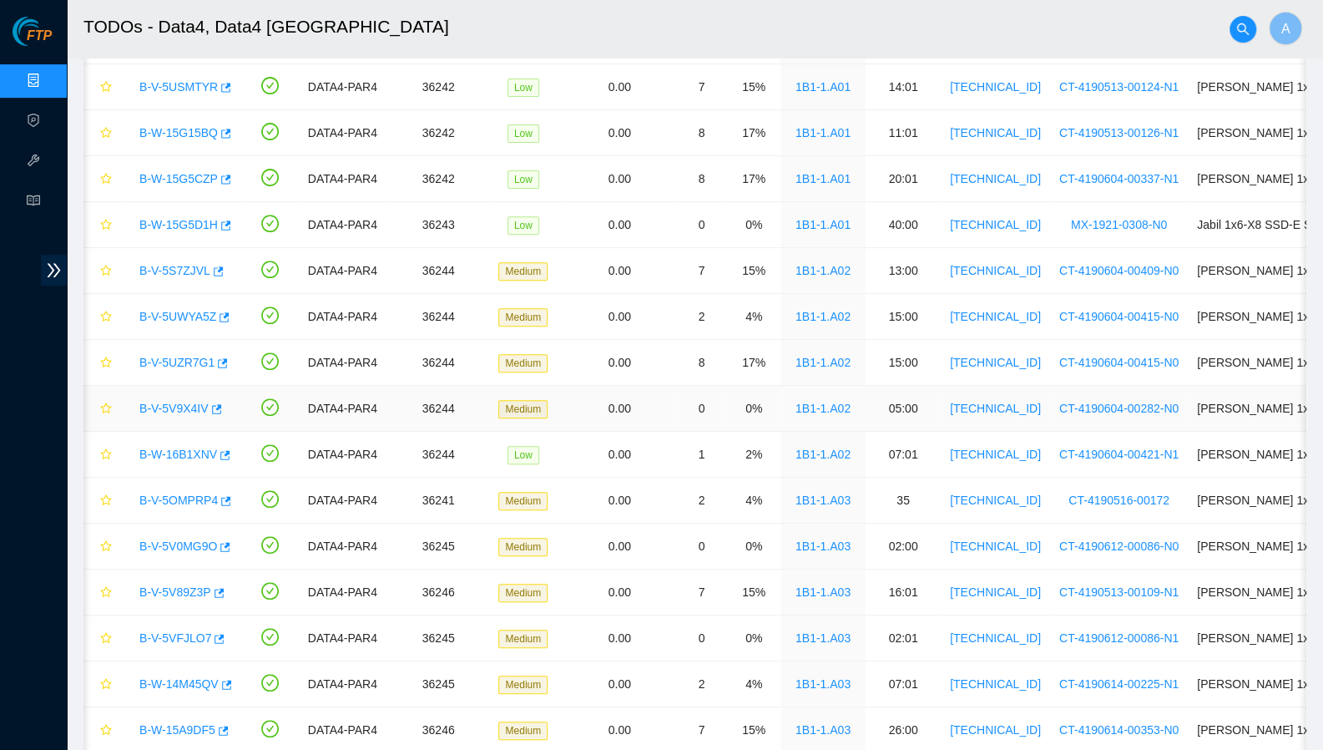
click at [169, 402] on link "B-V-5V9X4IV" at bounding box center [173, 408] width 69 height 13
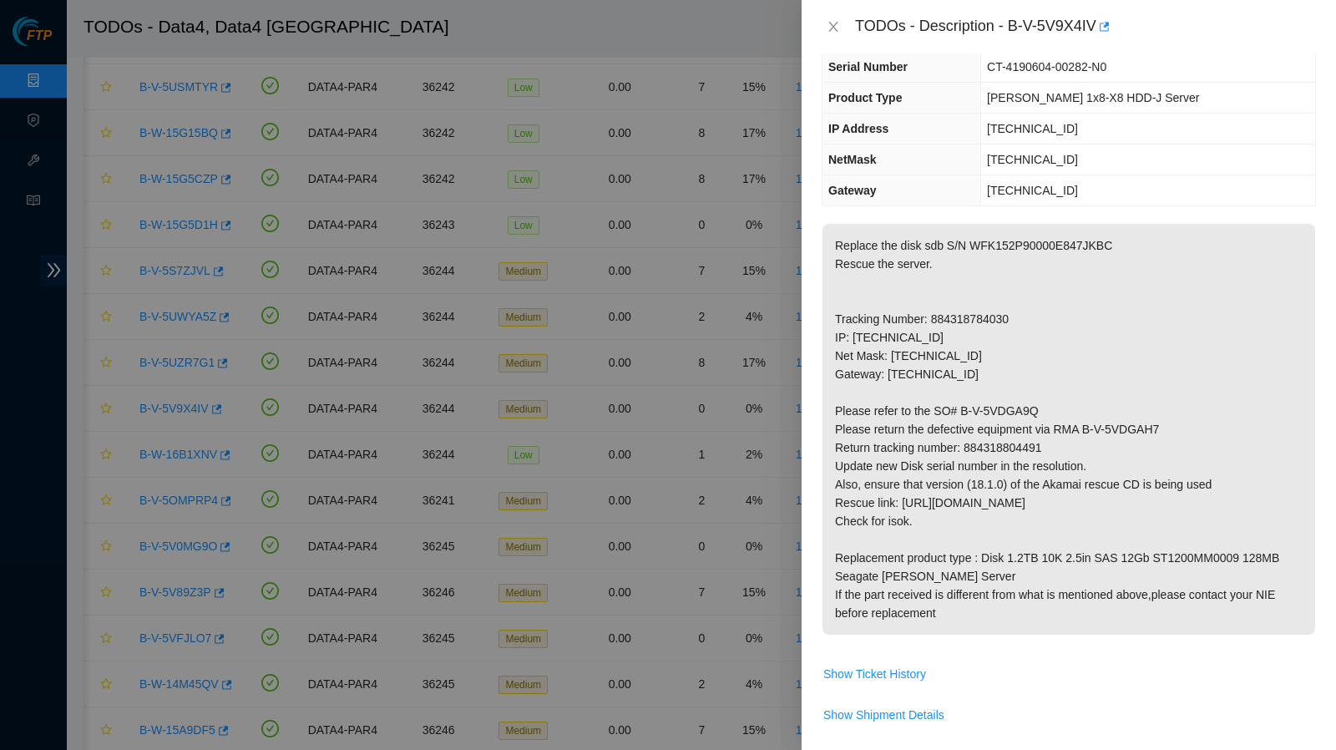
scroll to position [0, 0]
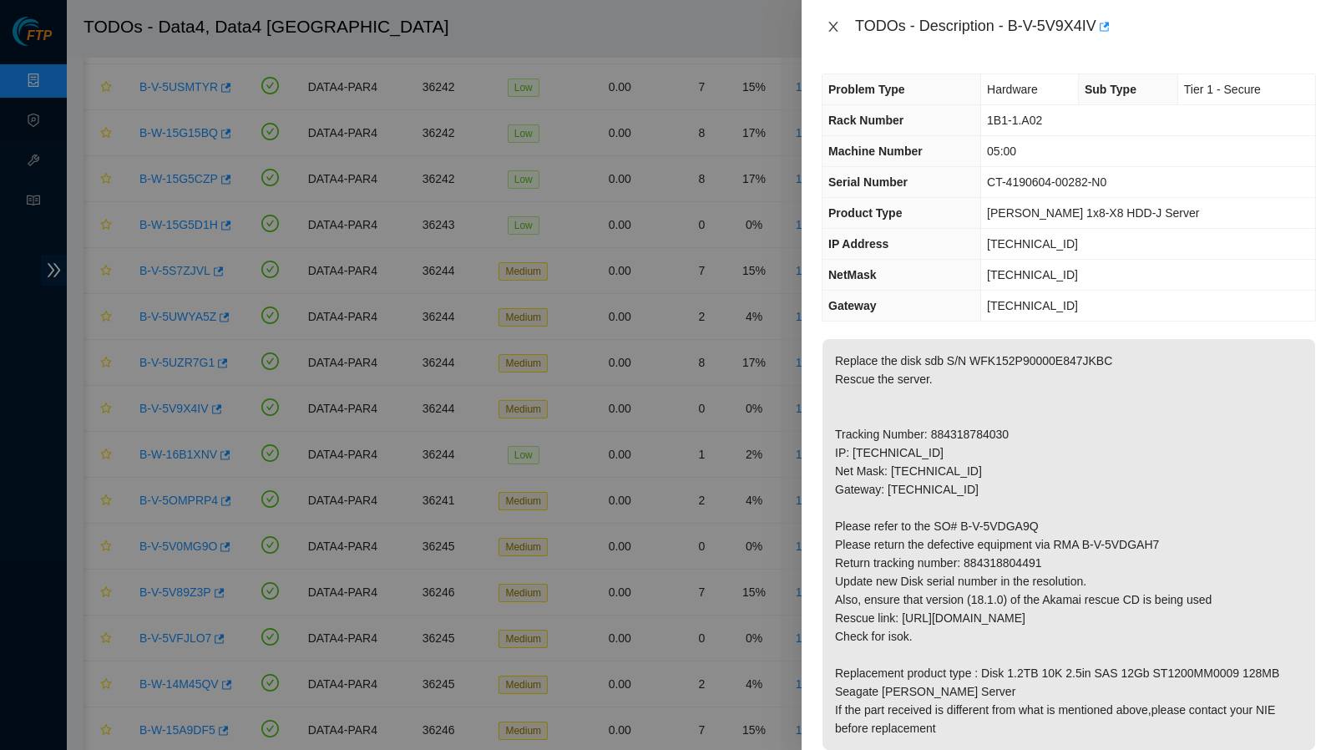
click at [831, 26] on icon "close" at bounding box center [832, 26] width 13 height 13
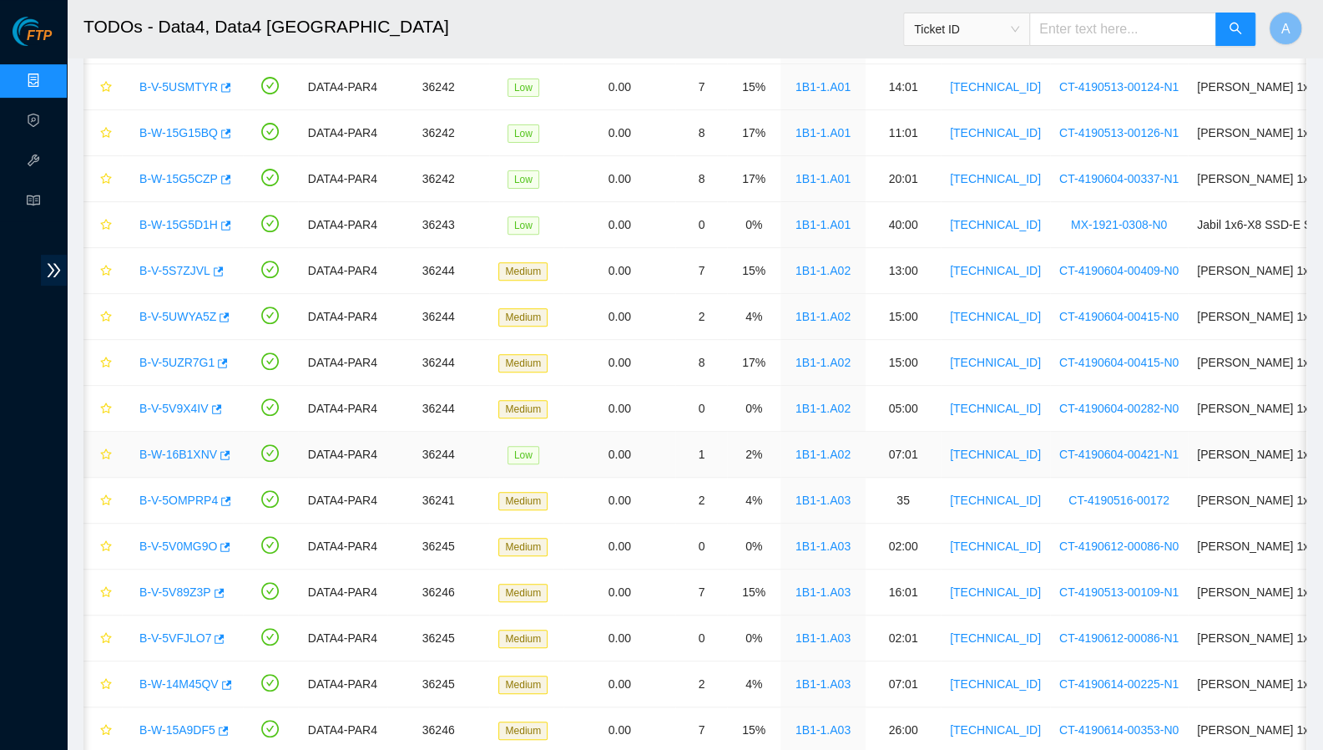
click at [164, 451] on link "B-W-16B1XNV" at bounding box center [178, 453] width 78 height 13
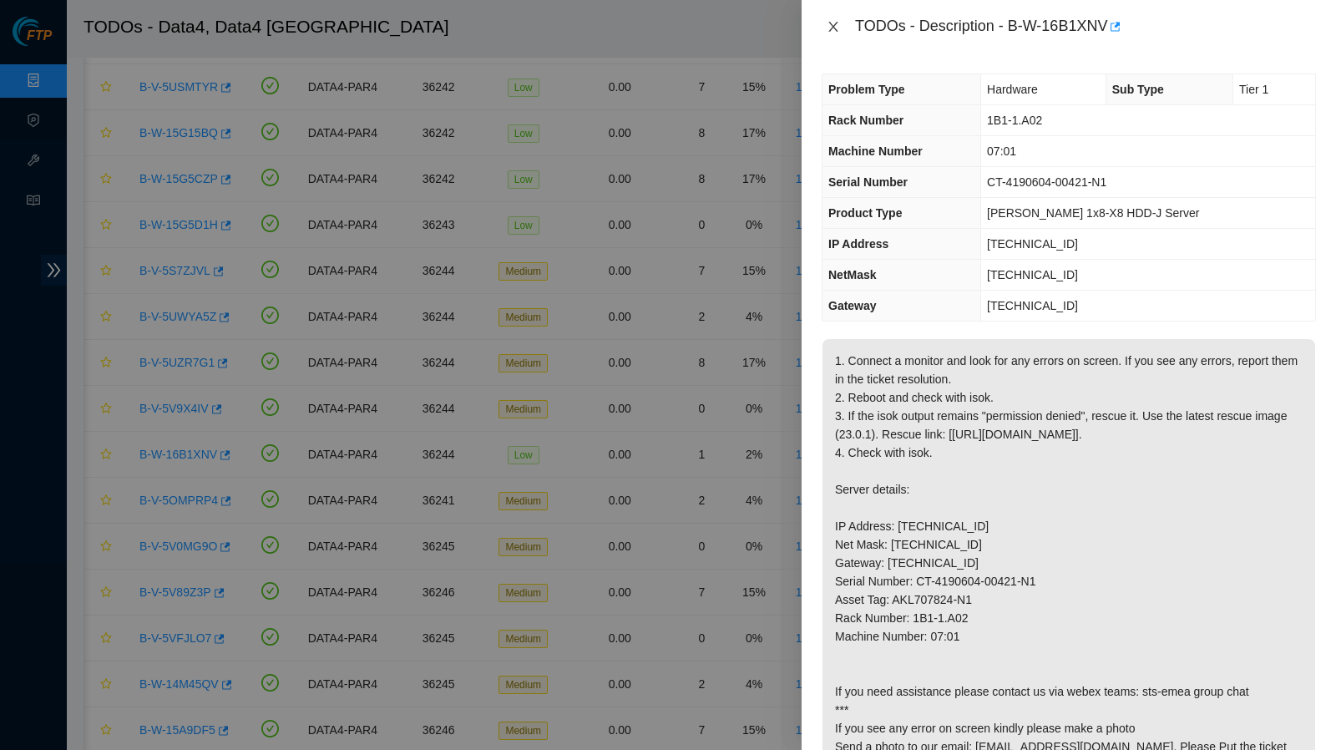
click at [837, 21] on icon "close" at bounding box center [832, 26] width 13 height 13
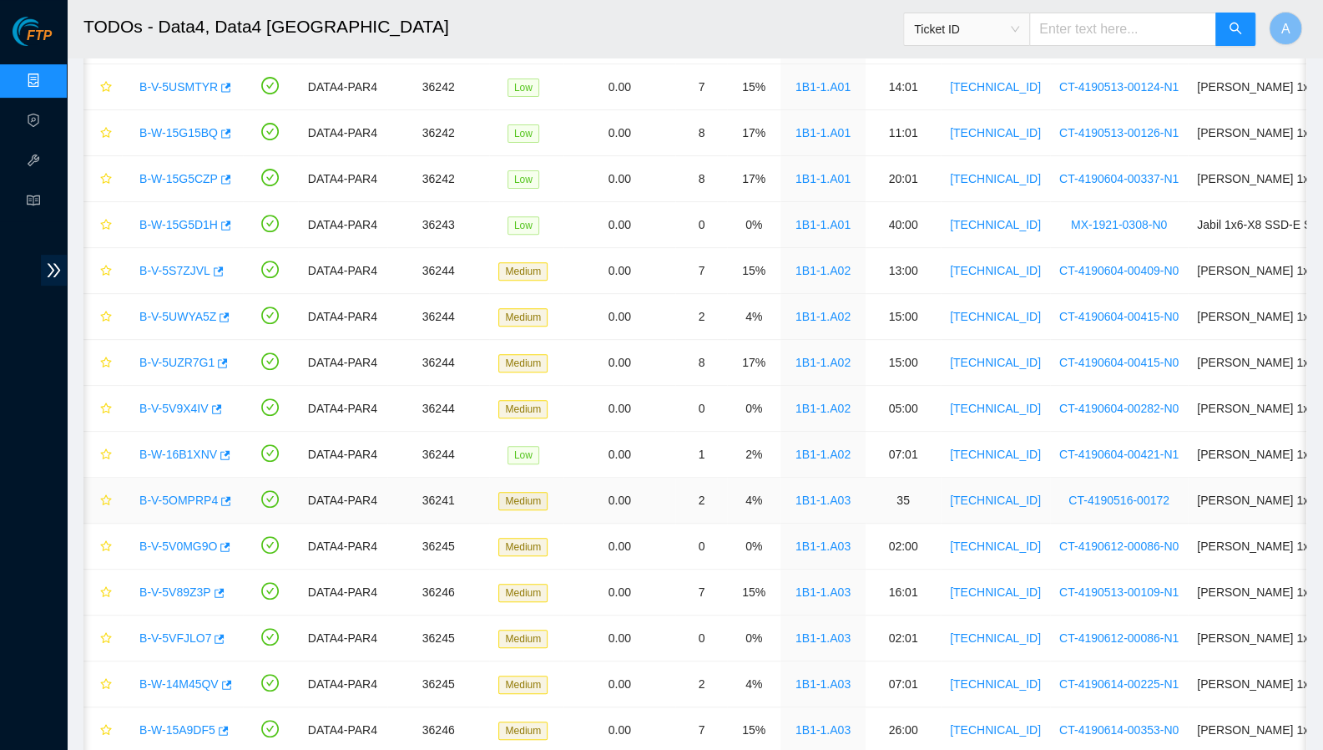
click at [181, 493] on link "B-V-5OMPRP4" at bounding box center [178, 499] width 78 height 13
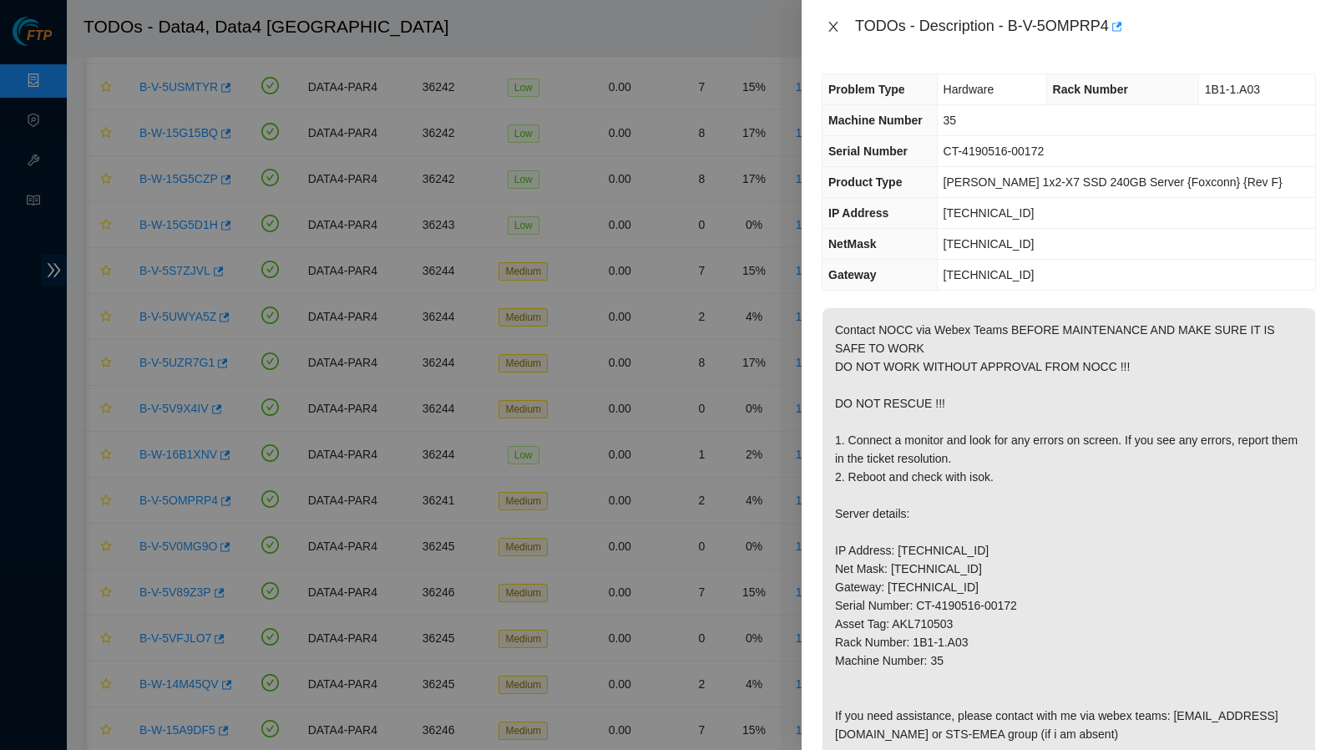
click at [838, 28] on icon "close" at bounding box center [832, 26] width 13 height 13
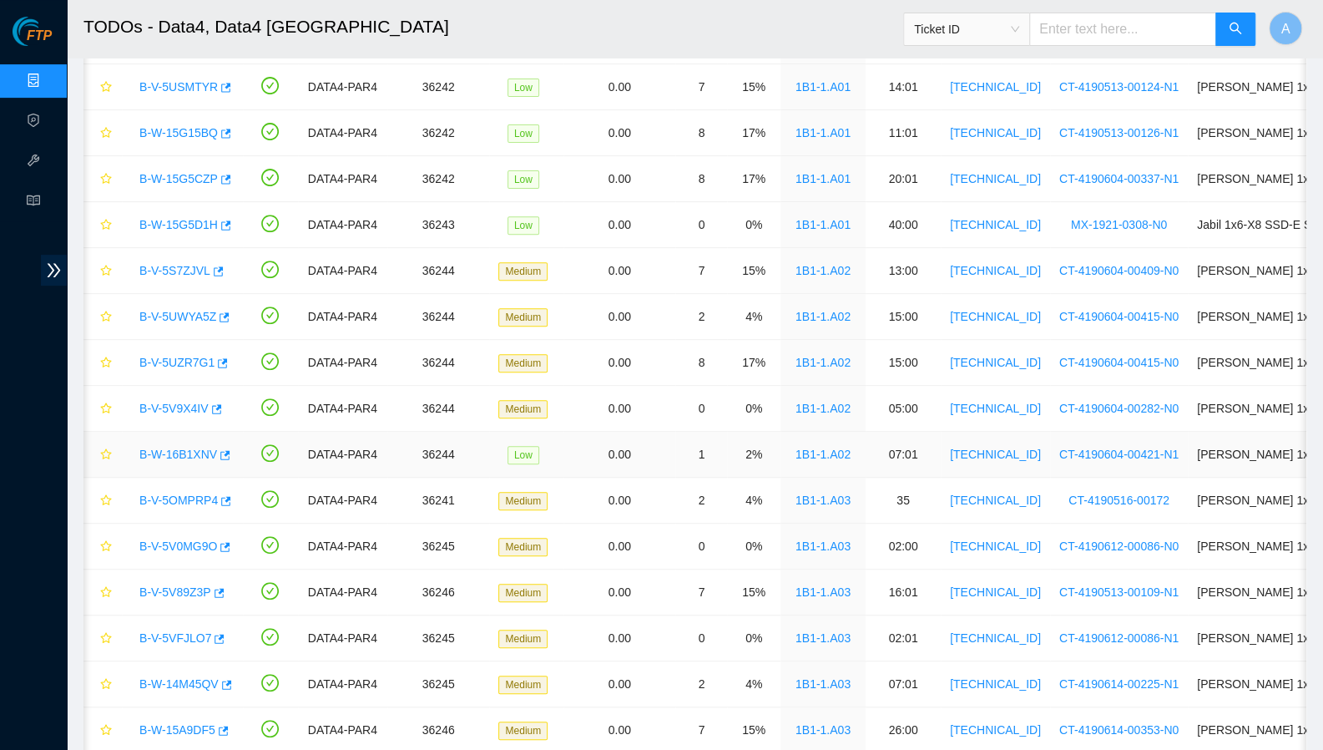
click at [189, 457] on link "B-W-16B1XNV" at bounding box center [178, 453] width 78 height 13
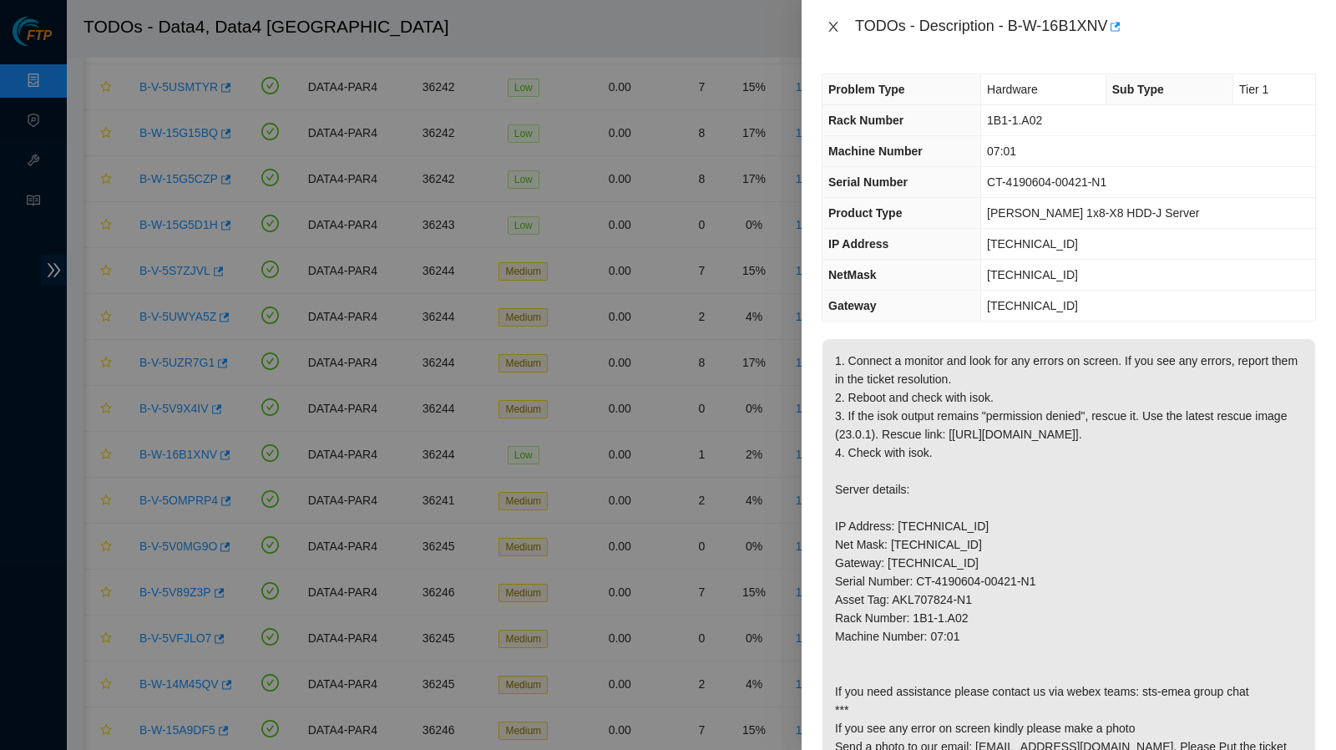
click at [835, 23] on icon "close" at bounding box center [832, 26] width 13 height 13
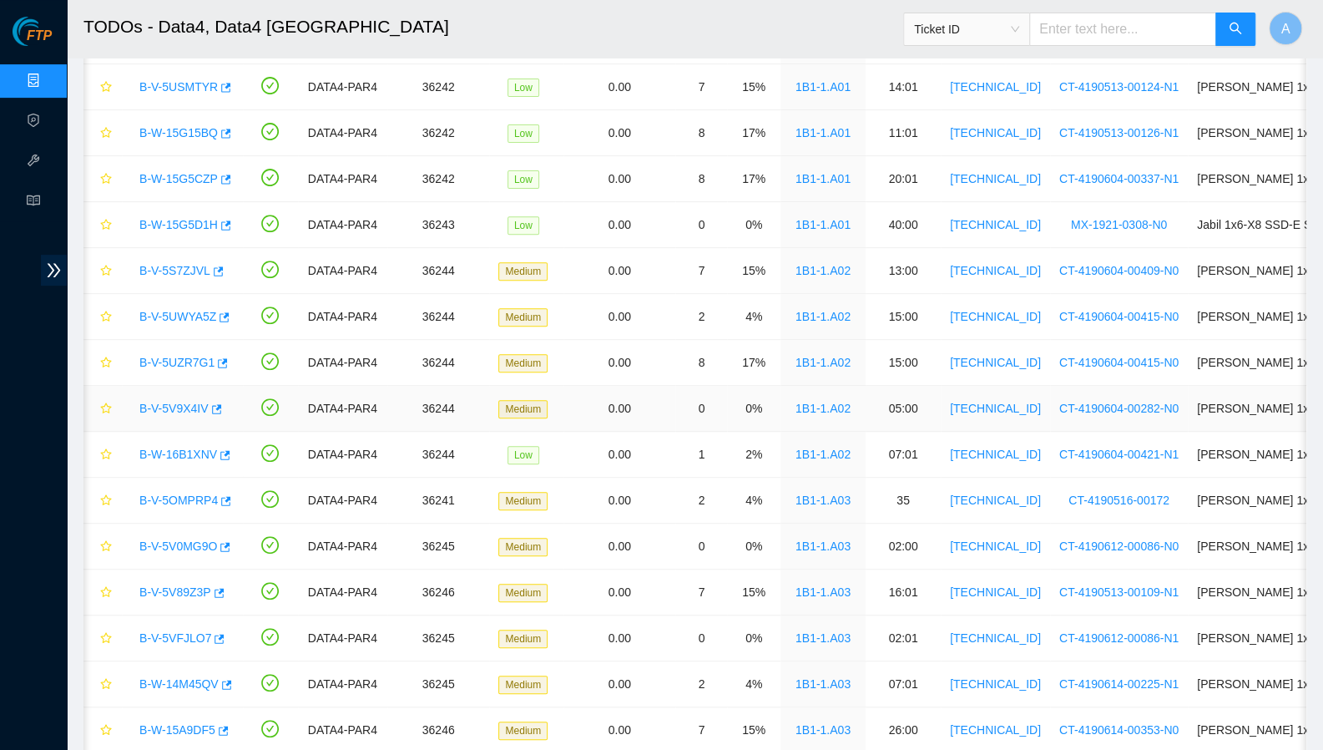
click at [179, 405] on link "B-V-5V9X4IV" at bounding box center [173, 408] width 69 height 13
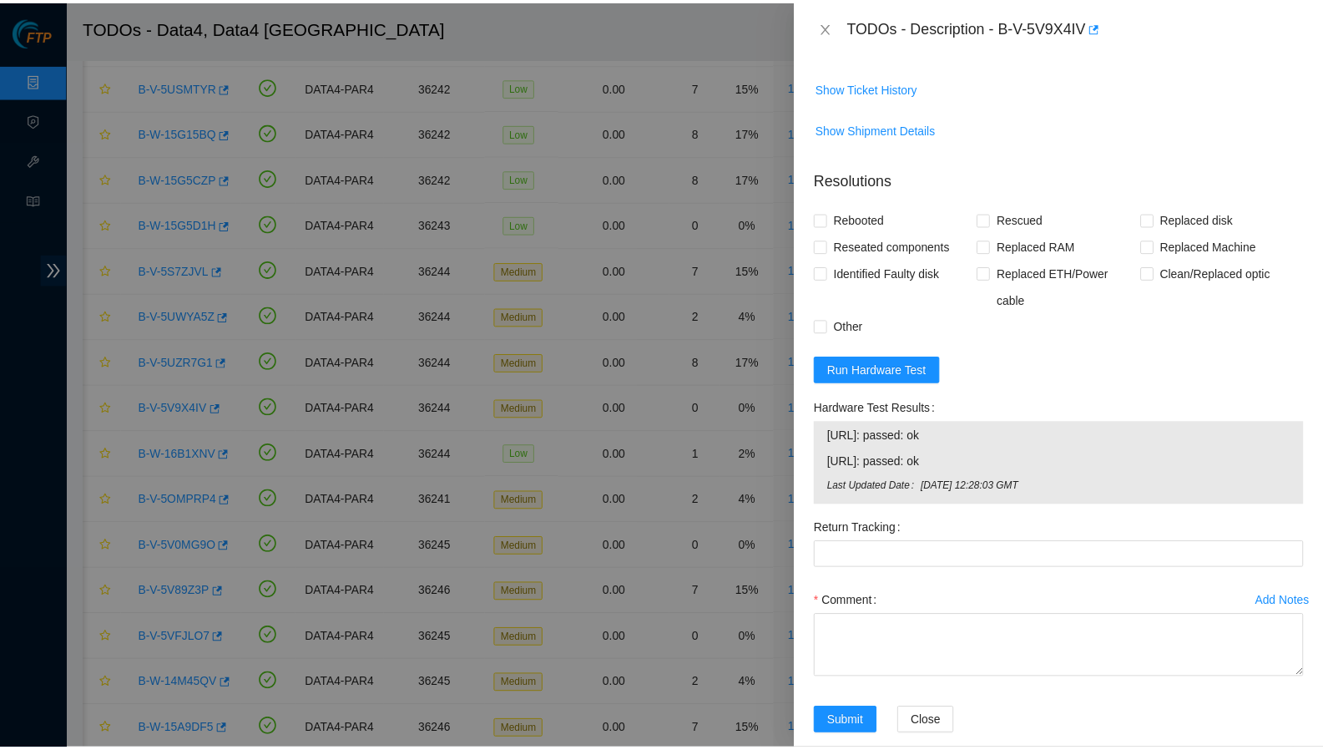
scroll to position [704, 0]
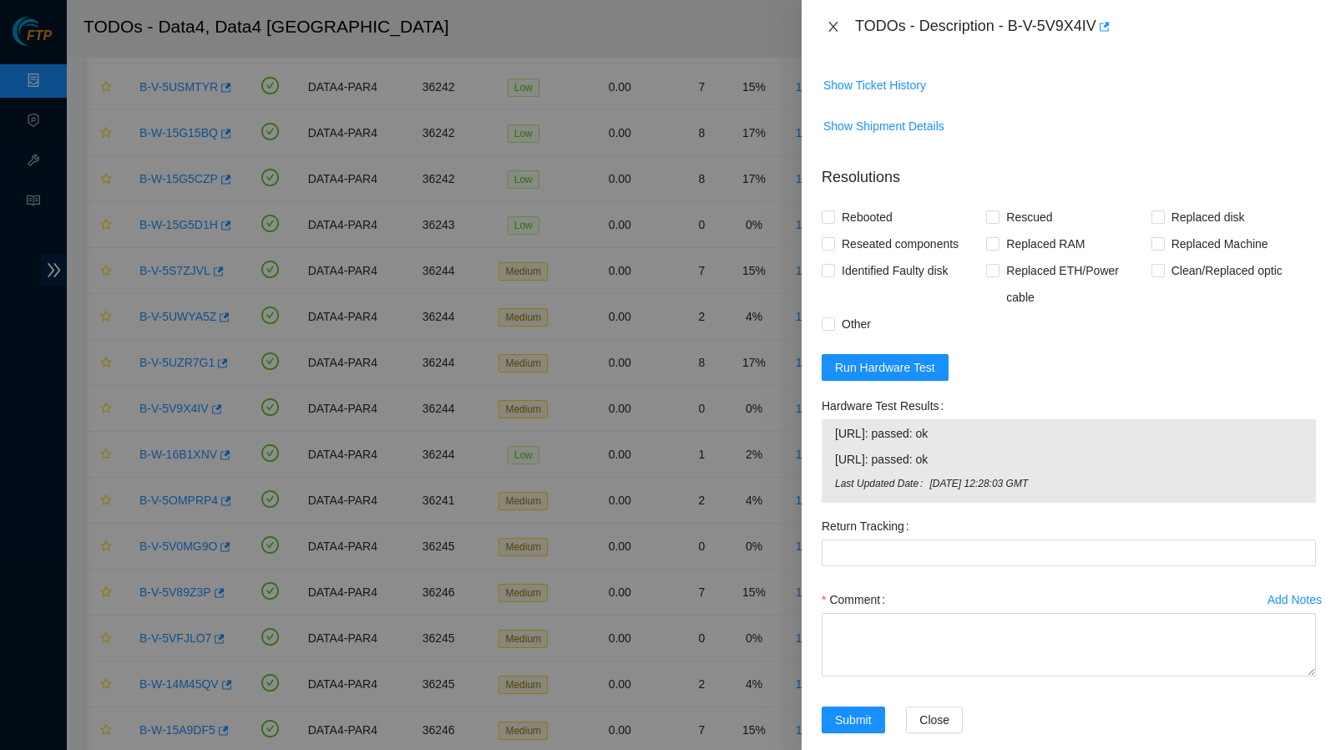
click at [836, 24] on icon "close" at bounding box center [832, 26] width 13 height 13
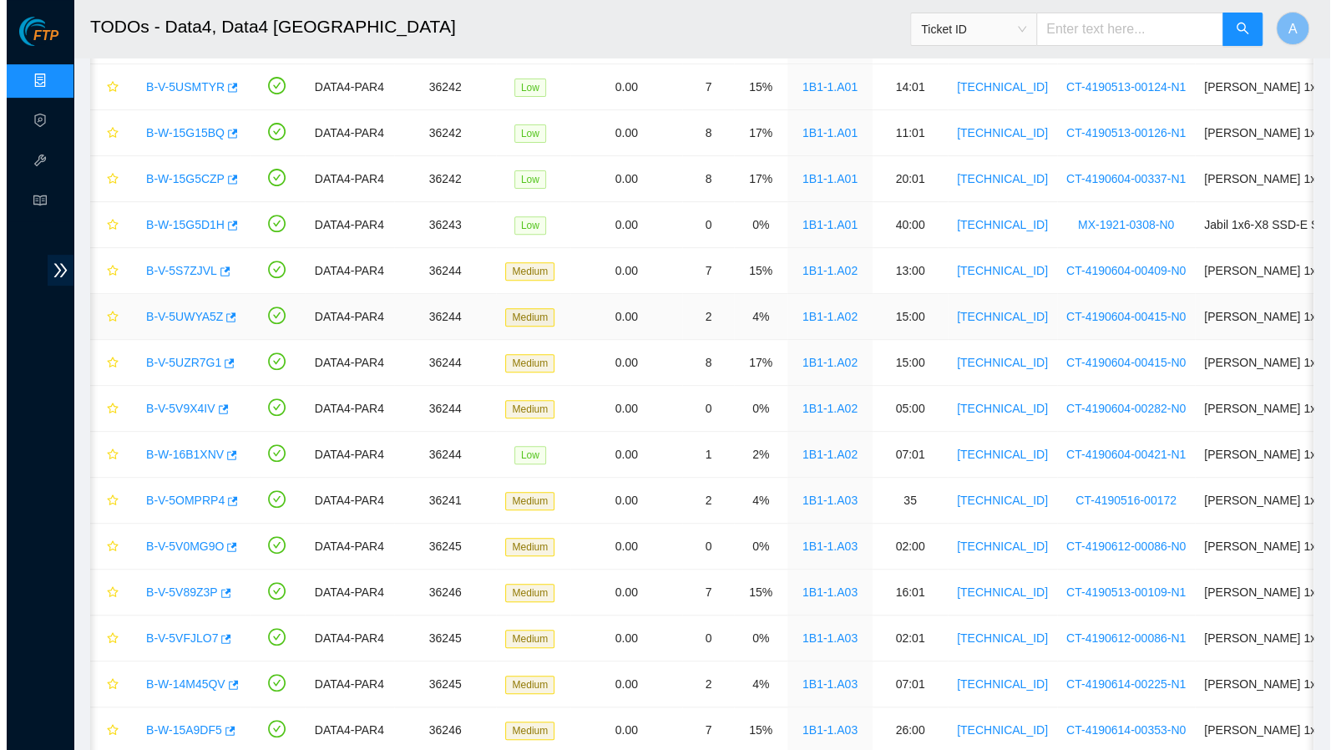
scroll to position [350, 0]
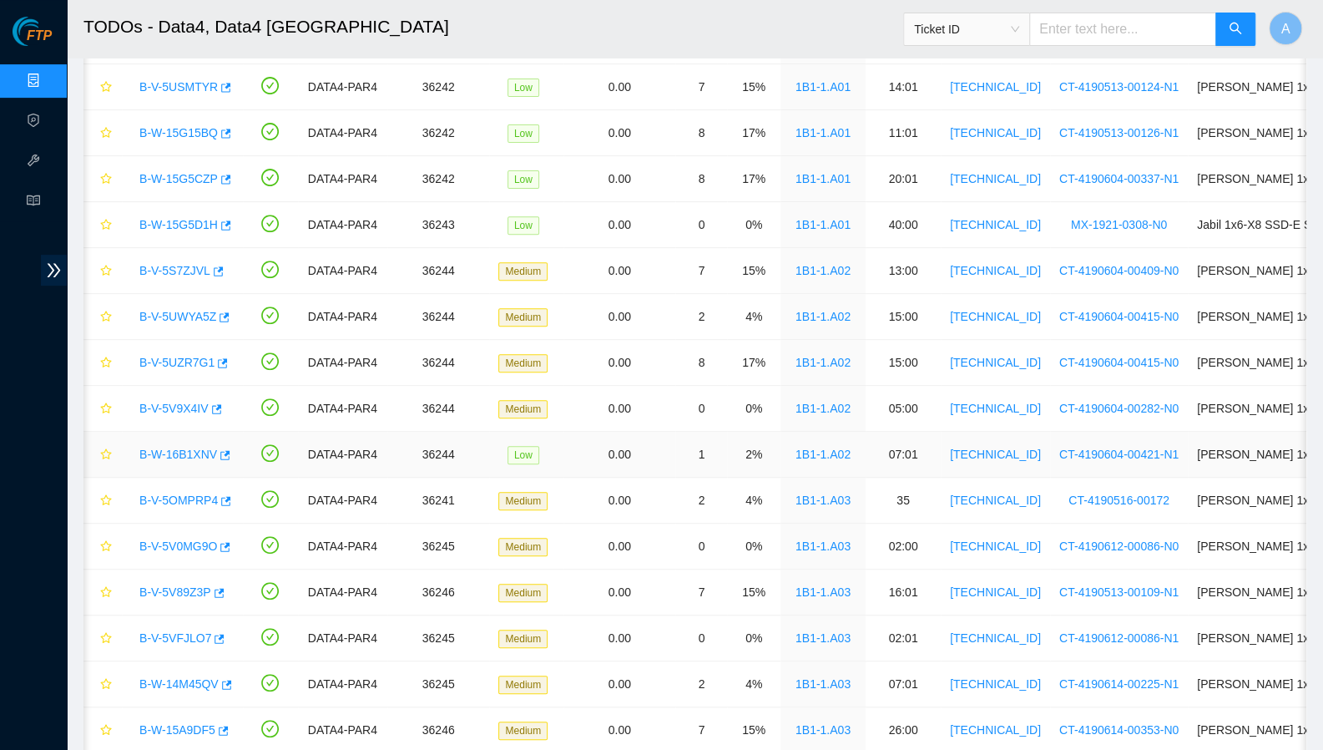
click at [183, 448] on link "B-W-16B1XNV" at bounding box center [178, 453] width 78 height 13
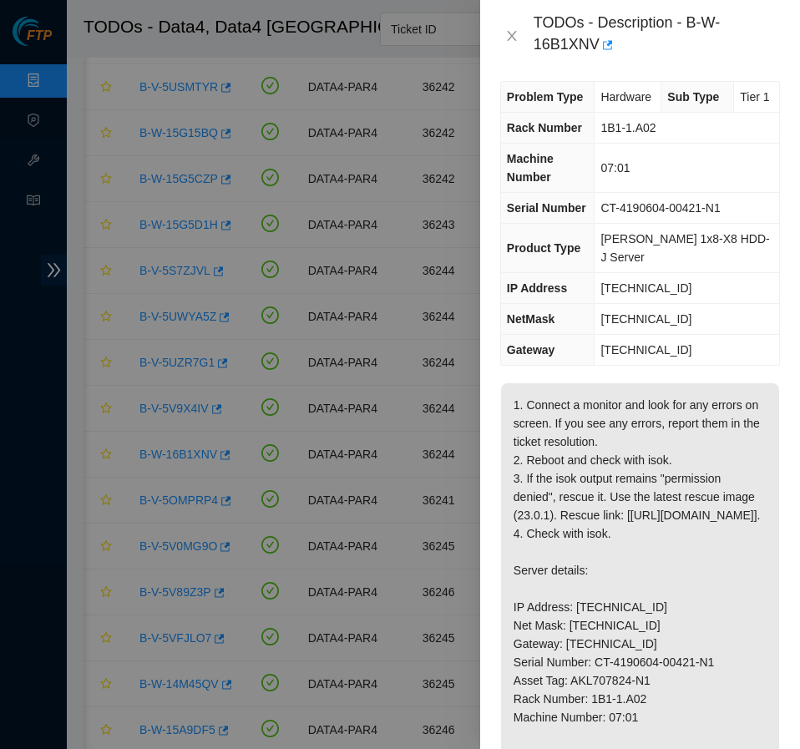
scroll to position [0, 0]
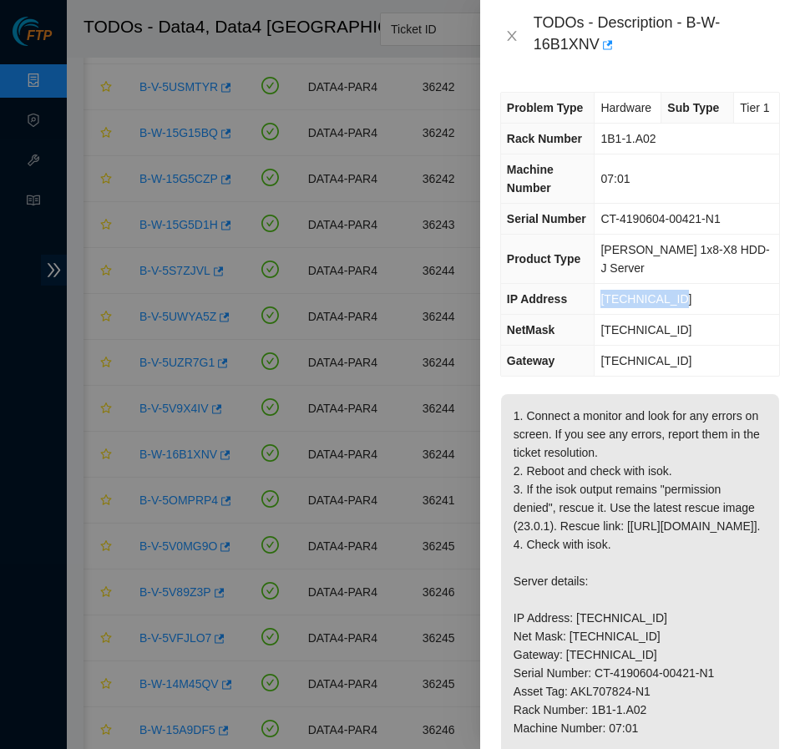
drag, startPoint x: 613, startPoint y: 301, endPoint x: 682, endPoint y: 307, distance: 69.6
click at [682, 307] on td "[TECHNICAL_ID]" at bounding box center [686, 299] width 184 height 31
drag, startPoint x: 613, startPoint y: 330, endPoint x: 694, endPoint y: 326, distance: 81.0
click at [691, 326] on span "[TECHNICAL_ID]" at bounding box center [645, 329] width 91 height 13
drag, startPoint x: 611, startPoint y: 157, endPoint x: 676, endPoint y: 158, distance: 65.1
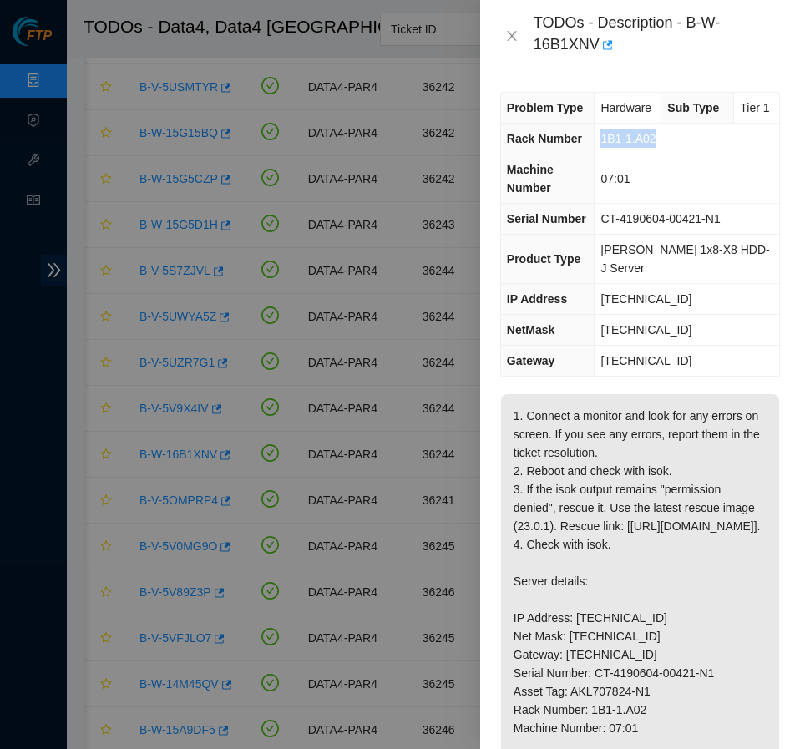
click at [676, 154] on td "1B1-1.A02" at bounding box center [686, 139] width 184 height 31
drag, startPoint x: 613, startPoint y: 195, endPoint x: 669, endPoint y: 208, distance: 58.3
click at [669, 204] on td "07:01" at bounding box center [686, 178] width 184 height 49
click at [676, 221] on td "CT-4190604-00421-N1" at bounding box center [686, 219] width 184 height 31
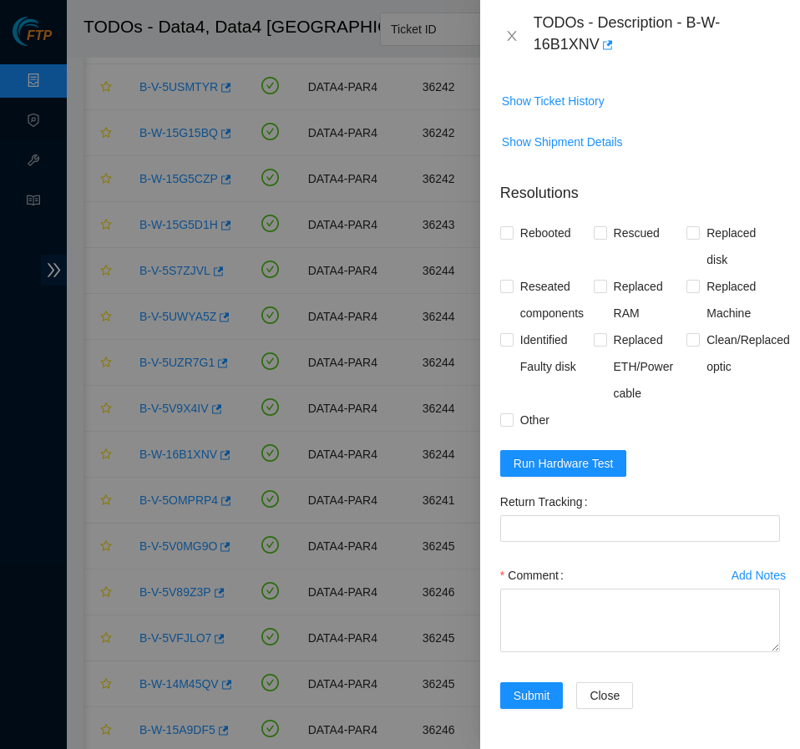
scroll to position [960, 0]
click at [585, 461] on span "Run Hardware Test" at bounding box center [563, 463] width 100 height 18
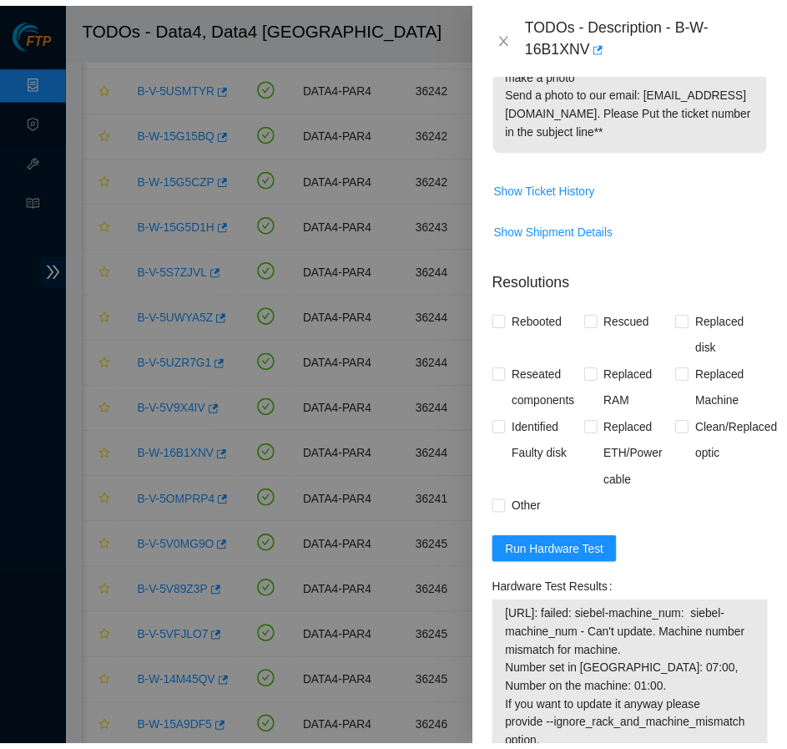
scroll to position [1185, 0]
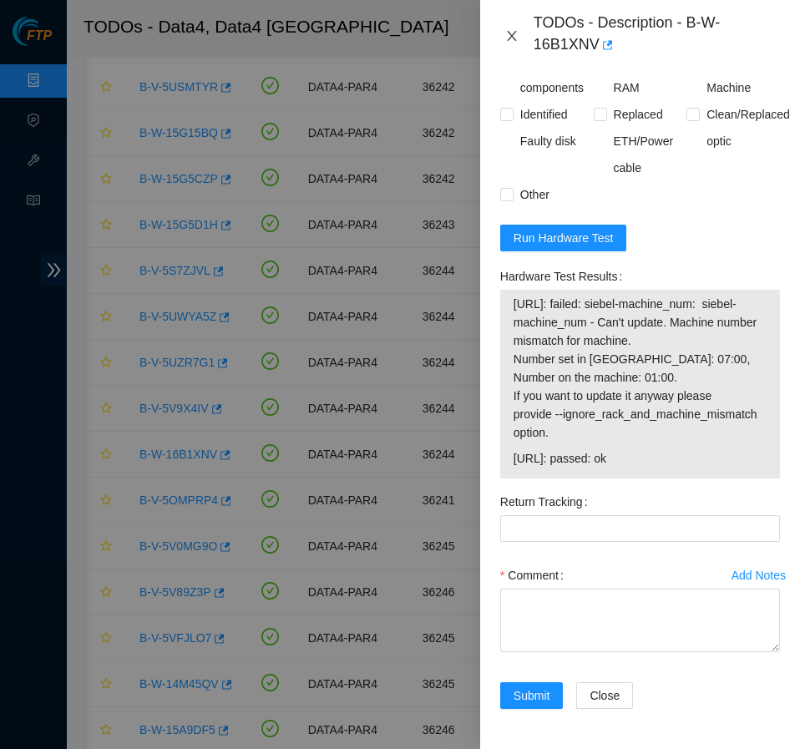
click at [507, 41] on icon "close" at bounding box center [511, 36] width 9 height 10
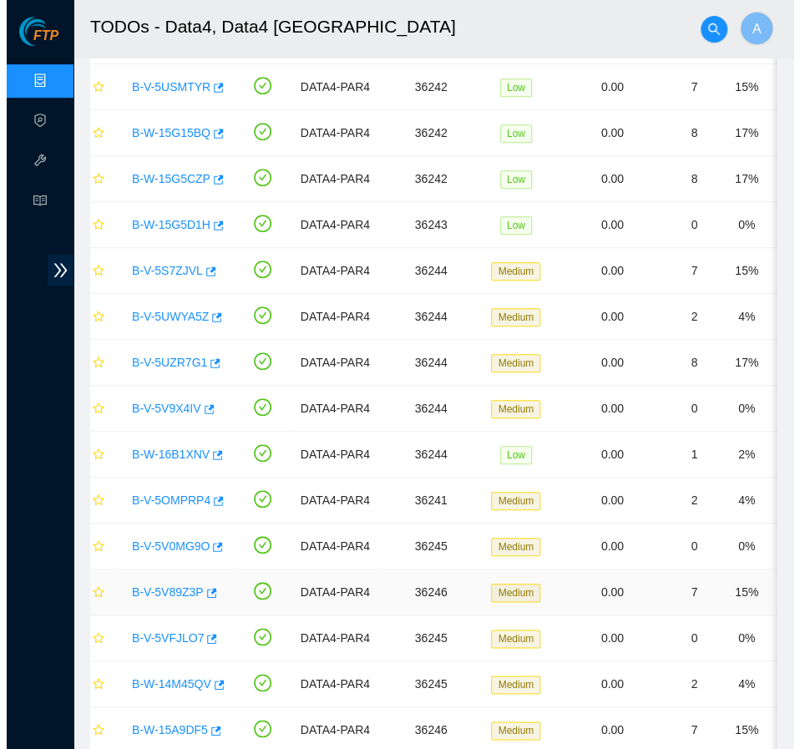
scroll to position [0, 0]
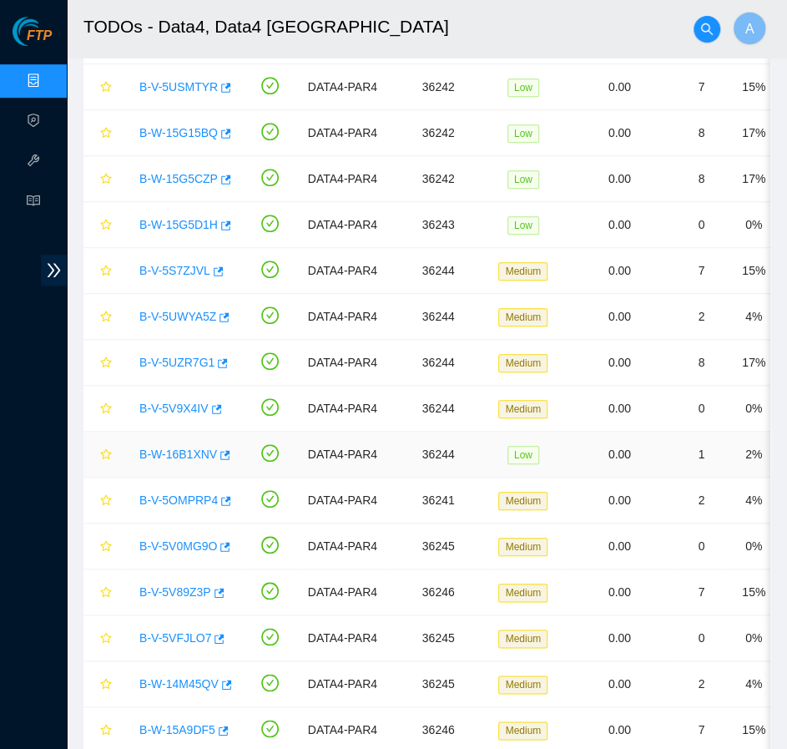
click at [182, 452] on link "B-W-16B1XNV" at bounding box center [178, 453] width 78 height 13
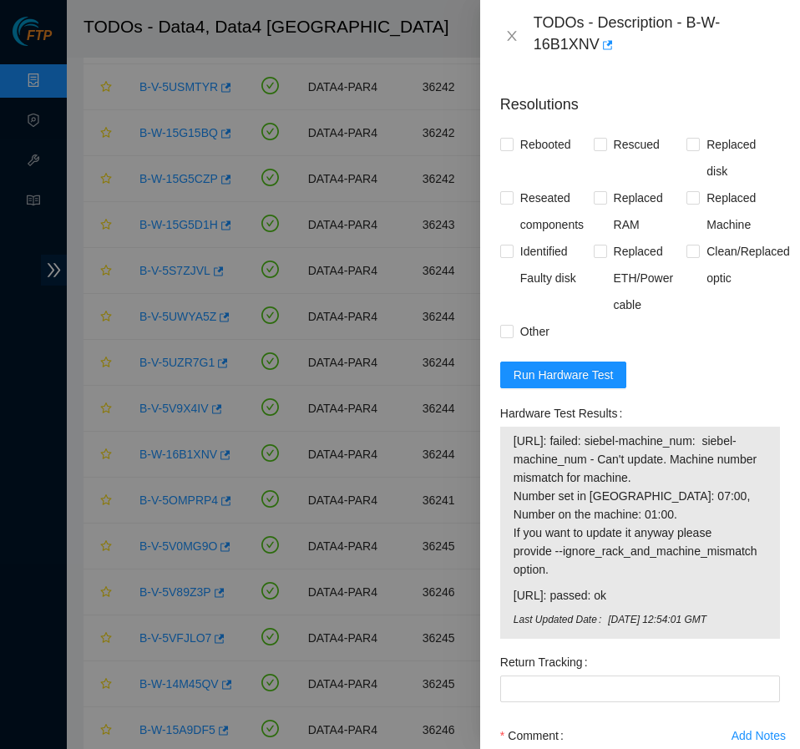
scroll to position [1209, 0]
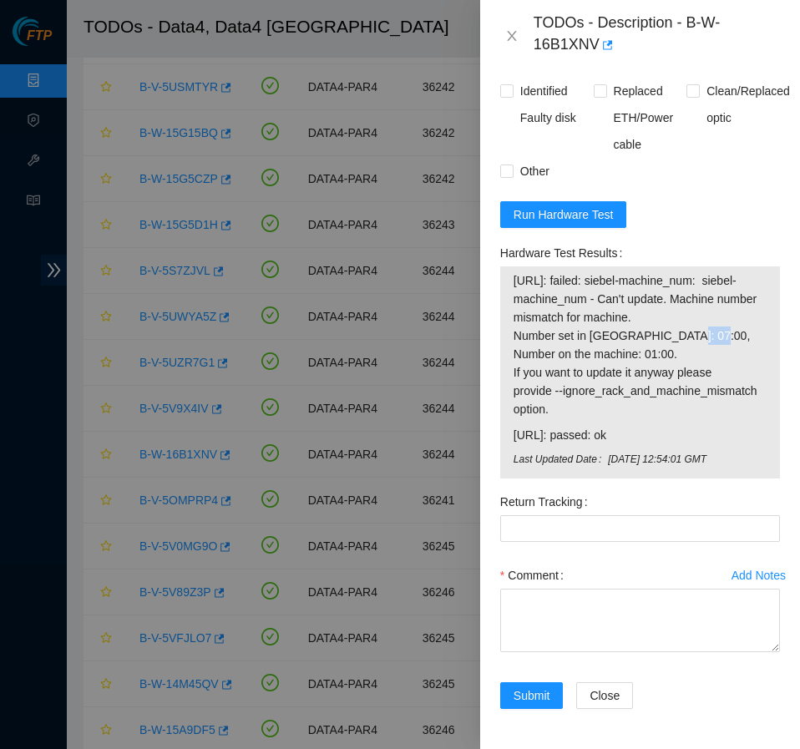
drag, startPoint x: 627, startPoint y: 336, endPoint x: 651, endPoint y: 339, distance: 24.4
click at [651, 339] on span "[URL]: failed: siebel-machine_num: siebel-machine_num - Can't update. Machine n…" at bounding box center [639, 344] width 253 height 147
click at [732, 193] on form "Resolutions Rebooted Rescued Replaced disk Reseated components Replaced RAM Rep…" at bounding box center [640, 324] width 280 height 809
click at [574, 214] on span "Run Hardware Test" at bounding box center [563, 214] width 100 height 18
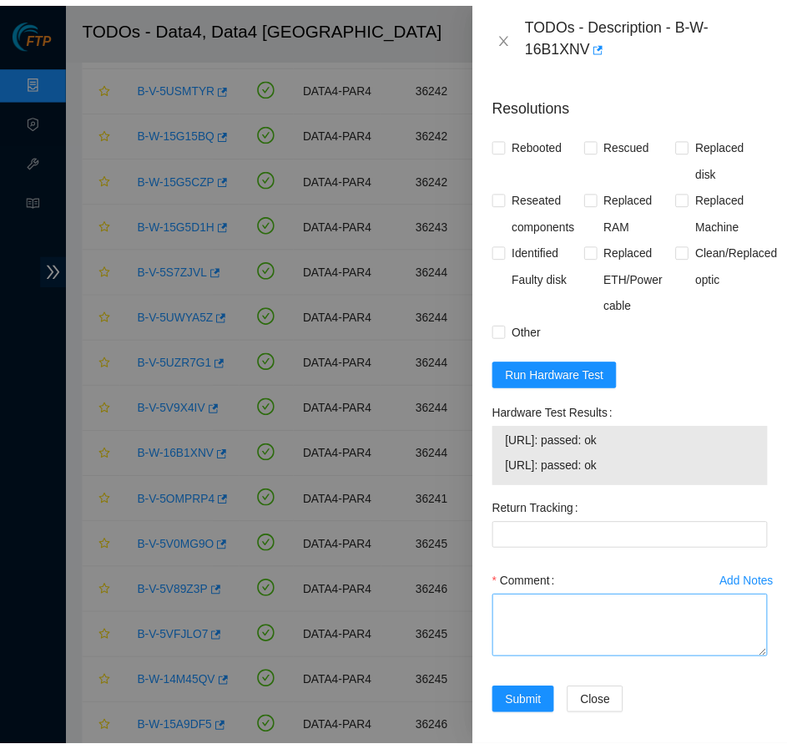
scroll to position [1057, 0]
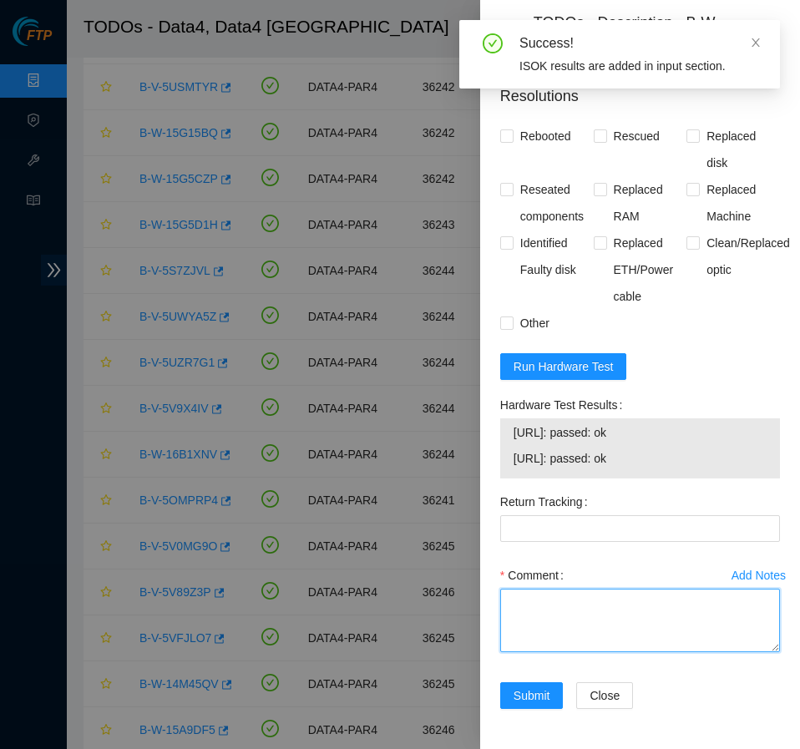
click at [616, 620] on textarea "Comment" at bounding box center [640, 620] width 280 height 63
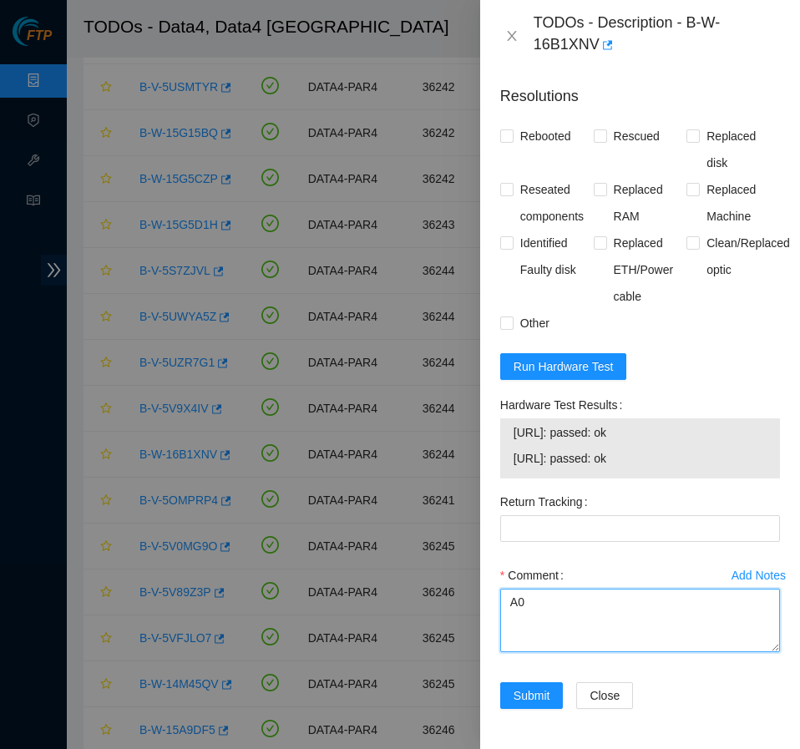
type textarea "A"
click at [506, 34] on icon "close" at bounding box center [511, 35] width 13 height 13
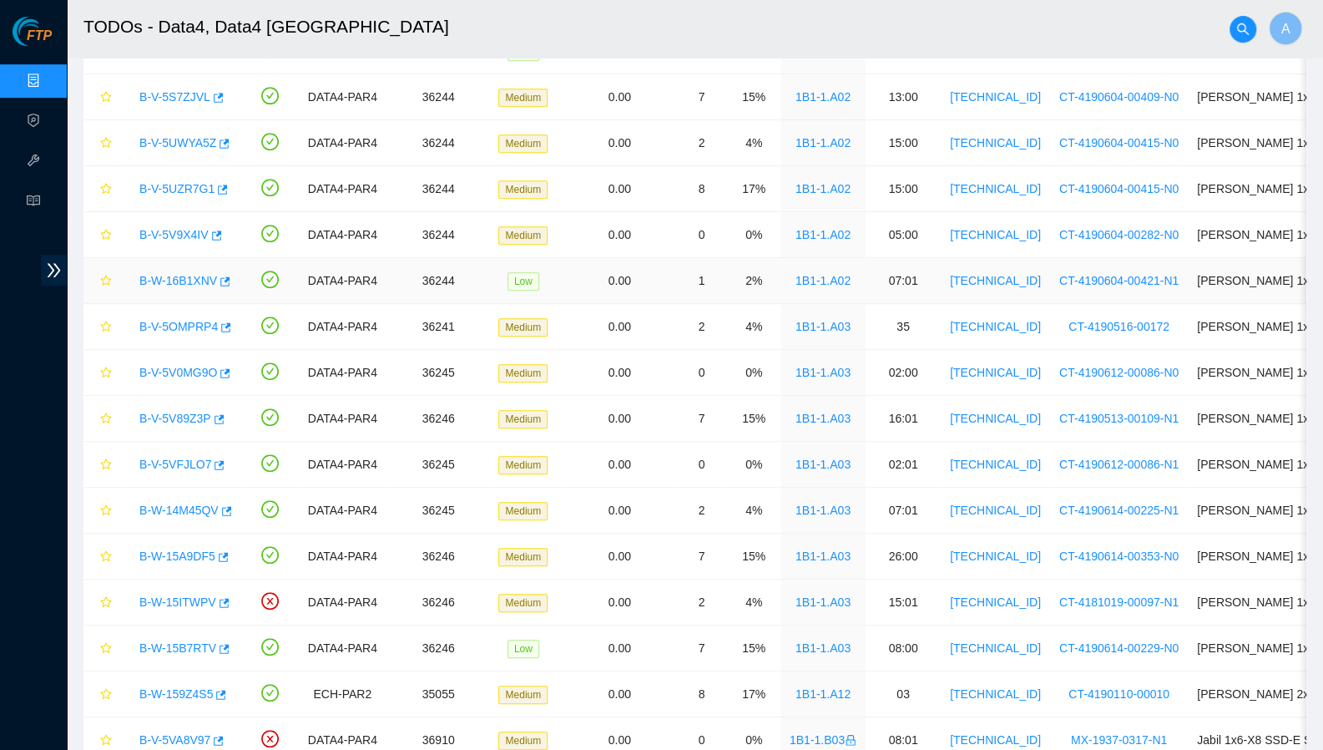
scroll to position [528, 0]
